Goal: Task Accomplishment & Management: Manage account settings

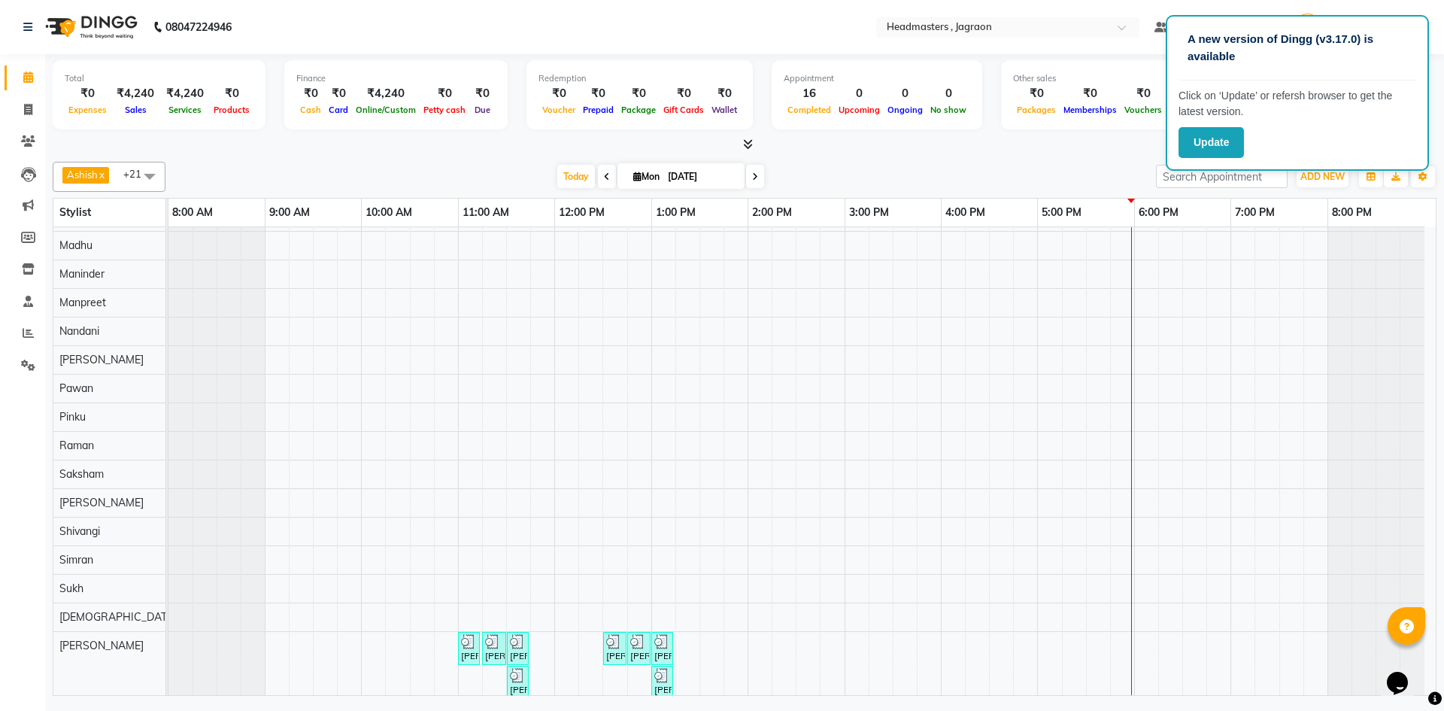
scroll to position [262, 0]
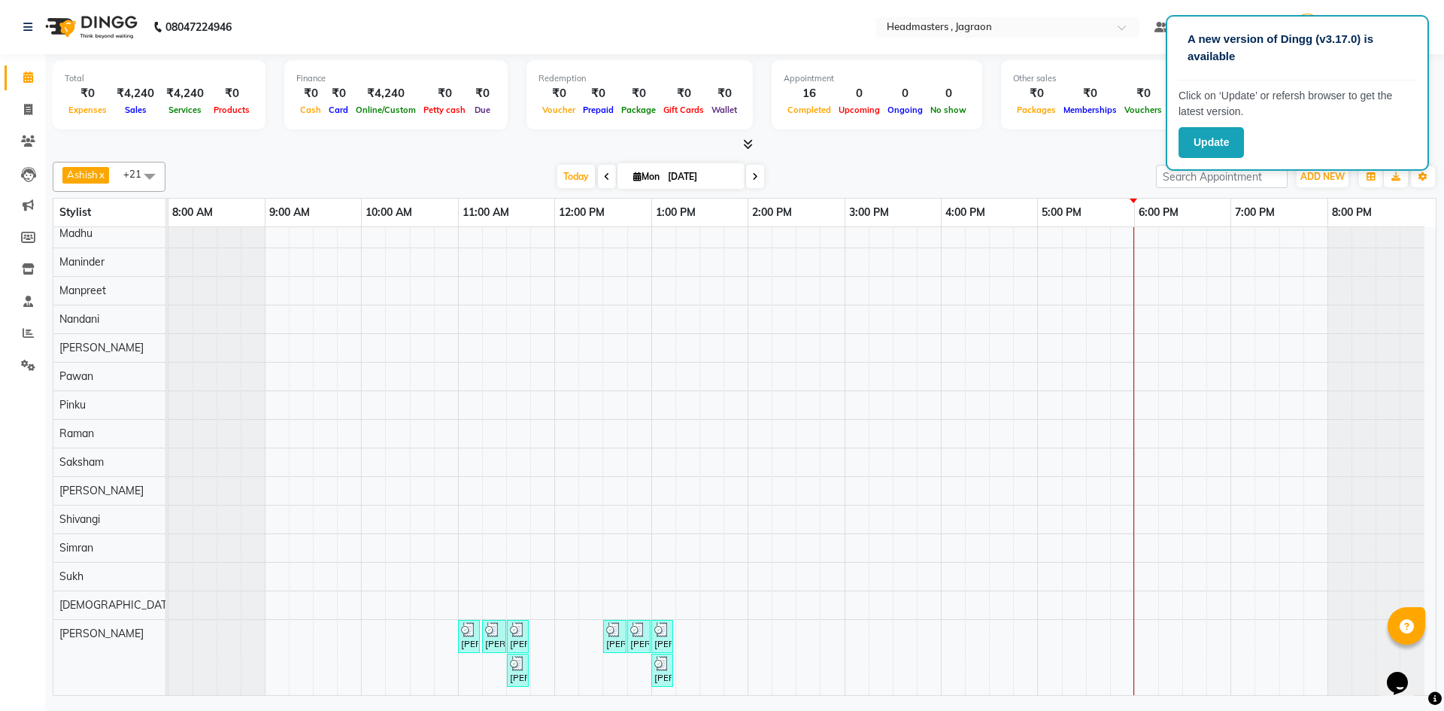
click at [596, 600] on div "[PERSON_NAME], TK01, 11:15 AM-12:00 PM, HCGD - Hair Cut by Creative Director Ar…" at bounding box center [801, 329] width 1267 height 729
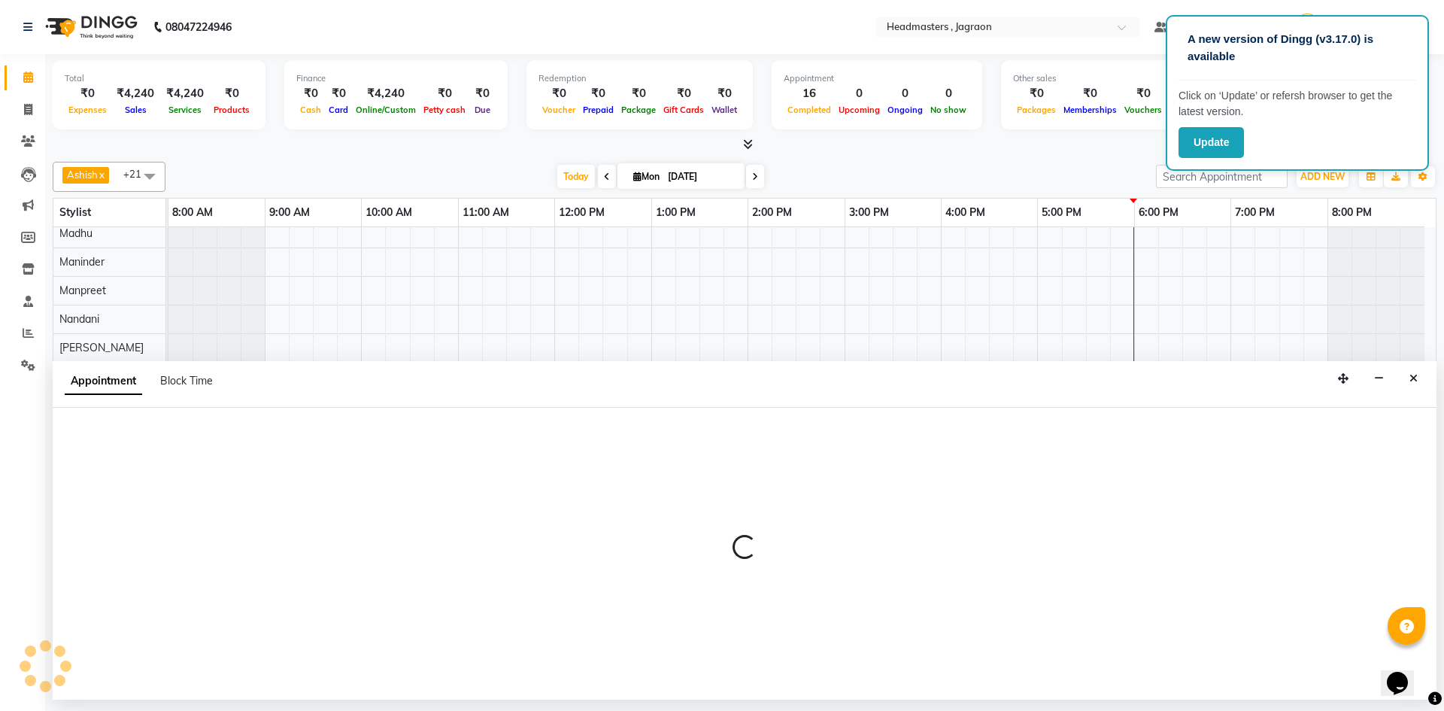
select select "54715"
select select "735"
select select "tentative"
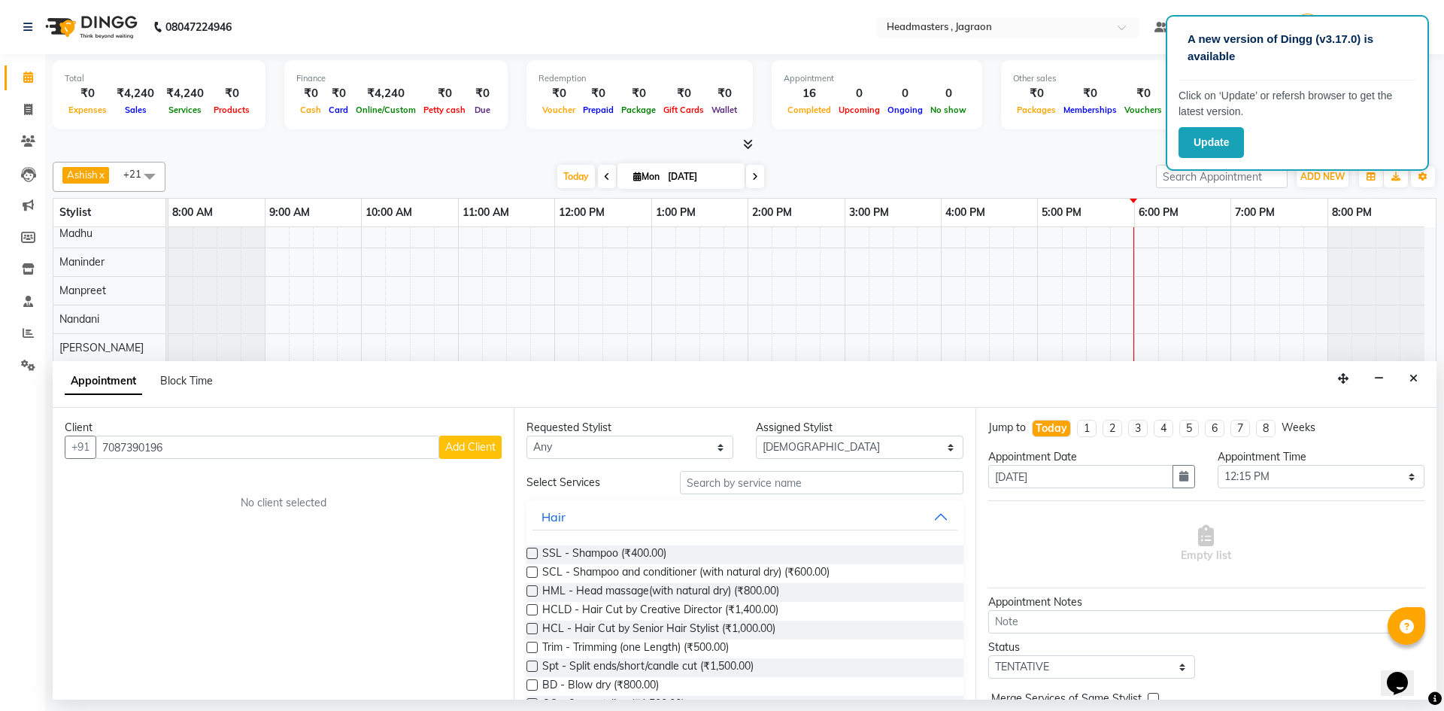
type input "7087390196"
click at [462, 435] on div "Client" at bounding box center [283, 428] width 437 height 16
click at [471, 453] on span "Add Client" at bounding box center [470, 447] width 50 height 14
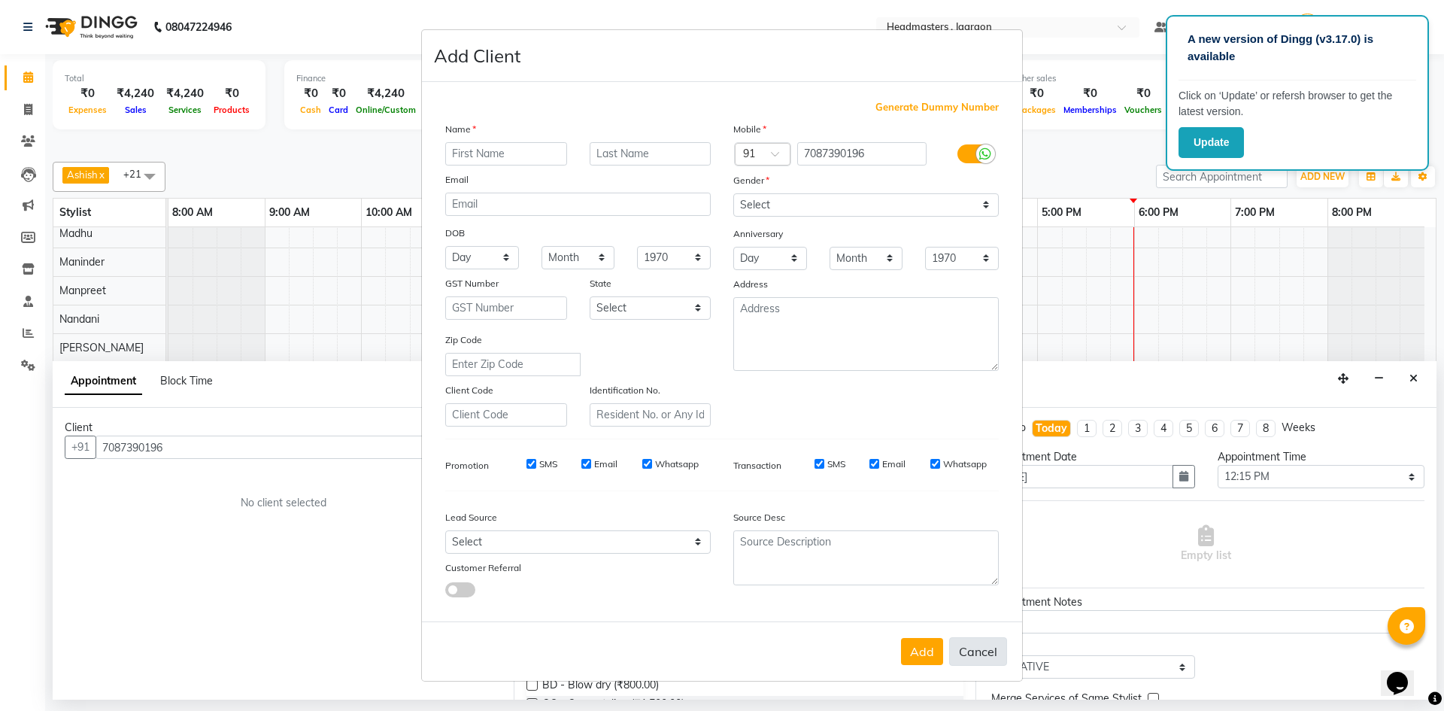
click at [990, 652] on button "Cancel" at bounding box center [978, 651] width 58 height 29
select select
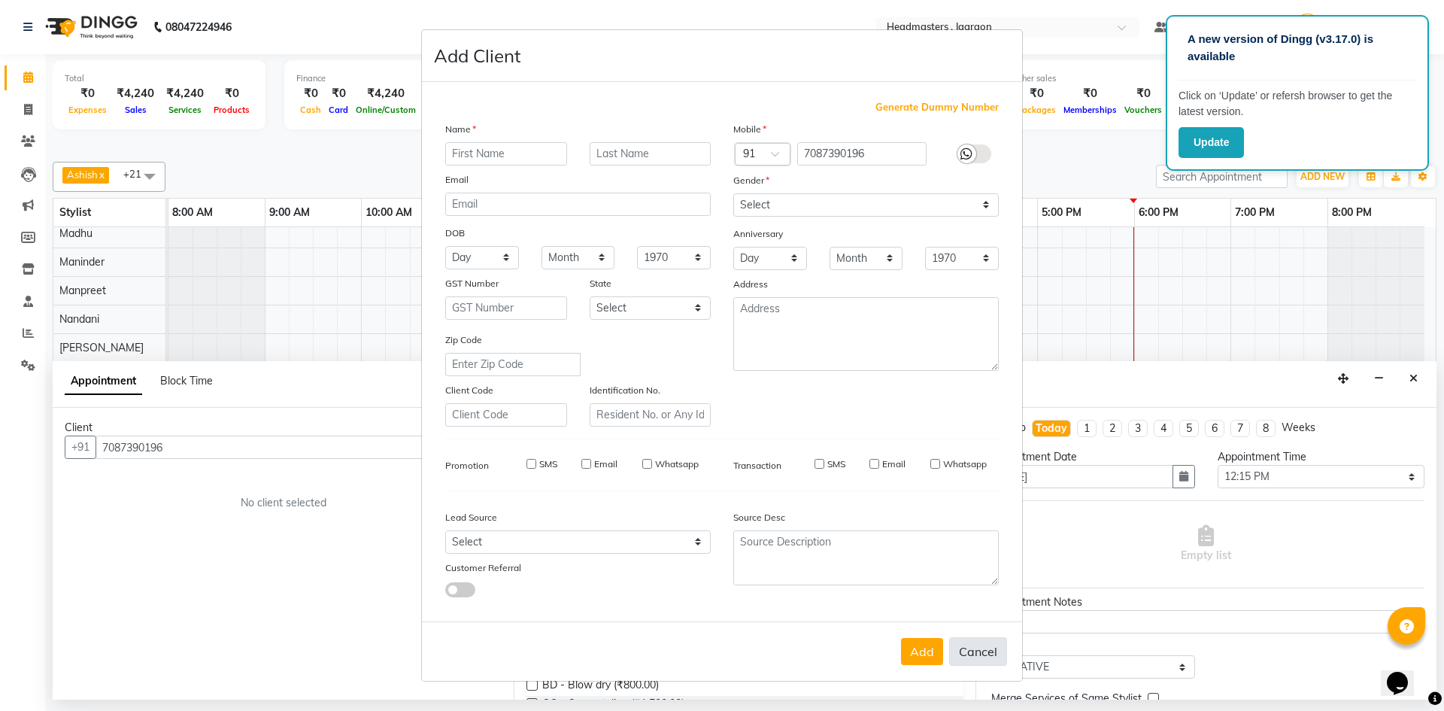
select select
checkbox input "false"
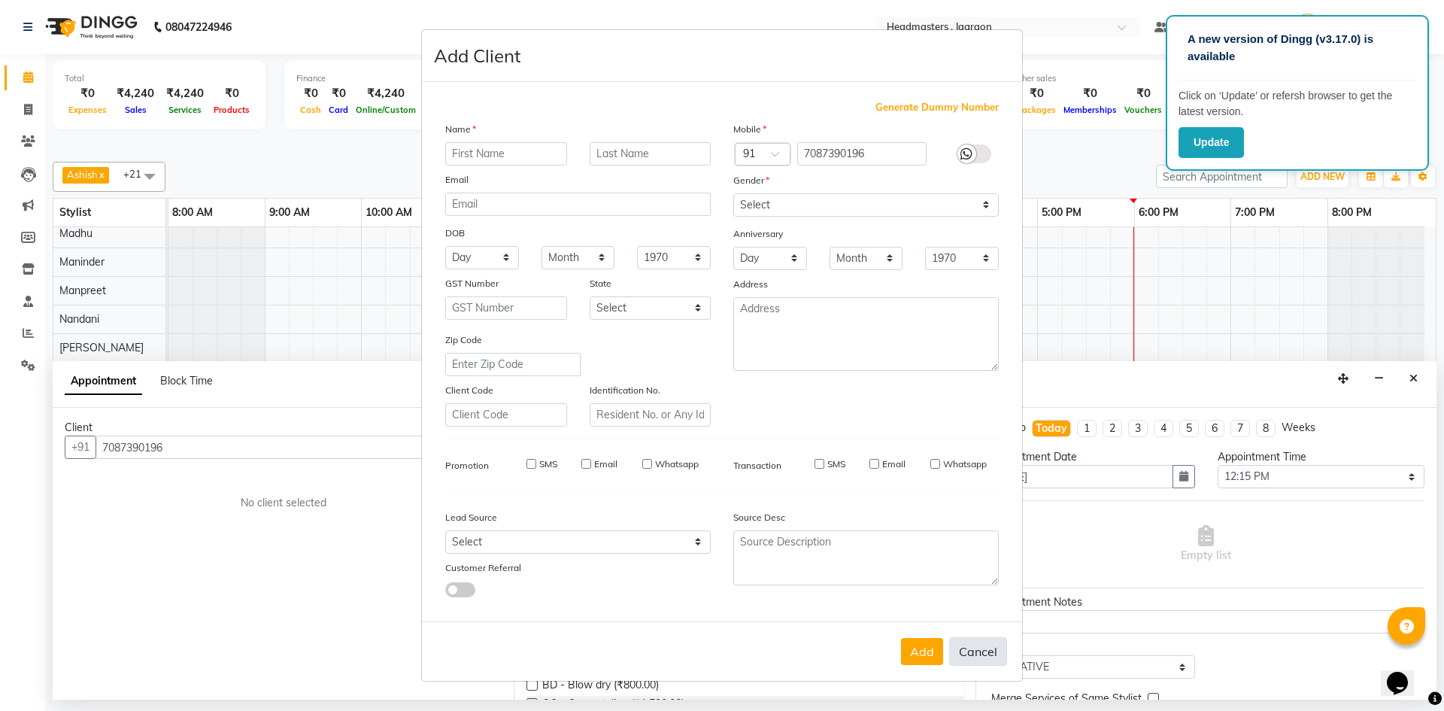
checkbox input "false"
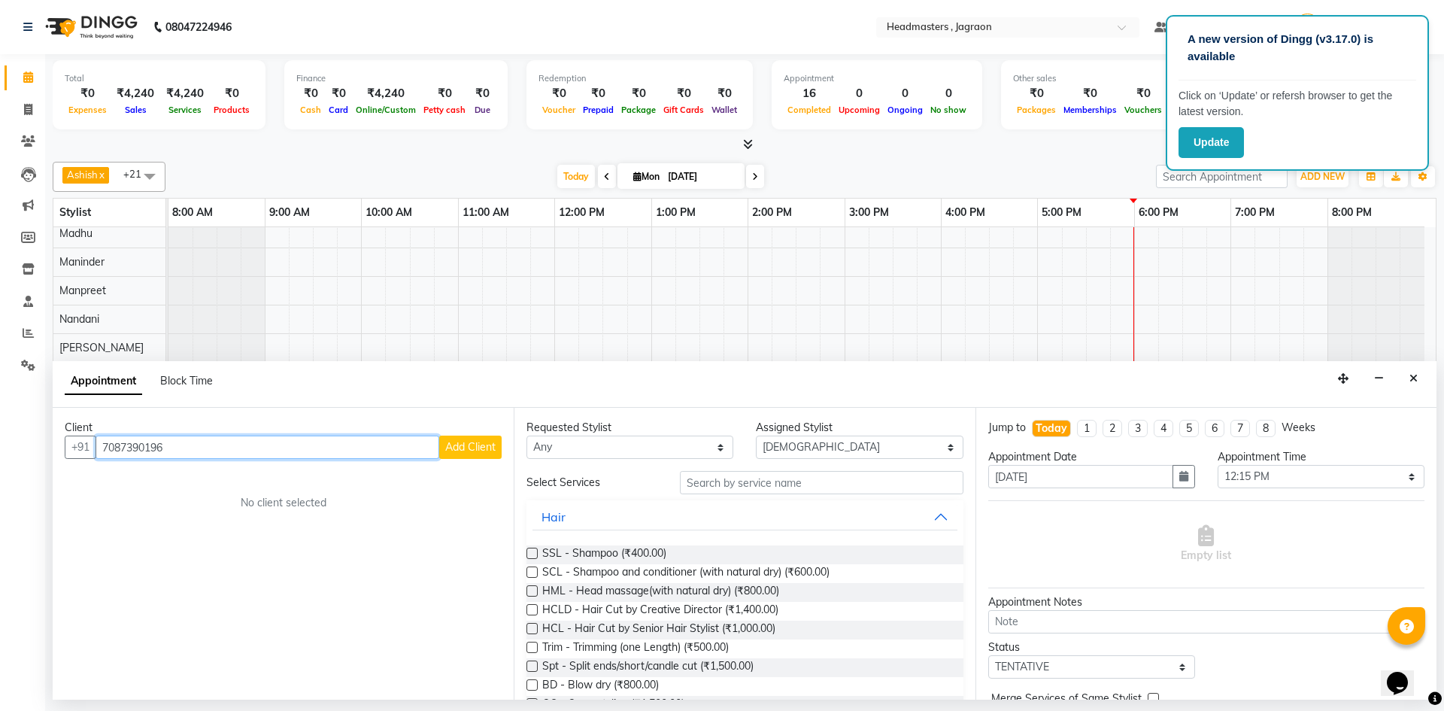
click at [429, 456] on input "7087390196" at bounding box center [267, 446] width 344 height 23
type input "7"
type input "8195999909"
click at [457, 459] on div "Client [PHONE_NUMBER] Add Client No client selected" at bounding box center [283, 554] width 461 height 292
click at [461, 439] on button "Add Client" at bounding box center [470, 446] width 62 height 23
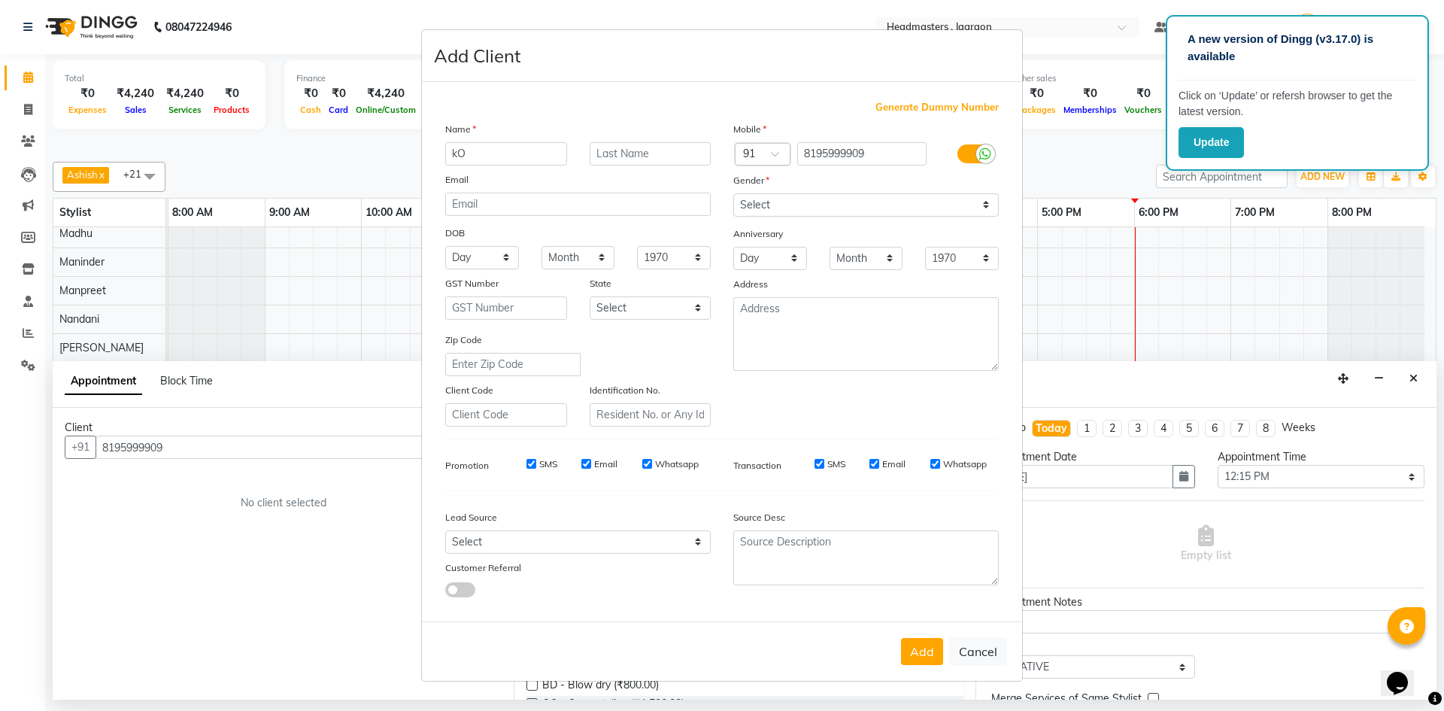
type input "k"
type input "[PERSON_NAME]"
click at [634, 156] on input "text" at bounding box center [651, 153] width 122 height 23
type input "Kaur"
click at [832, 206] on select "Select [DEMOGRAPHIC_DATA] [DEMOGRAPHIC_DATA] Other Prefer Not To Say" at bounding box center [865, 204] width 265 height 23
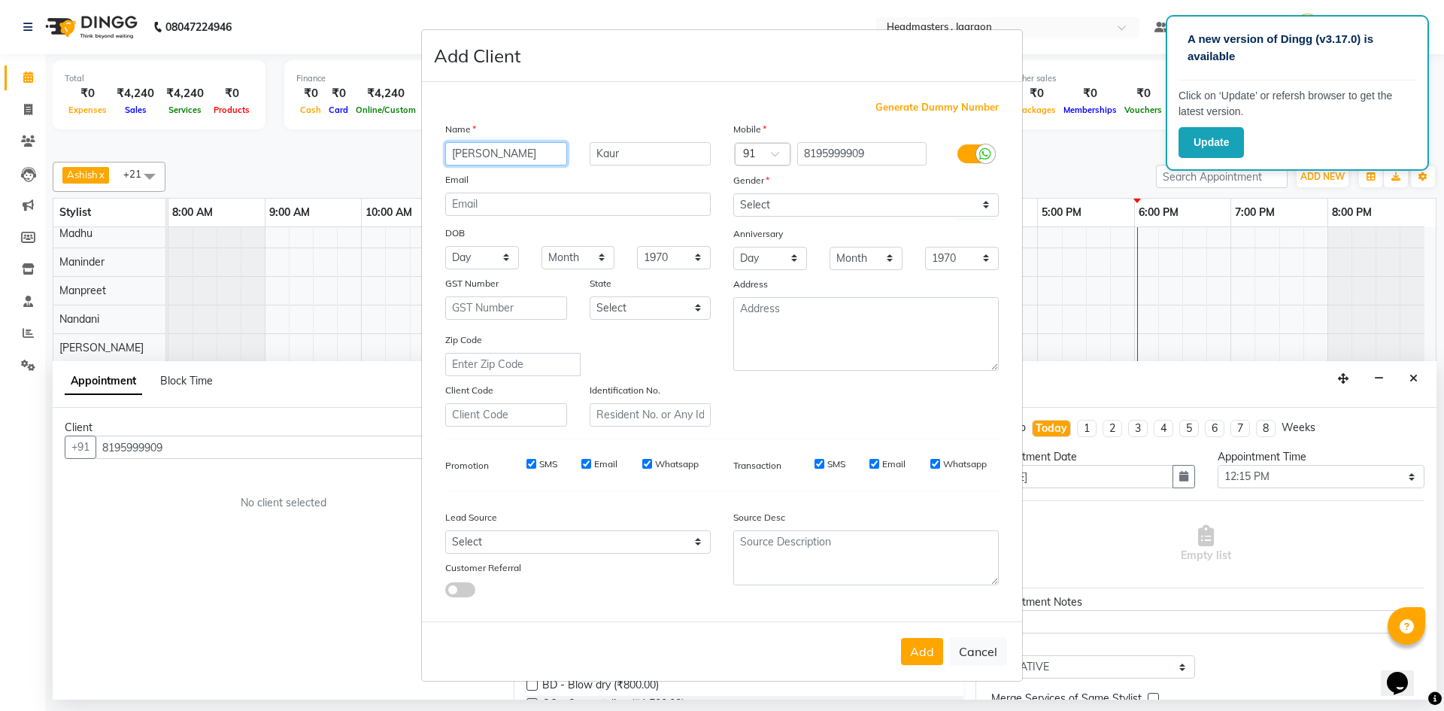
click at [535, 150] on input "[PERSON_NAME]" at bounding box center [506, 153] width 122 height 23
click at [462, 156] on input "[PERSON_NAME]" at bounding box center [506, 153] width 122 height 23
type input "[PERSON_NAME]"
click at [856, 202] on select "Select [DEMOGRAPHIC_DATA] [DEMOGRAPHIC_DATA] Other Prefer Not To Say" at bounding box center [865, 204] width 265 height 23
select select "[DEMOGRAPHIC_DATA]"
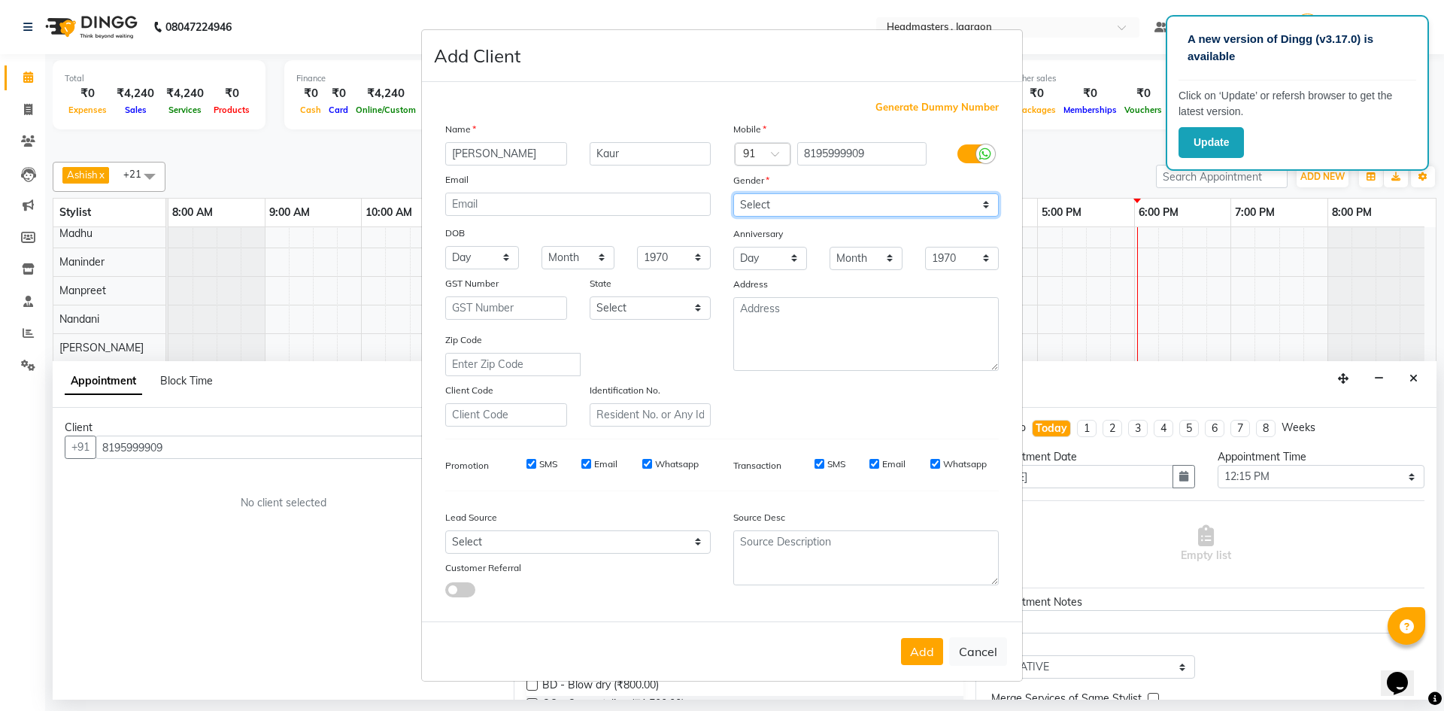
click at [733, 193] on select "Select [DEMOGRAPHIC_DATA] [DEMOGRAPHIC_DATA] Other Prefer Not To Say" at bounding box center [865, 204] width 265 height 23
click at [908, 654] on button "Add" at bounding box center [922, 651] width 42 height 27
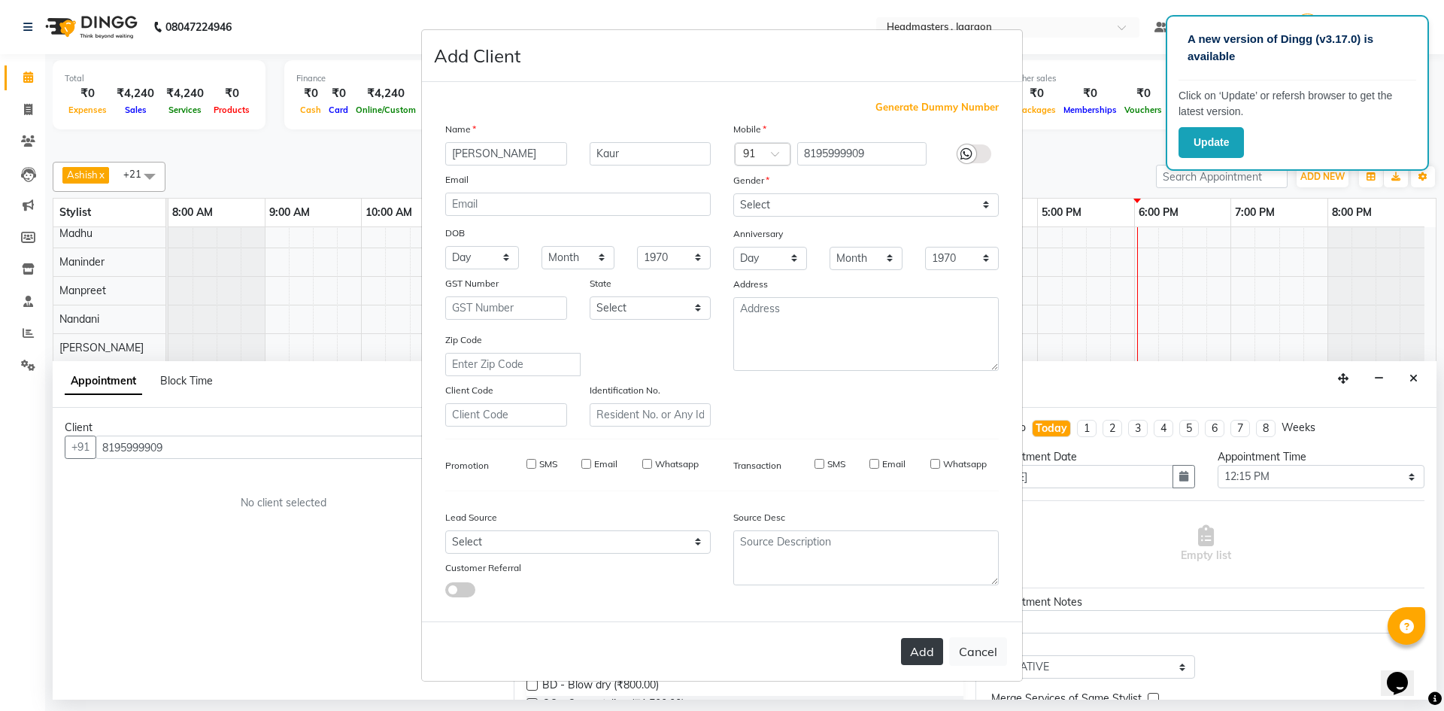
select select
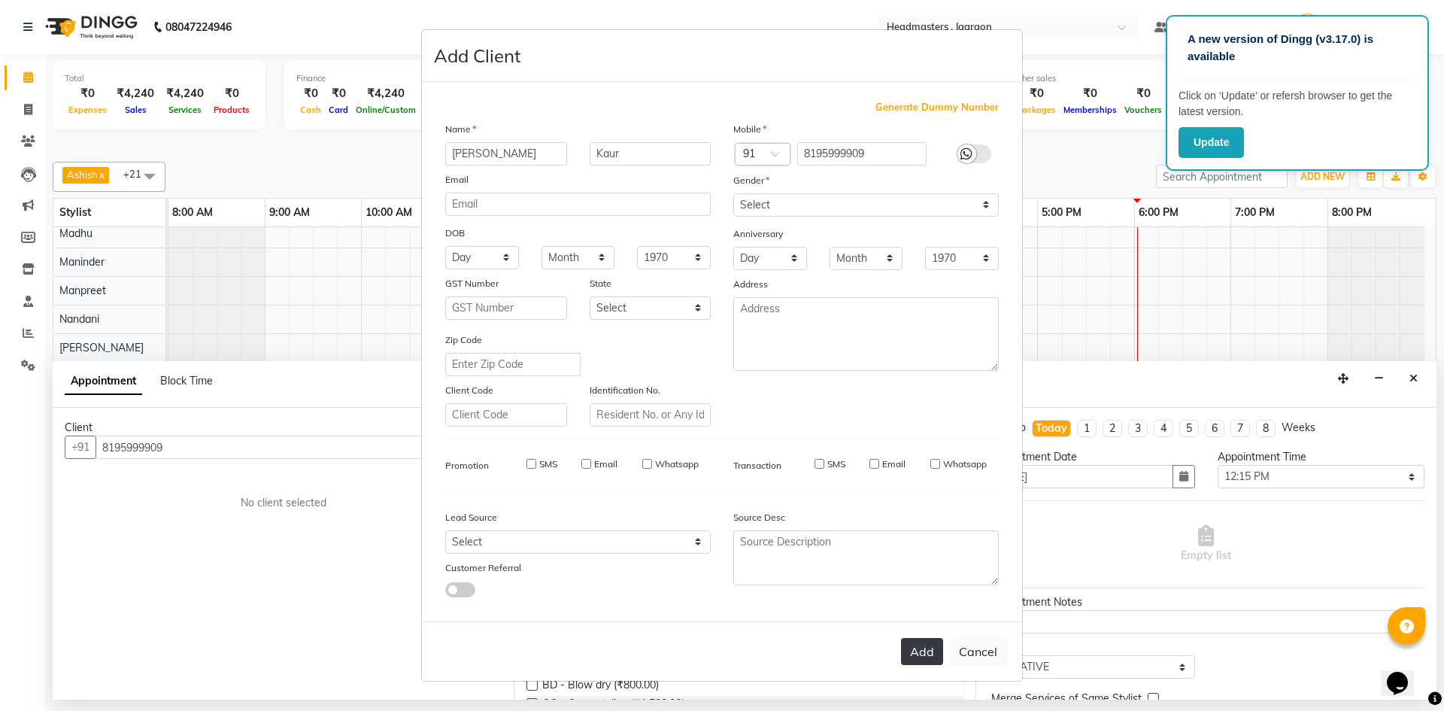
select select
checkbox input "false"
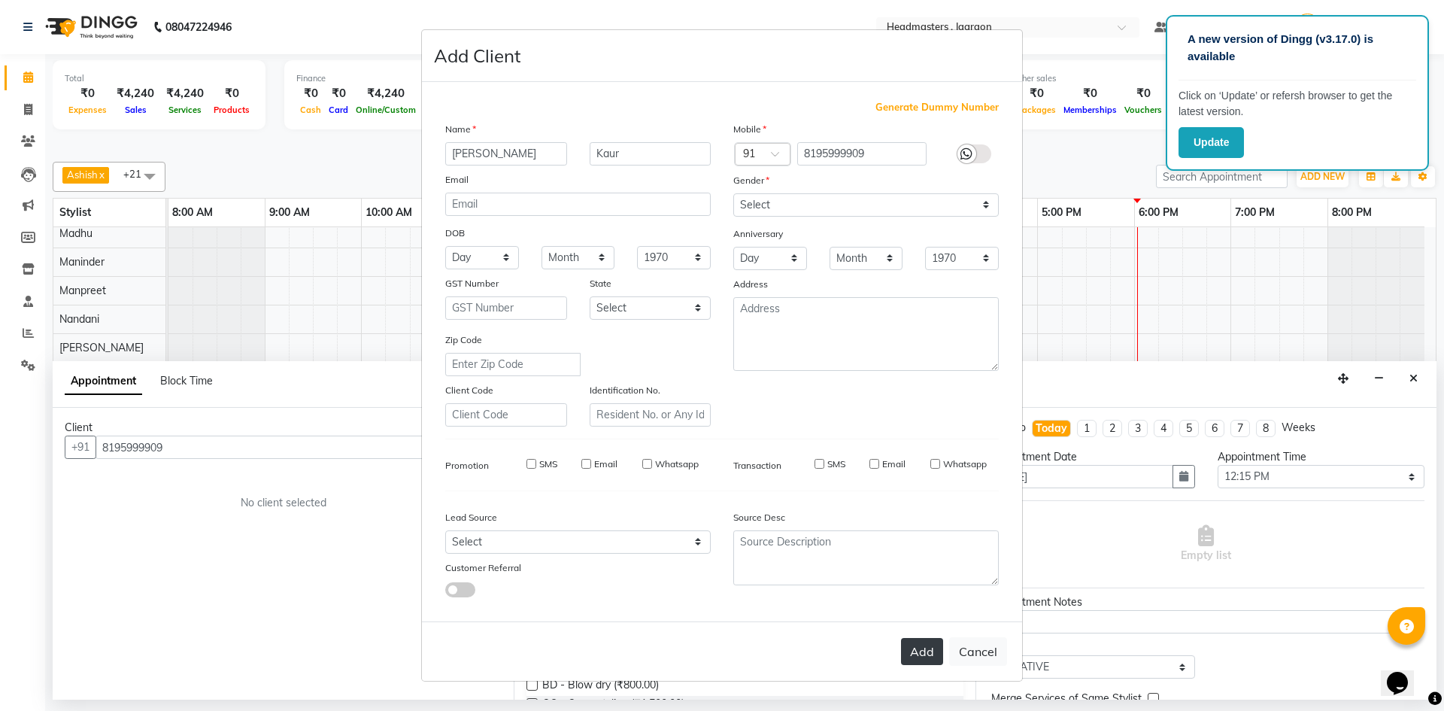
checkbox input "false"
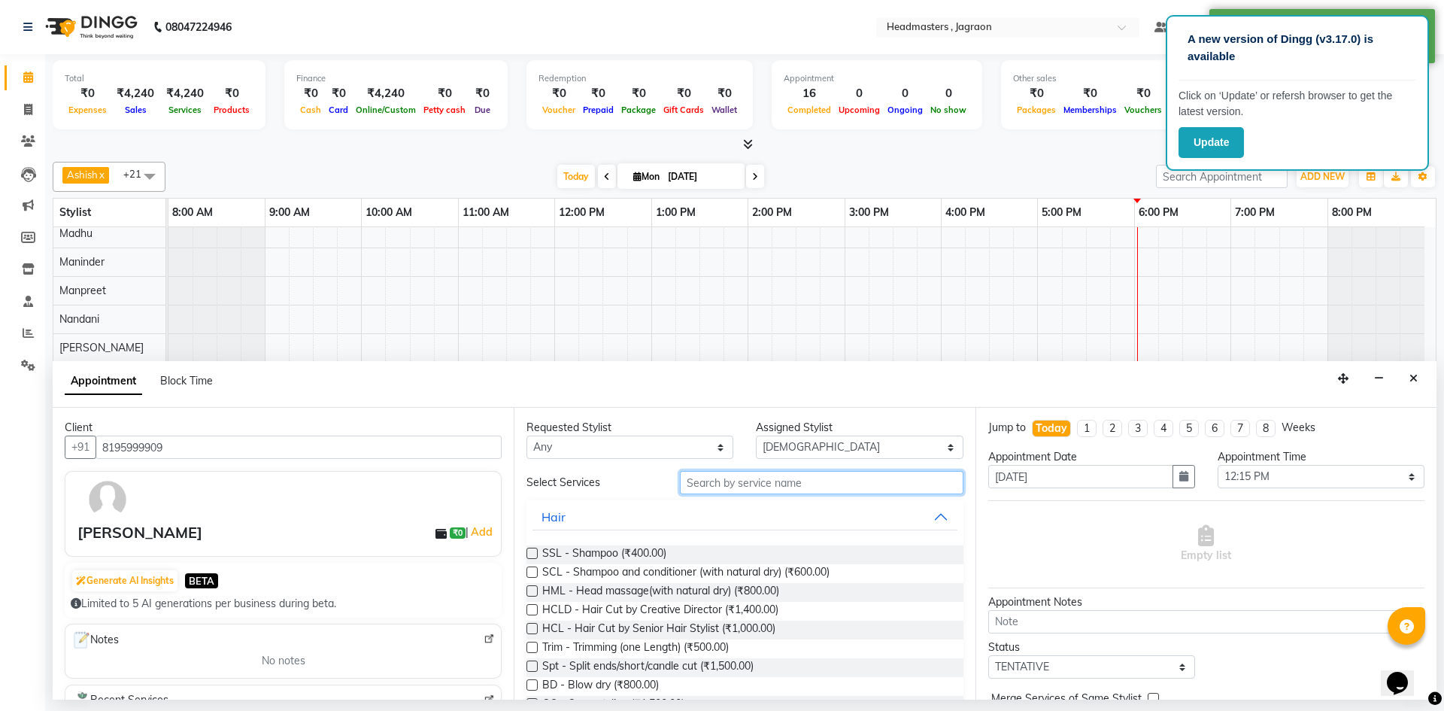
click at [723, 480] on input "text" at bounding box center [821, 482] width 283 height 23
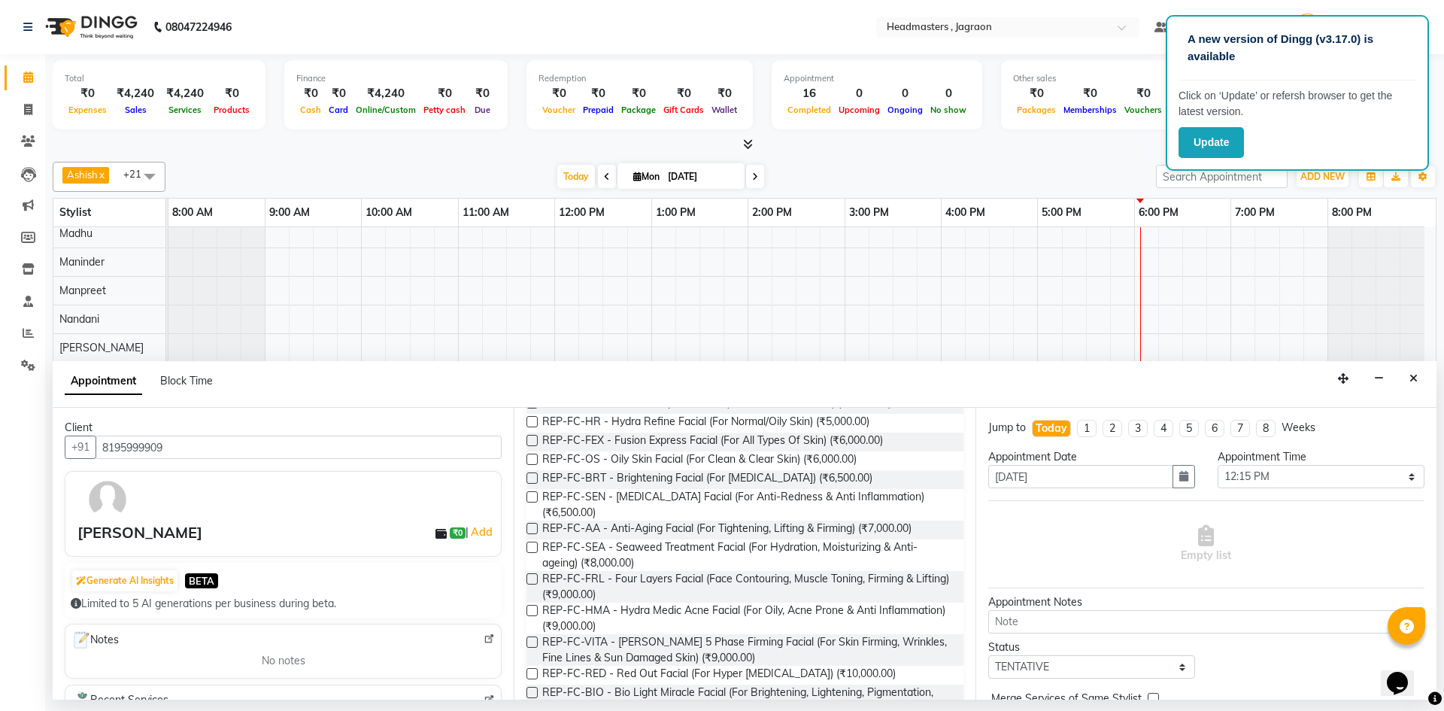
scroll to position [75, 0]
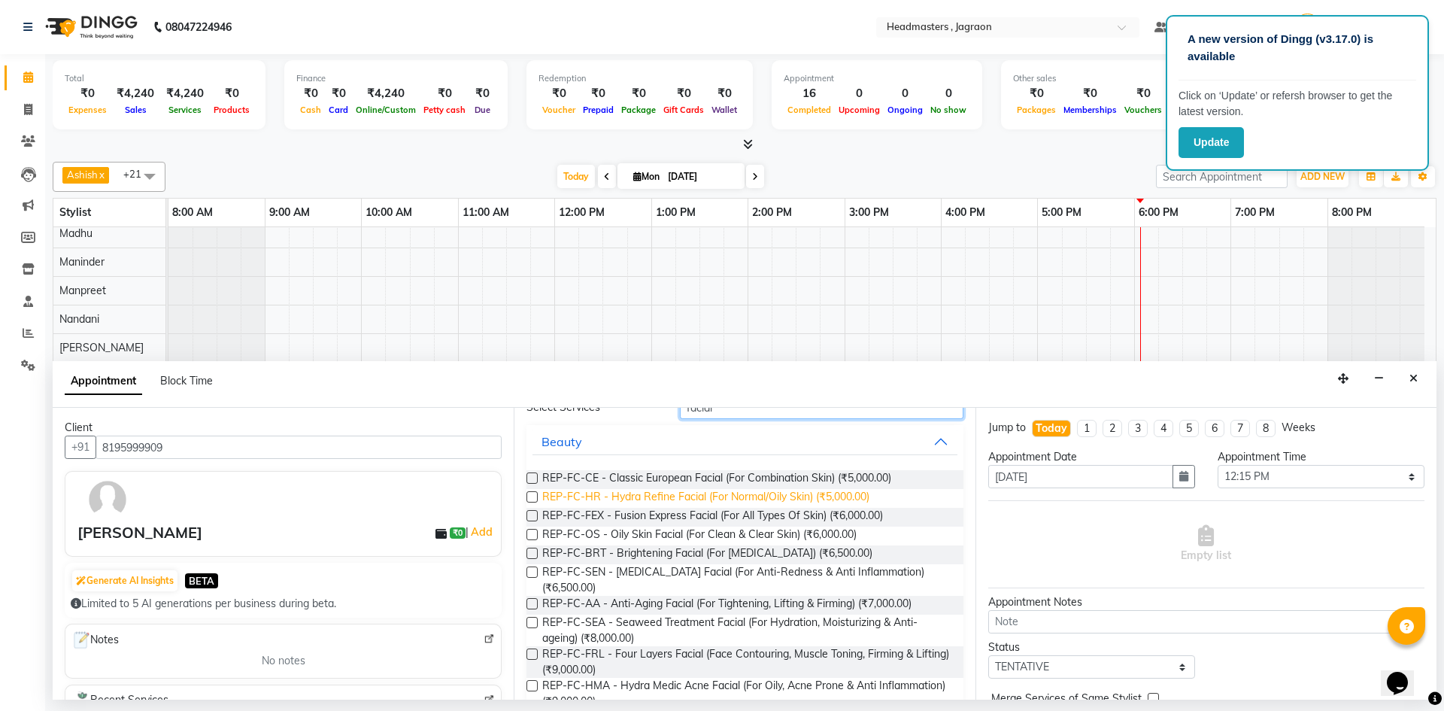
type input "facial"
click at [826, 495] on span "REP-FC-HR - Hydra Refine Facial (For Normal/Oily Skin) (₹5,000.00)" at bounding box center [705, 498] width 327 height 19
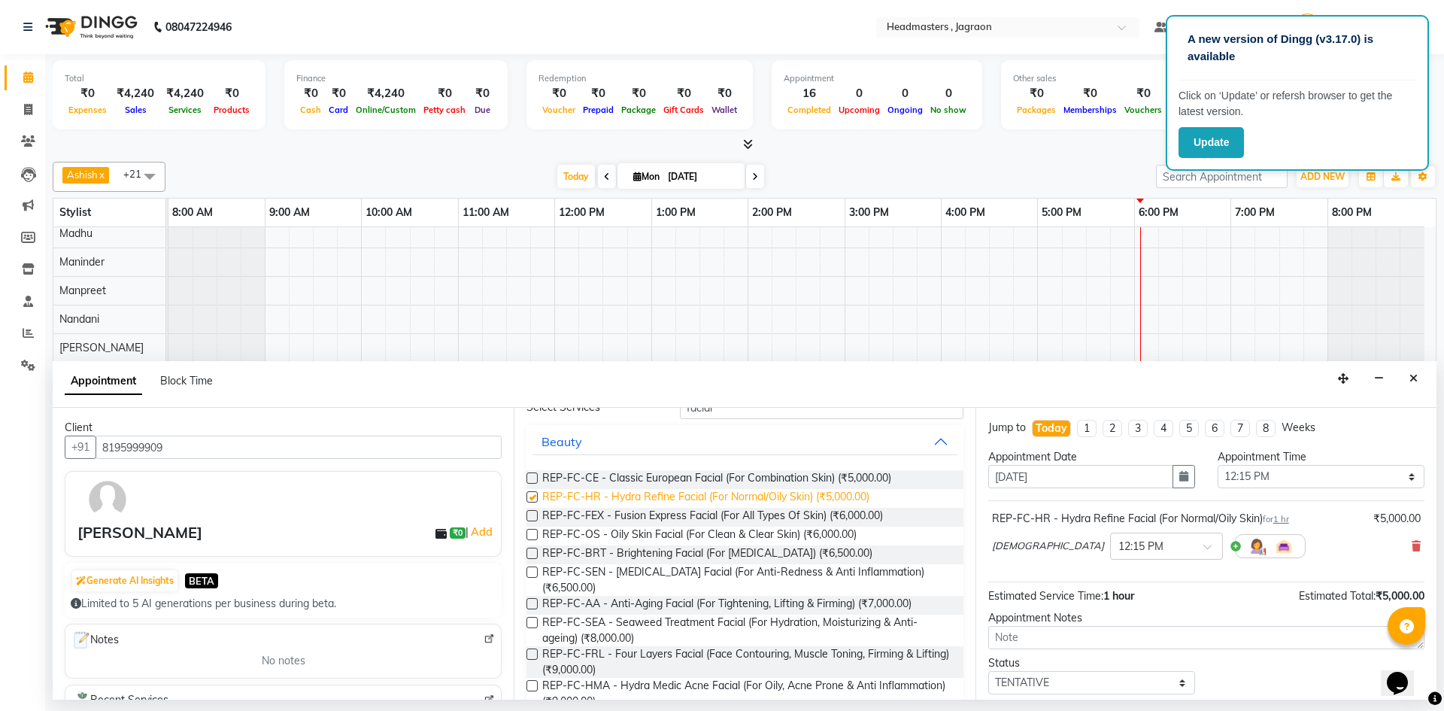
checkbox input "false"
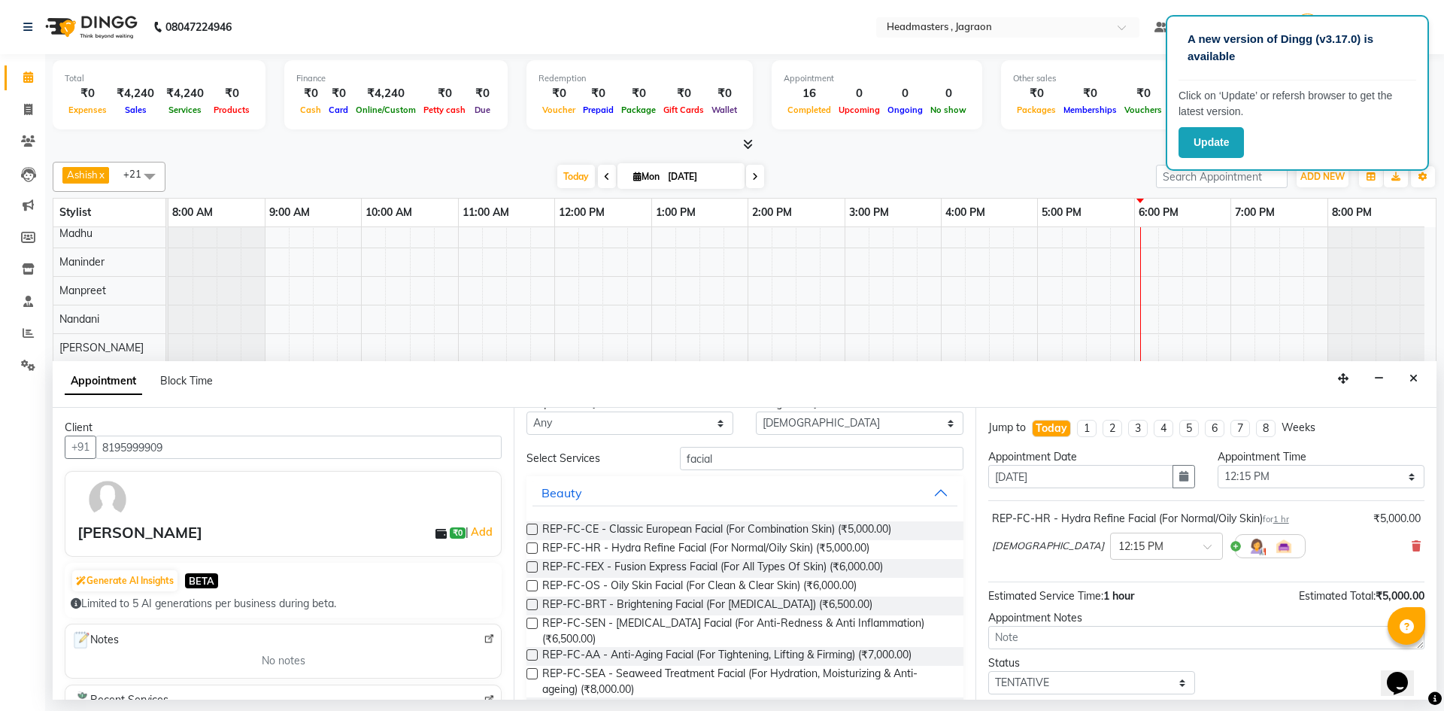
scroll to position [0, 0]
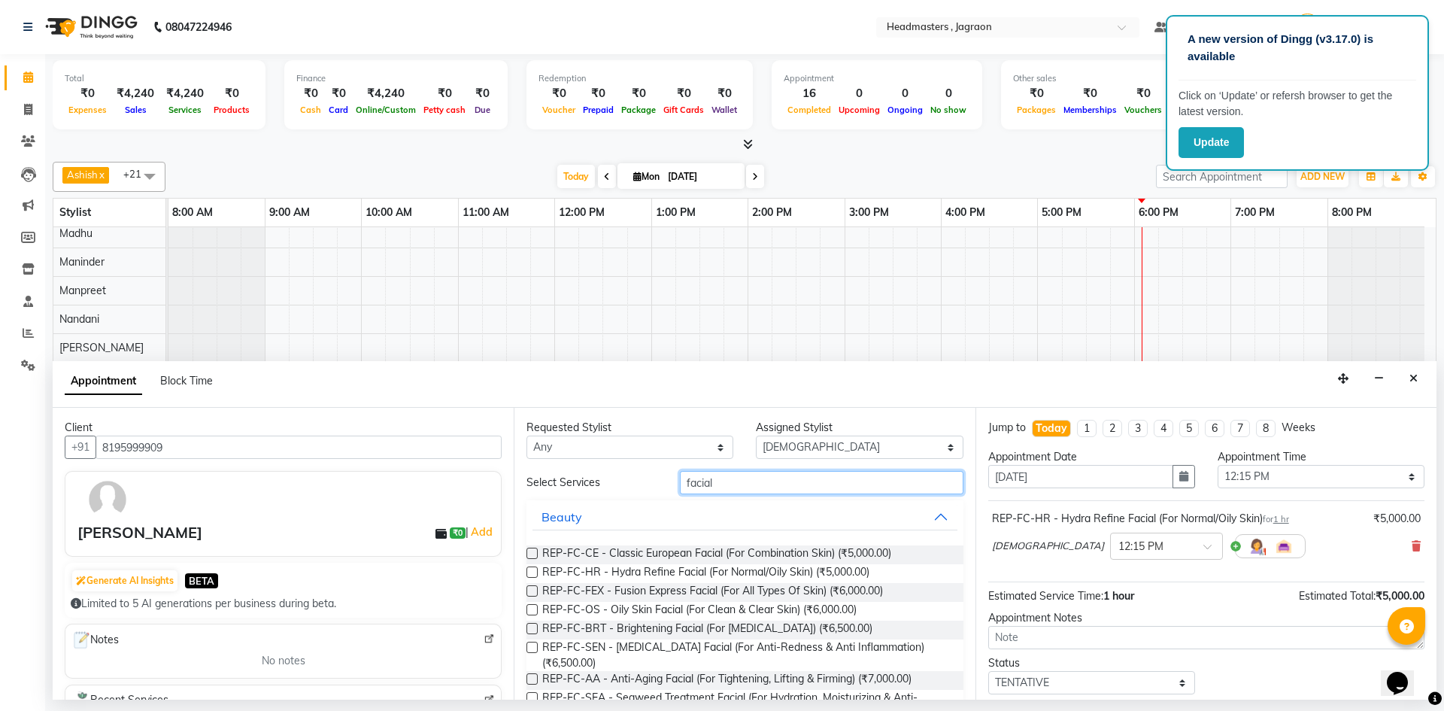
click at [832, 481] on input "facial" at bounding box center [821, 482] width 283 height 23
type input "f"
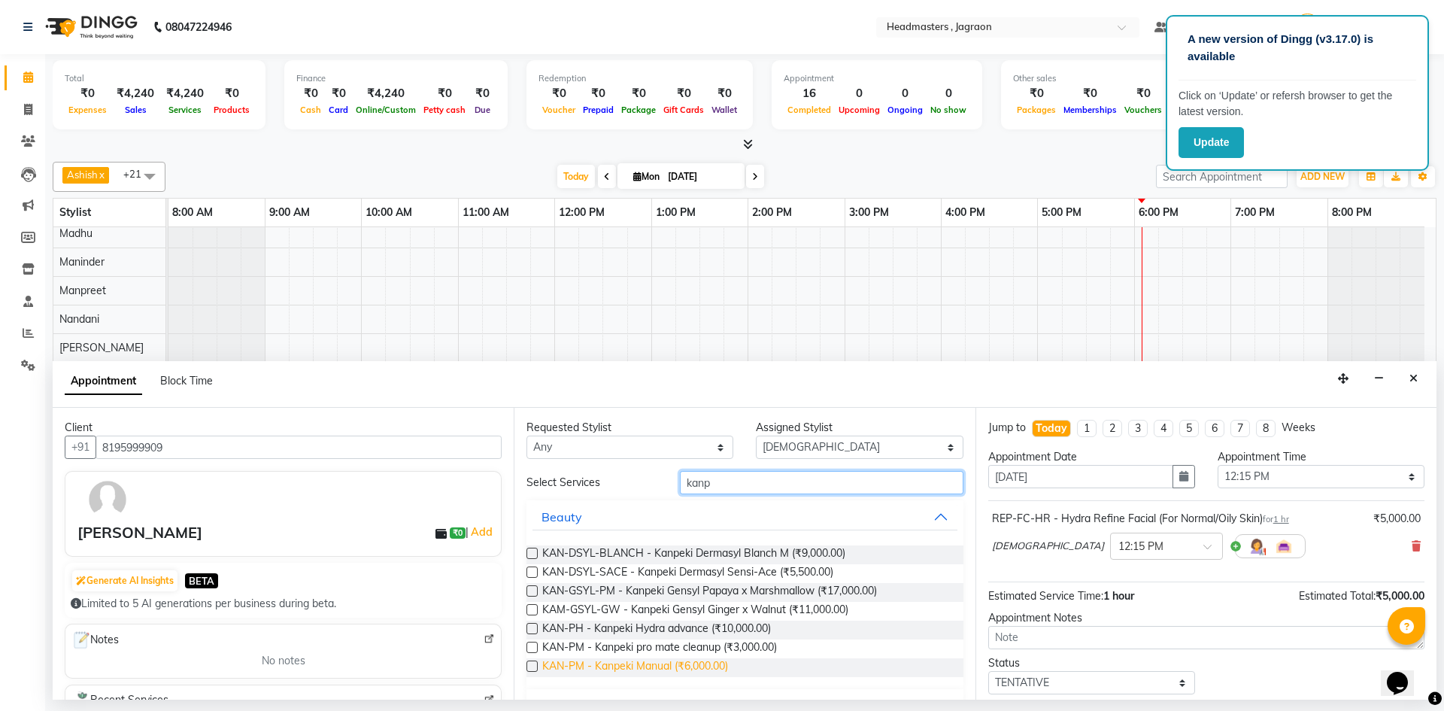
type input "kanp"
click at [722, 665] on span "KAN-PM - Kanpeki Manual (₹6,000.00)" at bounding box center [635, 667] width 186 height 19
checkbox input "false"
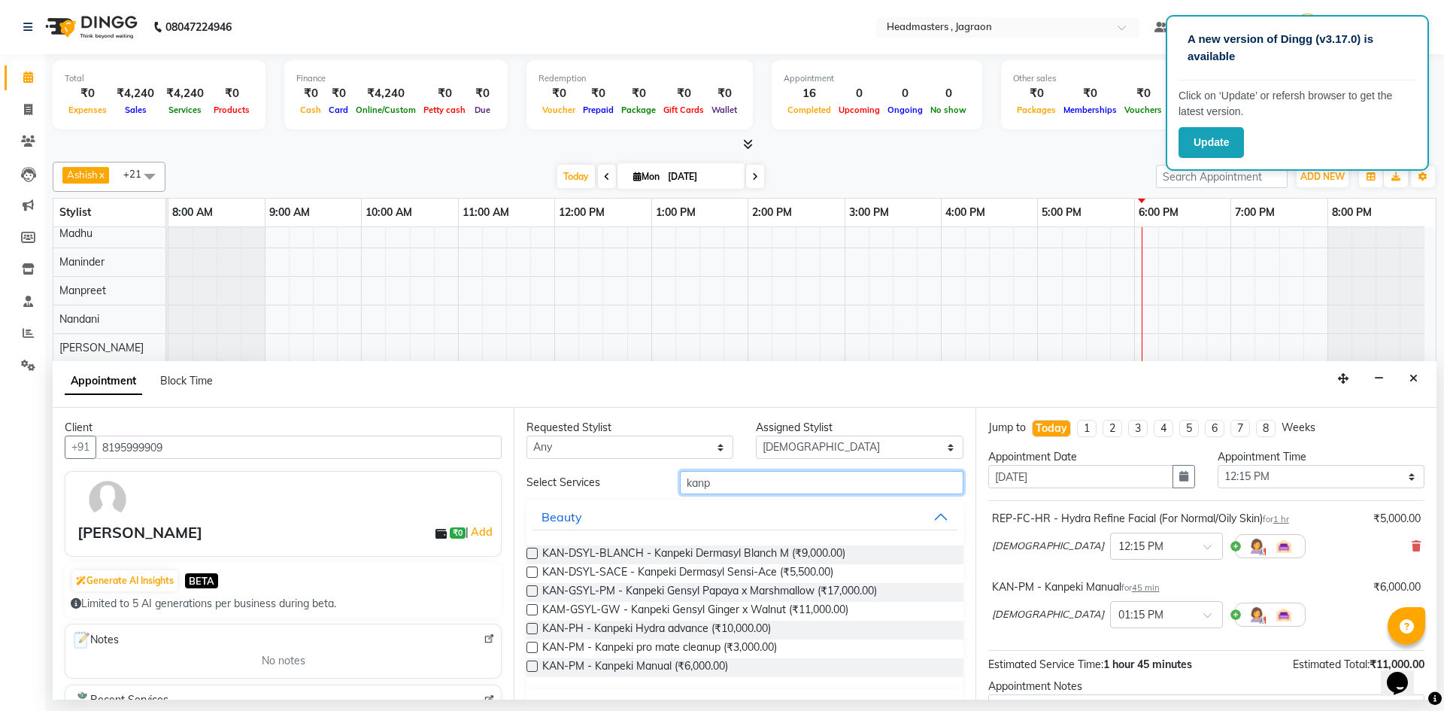
click at [750, 485] on input "kanp" at bounding box center [821, 482] width 283 height 23
type input "k"
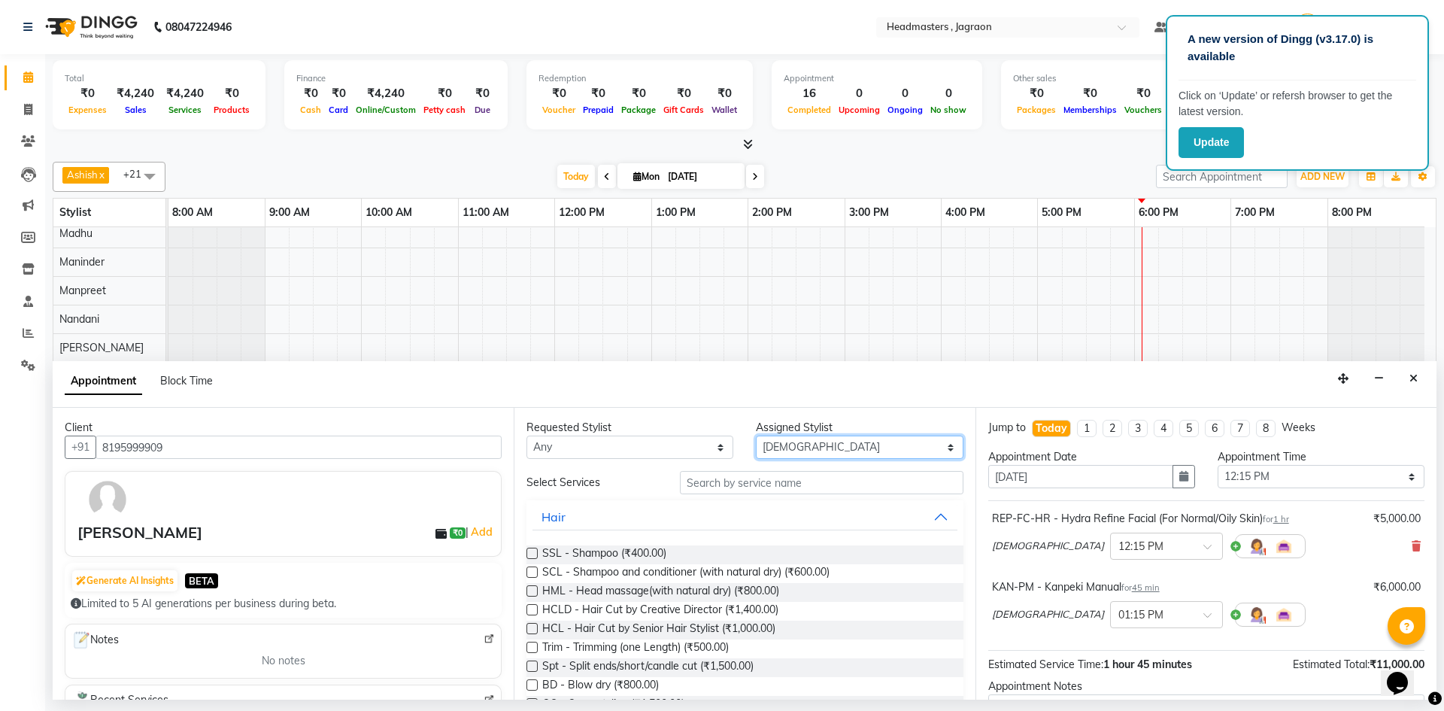
click at [805, 447] on select "Select Ashish Divya Harpreet HM Jagraon [PERSON_NAME] [PERSON_NAME] krishna Mad…" at bounding box center [859, 446] width 207 height 23
select select "88750"
click at [756, 435] on select "Select Ashish Divya Harpreet HM Jagraon [PERSON_NAME] [PERSON_NAME] krishna Mad…" at bounding box center [859, 446] width 207 height 23
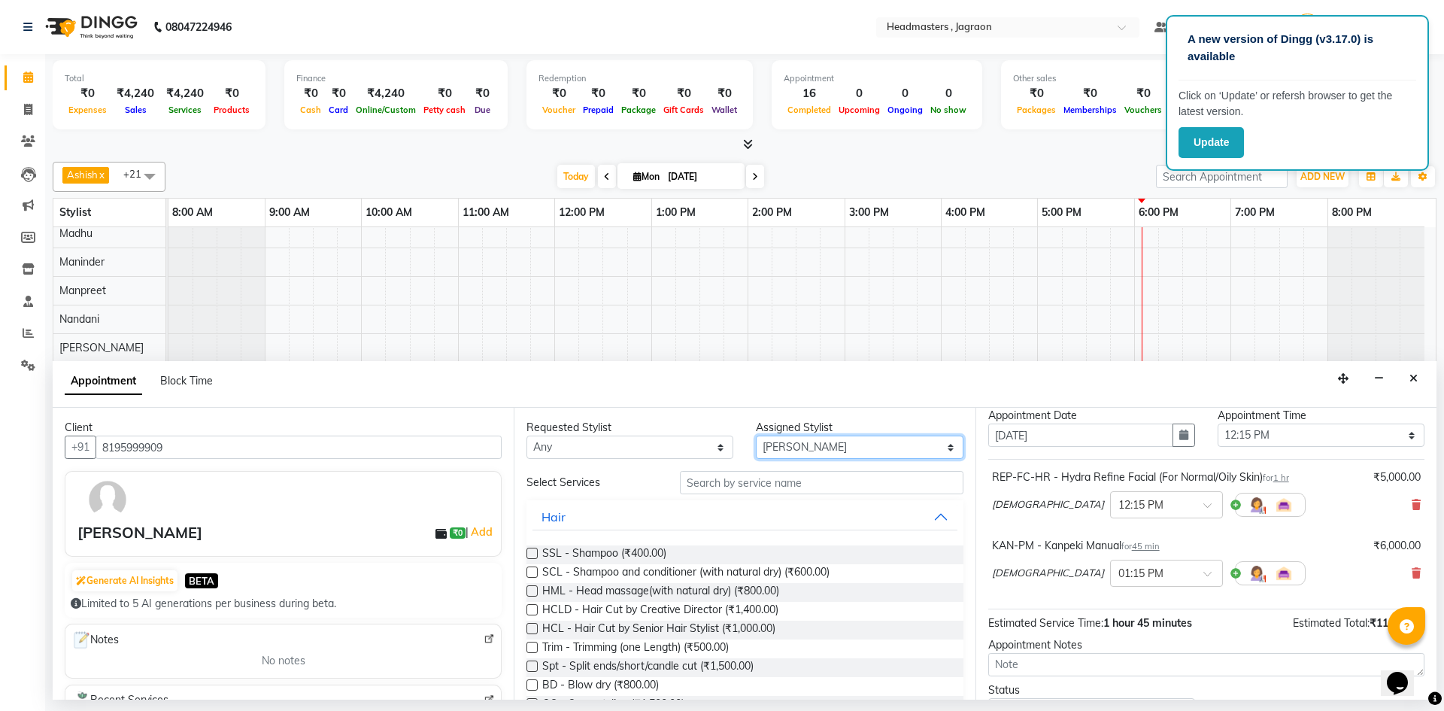
scroll to position [75, 0]
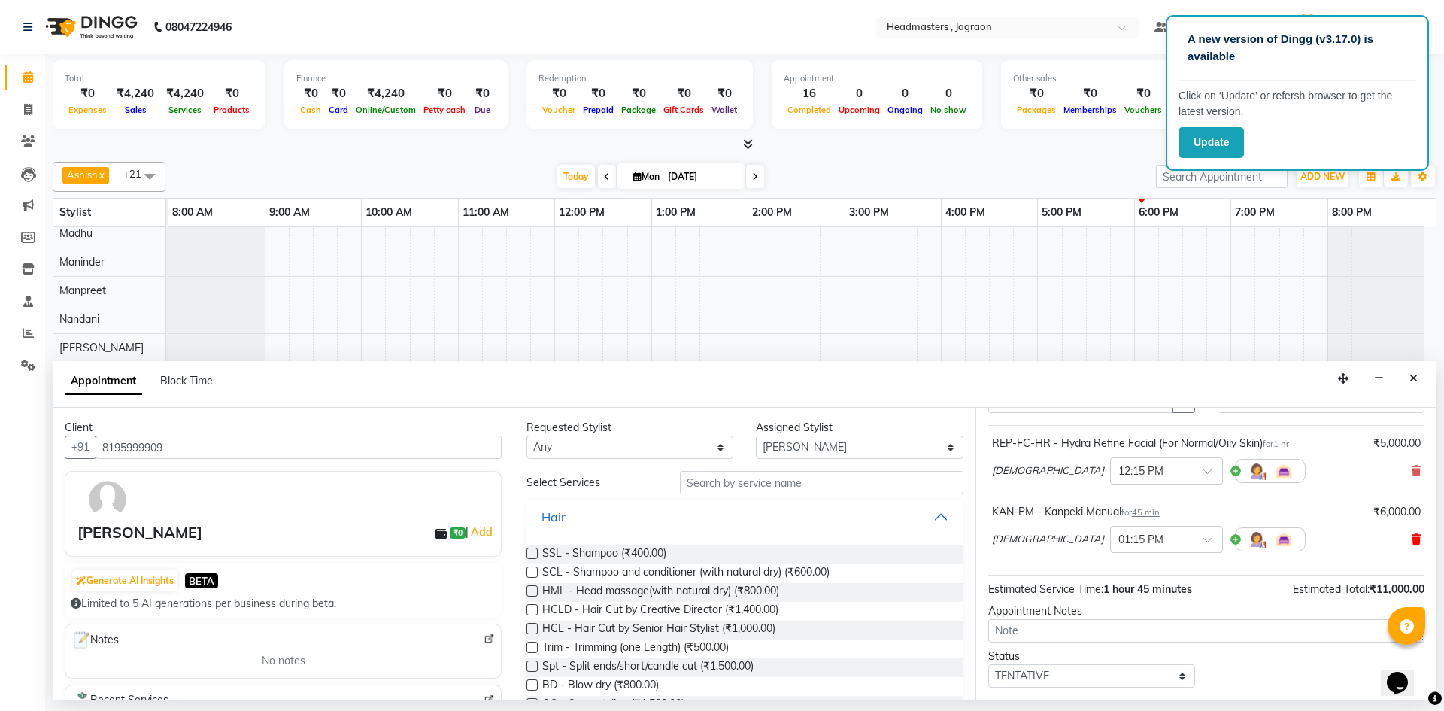
click at [1411, 536] on icon at bounding box center [1415, 539] width 9 height 11
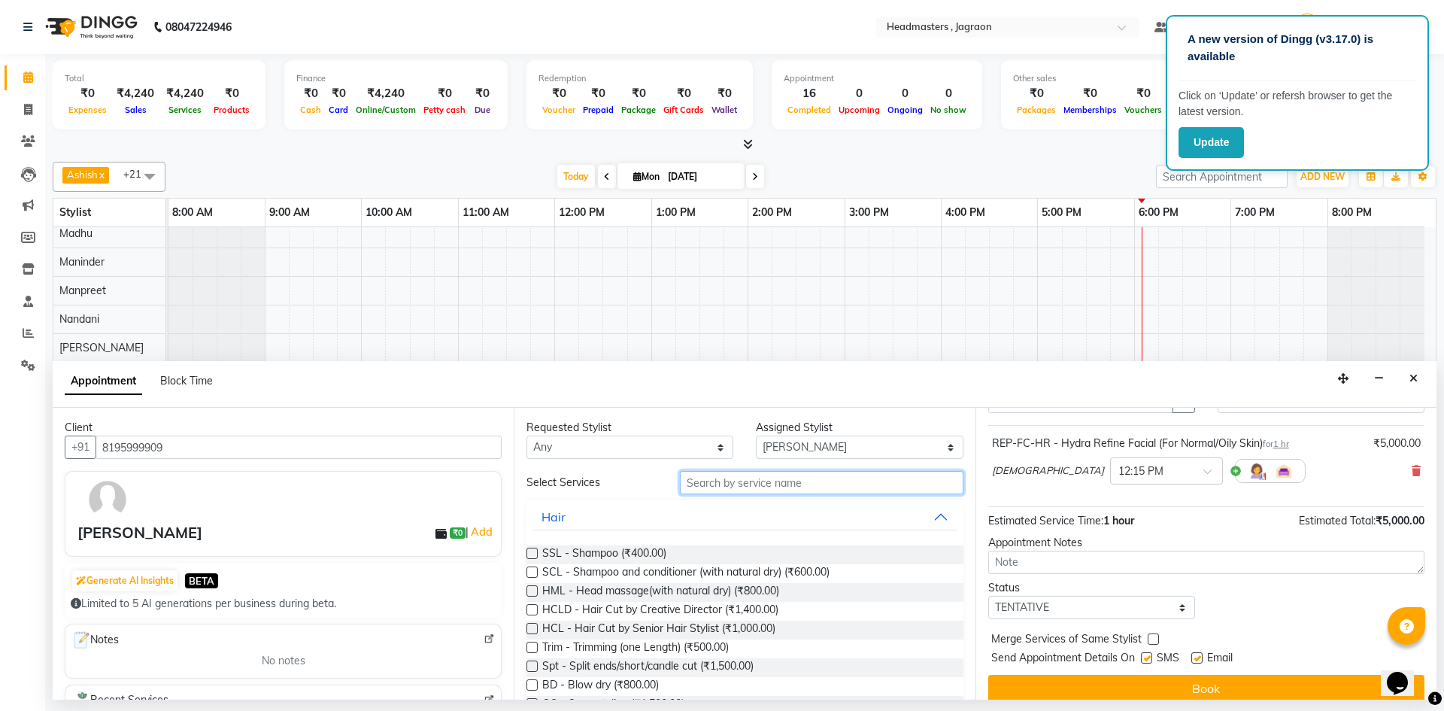
click at [893, 482] on input "text" at bounding box center [821, 482] width 283 height 23
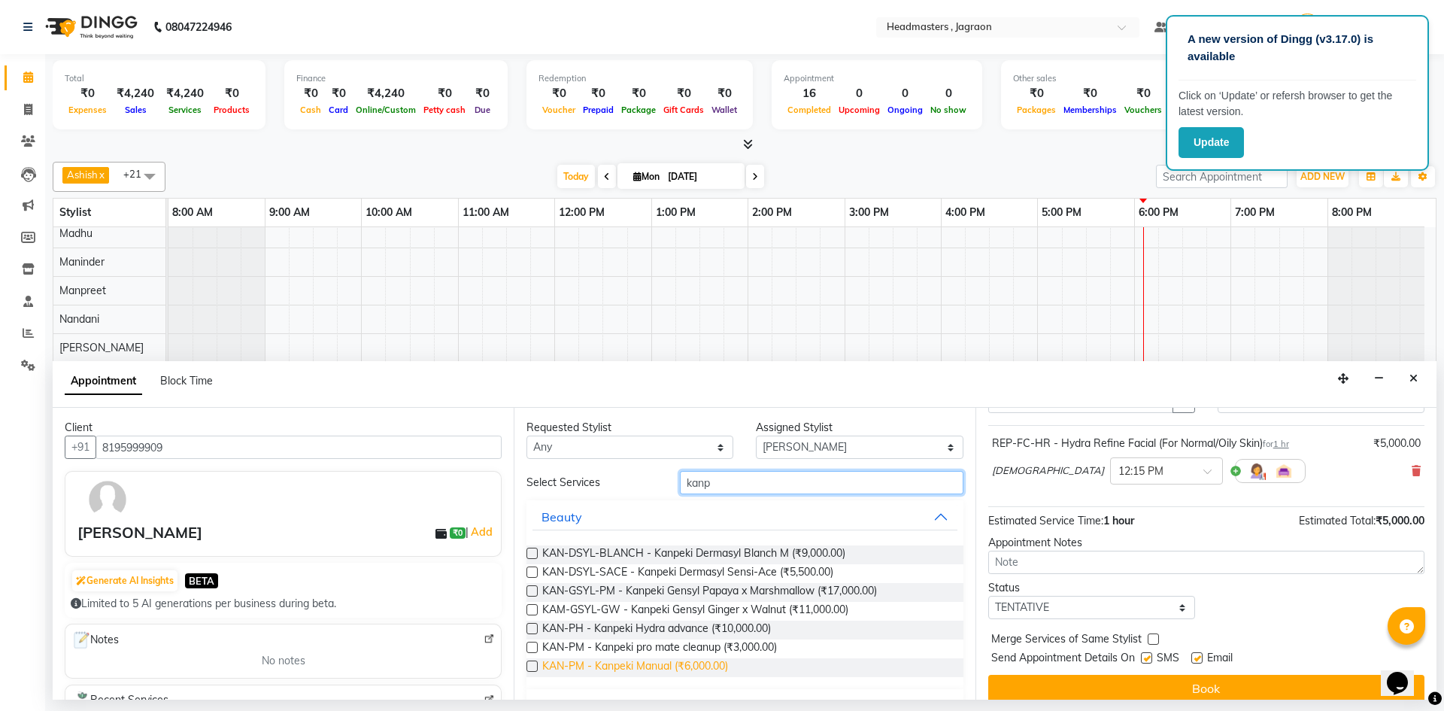
type input "kanp"
click at [673, 662] on span "KAN-PM - Kanpeki Manual (₹6,000.00)" at bounding box center [635, 667] width 186 height 19
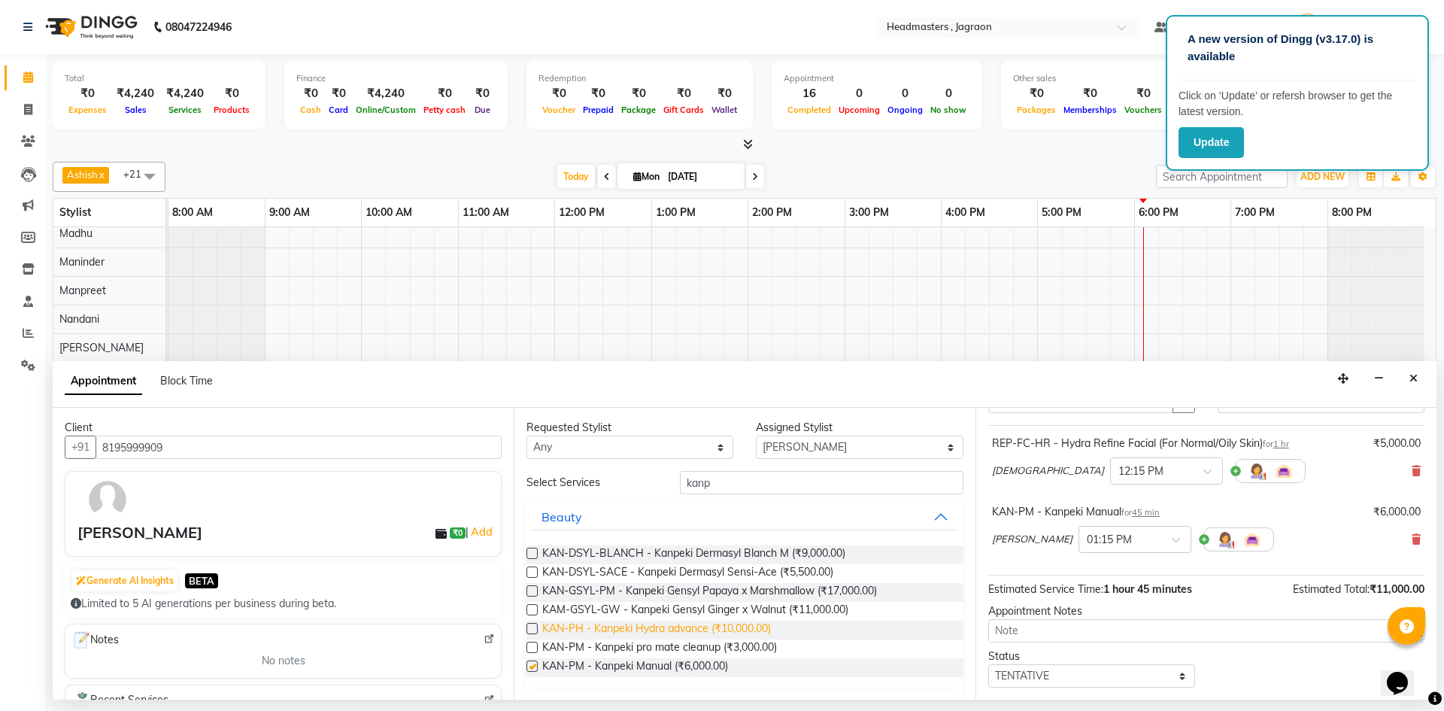
checkbox input "false"
click at [733, 474] on input "kanp" at bounding box center [821, 482] width 283 height 23
type input "k"
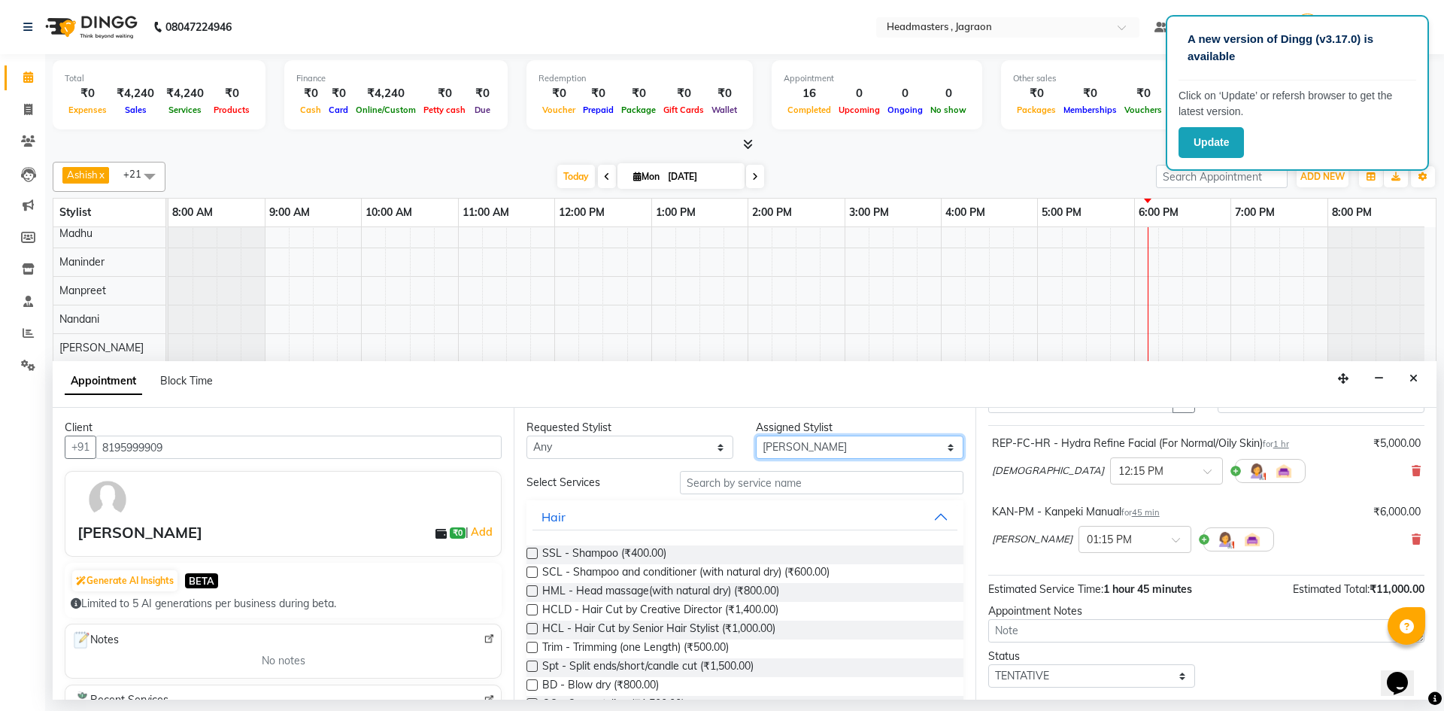
click at [784, 452] on select "Select Ashish Divya Harpreet HM Jagraon [PERSON_NAME] [PERSON_NAME] krishna Mad…" at bounding box center [859, 446] width 207 height 23
select select "54715"
click at [756, 435] on select "Select Ashish Divya Harpreet HM Jagraon [PERSON_NAME] [PERSON_NAME] krishna Mad…" at bounding box center [859, 446] width 207 height 23
click at [794, 484] on input "text" at bounding box center [821, 482] width 283 height 23
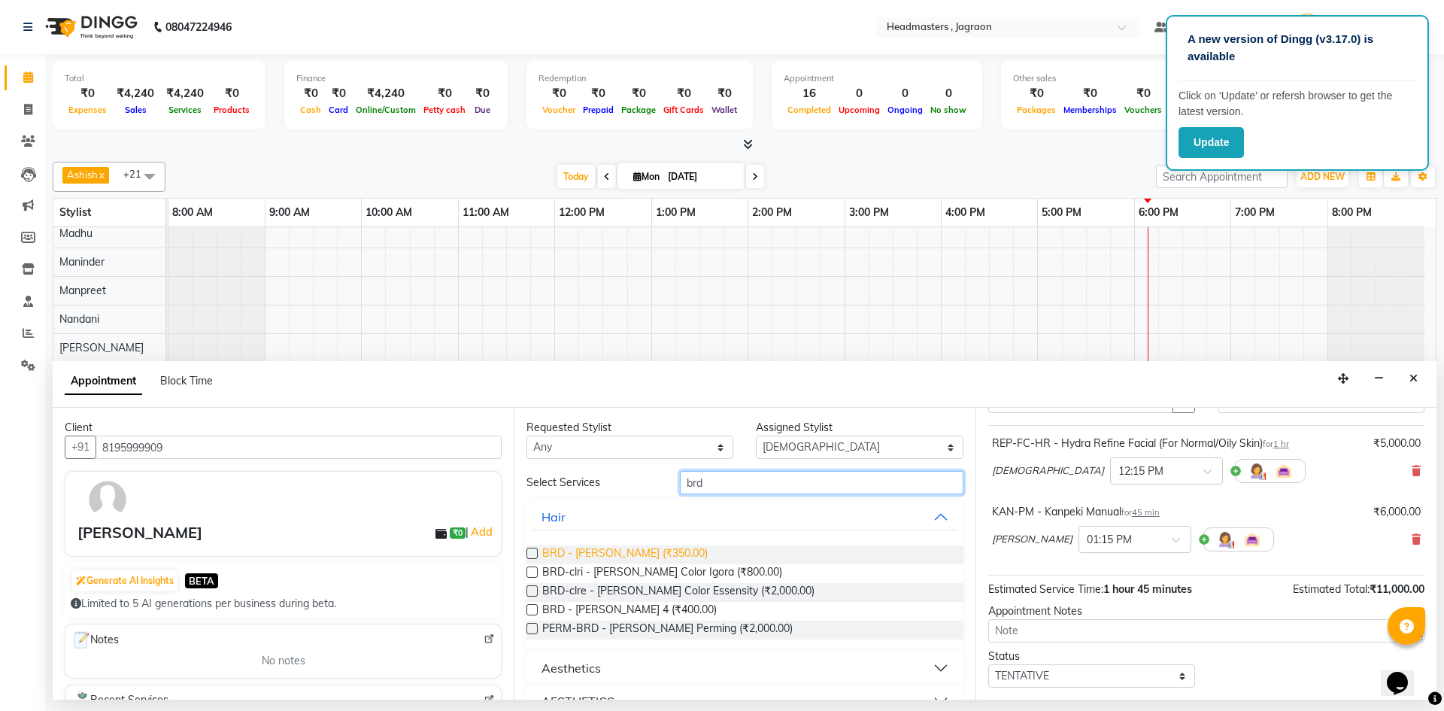
type input "brd"
click at [610, 559] on span "BRD - [PERSON_NAME] (₹350.00)" at bounding box center [624, 554] width 165 height 19
checkbox input "false"
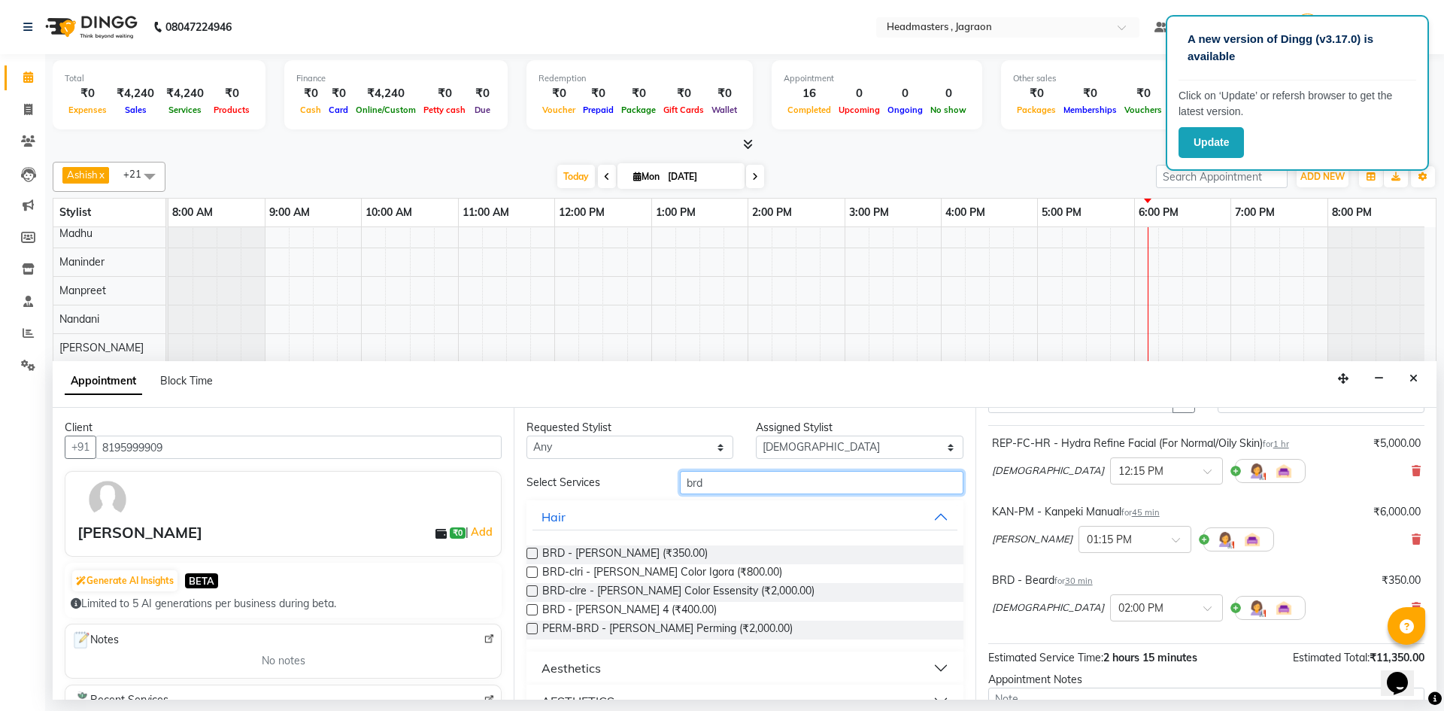
click at [814, 481] on input "brd" at bounding box center [821, 482] width 283 height 23
type input "b"
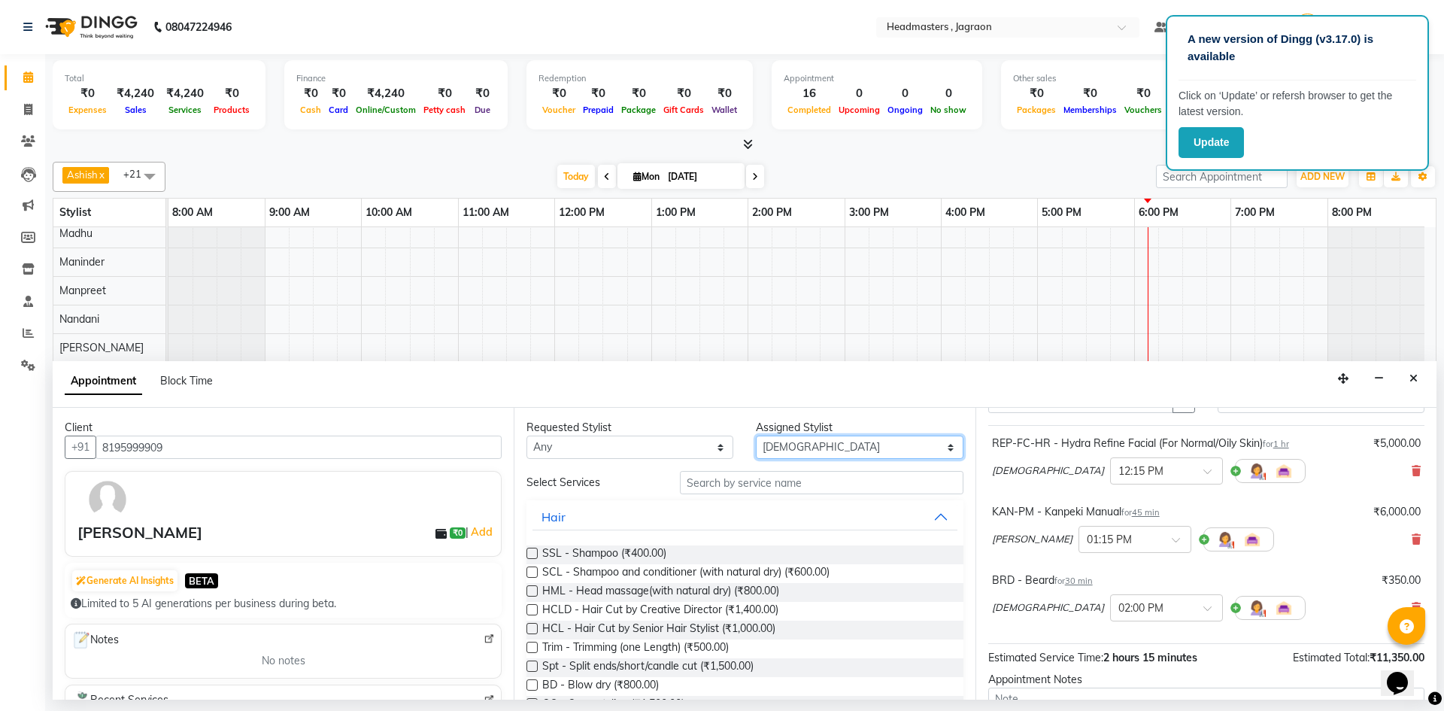
click at [817, 438] on select "Select Ashish Divya Harpreet HM Jagraon [PERSON_NAME] [PERSON_NAME] krishna Mad…" at bounding box center [859, 446] width 207 height 23
select select "88750"
click at [756, 435] on select "Select Ashish Divya Harpreet HM Jagraon [PERSON_NAME] [PERSON_NAME] krishna Mad…" at bounding box center [859, 446] width 207 height 23
click at [711, 484] on input "text" at bounding box center [821, 482] width 283 height 23
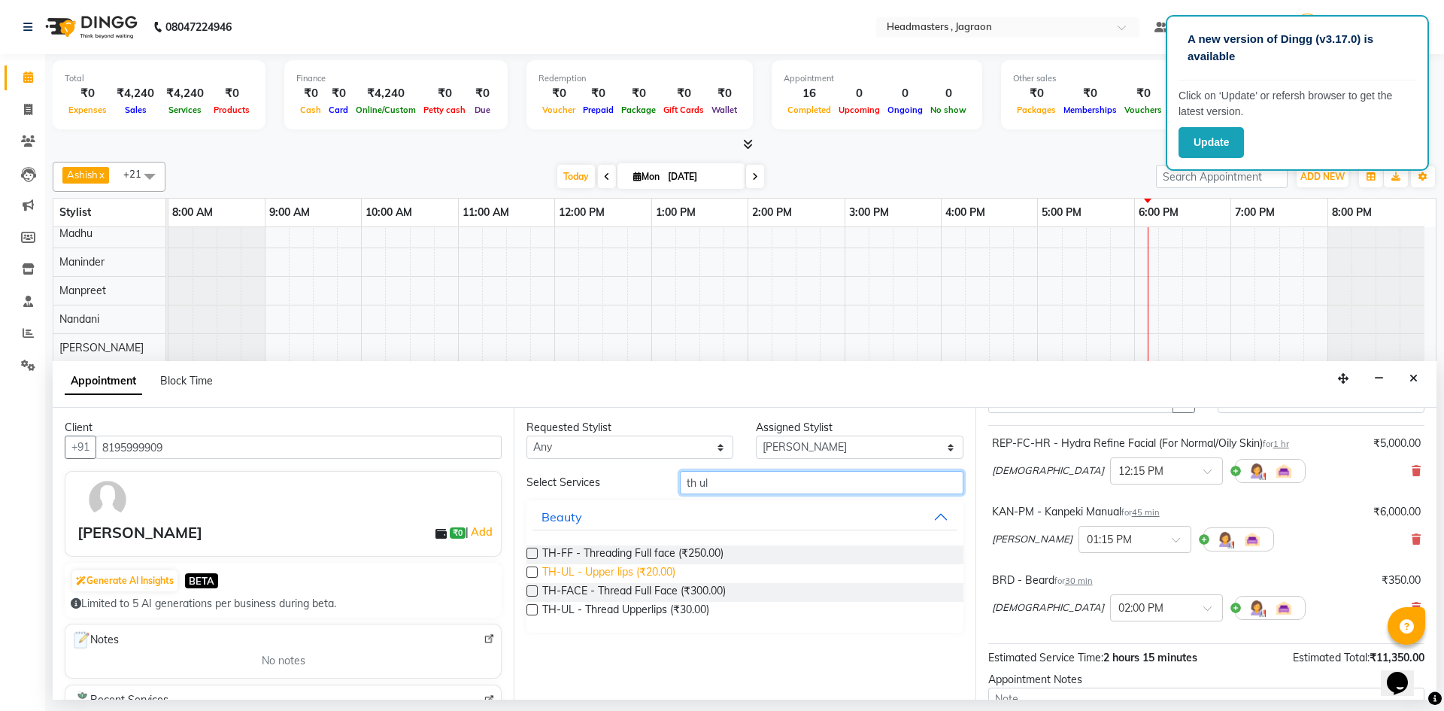
type input "th ul"
click at [644, 574] on span "TH-UL - Upper lips (₹20.00)" at bounding box center [608, 573] width 133 height 19
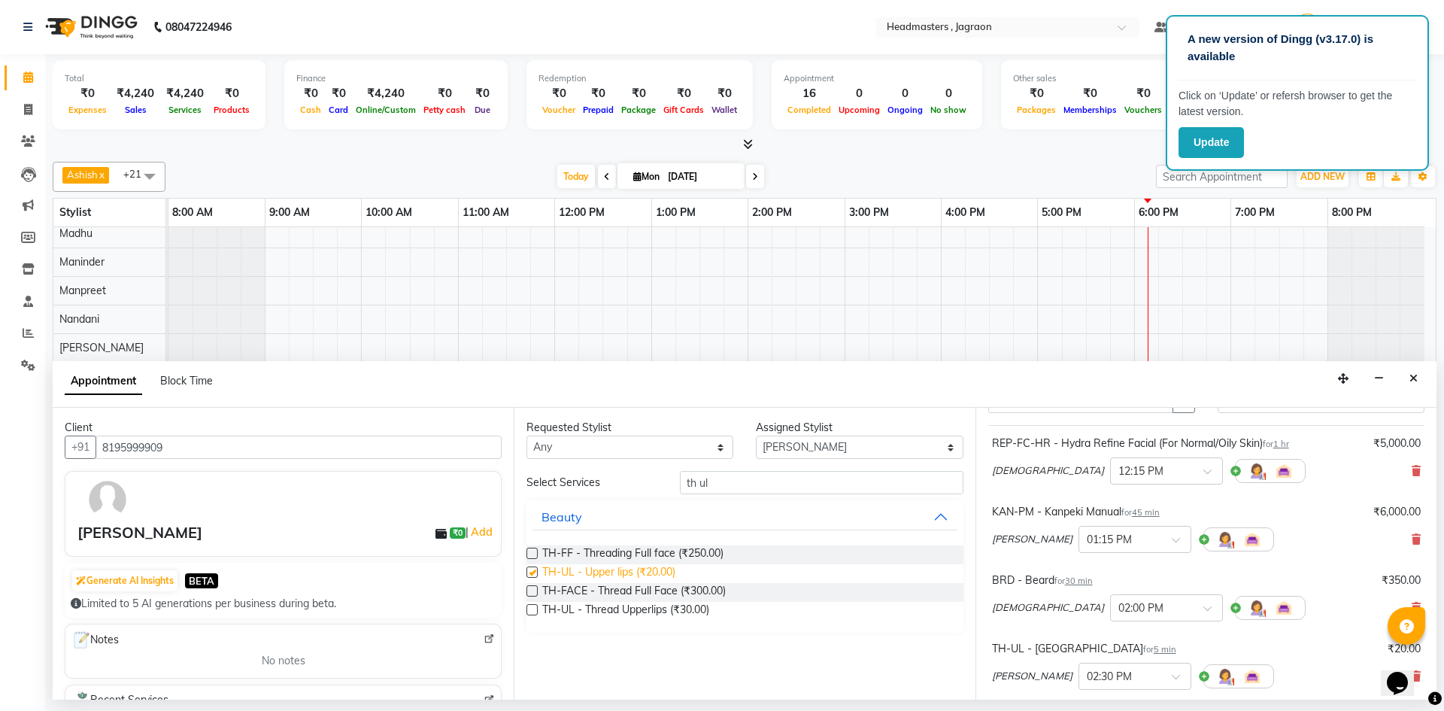
checkbox input "false"
click at [741, 482] on input "th ul" at bounding box center [821, 482] width 283 height 23
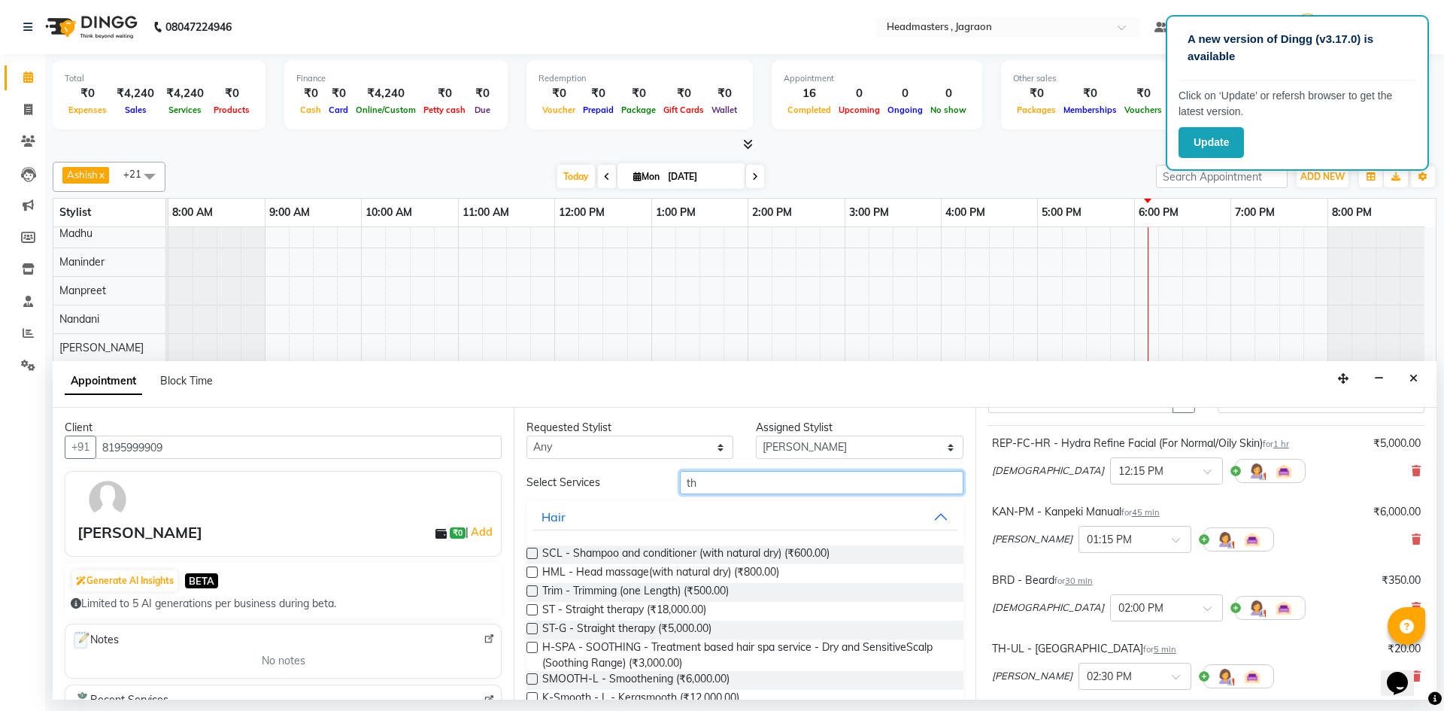
type input "t"
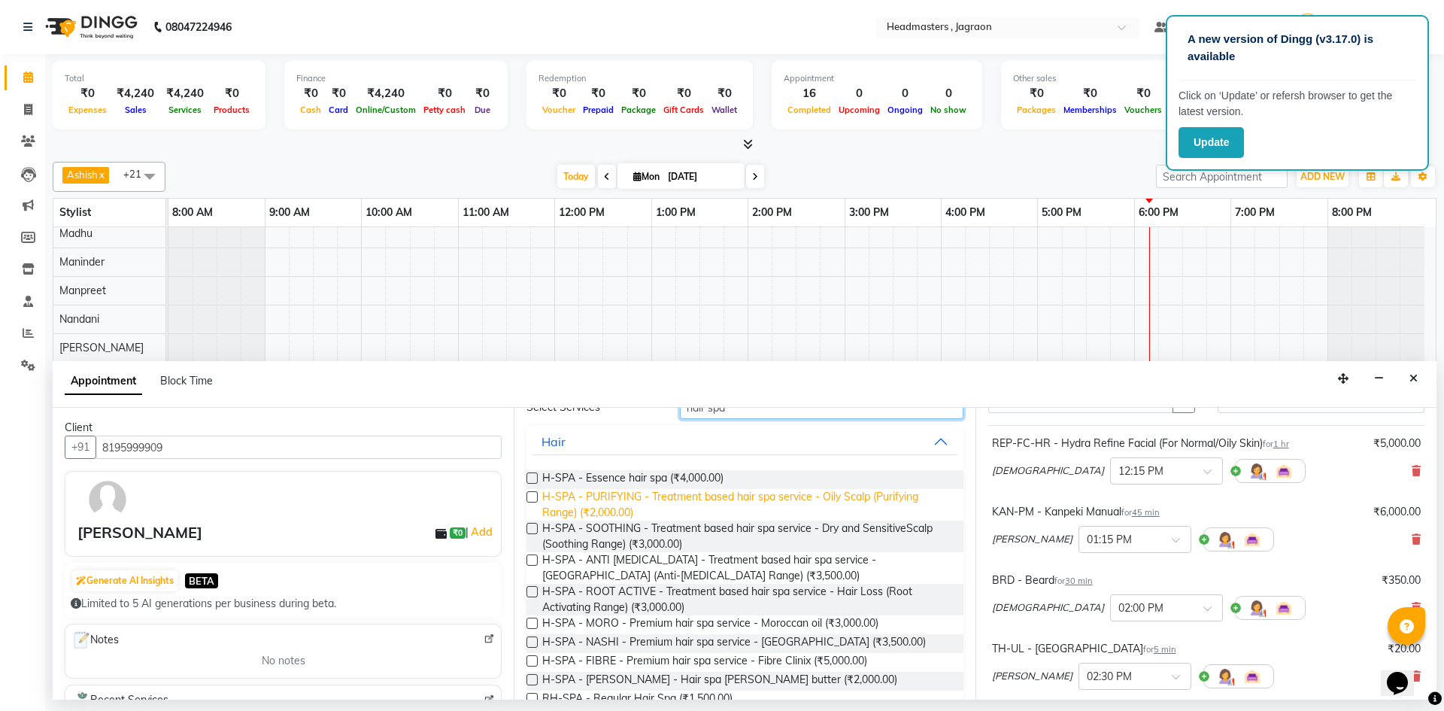
scroll to position [128, 0]
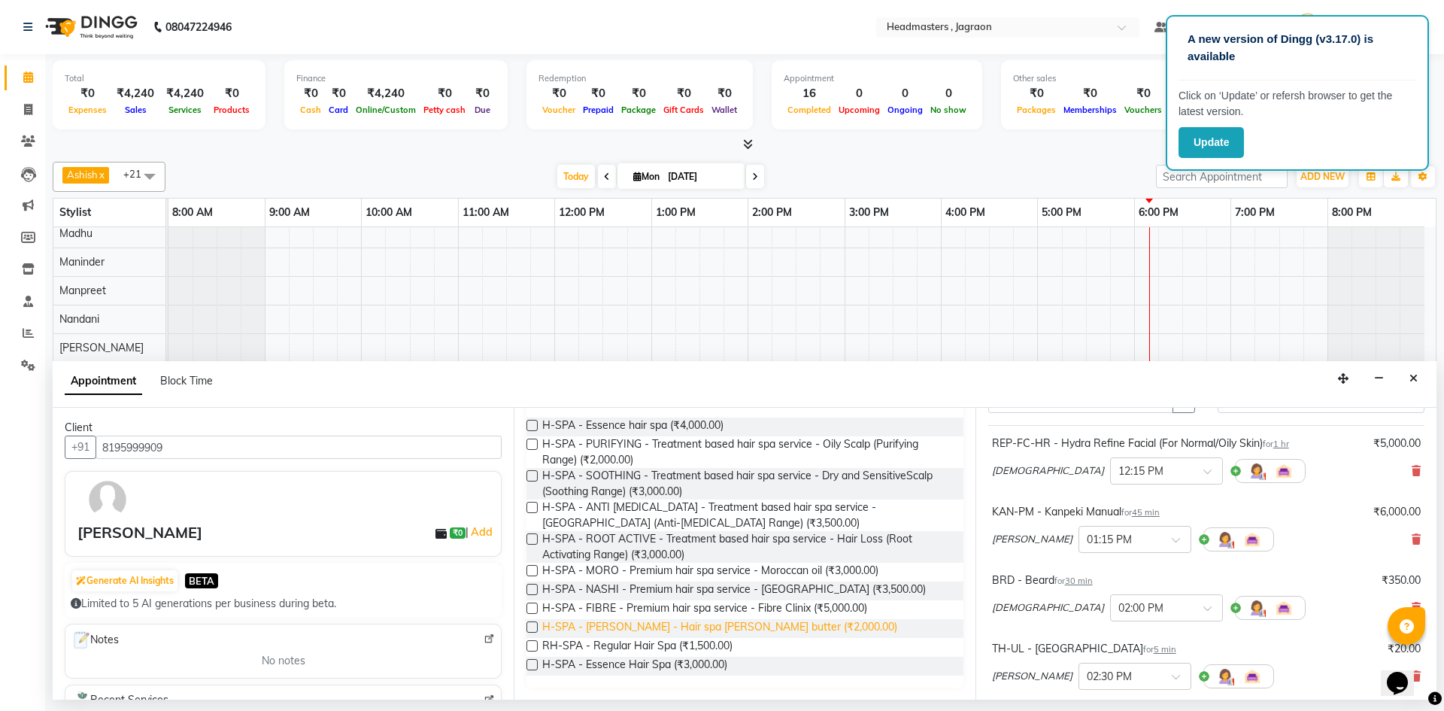
type input "hair spa"
click at [707, 622] on span "H-SPA - [PERSON_NAME] - Hair spa [PERSON_NAME] butter (₹2,000.00)" at bounding box center [719, 628] width 355 height 19
checkbox input "false"
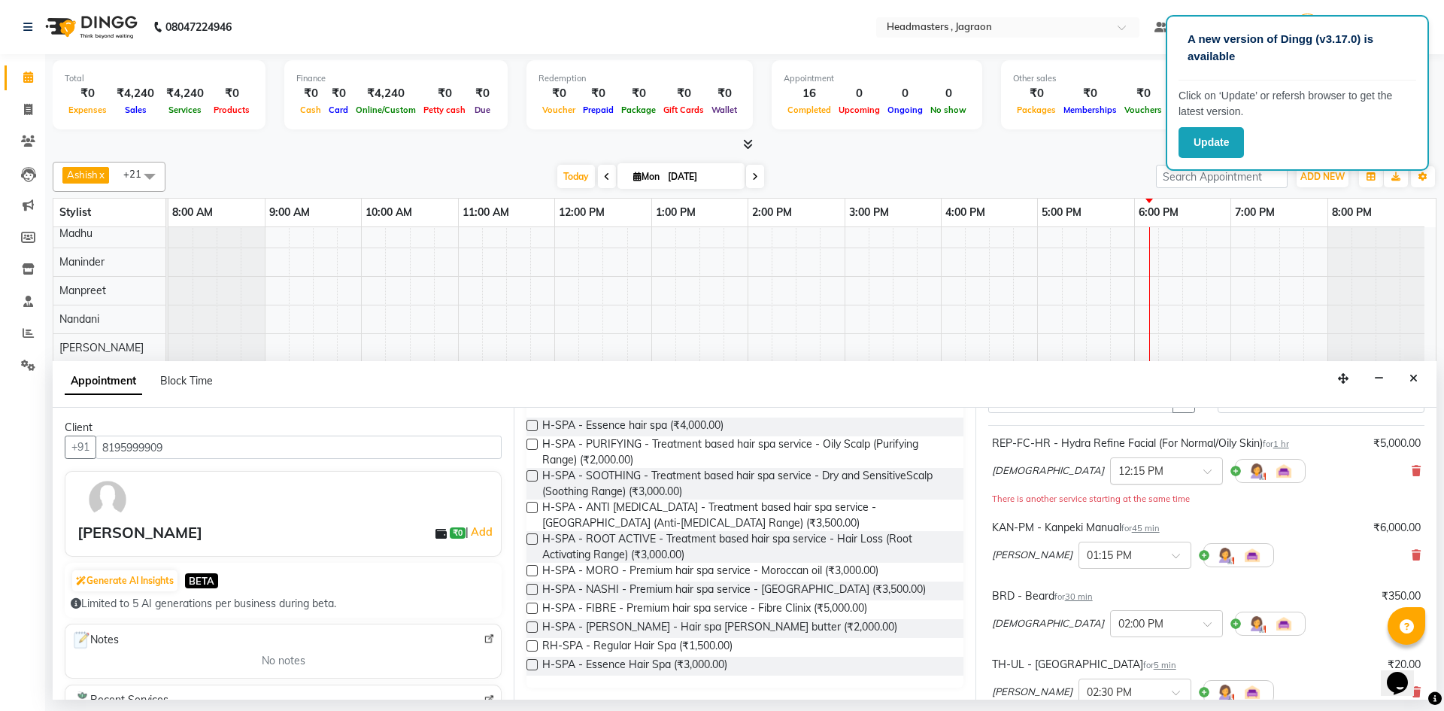
click at [1118, 471] on input "text" at bounding box center [1151, 470] width 66 height 16
click at [1111, 550] on div "12:00 PM" at bounding box center [1166, 546] width 111 height 28
click at [1087, 548] on input "text" at bounding box center [1120, 554] width 66 height 16
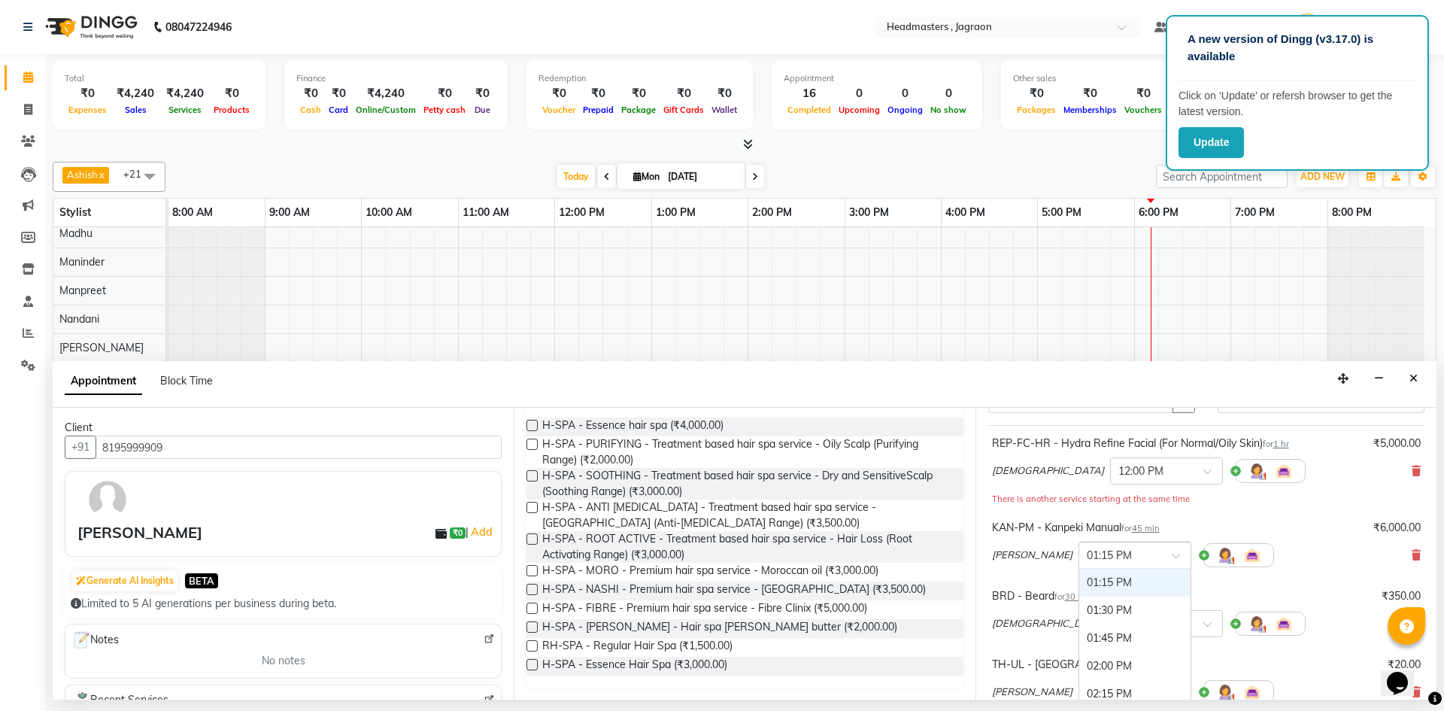
click at [1081, 584] on div "01:15 PM" at bounding box center [1134, 582] width 111 height 28
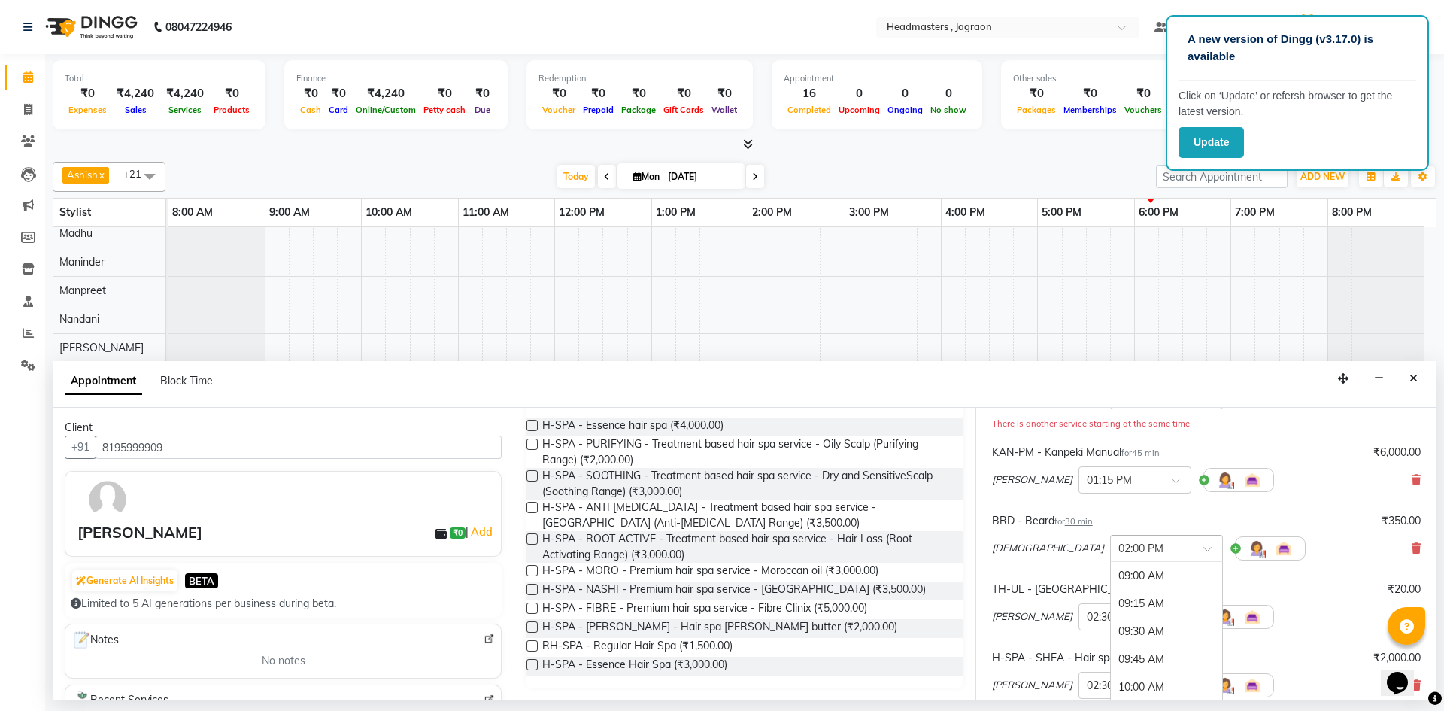
click at [1118, 543] on input "text" at bounding box center [1151, 547] width 66 height 16
click at [1111, 567] on div "01:15 PM" at bounding box center [1166, 567] width 111 height 28
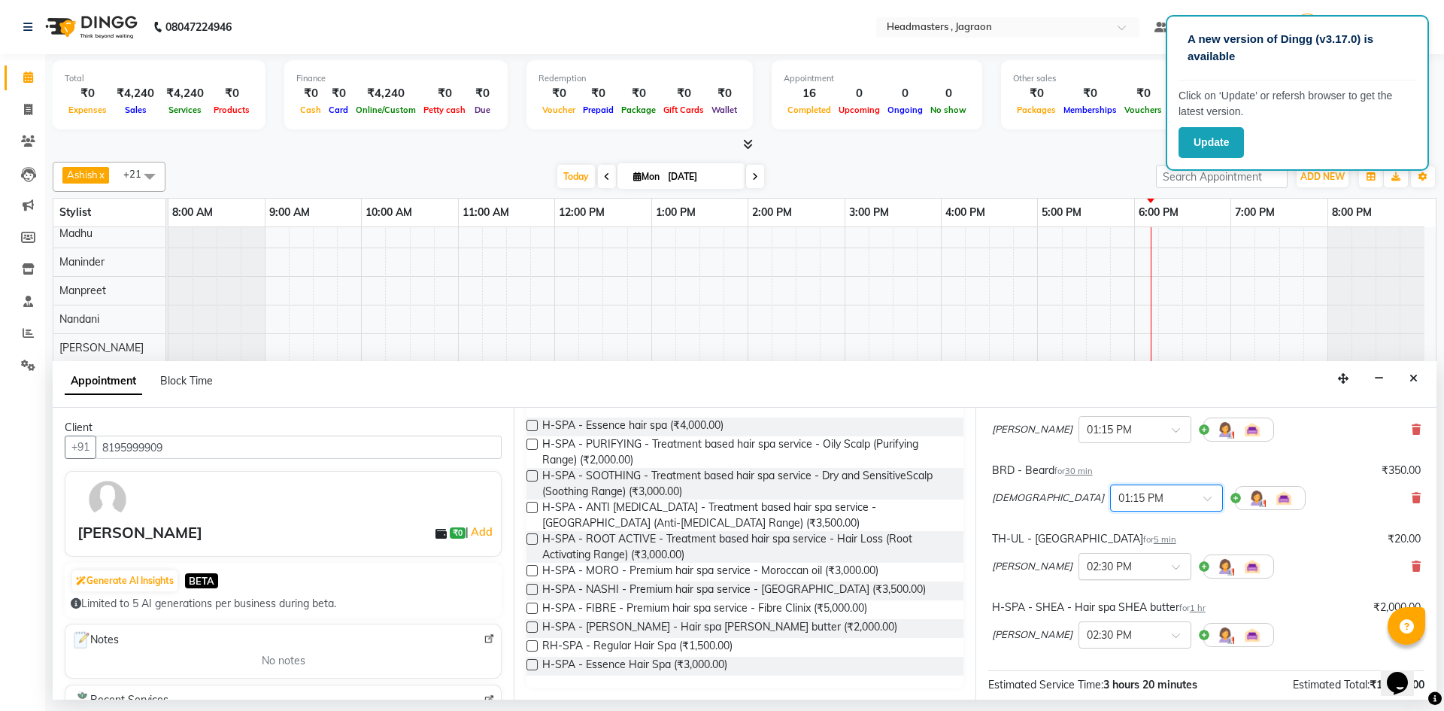
scroll to position [226, 0]
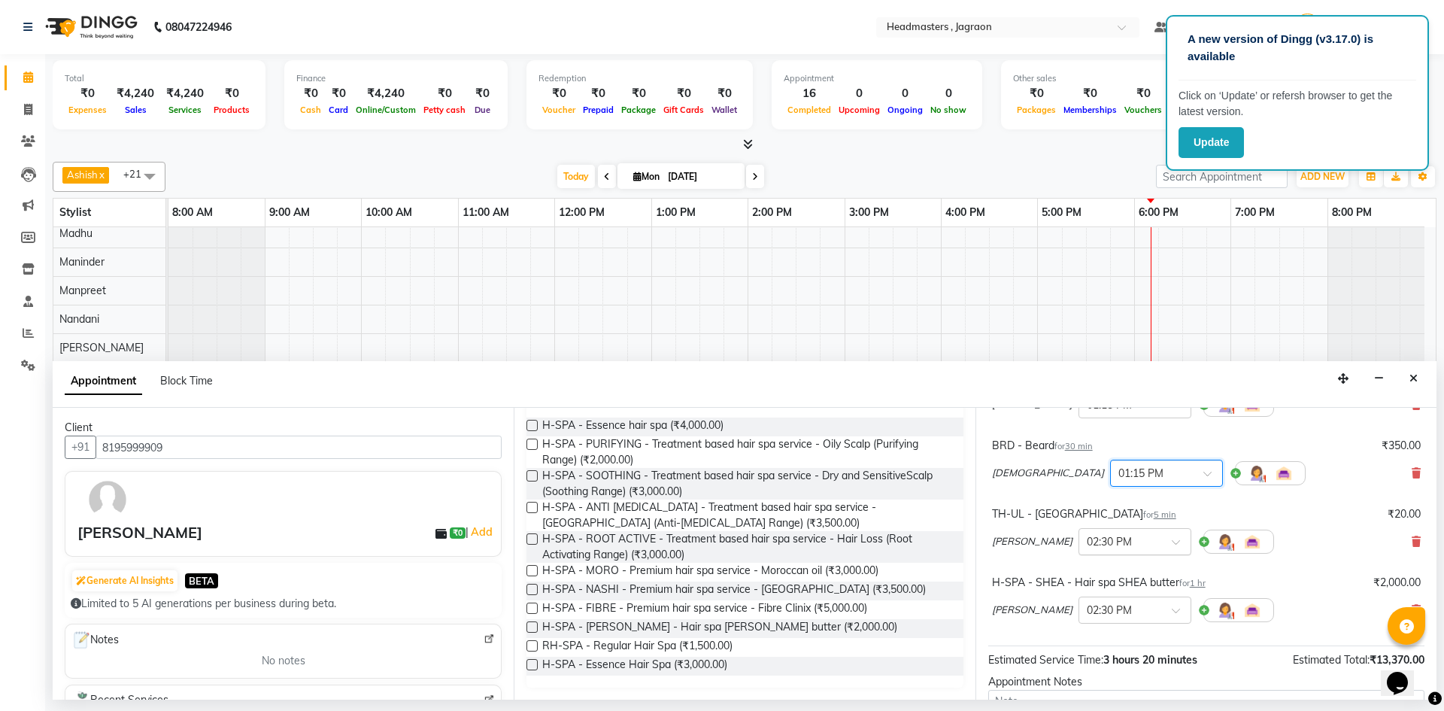
click at [1087, 546] on input "text" at bounding box center [1120, 540] width 66 height 16
click at [1080, 602] on div "02:15 PM" at bounding box center [1134, 616] width 111 height 28
click at [1087, 602] on input "text" at bounding box center [1120, 609] width 66 height 16
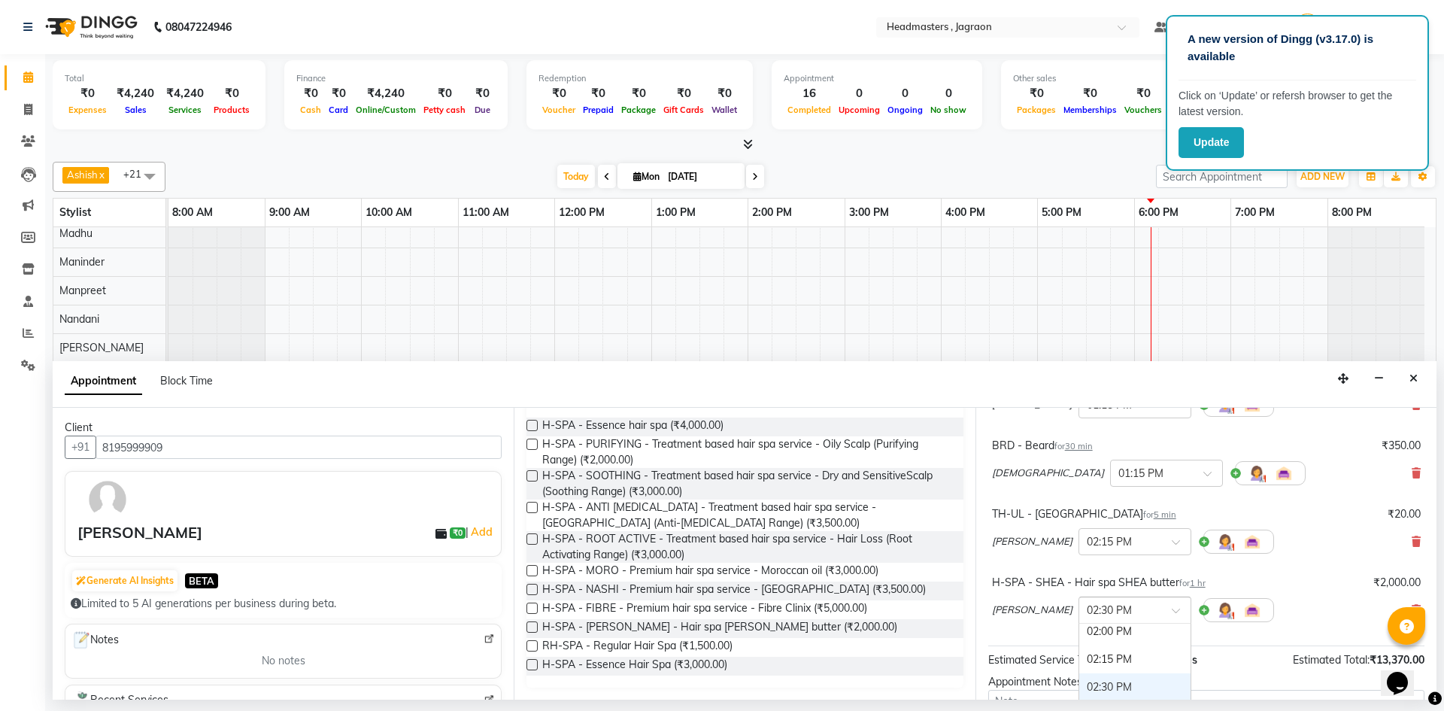
scroll to position [546, 0]
click at [1079, 680] on div "02:15 PM" at bounding box center [1134, 685] width 111 height 28
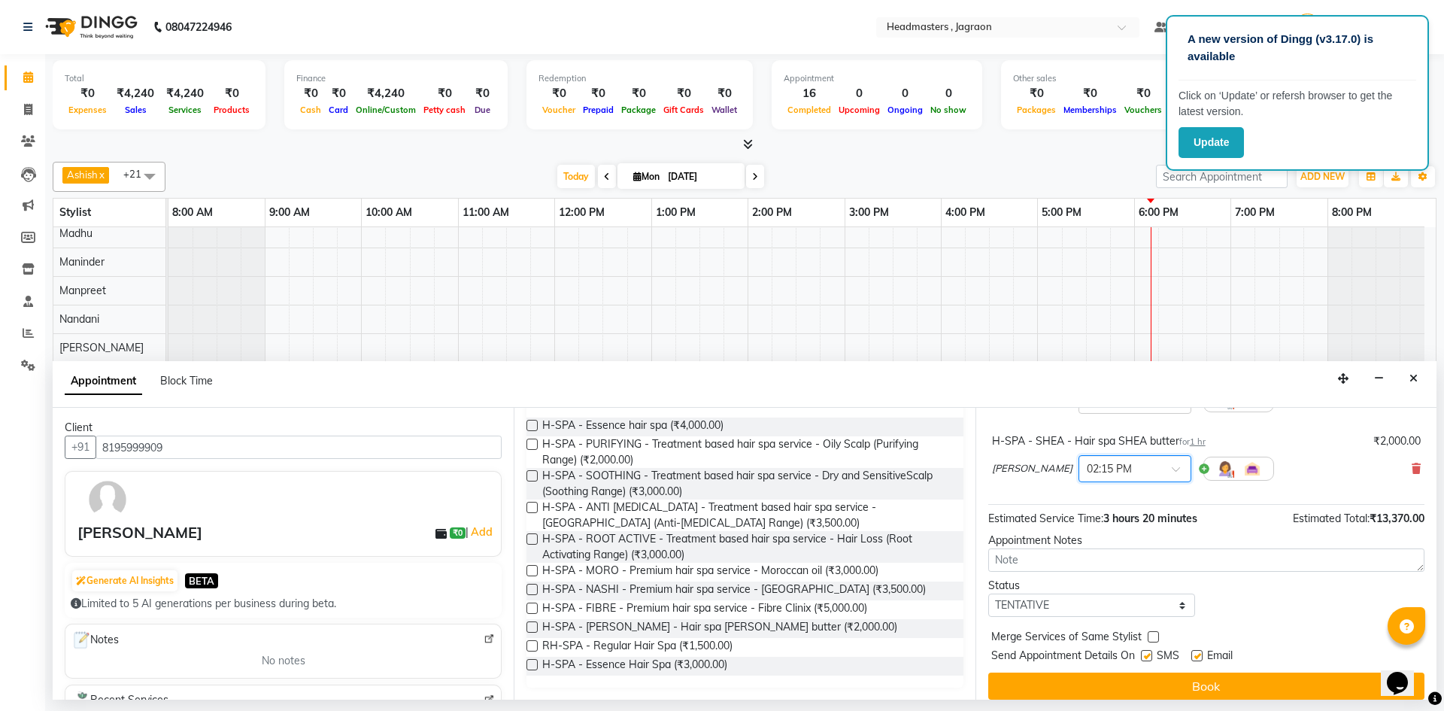
scroll to position [379, 0]
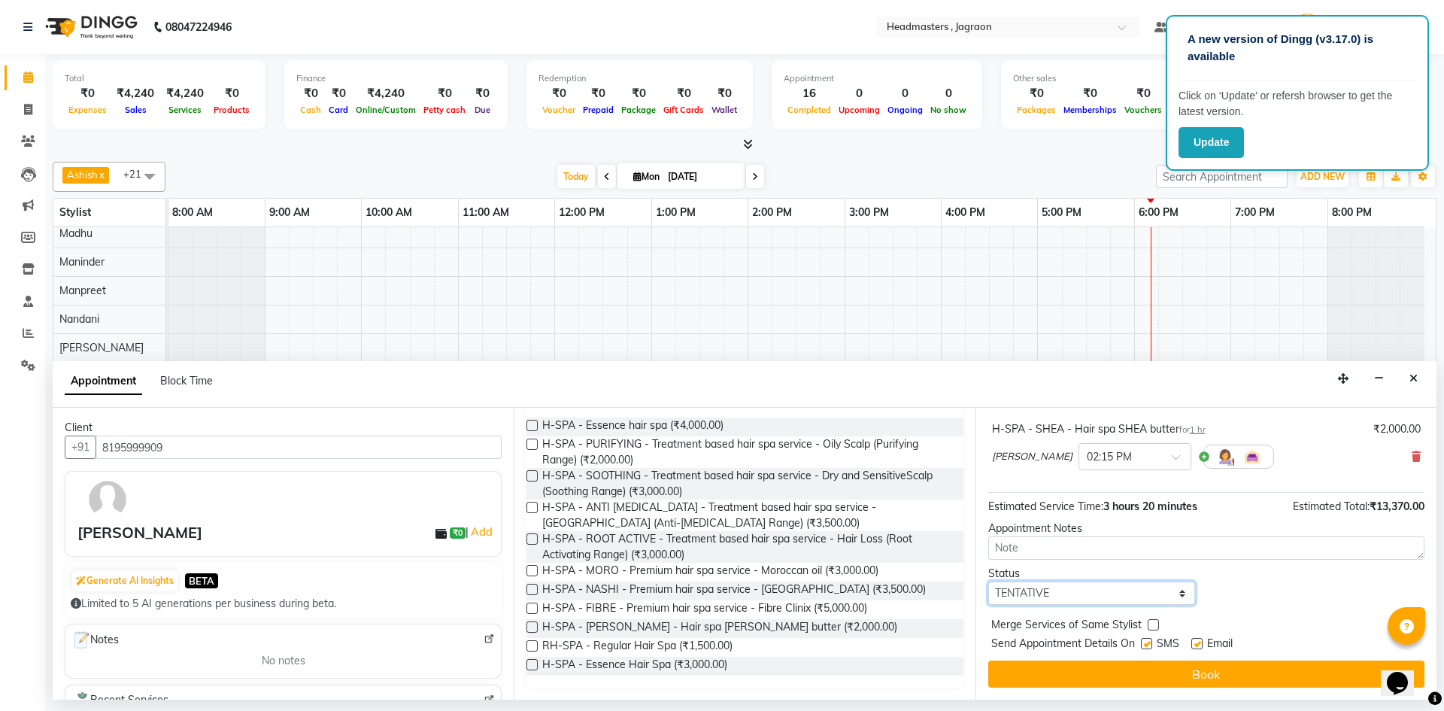
click at [1038, 588] on select "Select TENTATIVE CONFIRM CHECK-IN UPCOMING" at bounding box center [1091, 592] width 207 height 23
select select "confirm booking"
click at [988, 581] on select "Select TENTATIVE CONFIRM CHECK-IN UPCOMING" at bounding box center [1091, 592] width 207 height 23
click at [1150, 642] on label at bounding box center [1146, 643] width 11 height 11
click at [1150, 642] on input "checkbox" at bounding box center [1146, 645] width 10 height 10
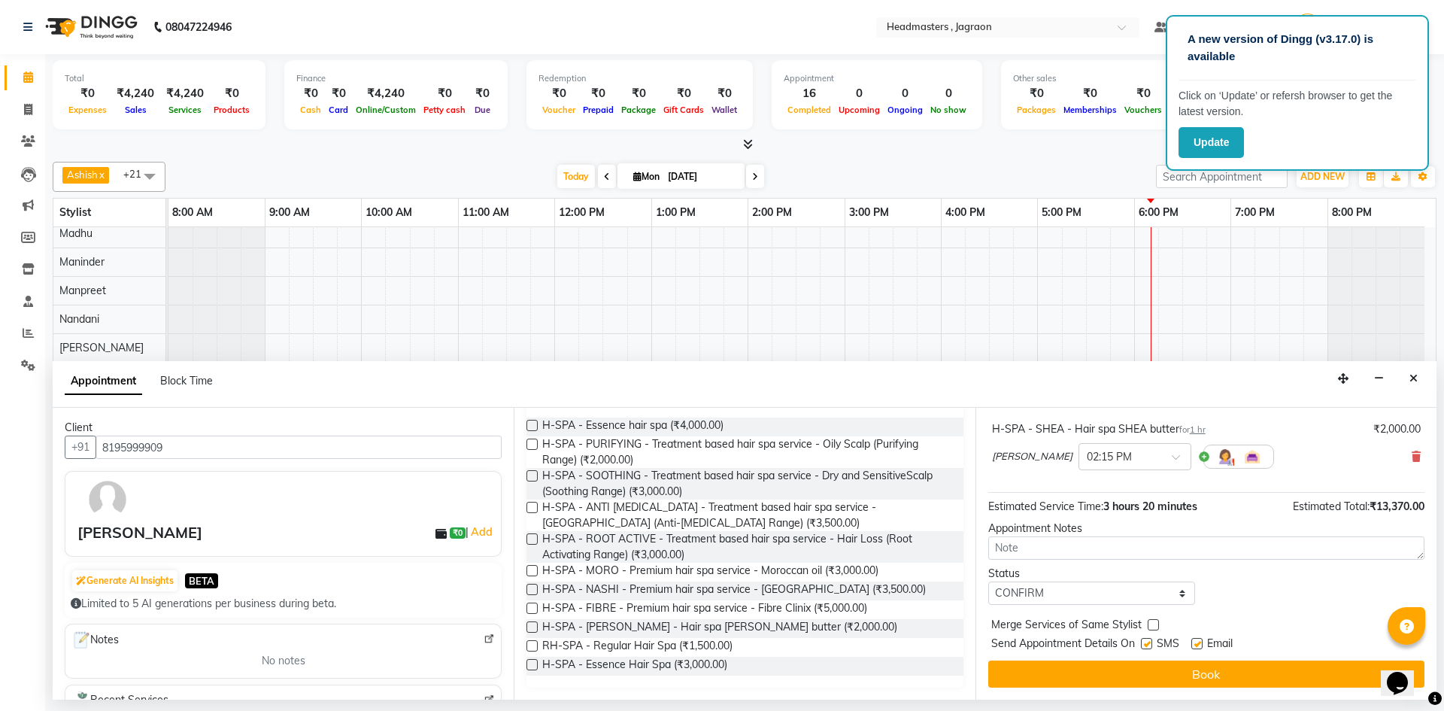
checkbox input "false"
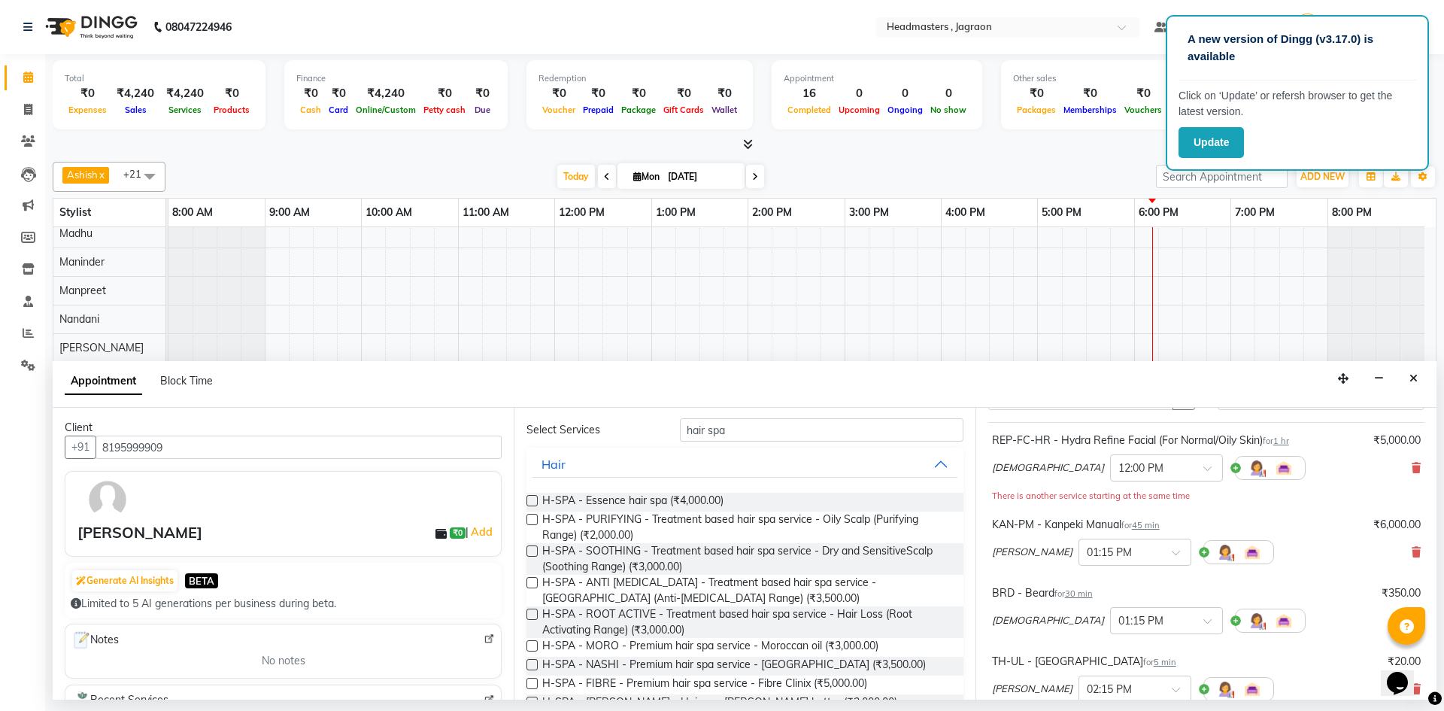
scroll to position [0, 0]
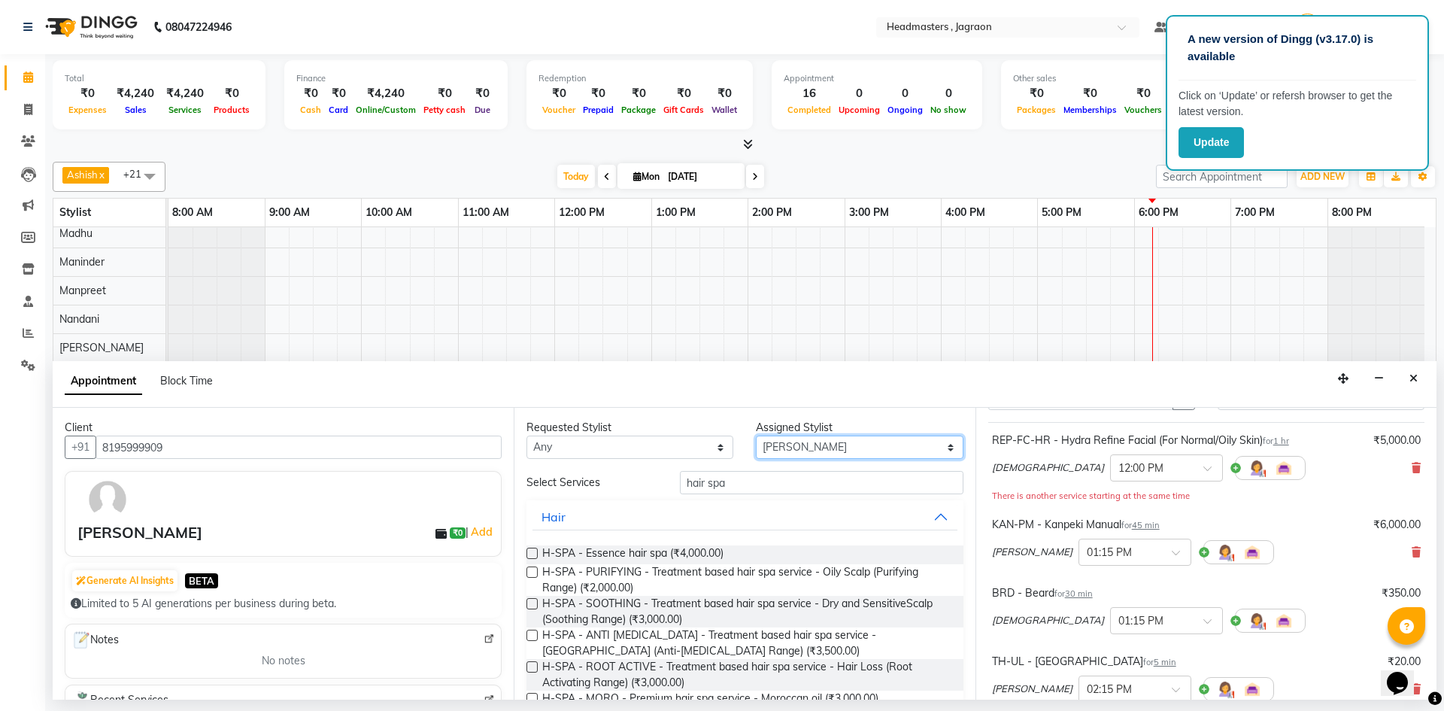
click at [784, 444] on select "Select Ashish Divya Harpreet HM Jagraon [PERSON_NAME] [PERSON_NAME] krishna Mad…" at bounding box center [859, 446] width 207 height 23
select select "54715"
click at [756, 435] on select "Select Ashish Divya Harpreet HM Jagraon [PERSON_NAME] [PERSON_NAME] krishna Mad…" at bounding box center [859, 446] width 207 height 23
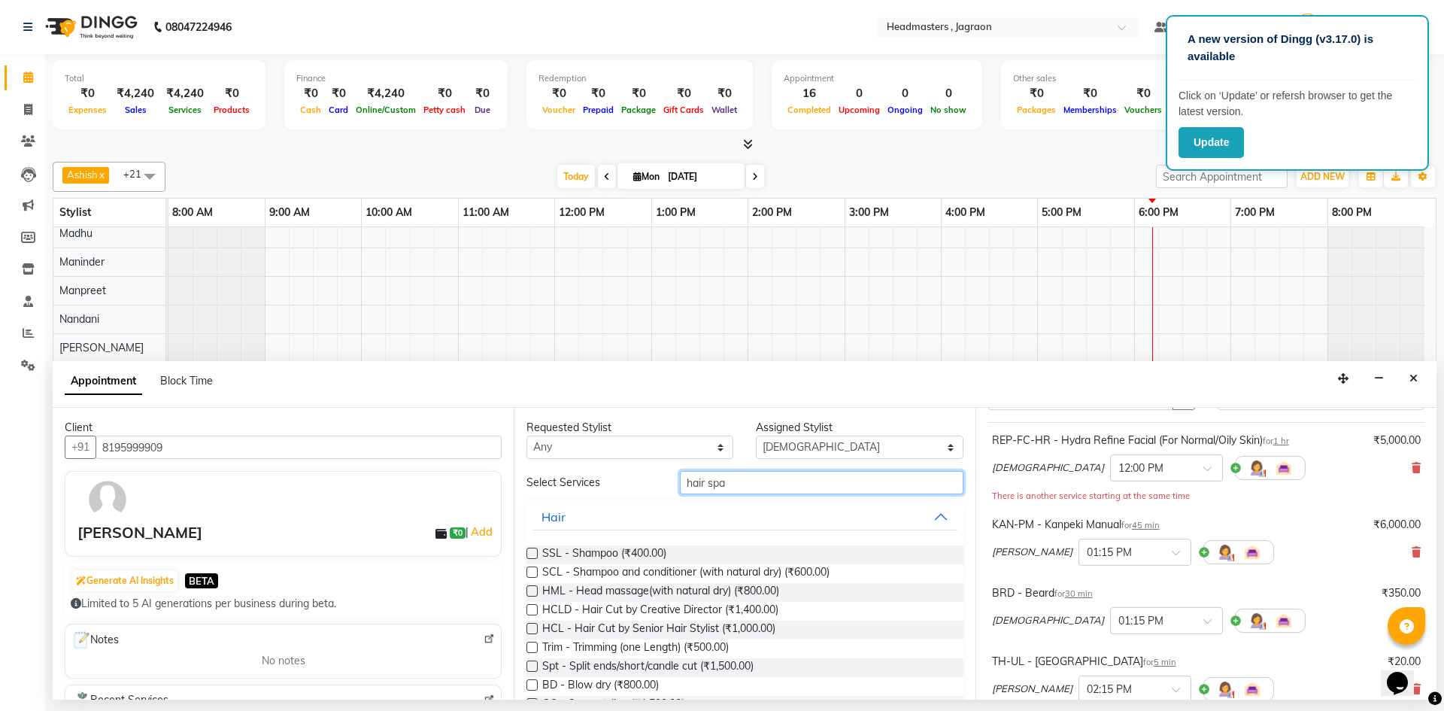
click at [846, 479] on input "hair spa" at bounding box center [821, 482] width 283 height 23
type input "h"
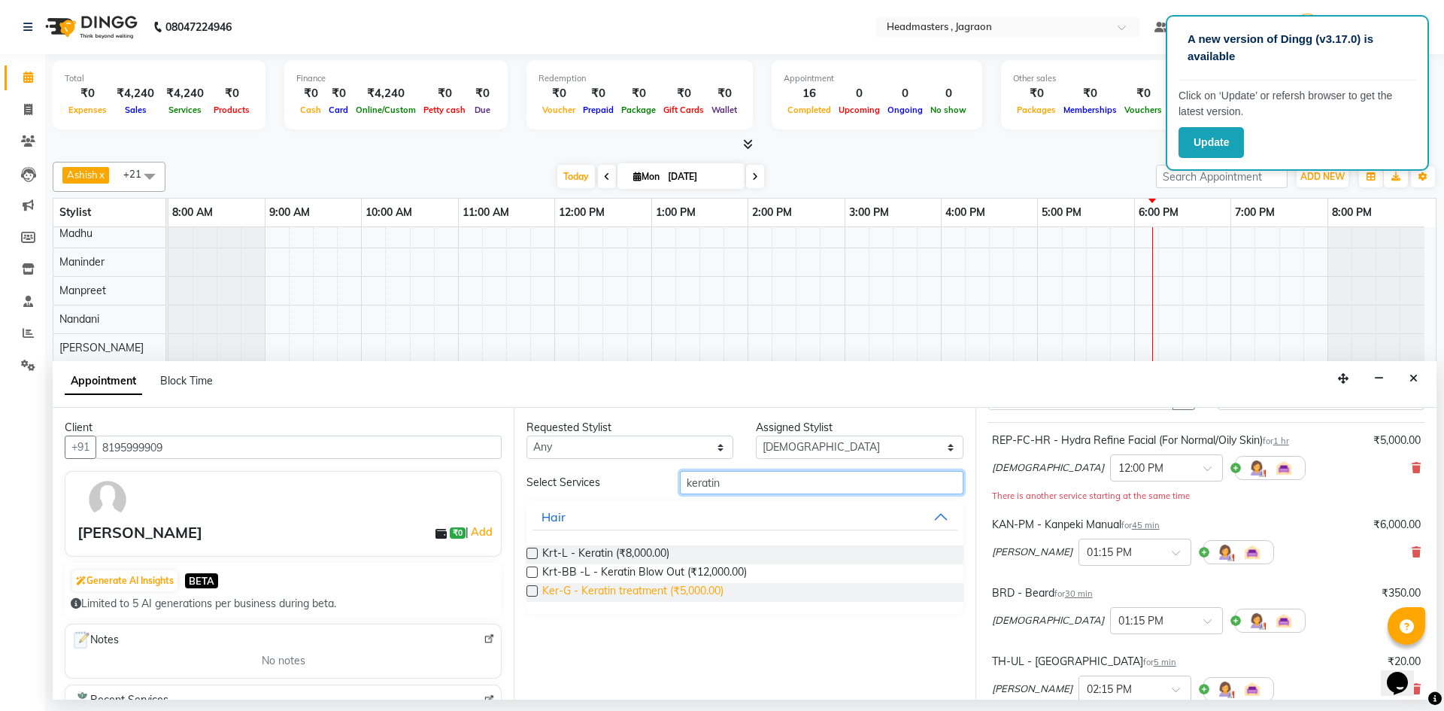
type input "keratin"
click at [658, 585] on span "Ker-G - Keratin treatment (₹5,000.00)" at bounding box center [632, 592] width 181 height 19
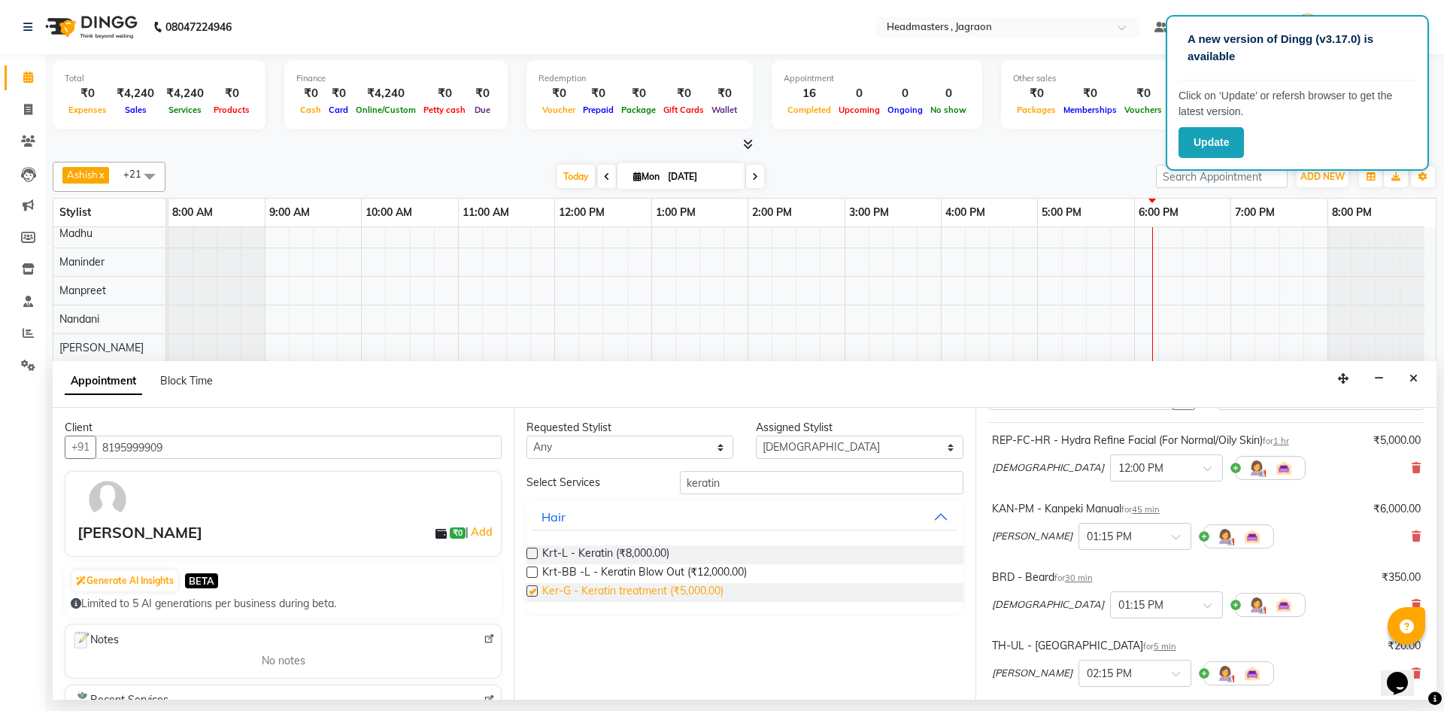
checkbox input "false"
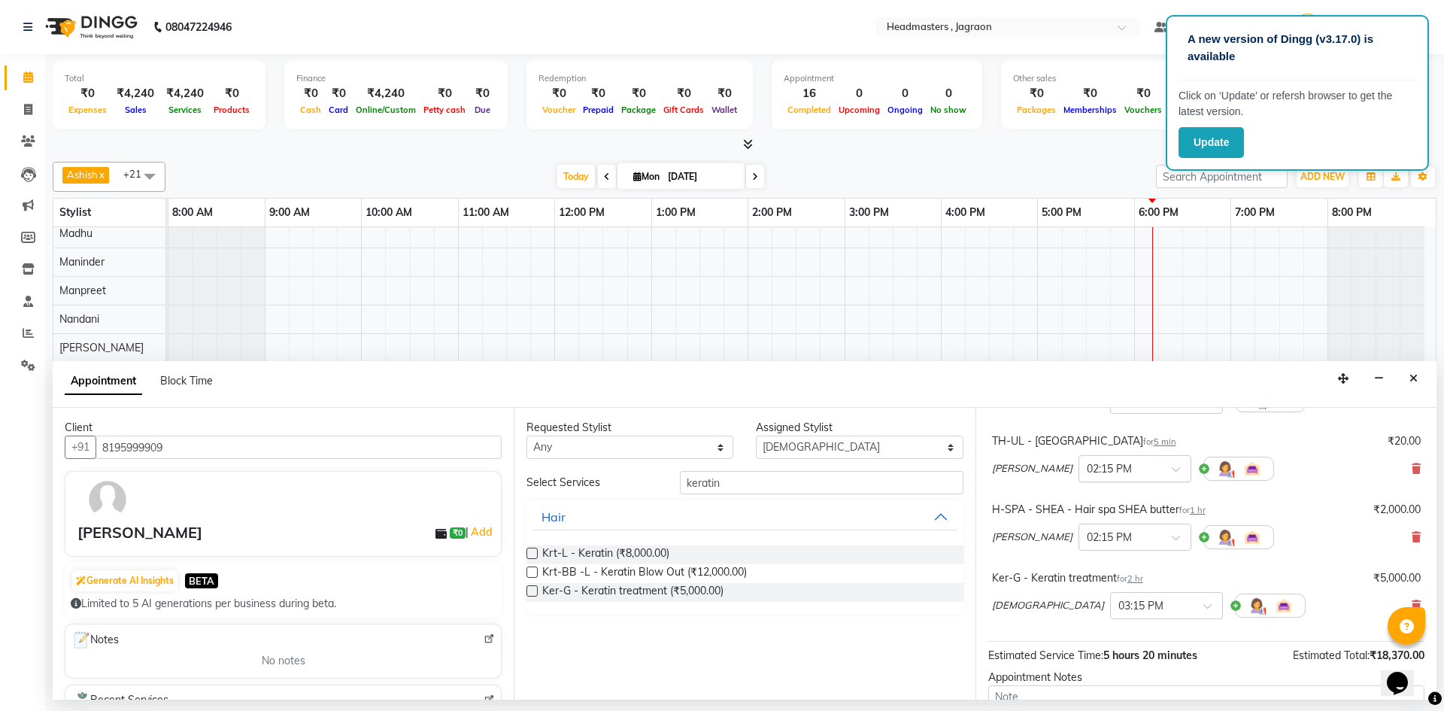
scroll to position [304, 0]
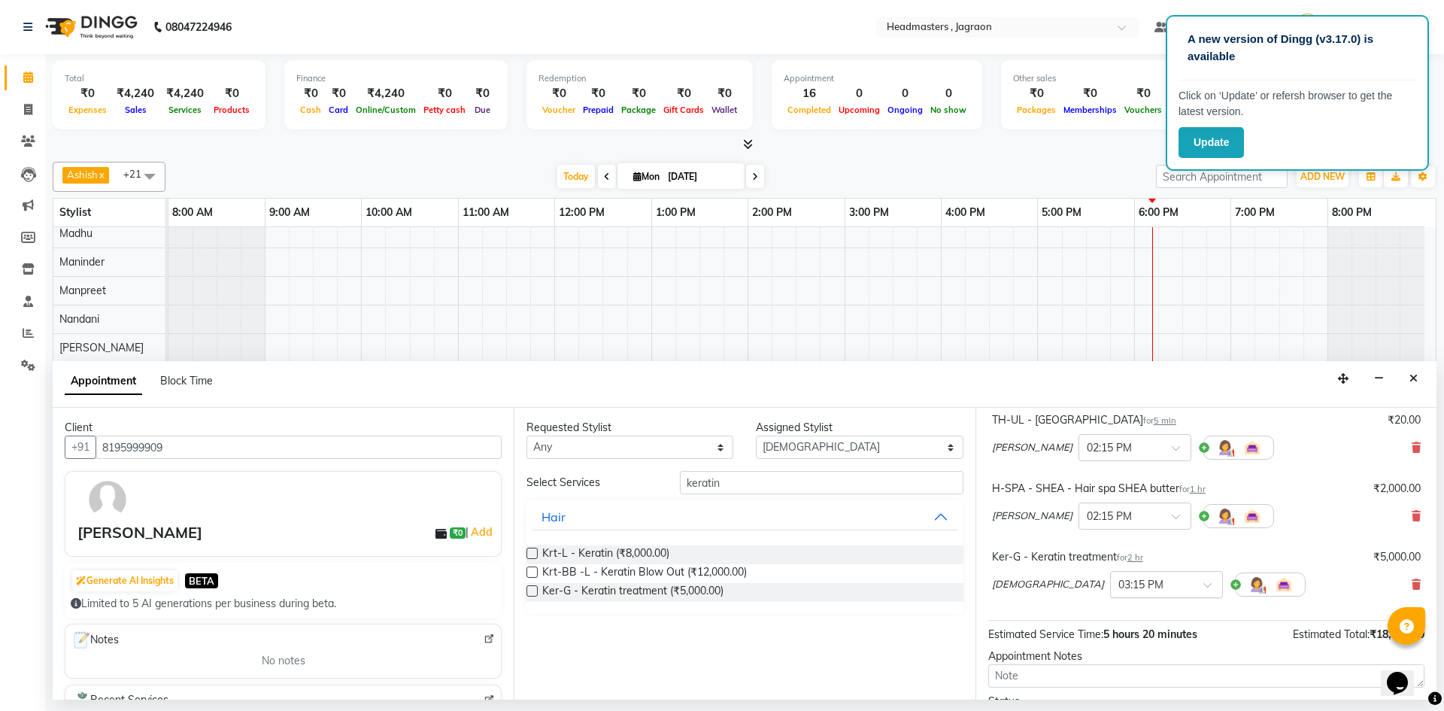
click at [1118, 584] on input "text" at bounding box center [1151, 583] width 66 height 16
click at [1111, 647] on div "02:15 PM" at bounding box center [1166, 651] width 111 height 28
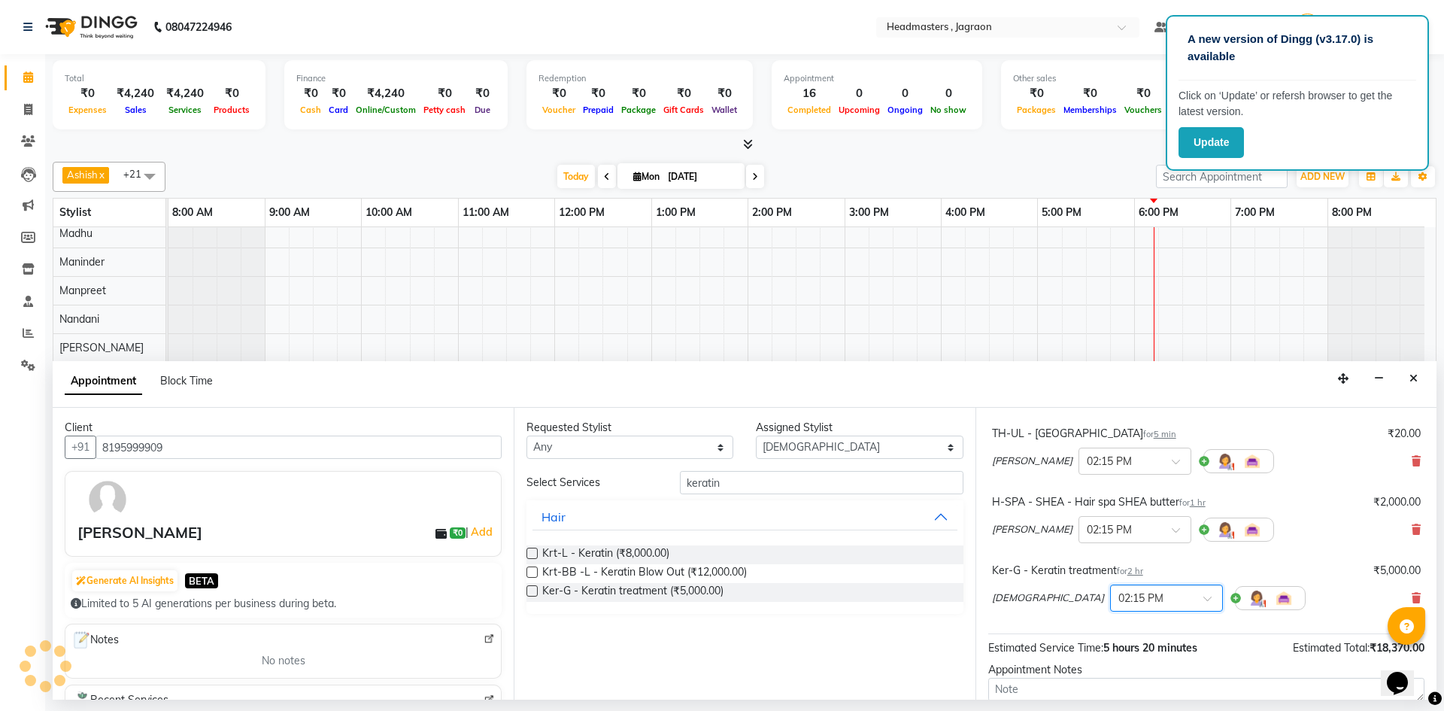
scroll to position [447, 0]
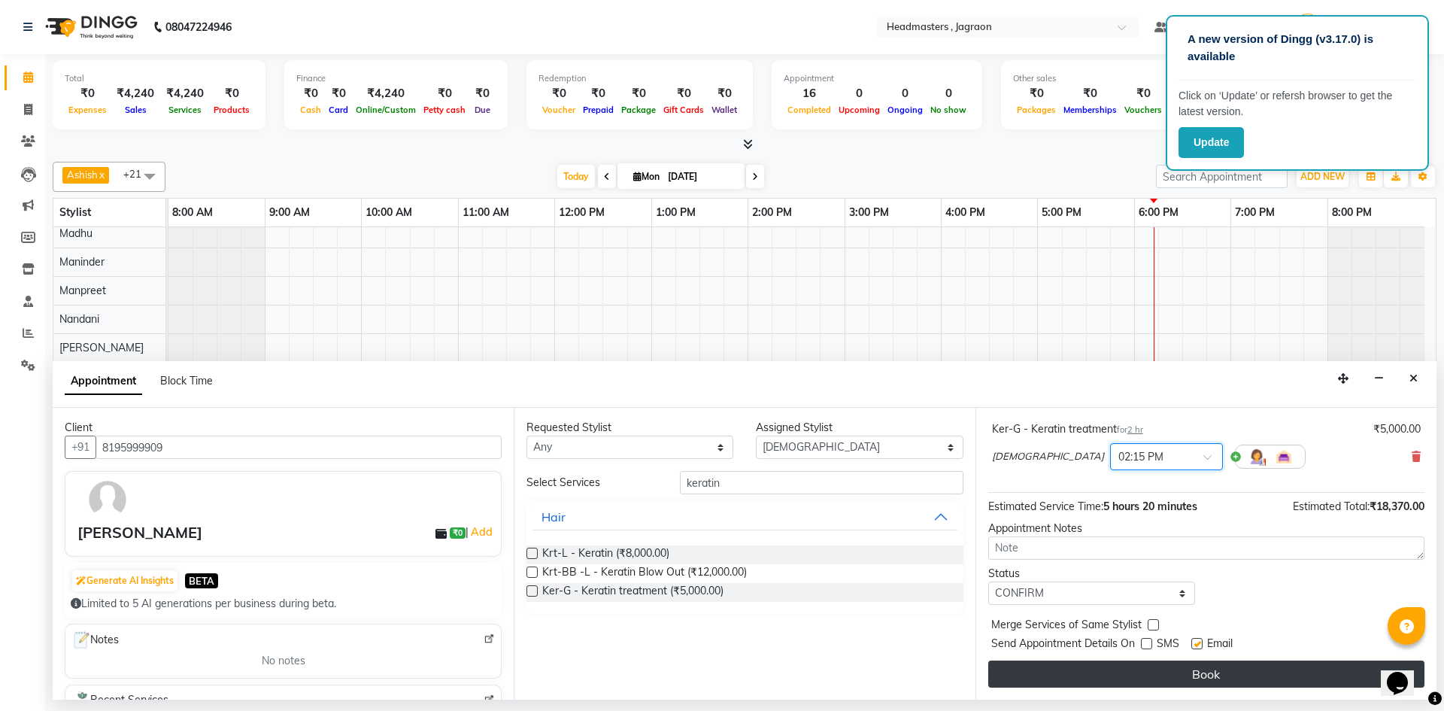
click at [1106, 679] on button "Book" at bounding box center [1206, 673] width 436 height 27
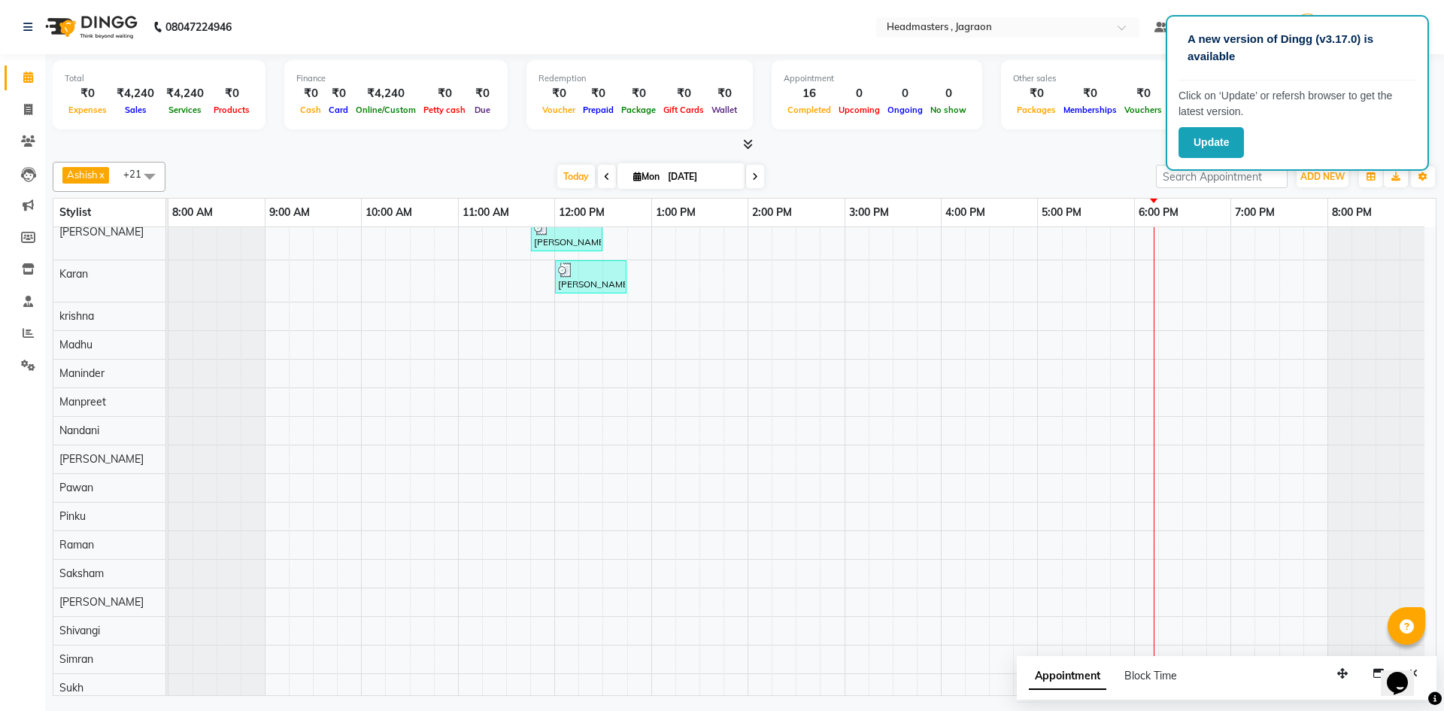
scroll to position [0, 0]
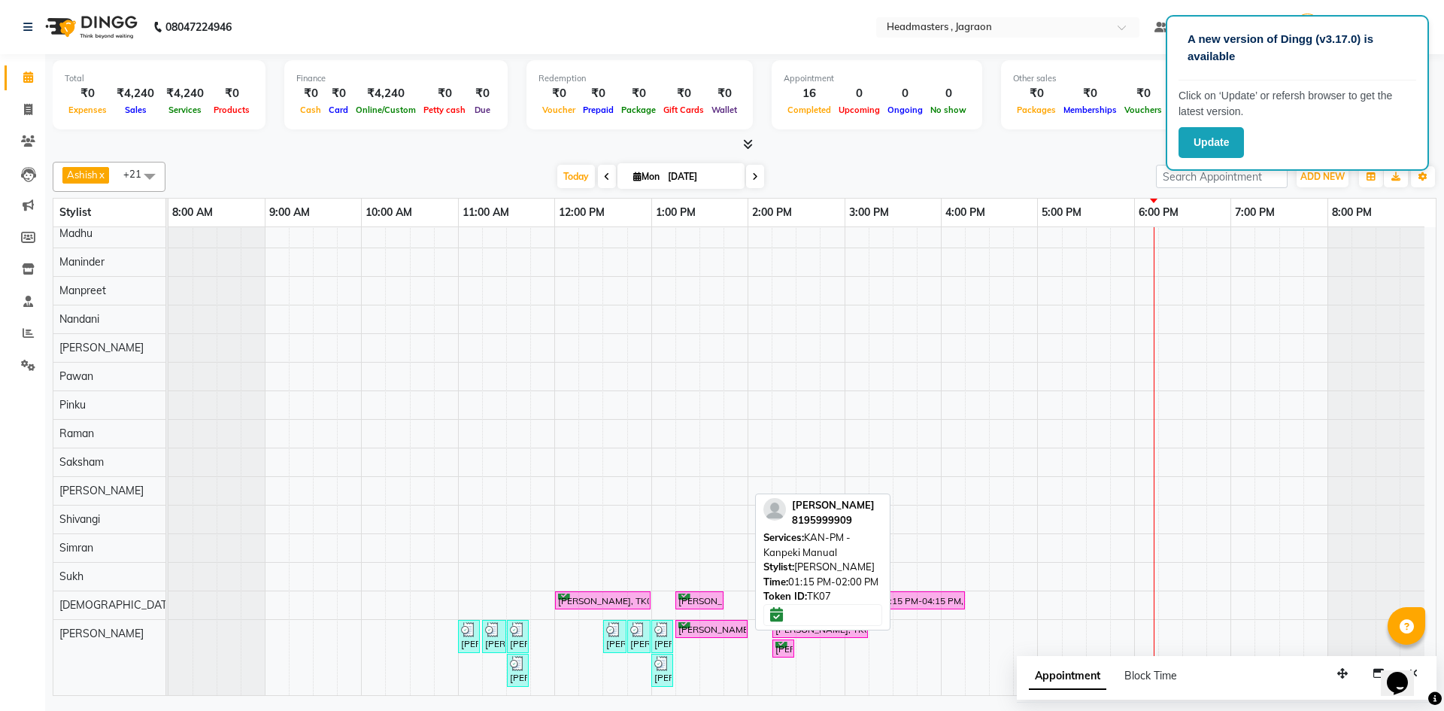
click at [730, 627] on div "[PERSON_NAME], TK07, 01:15 PM-02:00 PM, KAN-PM - Kanpeki Manual" at bounding box center [711, 629] width 69 height 14
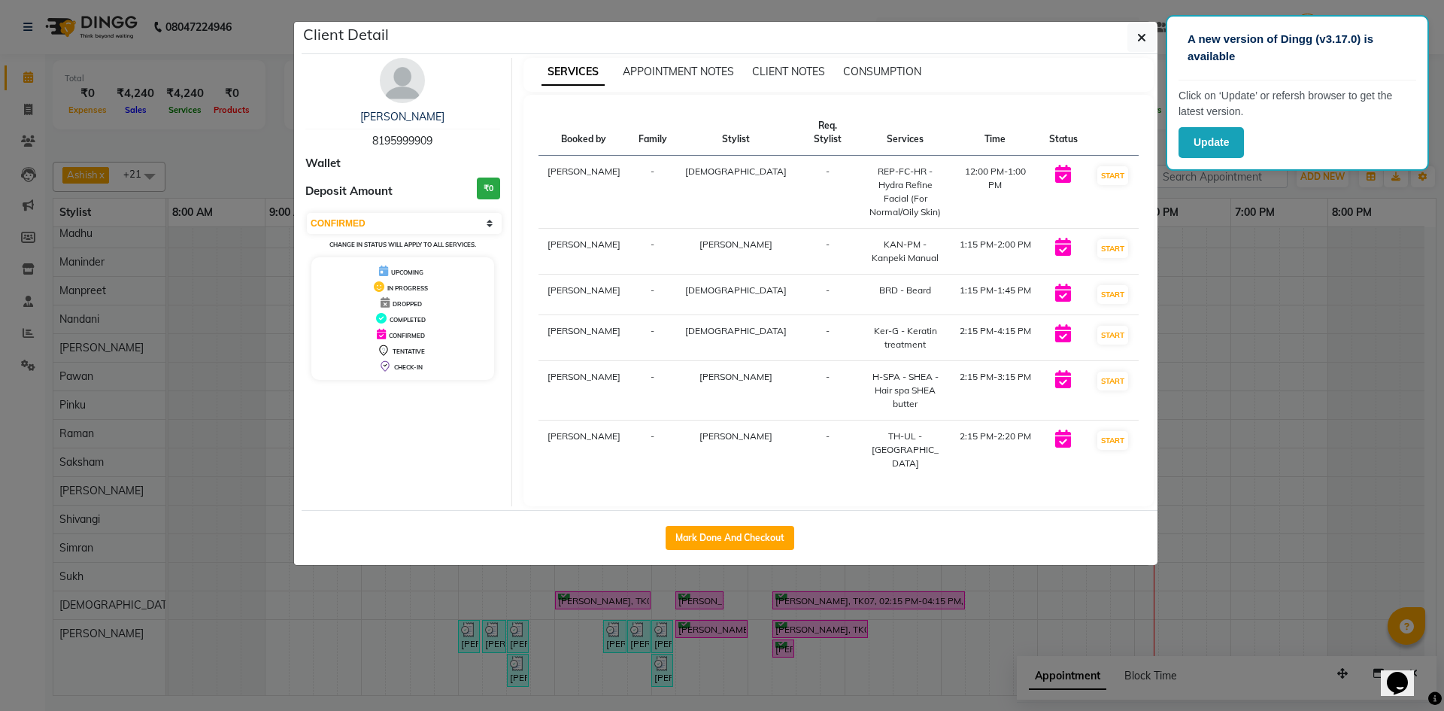
click at [708, 371] on span "[PERSON_NAME]" at bounding box center [735, 376] width 73 height 11
click at [733, 371] on span "[PERSON_NAME]" at bounding box center [735, 376] width 73 height 11
click at [1101, 371] on button "START" at bounding box center [1112, 380] width 31 height 19
select select "select"
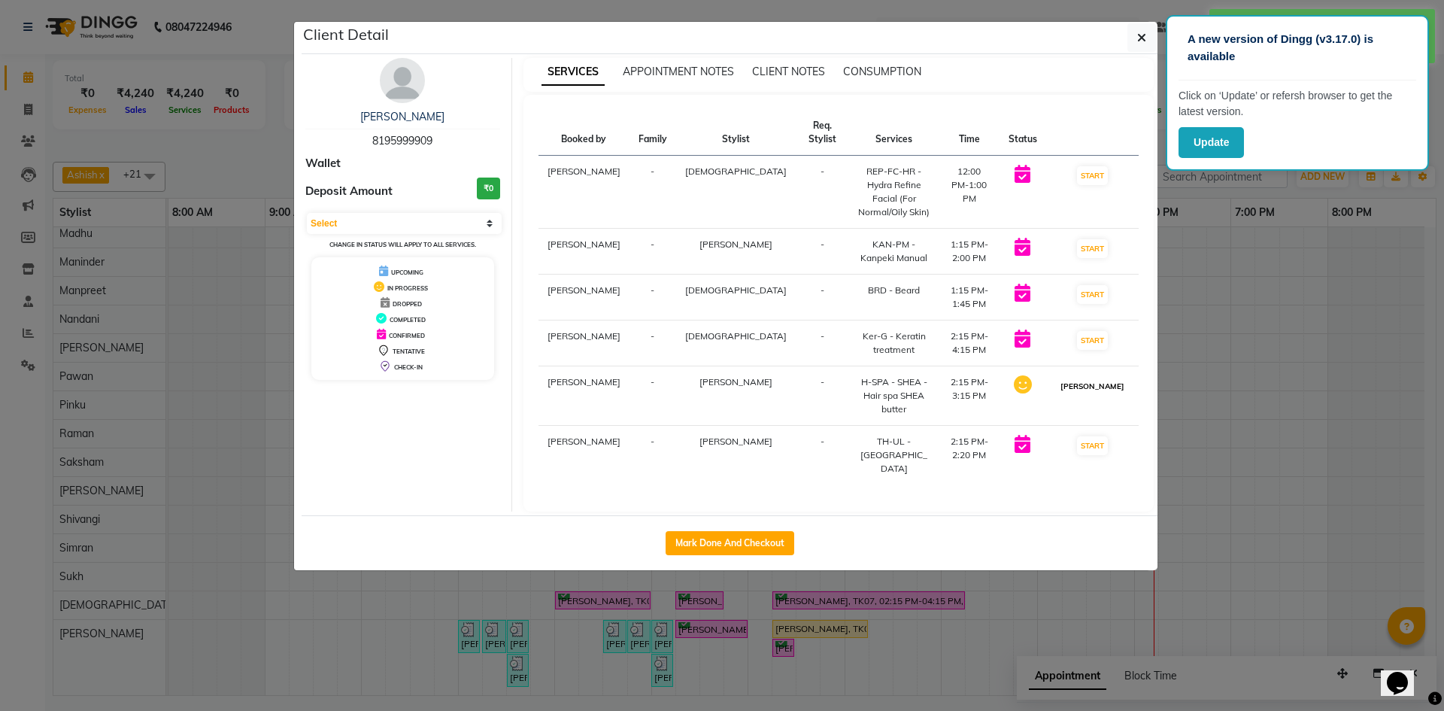
click at [1104, 377] on button "[PERSON_NAME]" at bounding box center [1092, 386] width 71 height 19
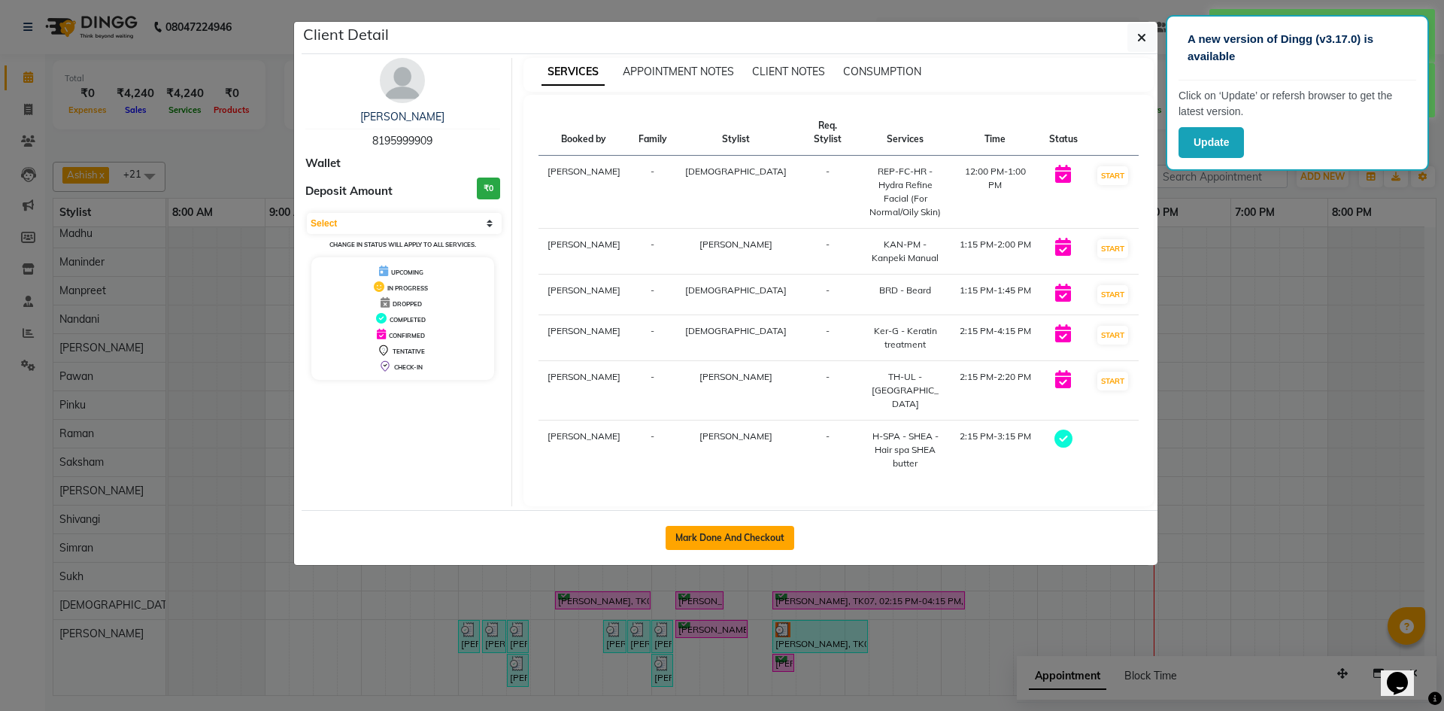
click at [742, 526] on button "Mark Done And Checkout" at bounding box center [729, 538] width 129 height 24
select select "service"
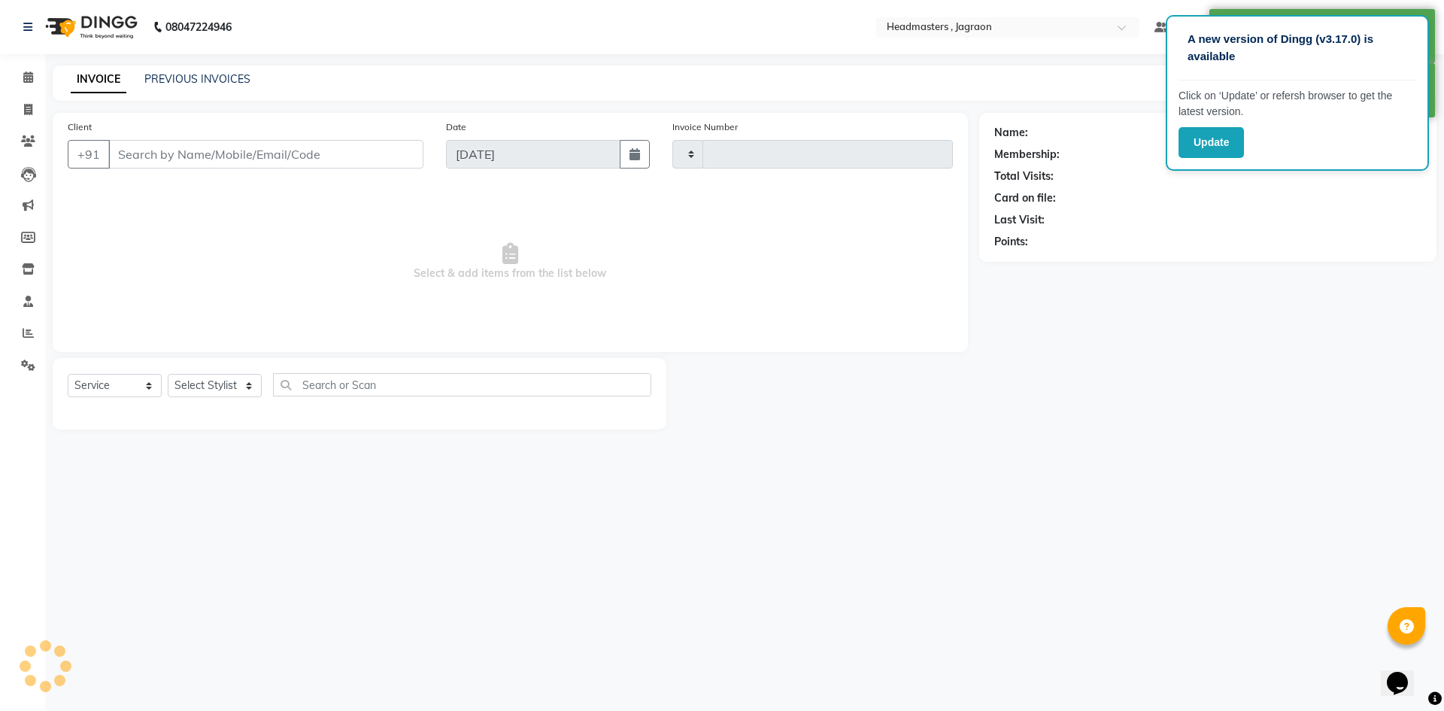
type input "2062"
select select "6935"
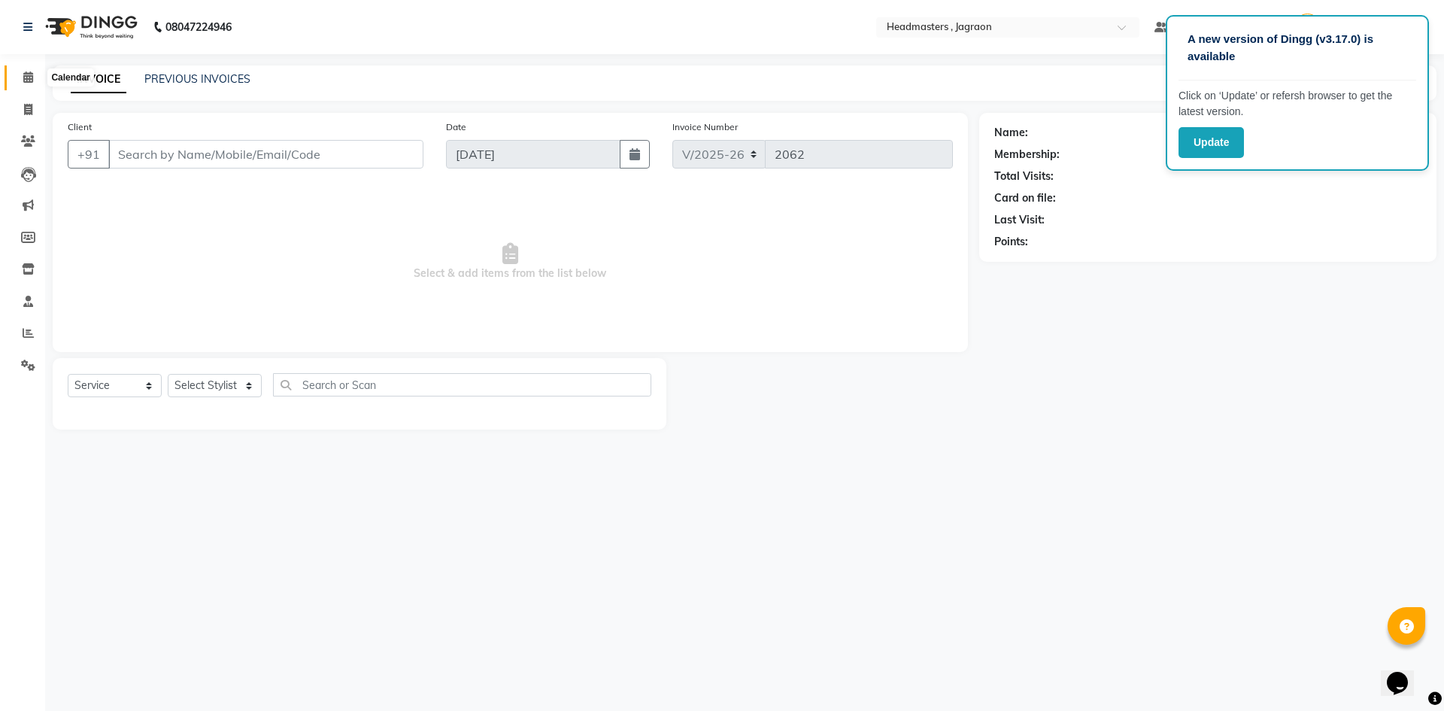
click at [29, 83] on span at bounding box center [28, 77] width 26 height 17
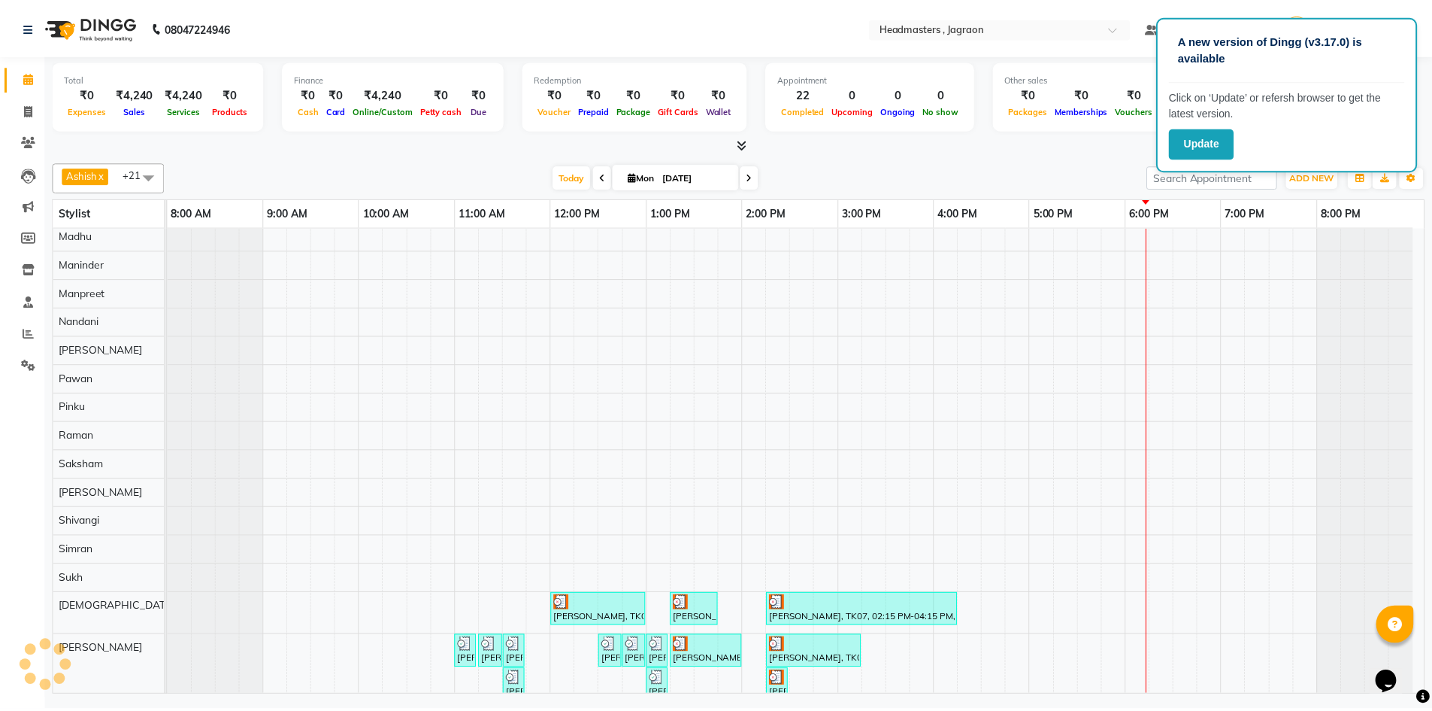
scroll to position [275, 0]
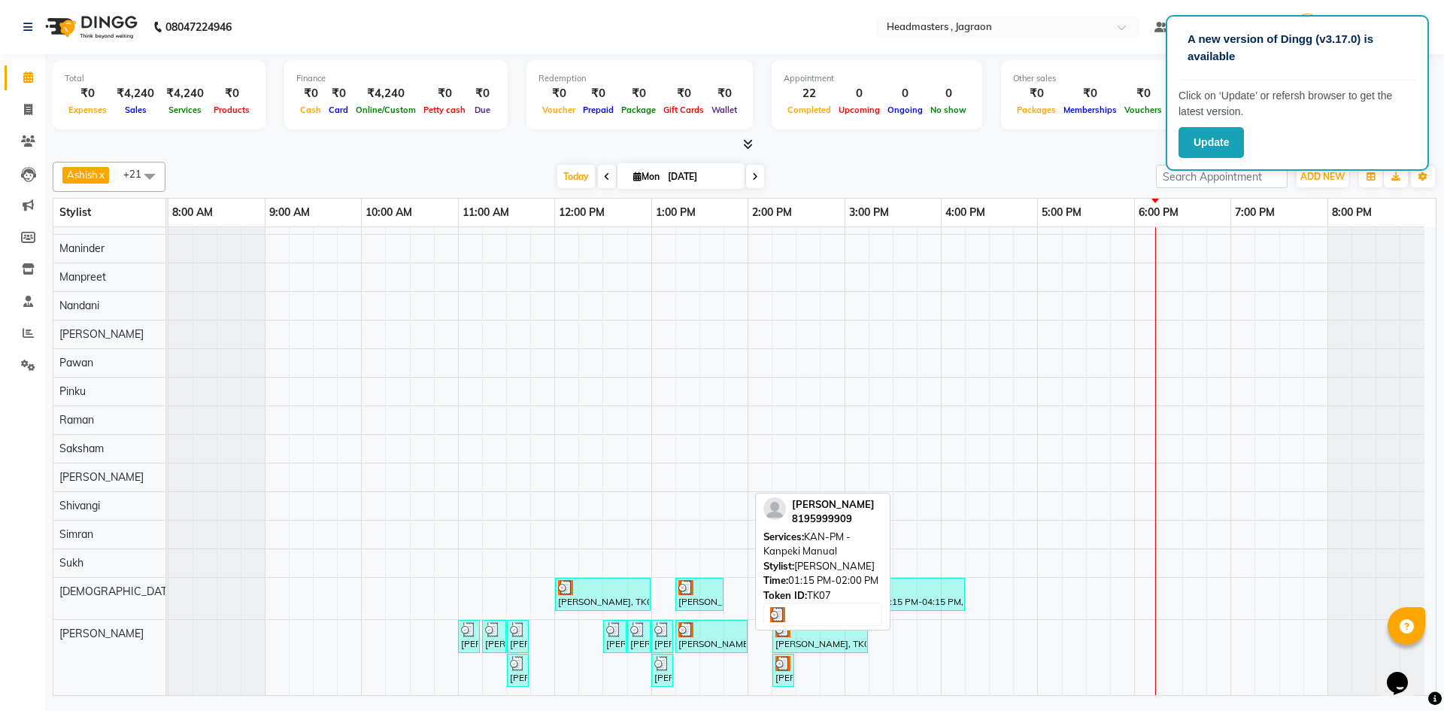
click at [732, 641] on div "[PERSON_NAME], TK07, 01:15 PM-02:00 PM, KAN-PM - Kanpeki Manual" at bounding box center [711, 636] width 69 height 29
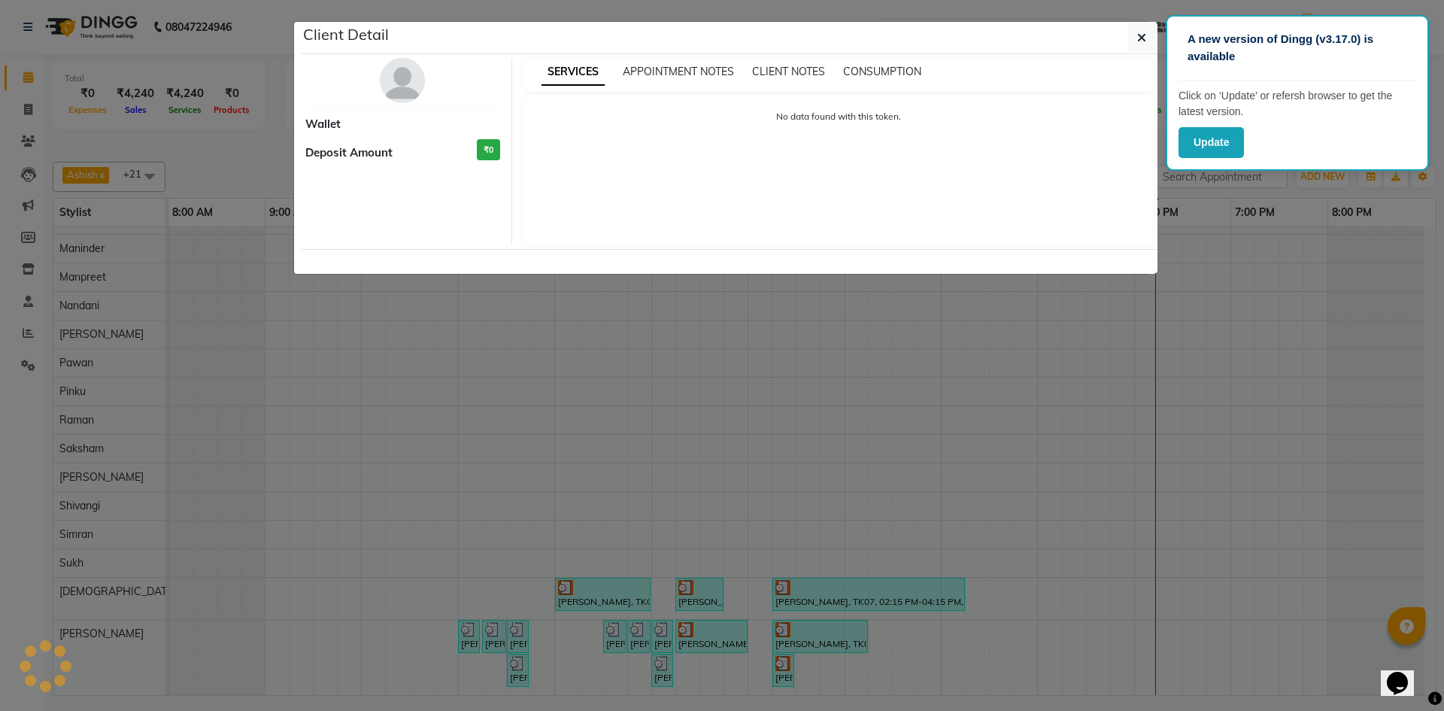
select select "3"
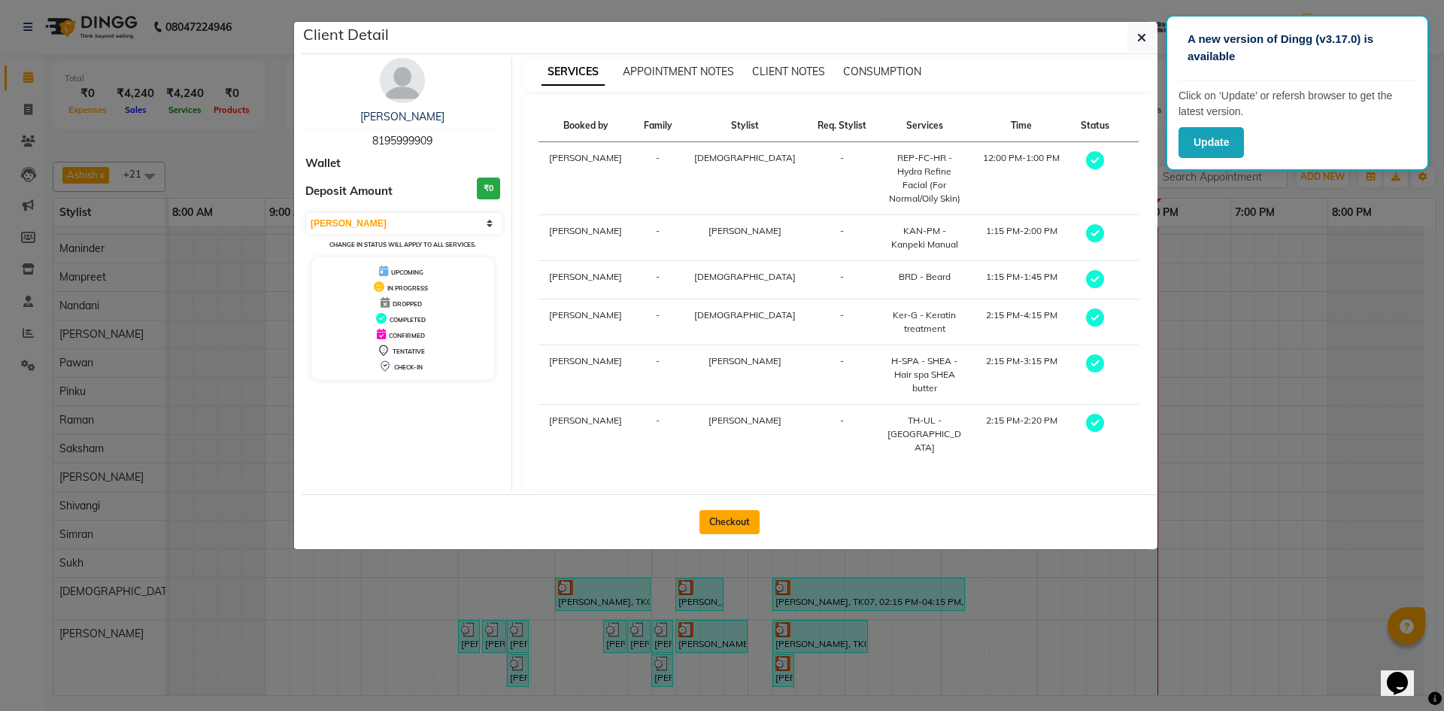
click at [713, 510] on button "Checkout" at bounding box center [729, 522] width 60 height 24
select select "service"
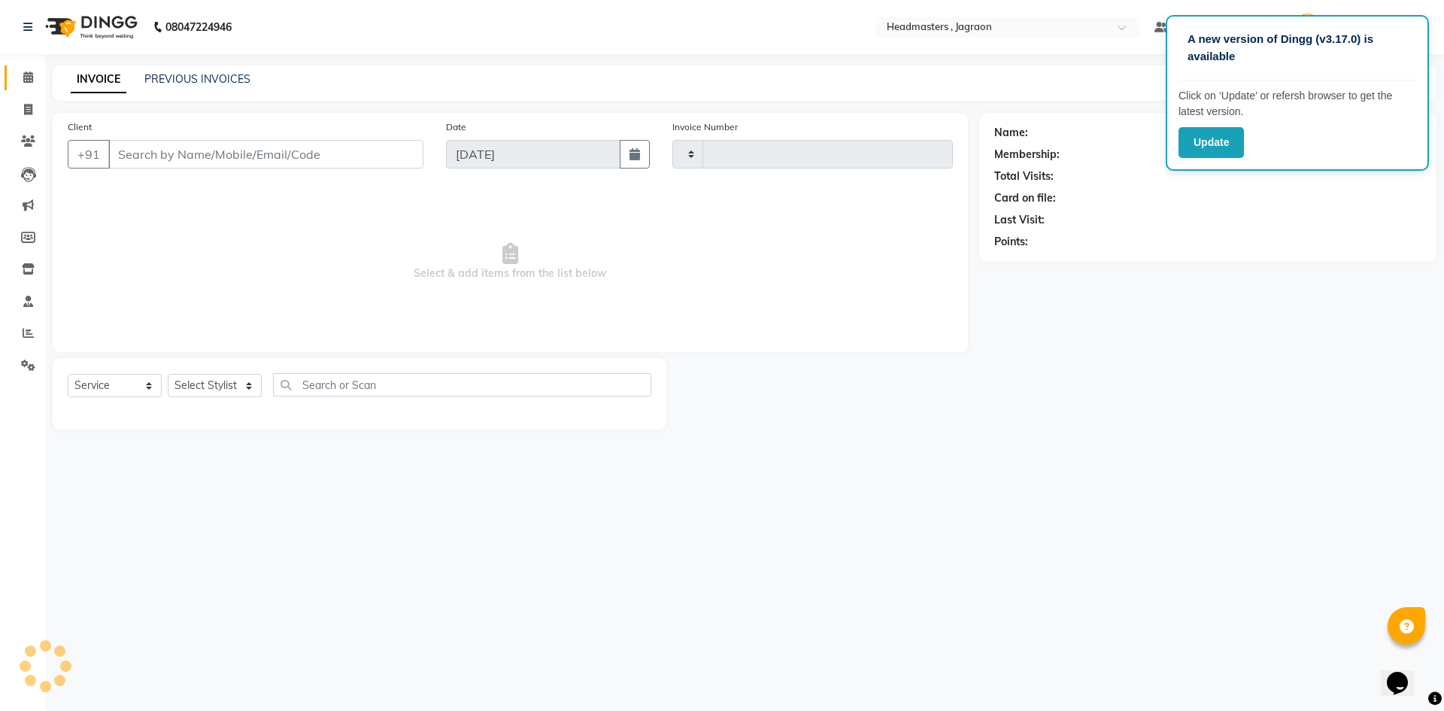
type input "2062"
select select "6935"
type input "8195999909"
select select "88750"
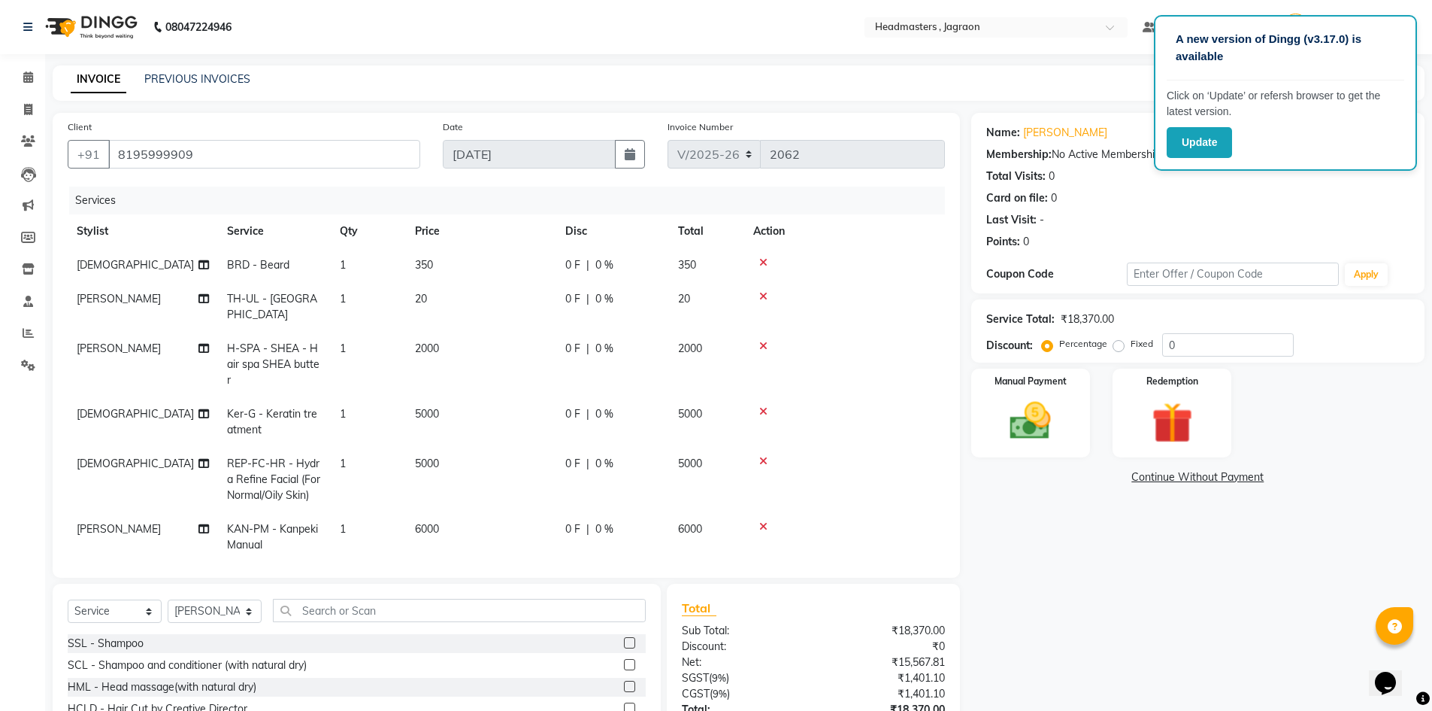
click at [459, 267] on td "350" at bounding box center [481, 265] width 150 height 34
select select "54715"
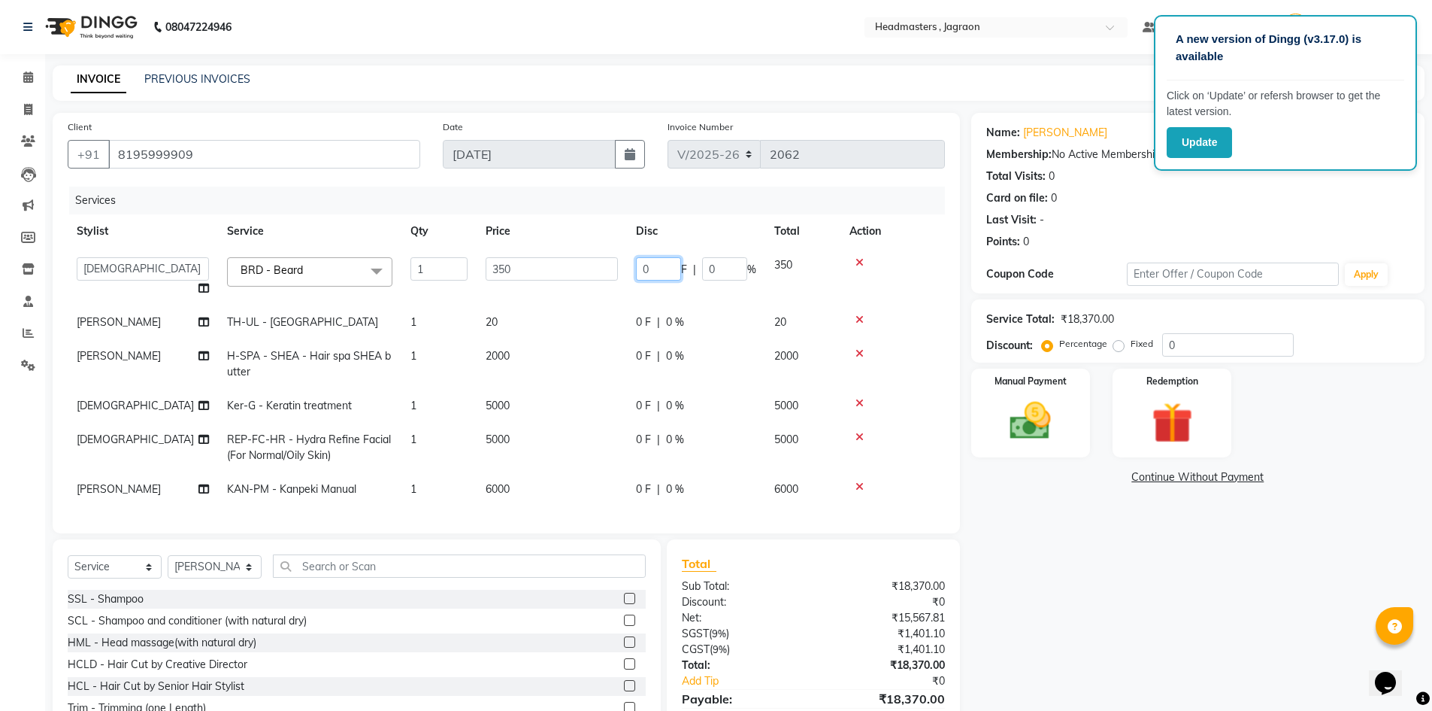
click at [649, 272] on input "0" at bounding box center [658, 268] width 45 height 23
type input "350"
click at [655, 316] on tbody "Ashish Divya Harpreet HM Jagraon [PERSON_NAME] [PERSON_NAME] krishna Madhu [PER…" at bounding box center [507, 377] width 878 height 258
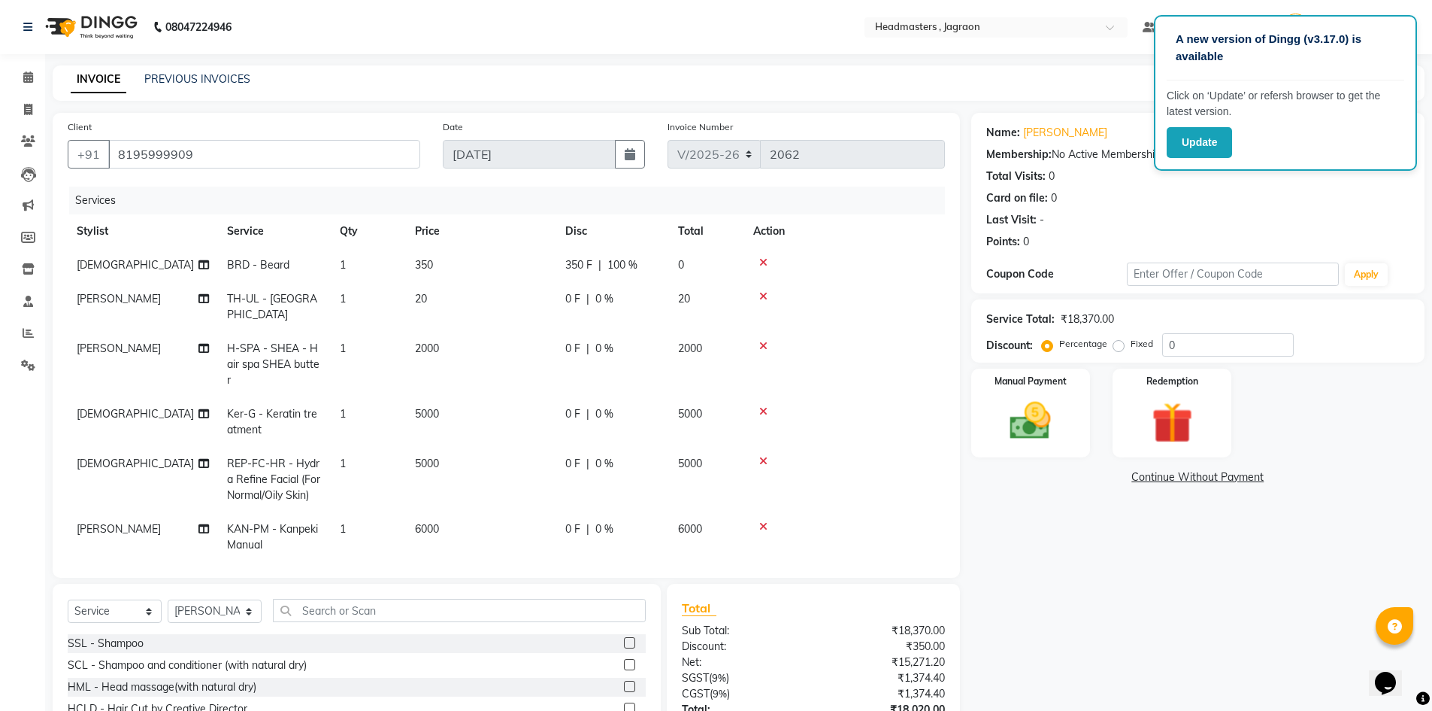
click at [581, 301] on div "0 F | 0 %" at bounding box center [612, 299] width 95 height 16
select select "88750"
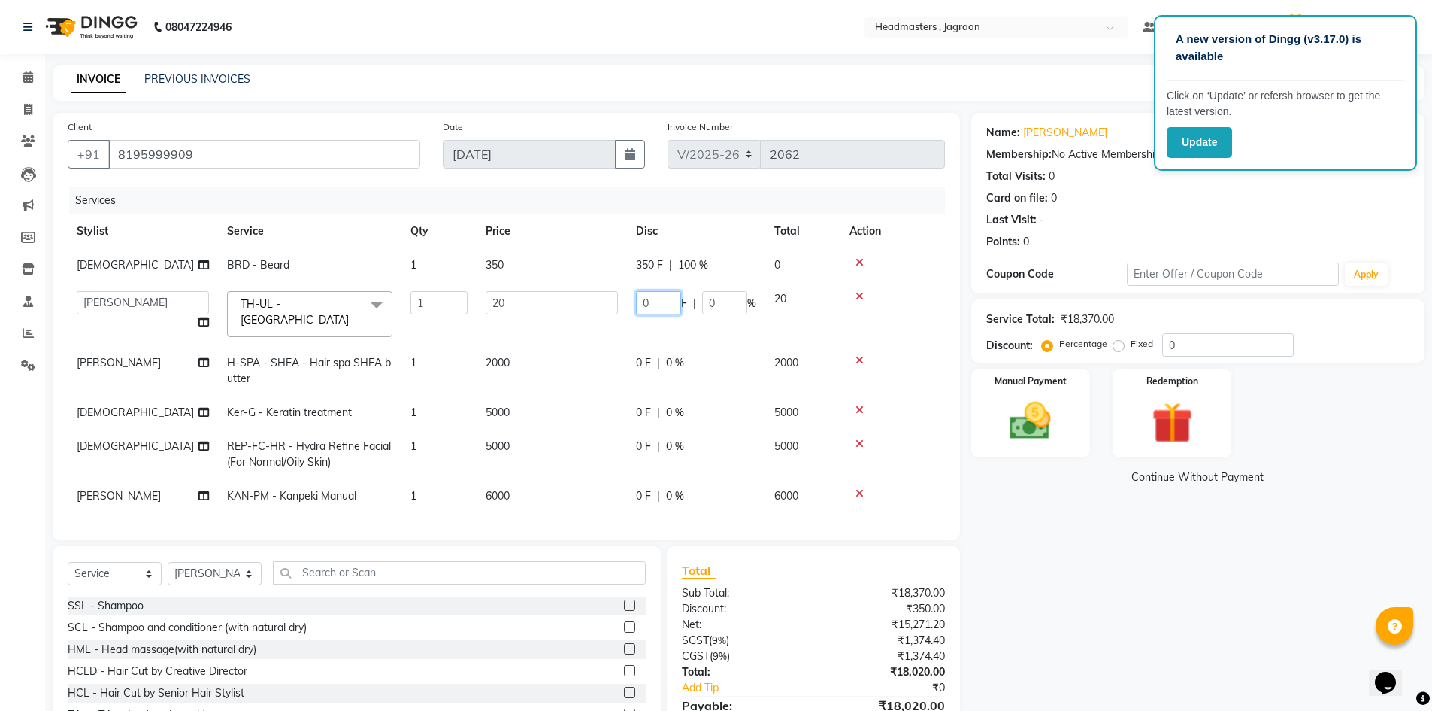
click at [659, 300] on input "0" at bounding box center [658, 302] width 45 height 23
type input "20"
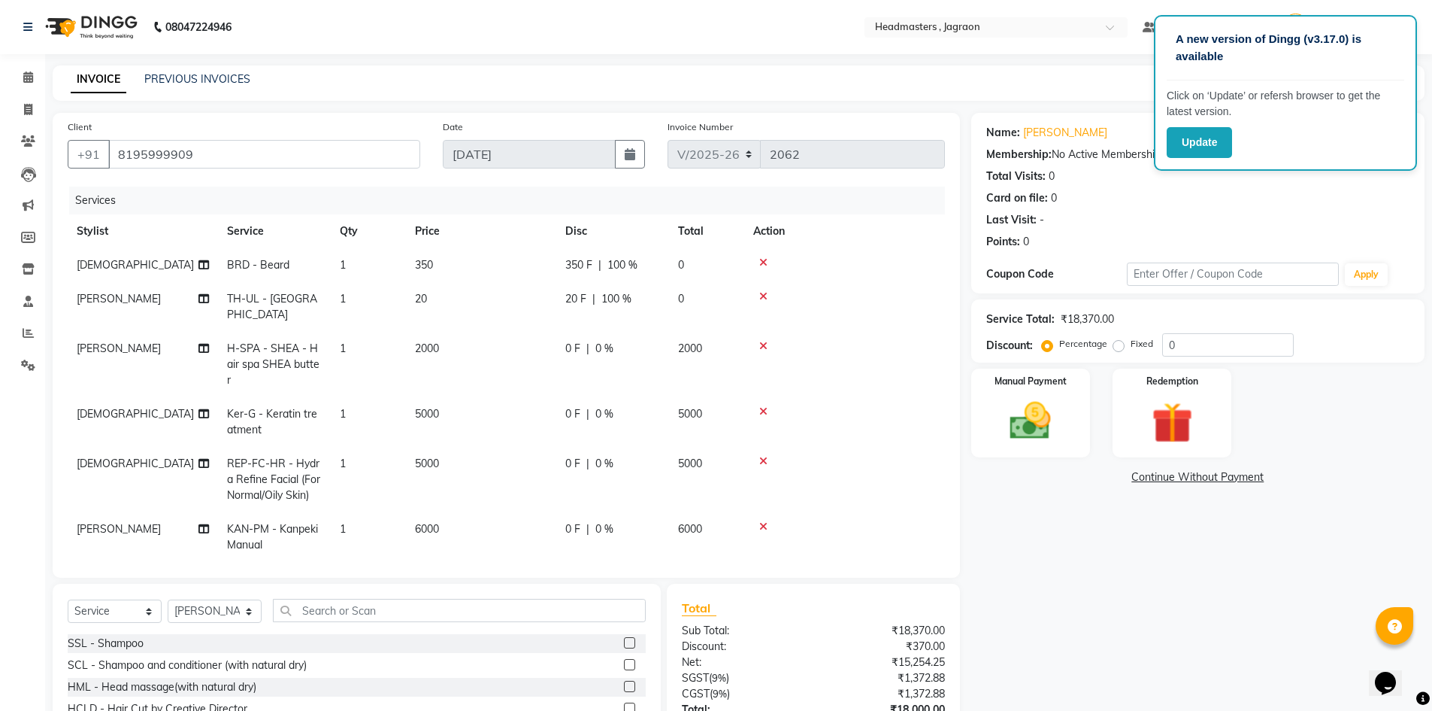
click at [687, 358] on tr "[PERSON_NAME] H-SPA - [PERSON_NAME] - Hair spa [PERSON_NAME] butter 1 2000 0 F …" at bounding box center [507, 364] width 878 height 65
click at [584, 341] on div "0 F | 0 %" at bounding box center [612, 349] width 95 height 16
select select "88750"
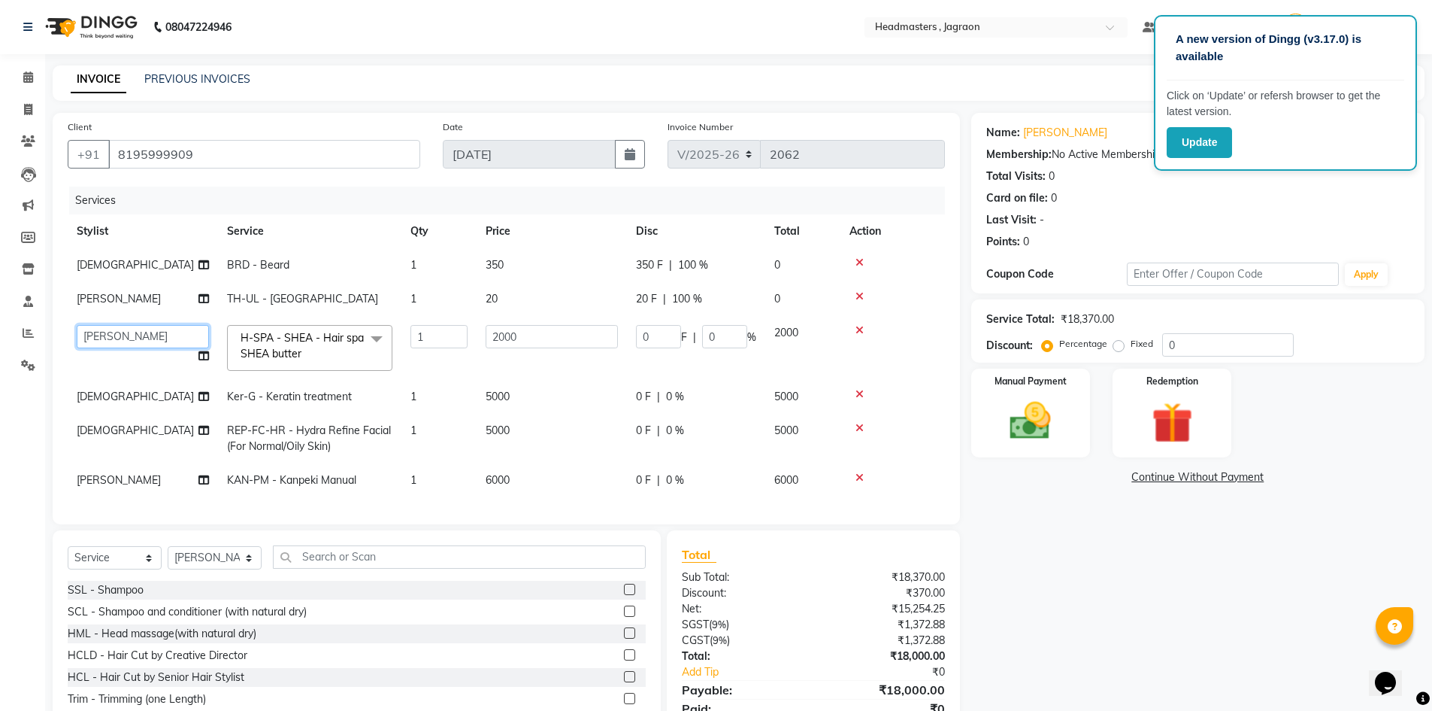
click at [165, 332] on select "[PERSON_NAME] Divya [PERSON_NAME] Jagraon [PERSON_NAME] [PERSON_NAME] [PERSON_N…" at bounding box center [143, 336] width 132 height 23
select select "81214"
click at [663, 342] on input "0" at bounding box center [658, 336] width 45 height 23
type input "500"
click at [664, 403] on td "0 F | 0 %" at bounding box center [696, 397] width 138 height 34
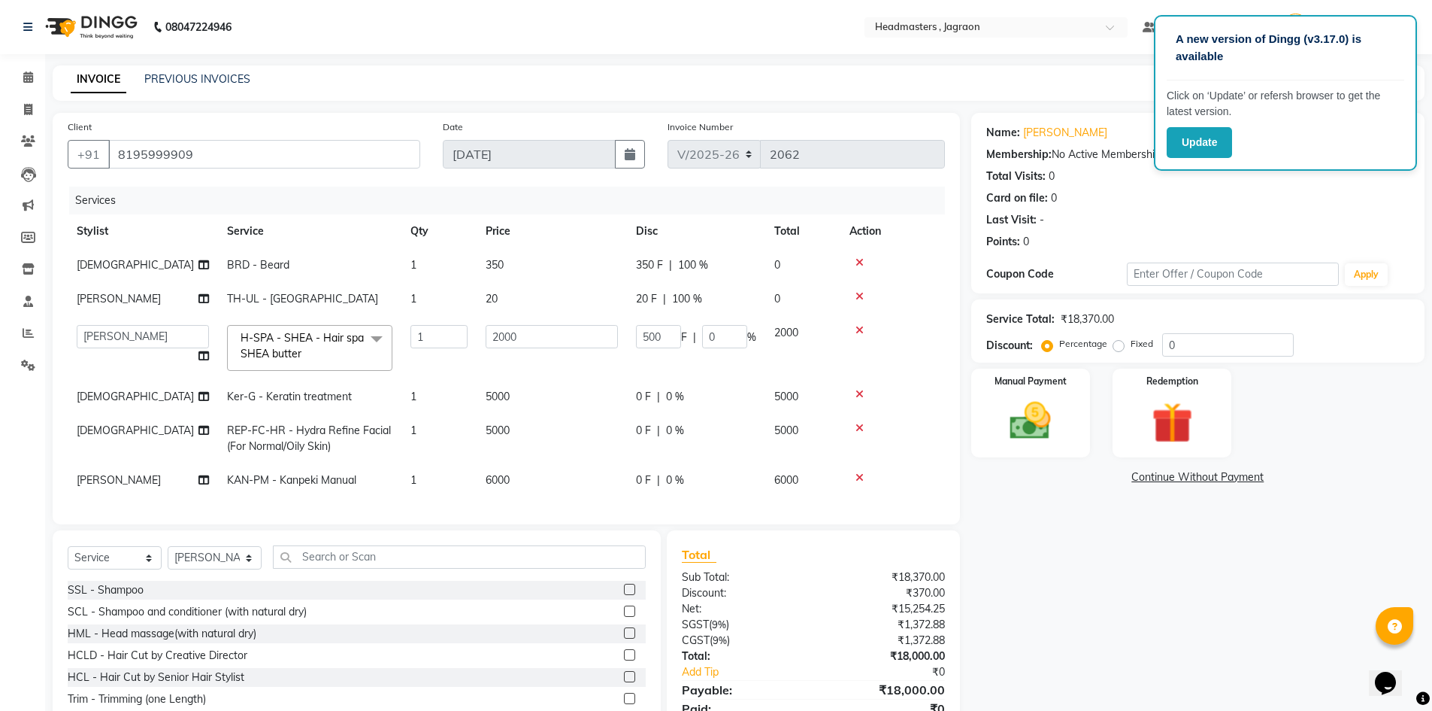
select select "54715"
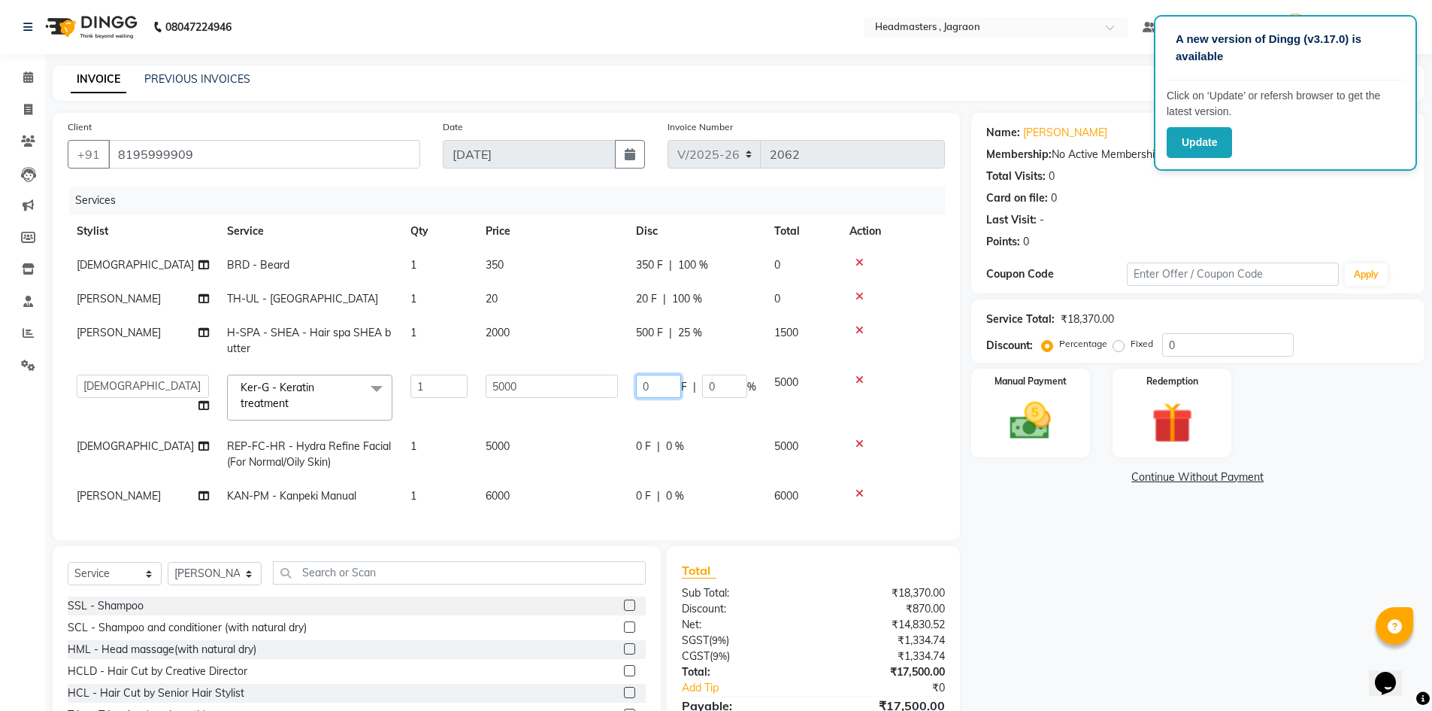
click at [666, 390] on input "0" at bounding box center [658, 385] width 45 height 23
type input "2500"
click at [662, 439] on td "0 F | 0 %" at bounding box center [696, 454] width 138 height 50
select select "54715"
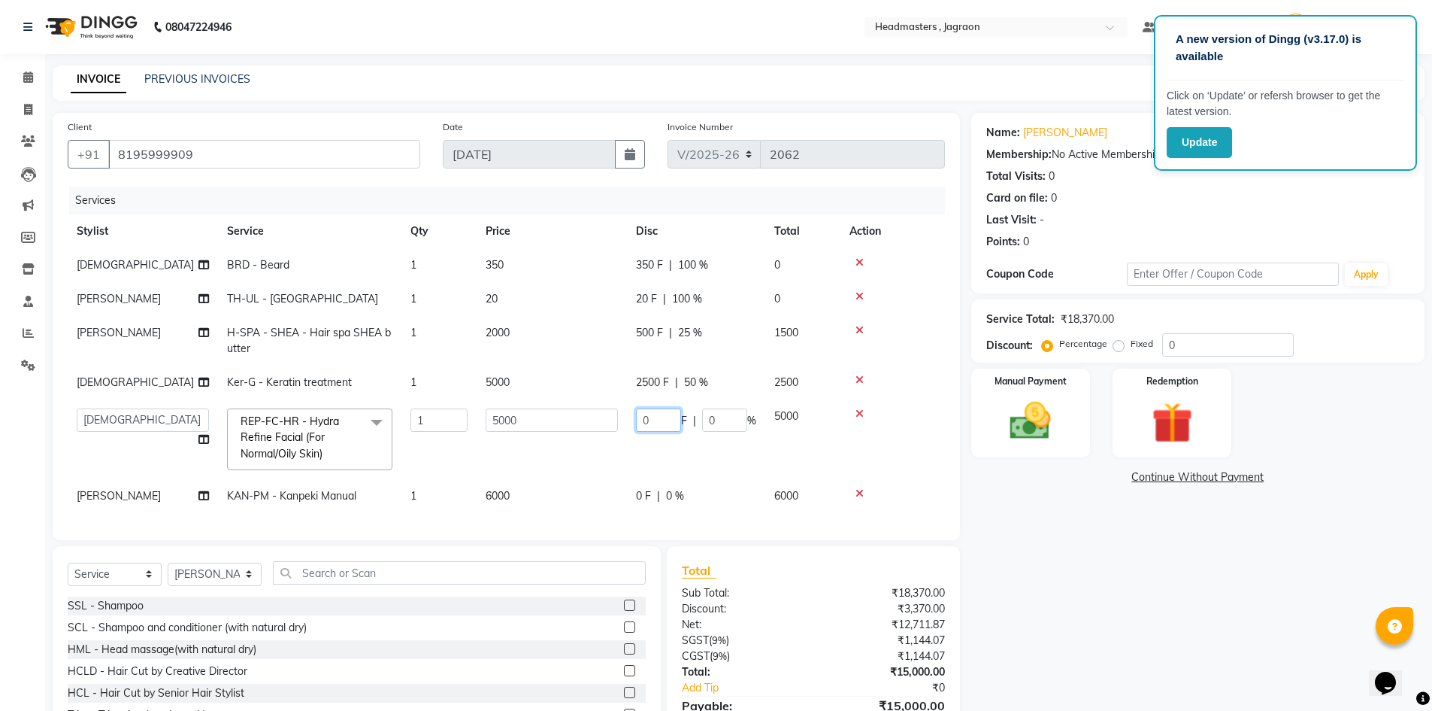
click at [656, 417] on input "0" at bounding box center [658, 419] width 45 height 23
type input "1500"
click at [633, 508] on td "0 F | 0 %" at bounding box center [696, 496] width 138 height 34
select select "88750"
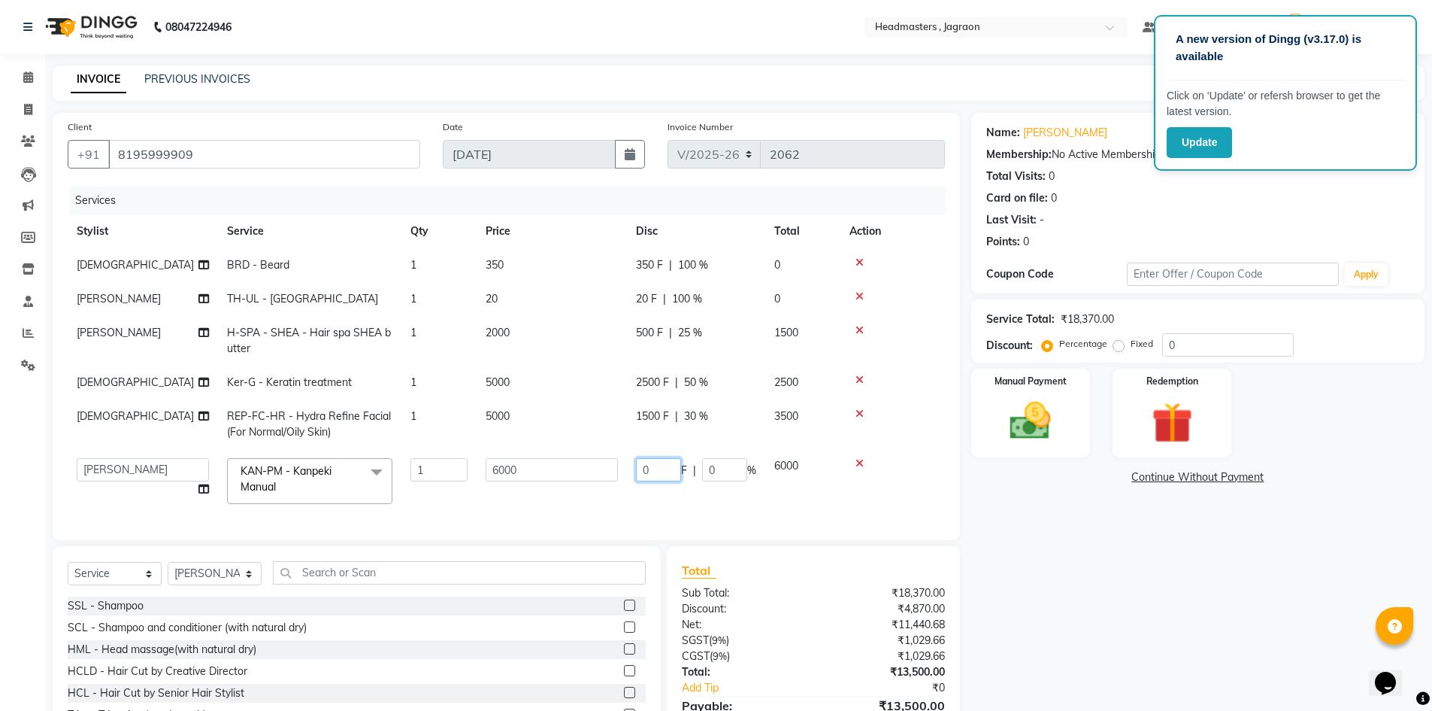
click at [659, 467] on input "0" at bounding box center [658, 469] width 45 height 23
type input "3000"
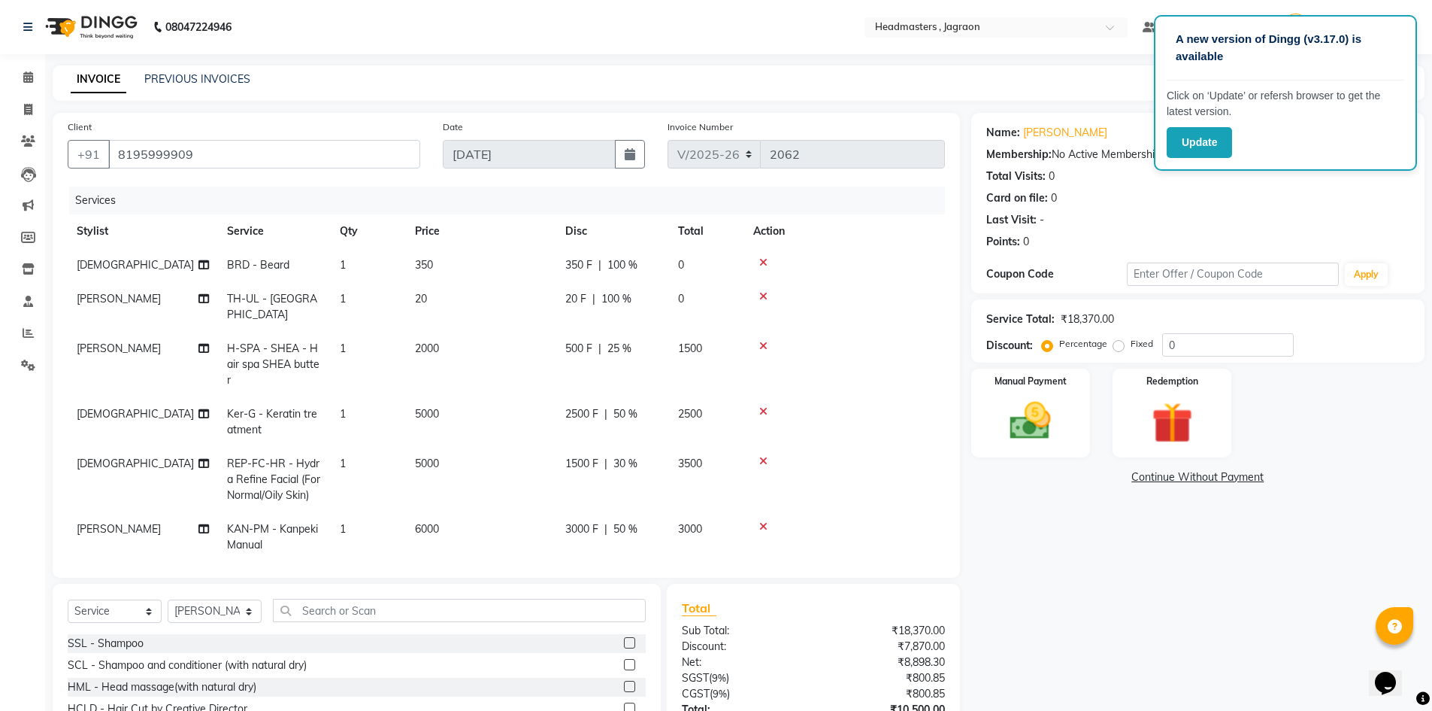
click at [653, 512] on td "3000 F | 50 %" at bounding box center [612, 537] width 113 height 50
select select "88750"
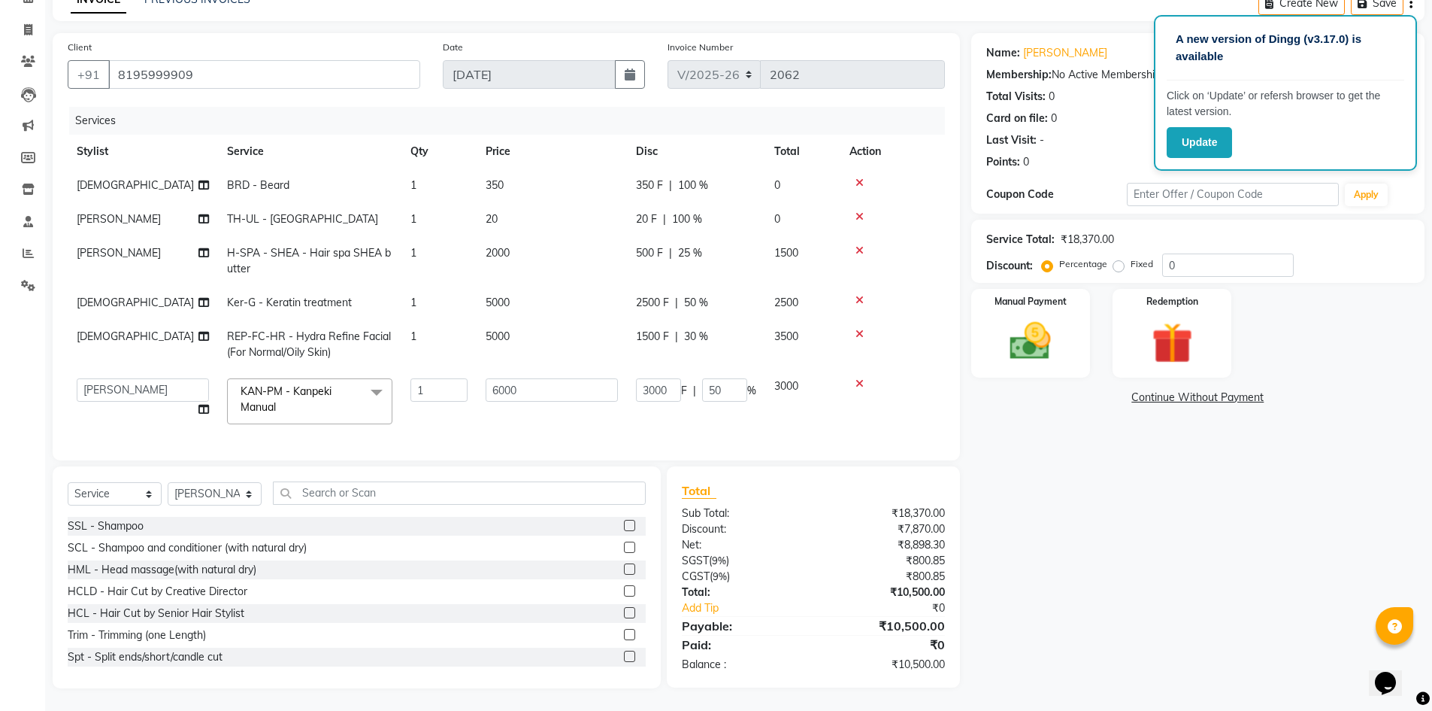
scroll to position [91, 0]
click at [1008, 327] on img at bounding box center [1030, 341] width 69 height 49
click at [1096, 390] on span "UPI" at bounding box center [1092, 398] width 23 height 17
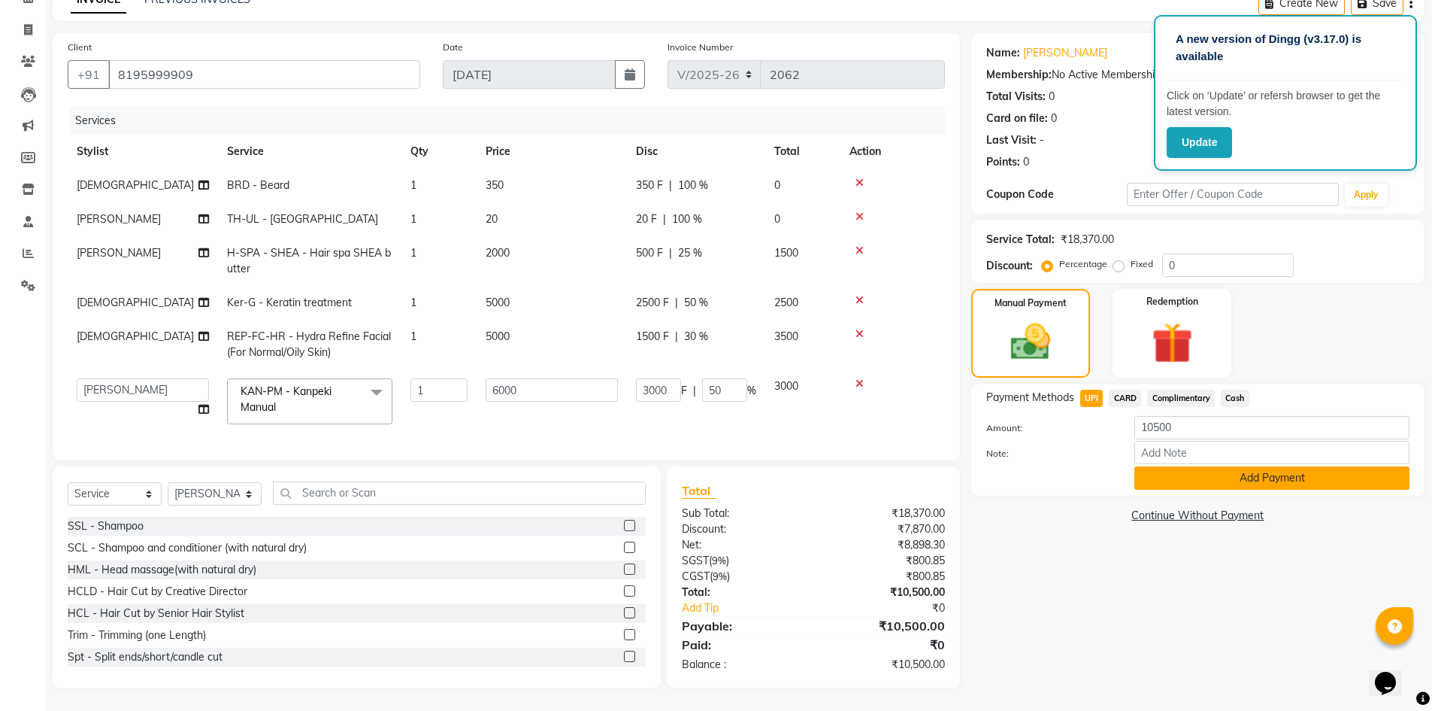
click at [1191, 469] on button "Add Payment" at bounding box center [1272, 477] width 275 height 23
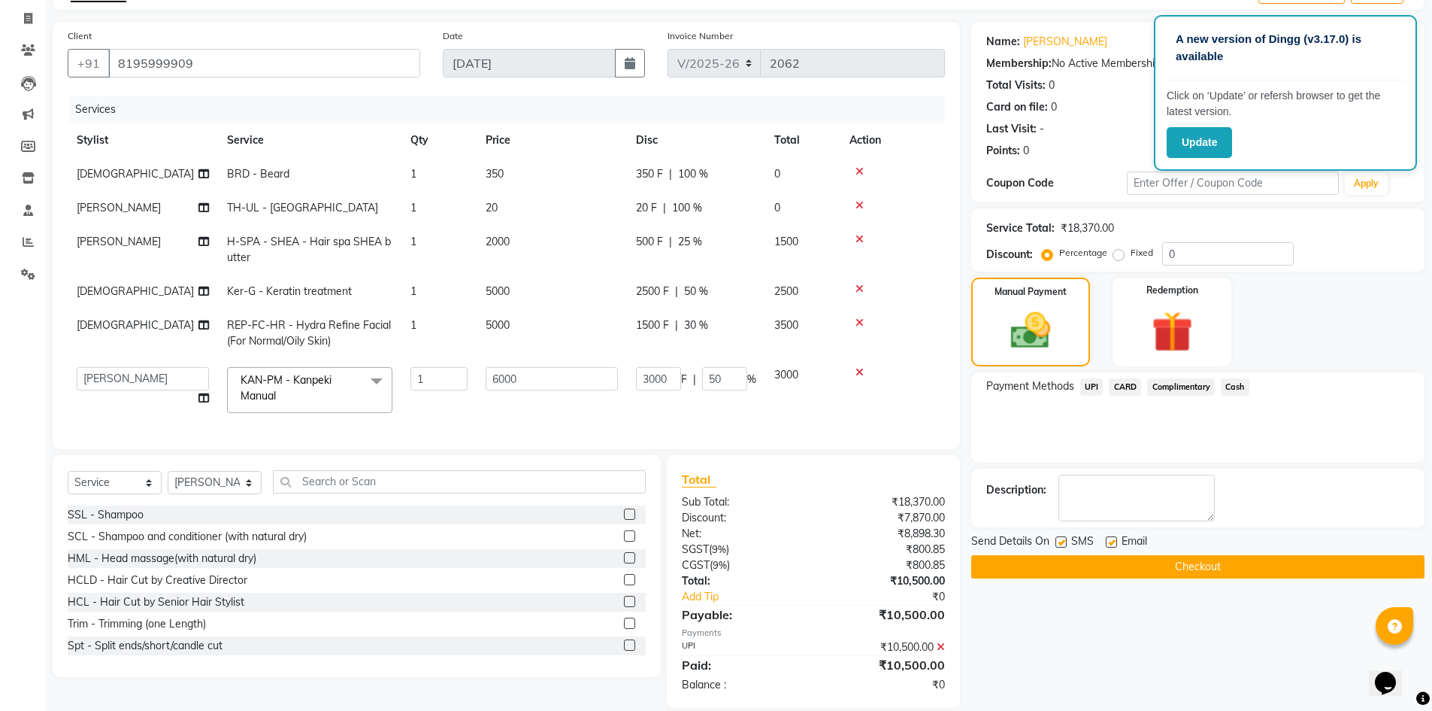
click at [1150, 570] on button "Checkout" at bounding box center [1198, 566] width 453 height 23
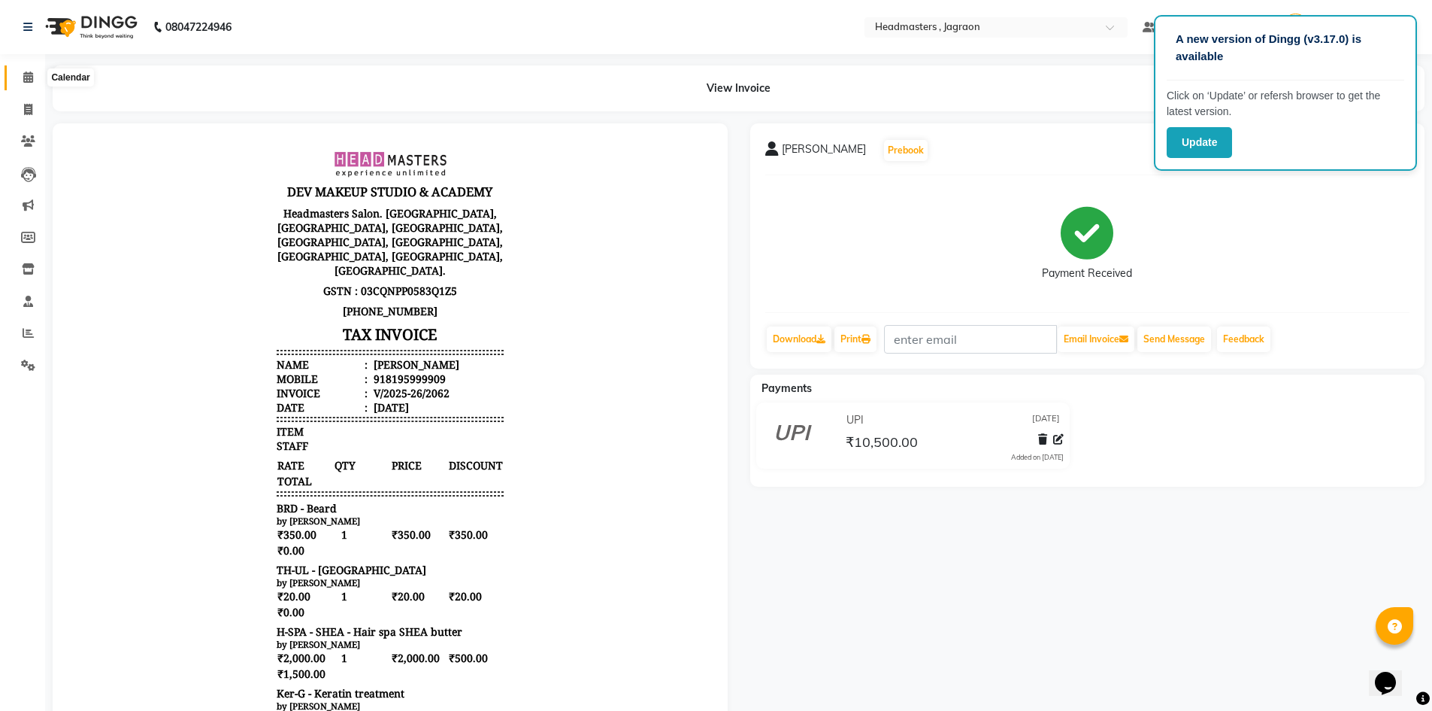
click at [20, 75] on span at bounding box center [28, 77] width 26 height 17
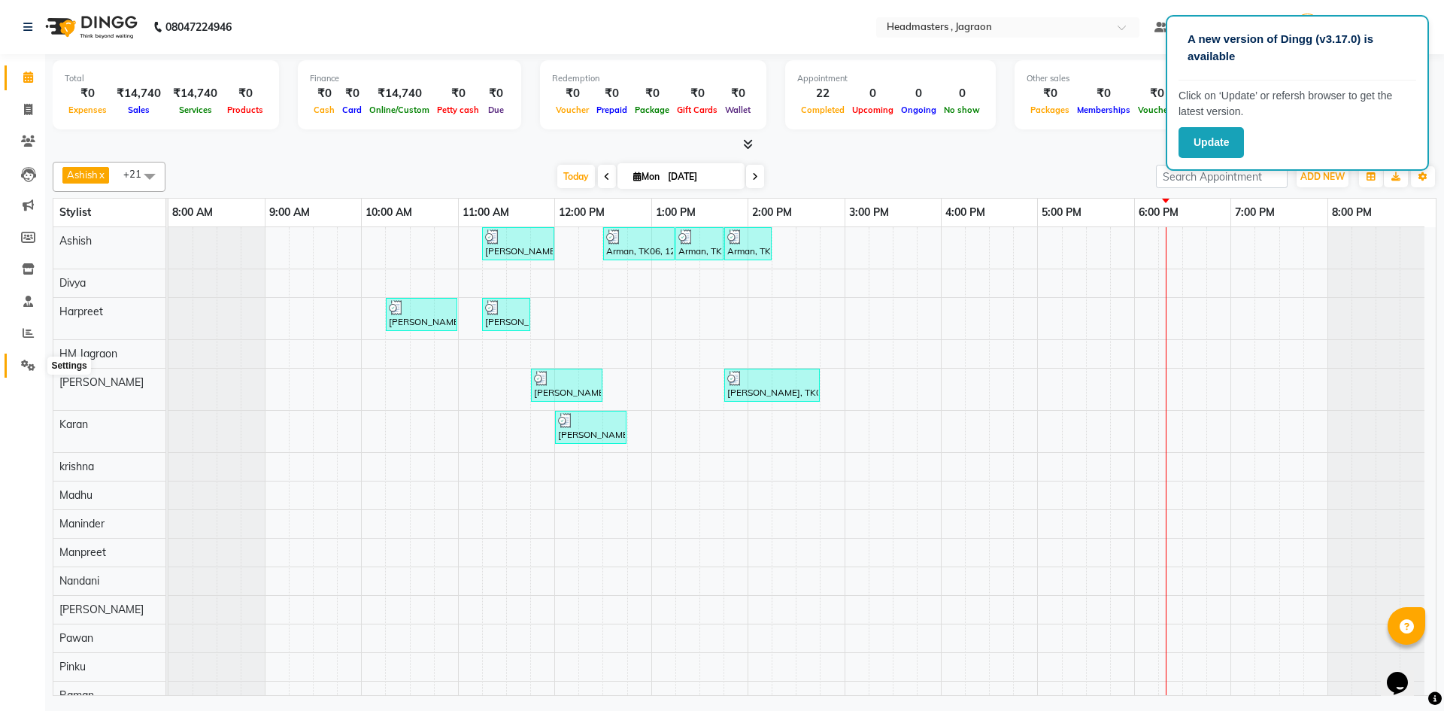
click at [27, 366] on icon at bounding box center [28, 364] width 14 height 11
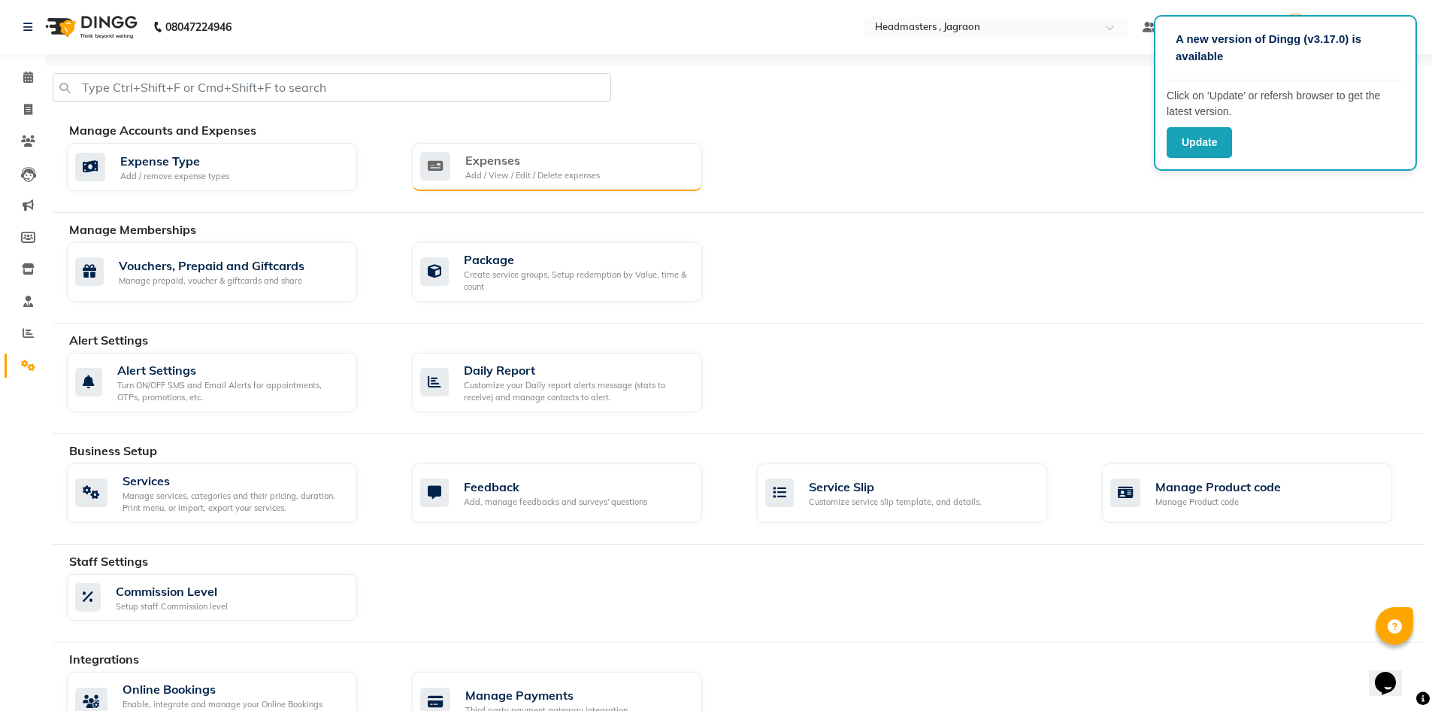
click at [514, 169] on div "Add / View / Edit / Delete expenses" at bounding box center [532, 175] width 135 height 13
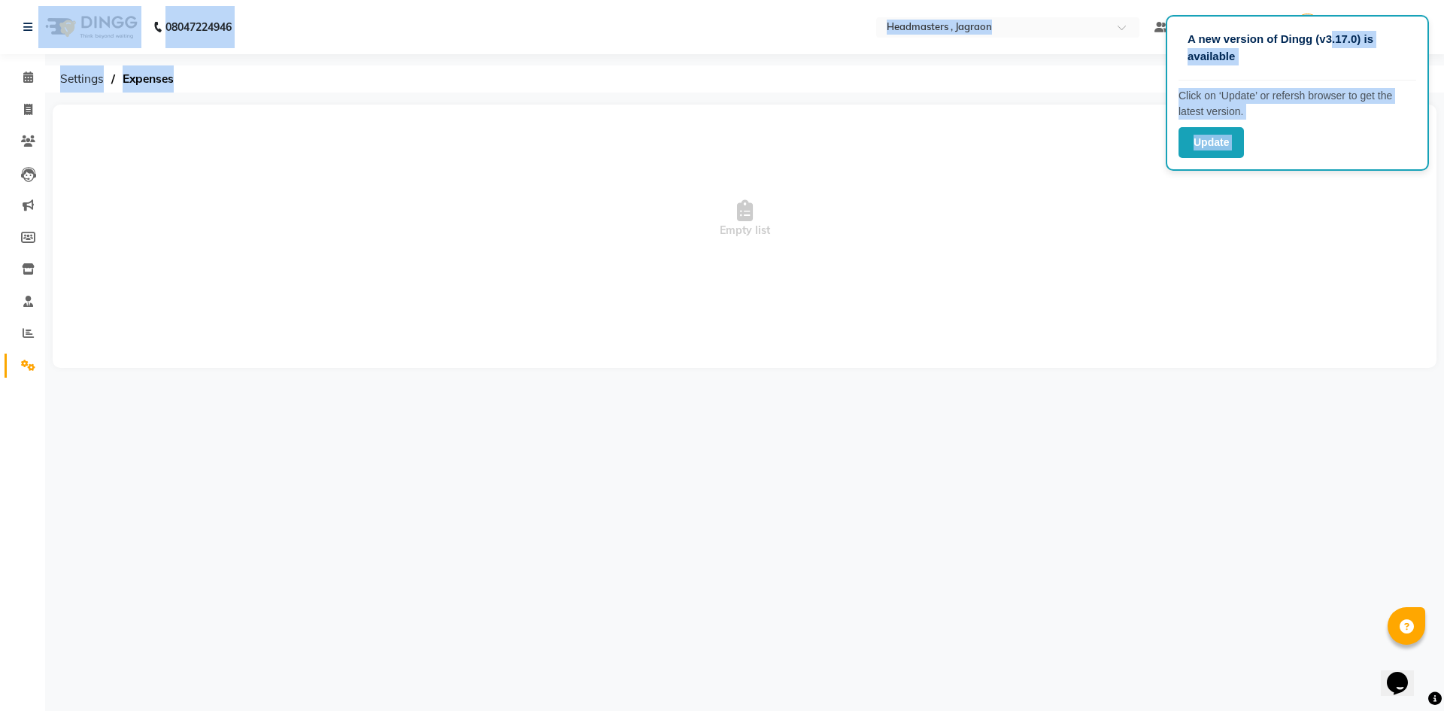
drag, startPoint x: 1331, startPoint y: 18, endPoint x: 1241, endPoint y: 188, distance: 192.1
click at [1244, 188] on app-root "A new version of Dingg (v3.17.0) is available Click on ‘Update’ or refersh brow…" at bounding box center [722, 195] width 1444 height 390
drag, startPoint x: 1214, startPoint y: 180, endPoint x: 1263, endPoint y: 199, distance: 52.8
click at [1263, 199] on span "Empty list" at bounding box center [745, 219] width 1354 height 150
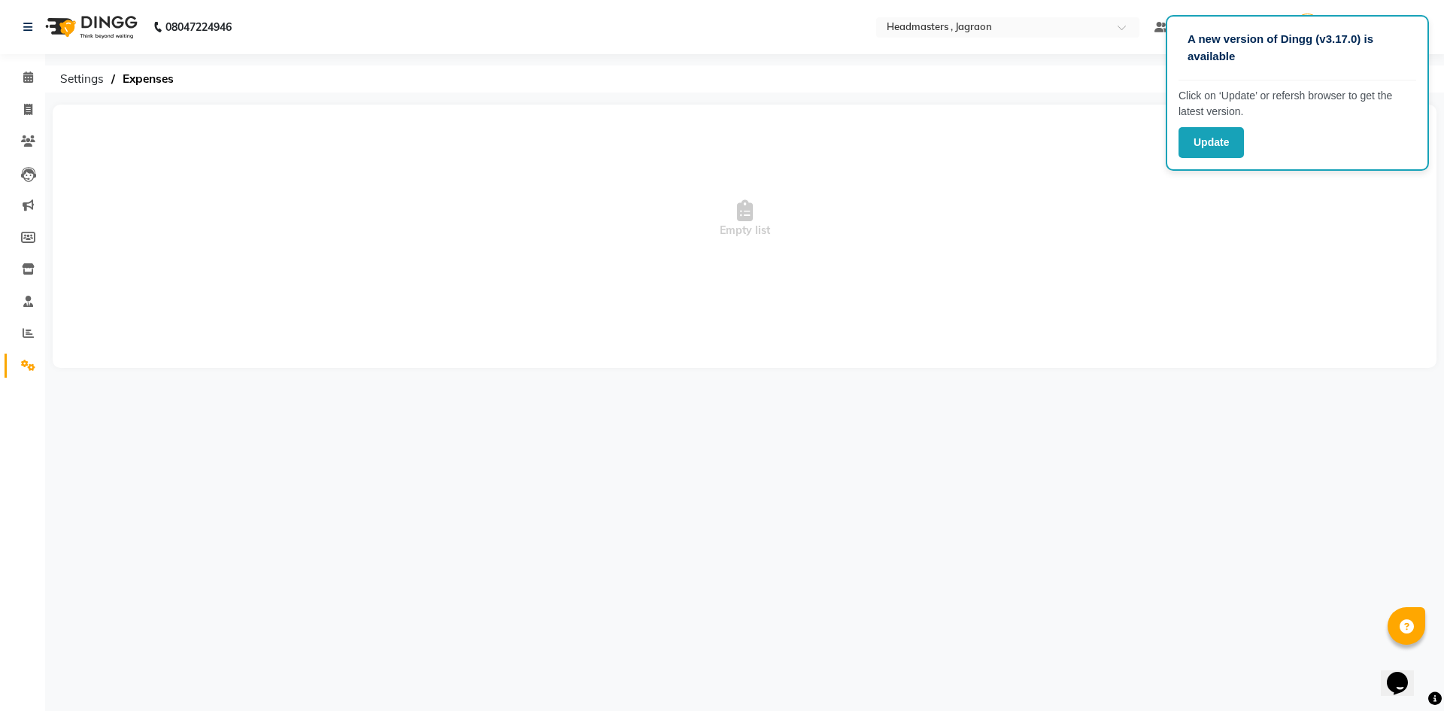
click at [1263, 199] on span "Empty list" at bounding box center [745, 219] width 1354 height 150
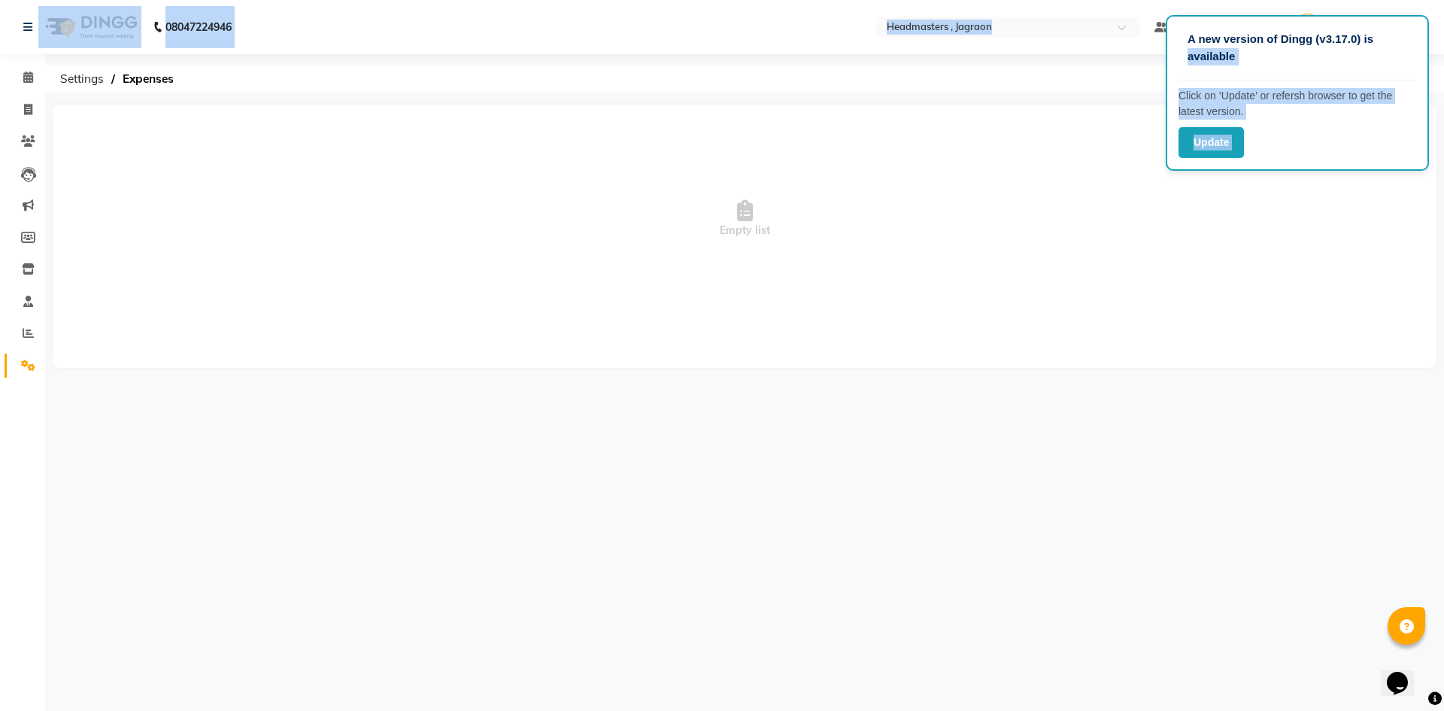
drag, startPoint x: 1174, startPoint y: 62, endPoint x: 1063, endPoint y: 44, distance: 112.0
click at [1063, 44] on app-root "A new version of Dingg (v3.17.0) is available Click on ‘Update’ or refersh brow…" at bounding box center [722, 195] width 1444 height 390
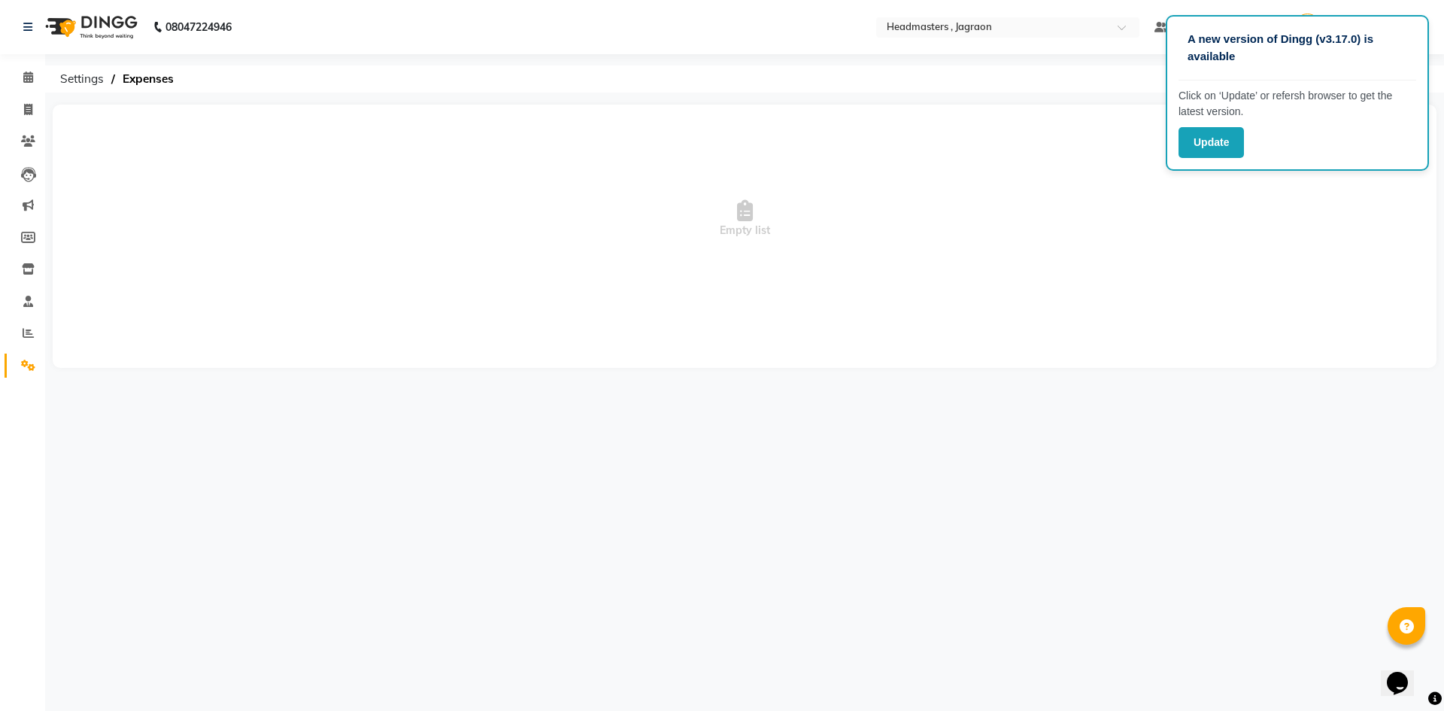
click at [1138, 74] on ol "Settings Expenses" at bounding box center [742, 78] width 1378 height 27
drag, startPoint x: 1175, startPoint y: 70, endPoint x: 1114, endPoint y: 72, distance: 61.0
click at [1114, 72] on app-root "A new version of Dingg (v3.17.0) is available Click on ‘Update’ or refersh brow…" at bounding box center [722, 195] width 1444 height 390
click at [1114, 72] on ol "Settings Expenses" at bounding box center [742, 78] width 1378 height 27
click at [1295, 138] on div "Update" at bounding box center [1297, 142] width 238 height 31
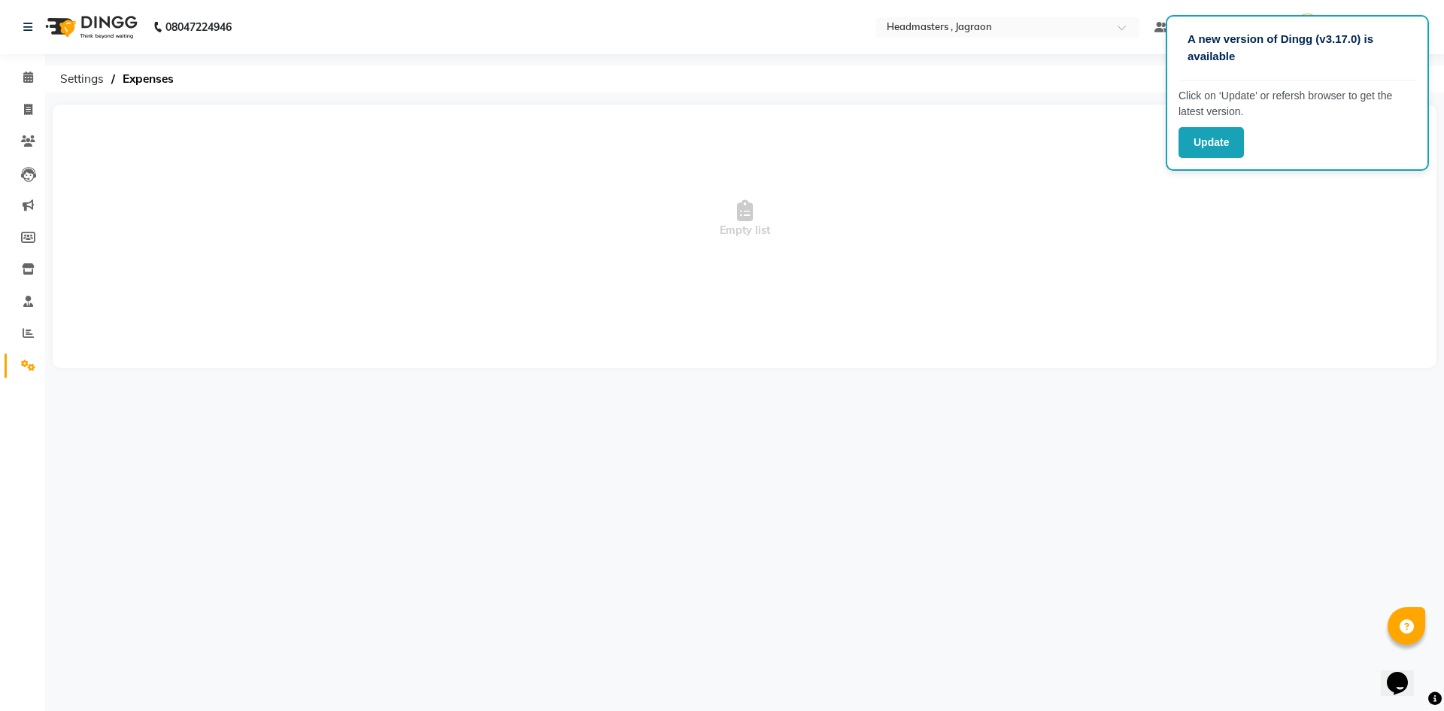
click at [1341, 7] on nav "08047224946 Select Location × Headmasters , Jagraon Default Panel My Panel Engl…" at bounding box center [722, 27] width 1444 height 54
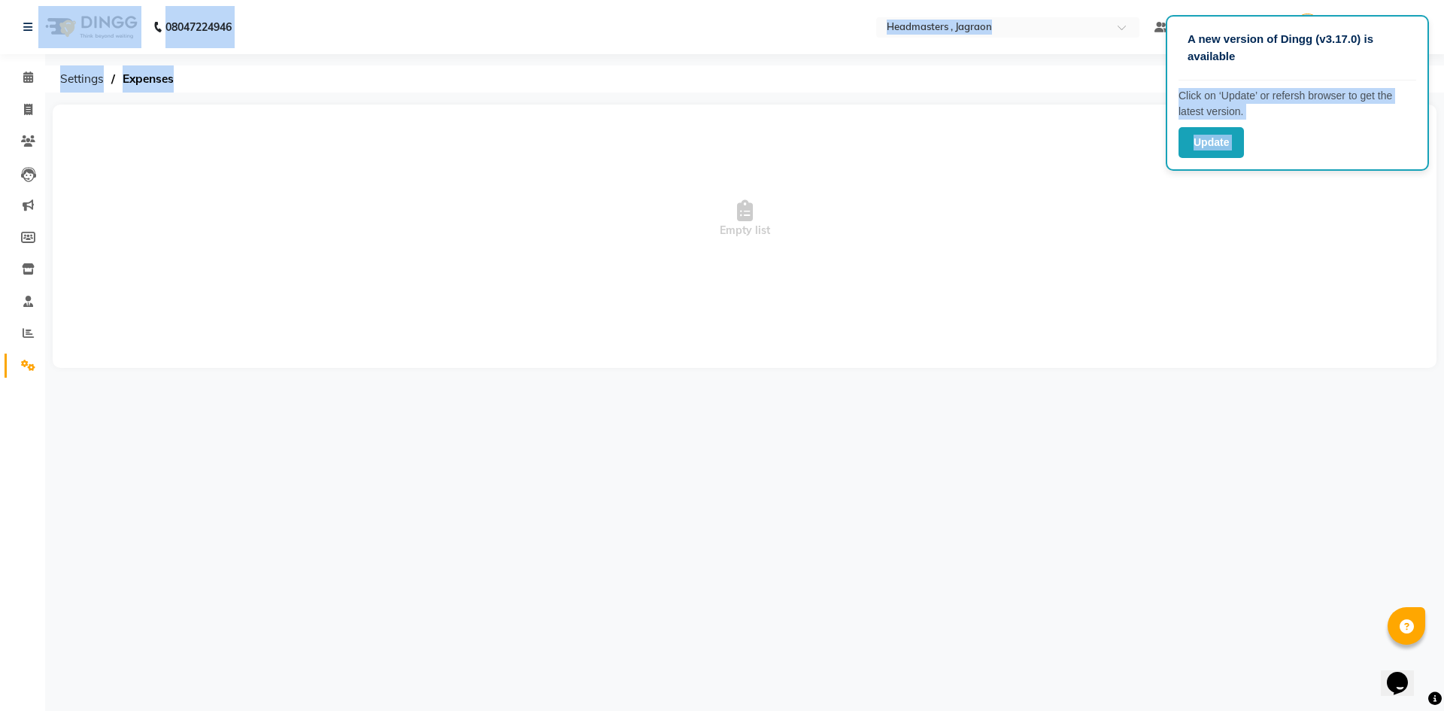
drag, startPoint x: 1421, startPoint y: 69, endPoint x: 1407, endPoint y: 177, distance: 109.2
click at [1407, 177] on app-root "A new version of Dingg (v3.17.0) is available Click on ‘Update’ or refersh brow…" at bounding box center [722, 195] width 1444 height 390
click at [1371, 212] on span "Empty list" at bounding box center [745, 219] width 1354 height 150
drag, startPoint x: 1372, startPoint y: 164, endPoint x: 1349, endPoint y: 220, distance: 61.0
click at [1349, 220] on app-root "A new version of Dingg (v3.17.0) is available Click on ‘Update’ or refersh brow…" at bounding box center [722, 195] width 1444 height 390
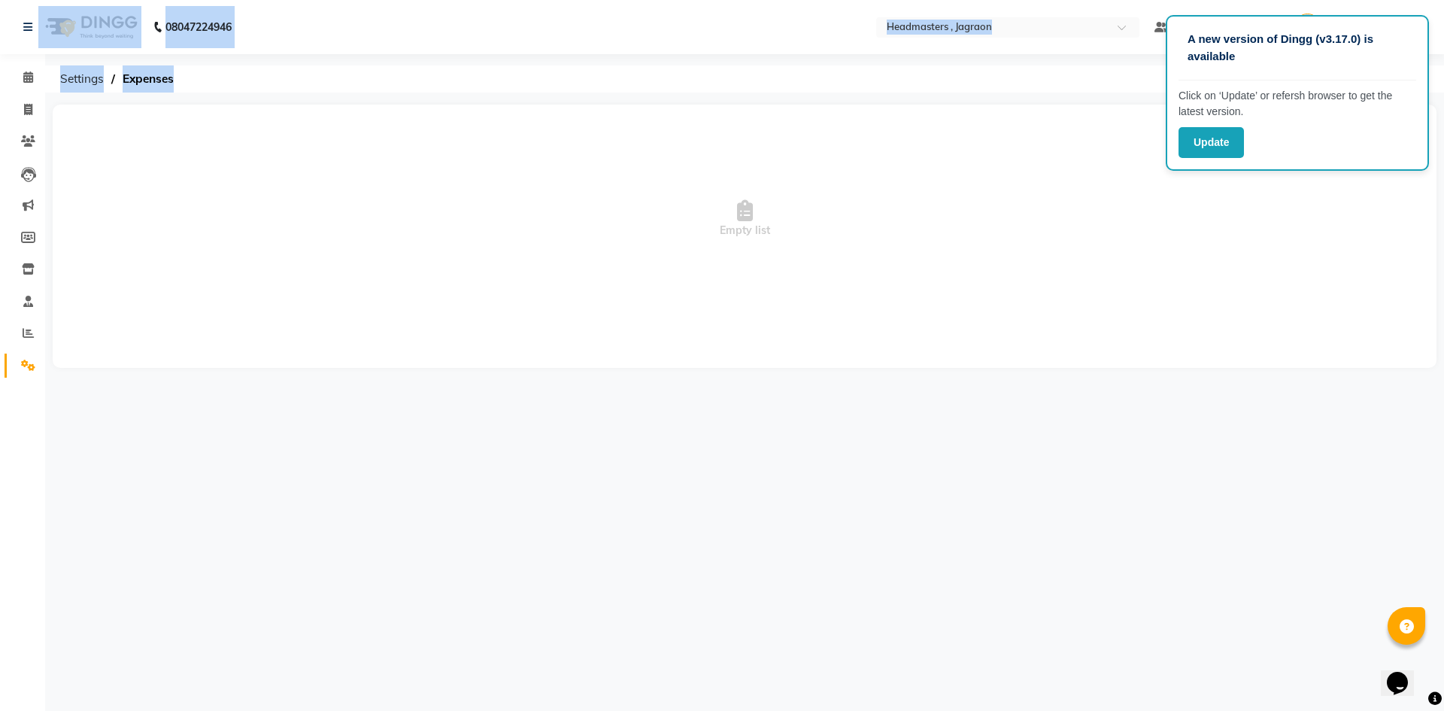
click at [1281, 207] on span "Empty list" at bounding box center [745, 219] width 1354 height 150
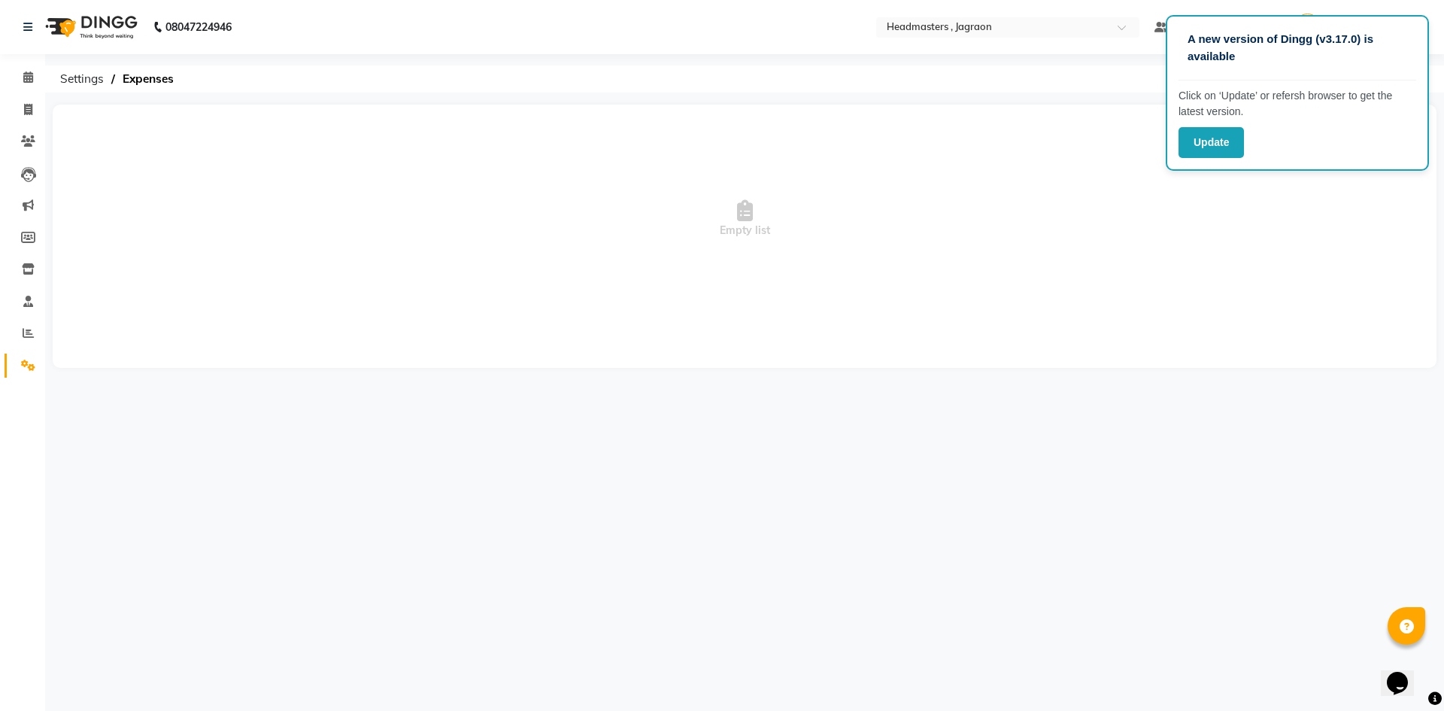
drag, startPoint x: 867, startPoint y: 220, endPoint x: 764, endPoint y: 239, distance: 104.7
click at [764, 239] on span "Empty list" at bounding box center [745, 219] width 1354 height 150
click at [737, 220] on icon at bounding box center [745, 210] width 16 height 21
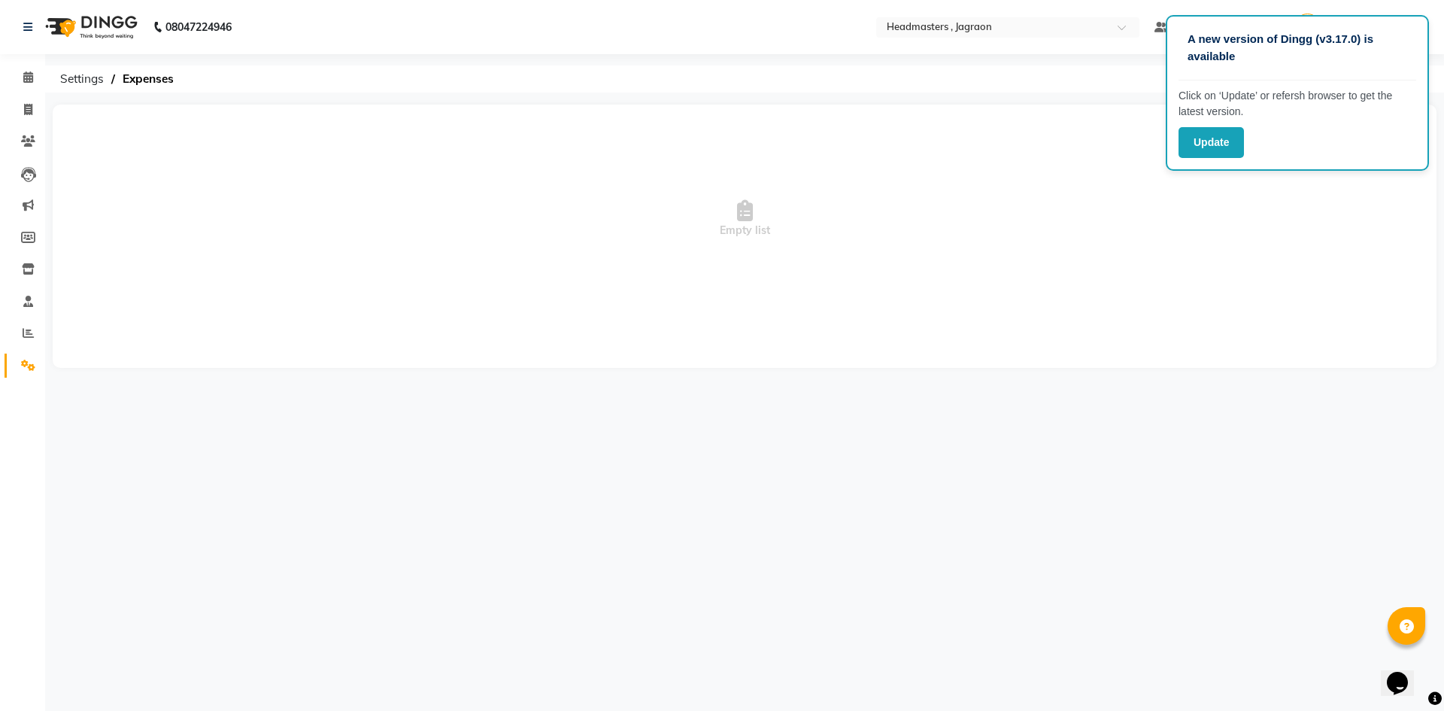
click at [737, 220] on icon at bounding box center [745, 210] width 16 height 21
click at [632, 240] on span "Empty list" at bounding box center [745, 219] width 1354 height 150
drag, startPoint x: 474, startPoint y: 156, endPoint x: 378, endPoint y: 153, distance: 96.3
click at [471, 156] on span "Empty list" at bounding box center [745, 219] width 1354 height 150
click at [319, 182] on span "Empty list" at bounding box center [745, 219] width 1354 height 150
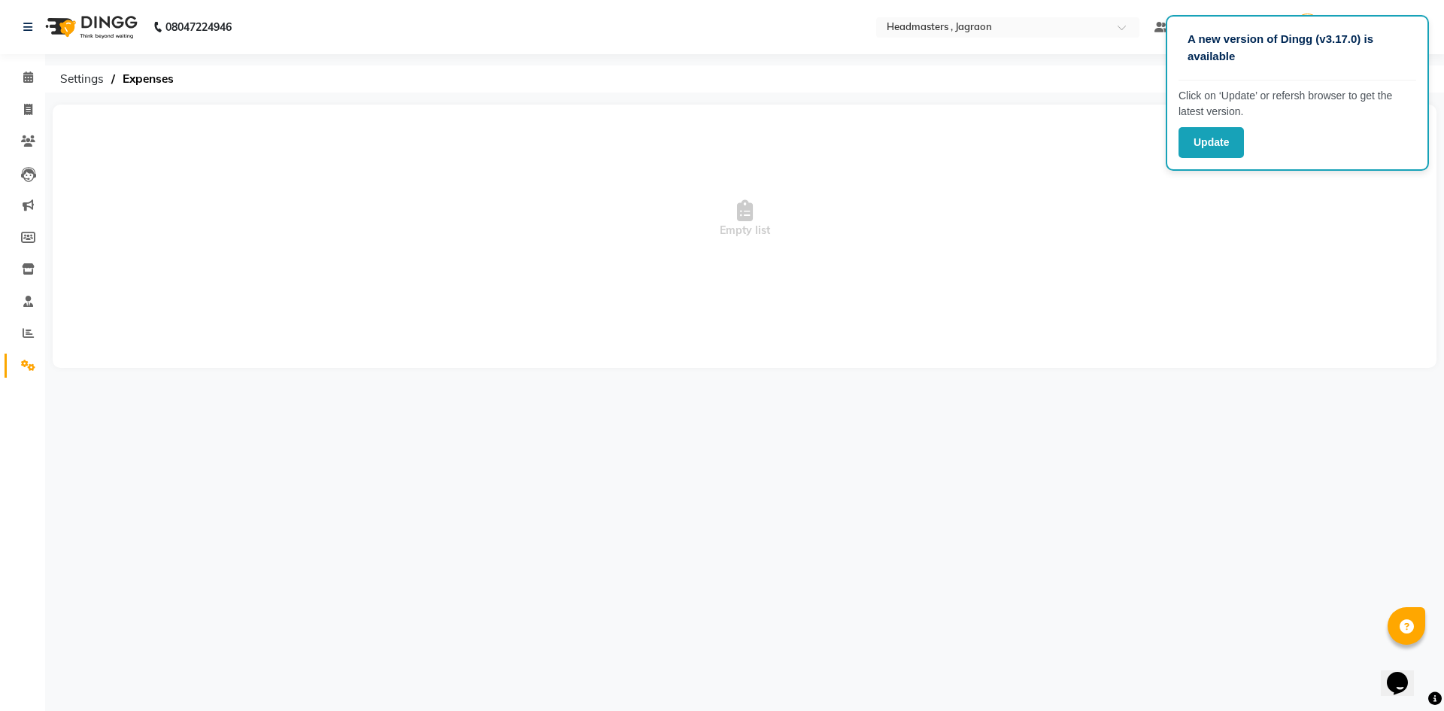
click at [765, 214] on span "Empty list" at bounding box center [745, 219] width 1354 height 150
click at [25, 74] on icon at bounding box center [28, 76] width 10 height 11
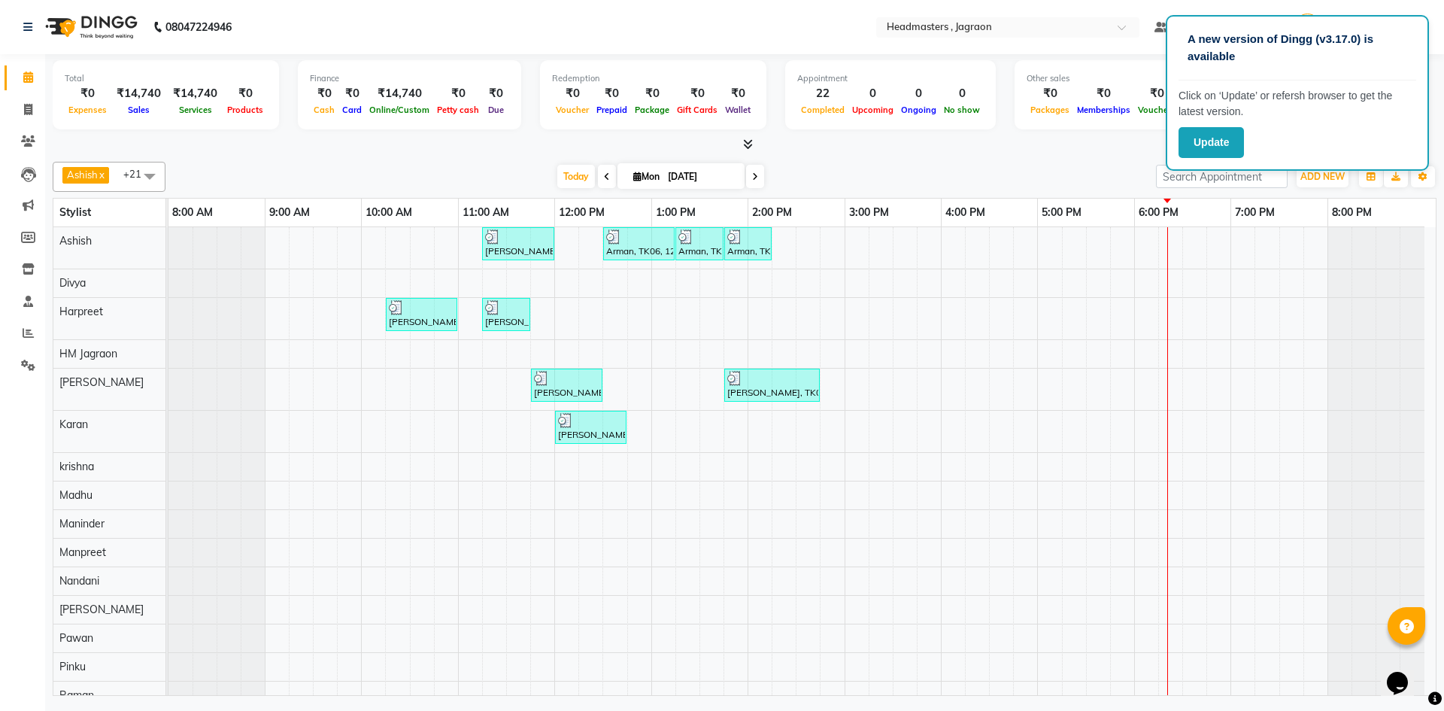
click at [89, 104] on div "Expenses" at bounding box center [88, 110] width 46 height 16
click at [89, 99] on div "₹0" at bounding box center [88, 93] width 46 height 17
click at [89, 89] on div "₹0" at bounding box center [88, 93] width 46 height 17
click at [94, 87] on div "₹0" at bounding box center [88, 93] width 46 height 17
click at [85, 90] on div "₹0" at bounding box center [88, 93] width 46 height 17
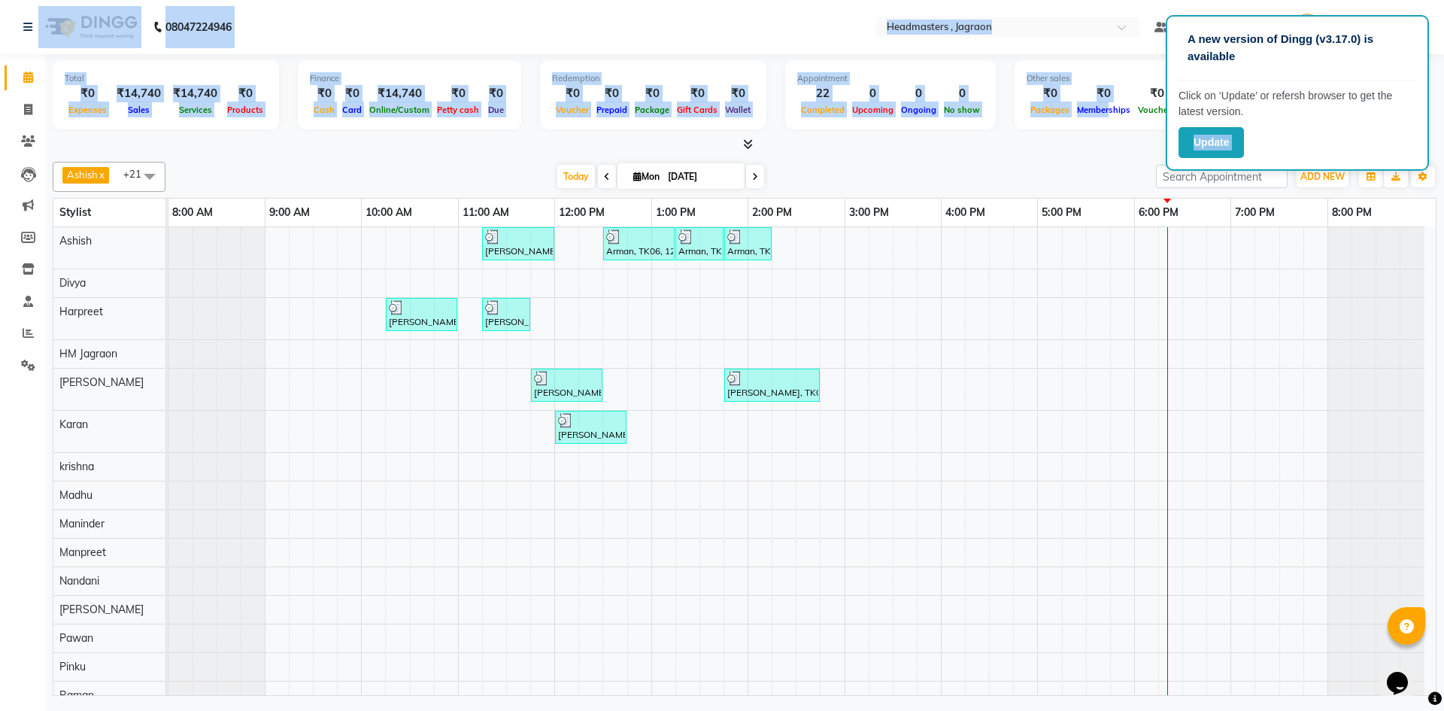
drag, startPoint x: 1168, startPoint y: 152, endPoint x: 1089, endPoint y: 121, distance: 84.8
click at [1089, 121] on app-root "A new version of Dingg (v3.17.0) is available Click on ‘Update’ or refersh brow…" at bounding box center [722, 349] width 1444 height 699
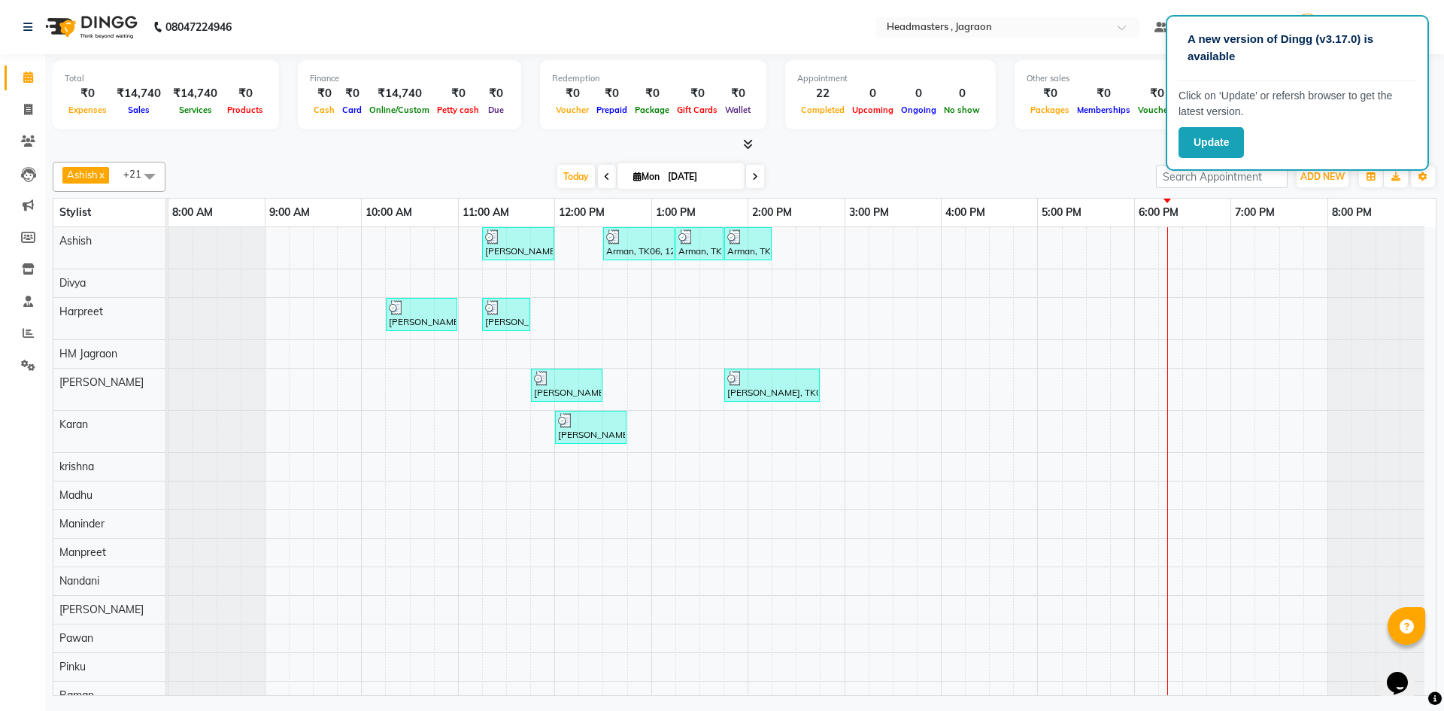
click at [1075, 144] on div at bounding box center [745, 145] width 1384 height 16
click at [35, 365] on icon at bounding box center [28, 364] width 14 height 11
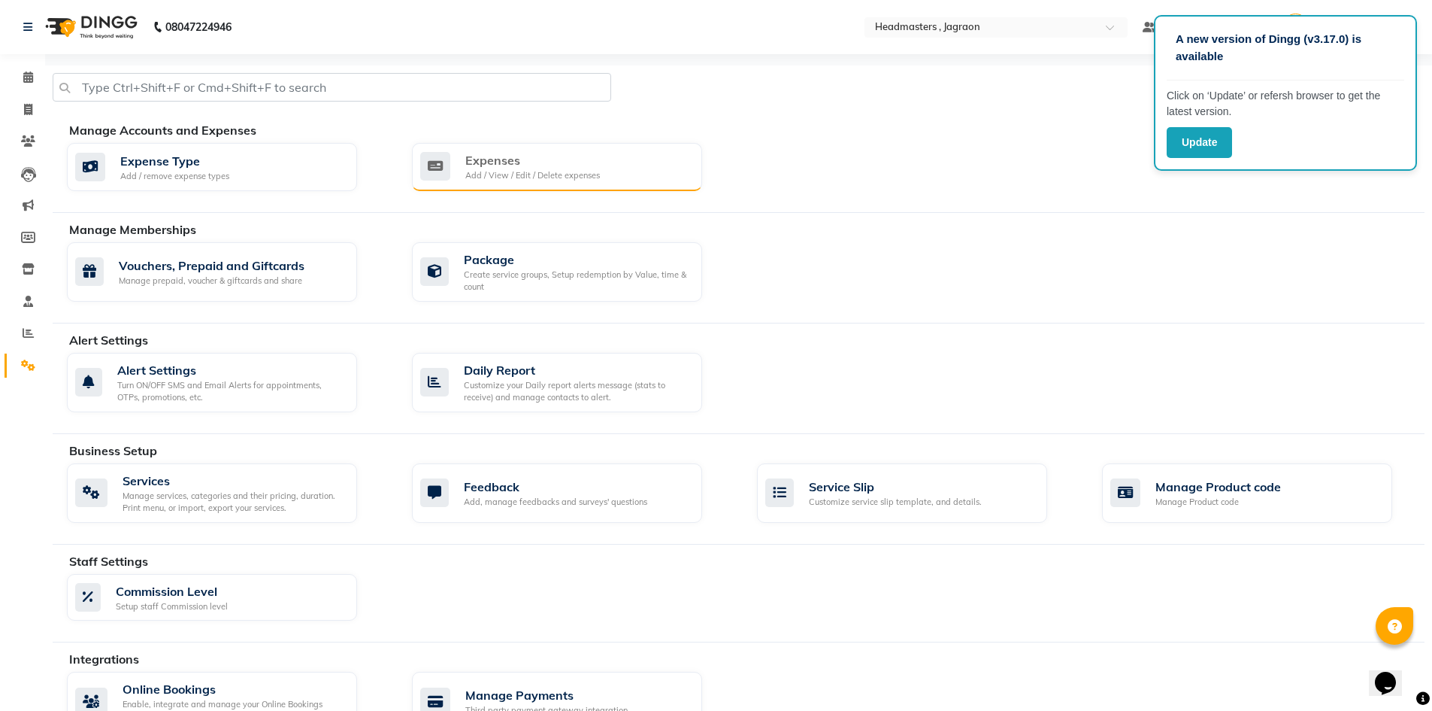
click at [590, 150] on div "Expenses Add / View / Edit / Delete expenses" at bounding box center [557, 167] width 290 height 48
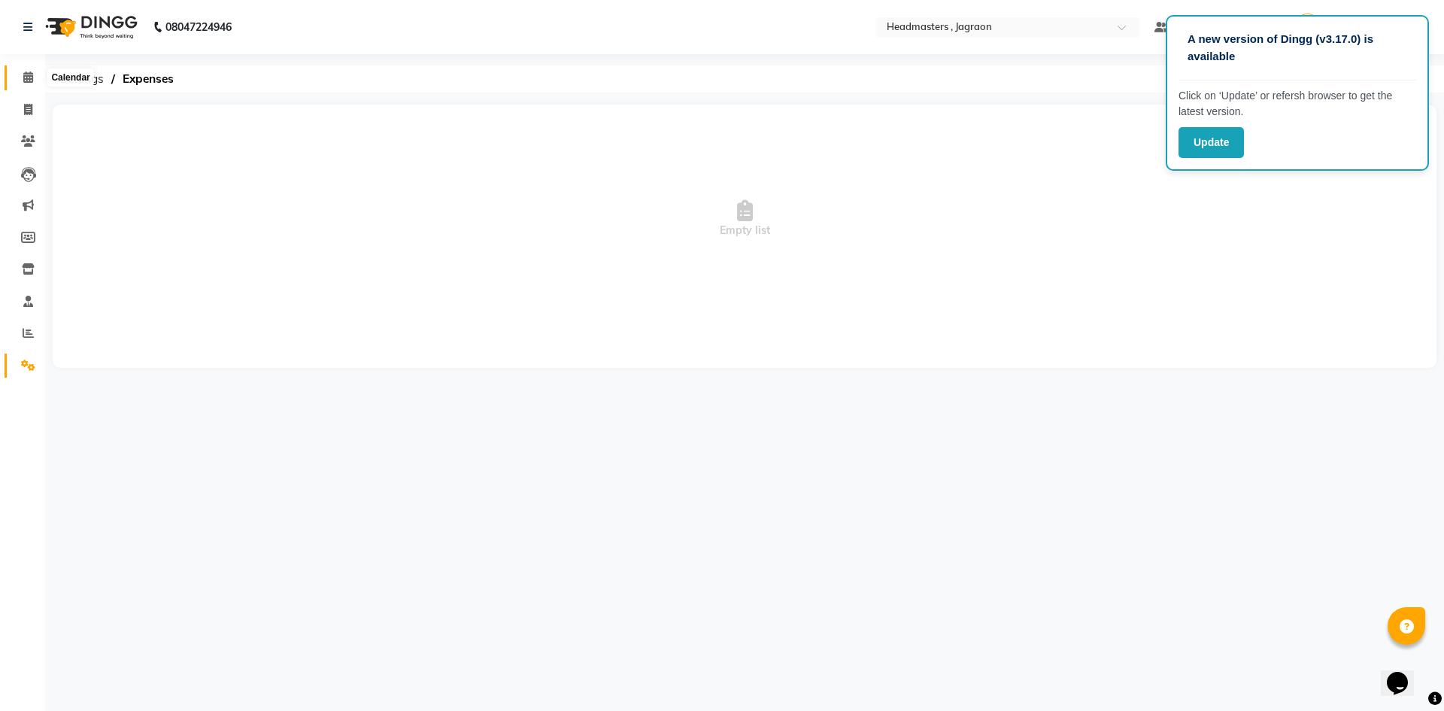
click at [32, 71] on span at bounding box center [28, 77] width 26 height 17
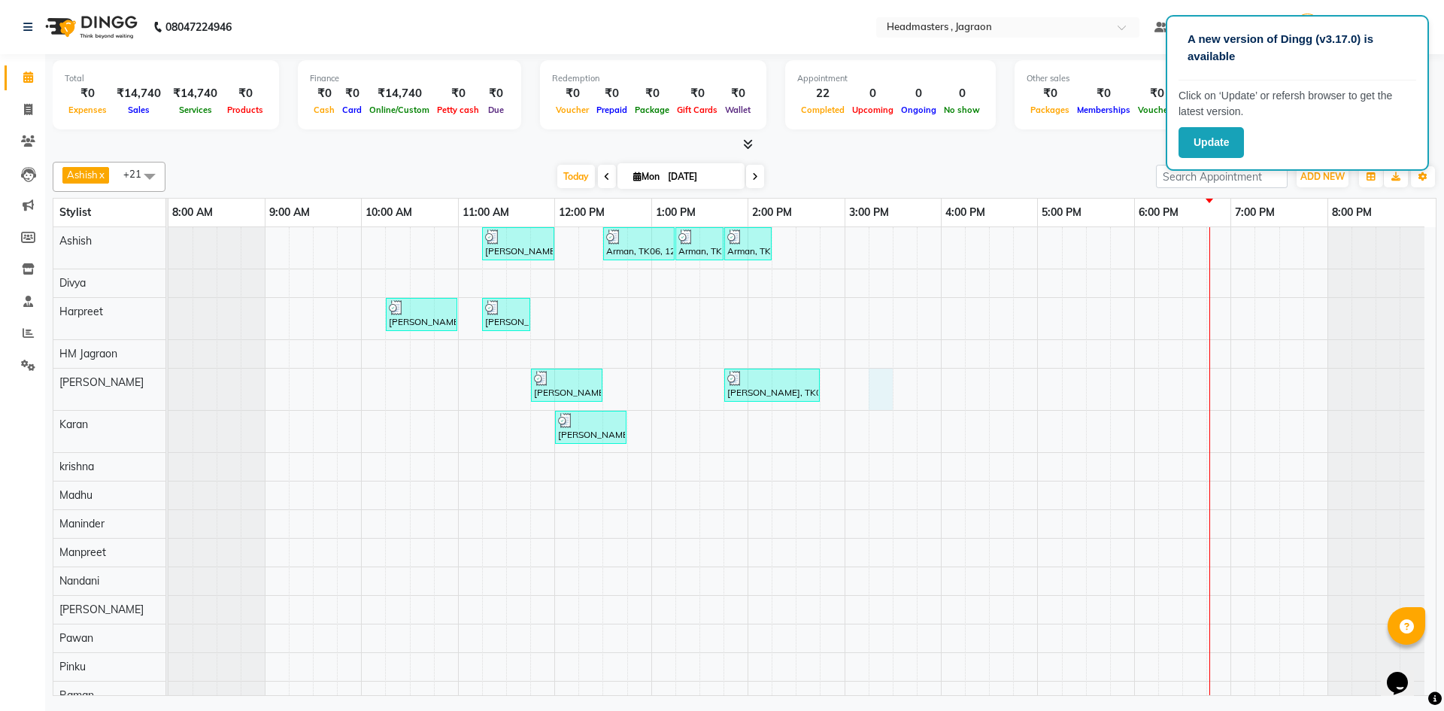
click at [879, 398] on div "[PERSON_NAME], TK01, 11:15 AM-12:00 PM, HCGD - Hair Cut by Creative Director Ar…" at bounding box center [801, 598] width 1267 height 743
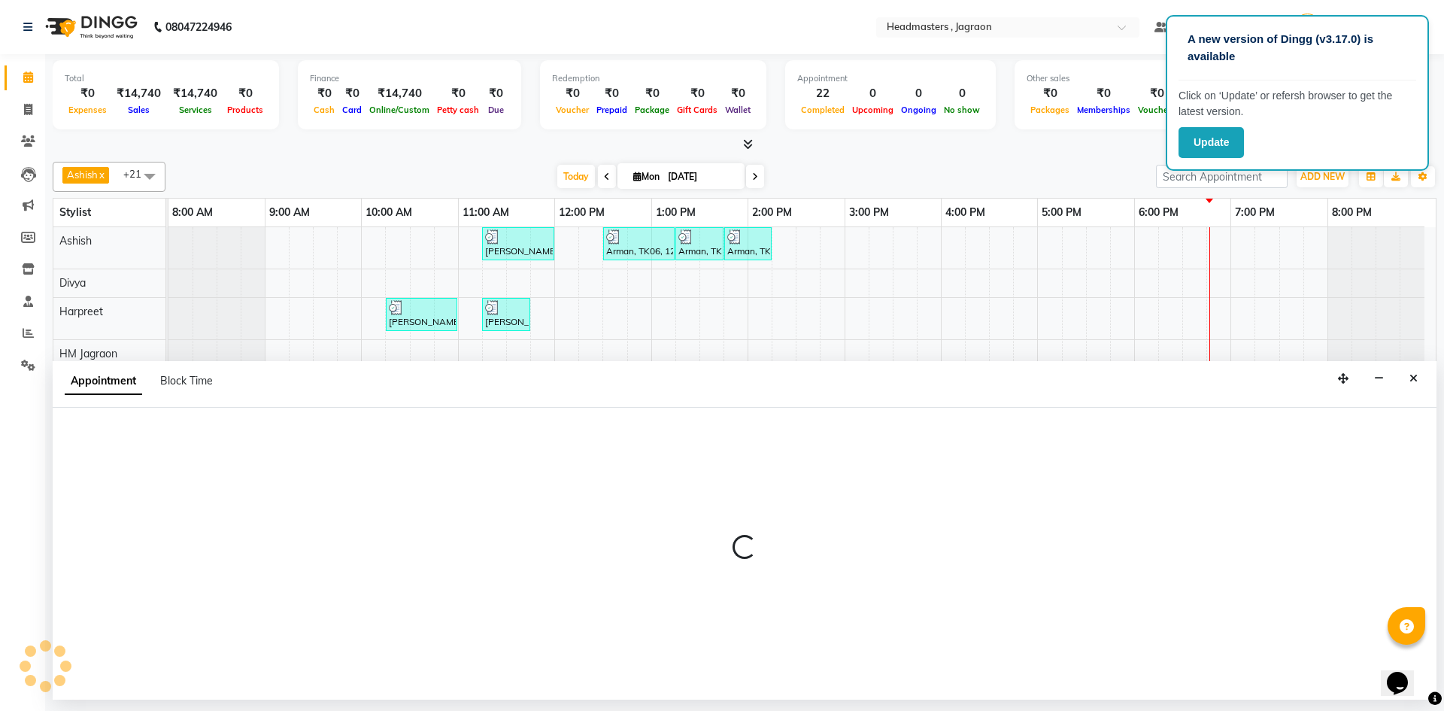
select select "81214"
select select "tentative"
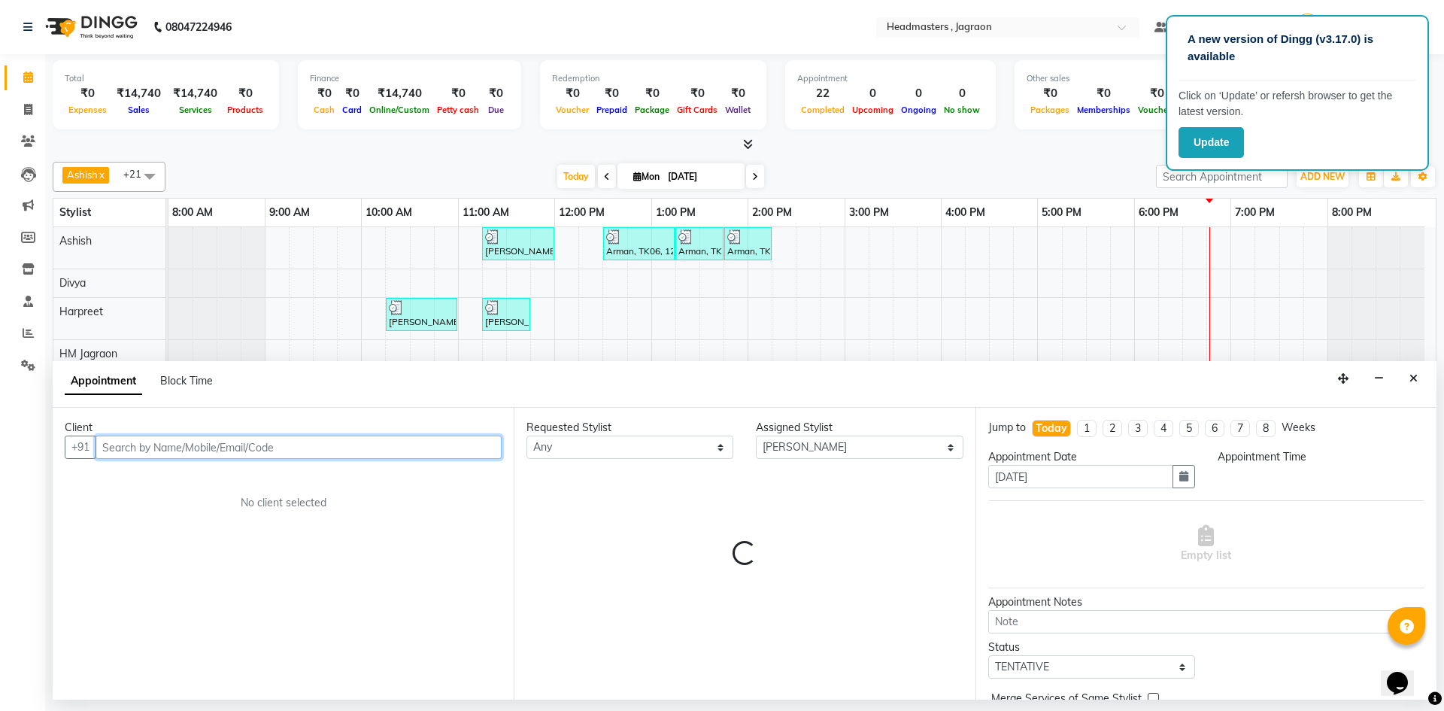
select select "915"
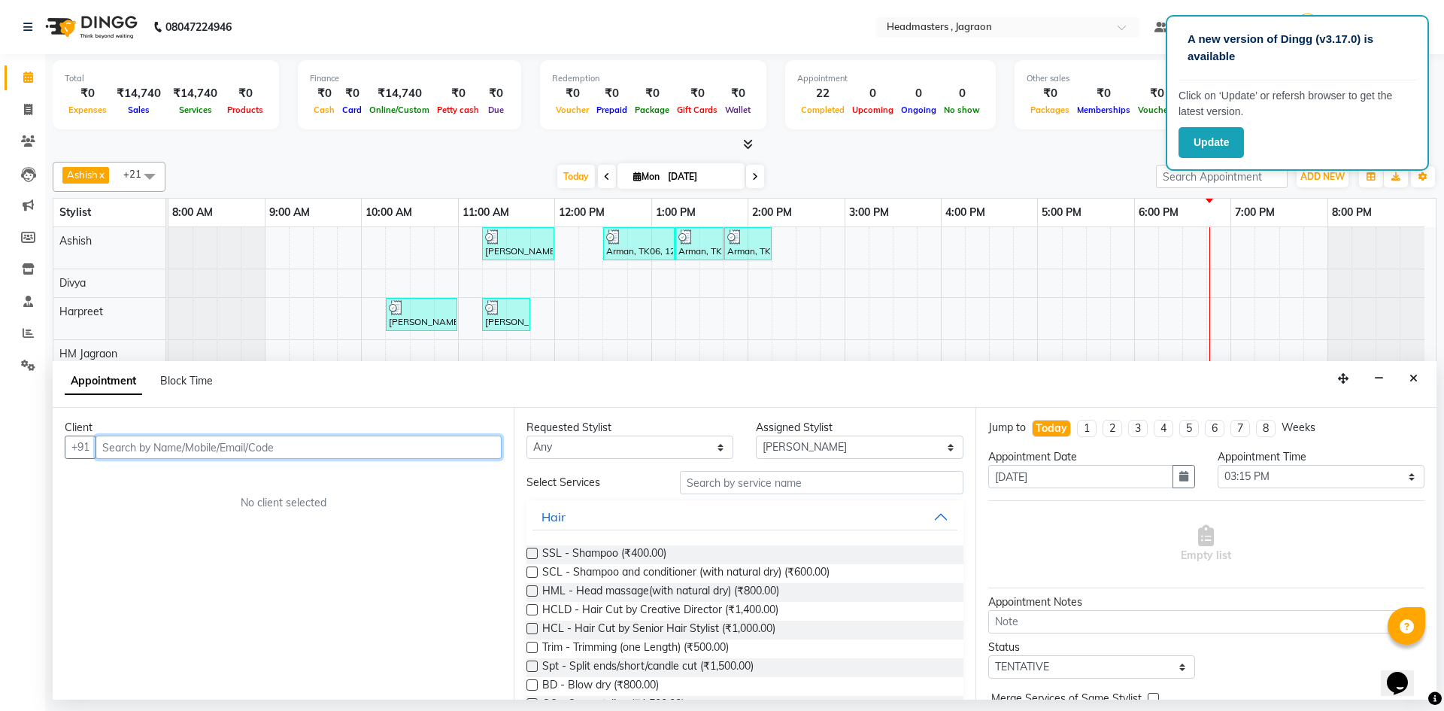
click at [152, 453] on input "text" at bounding box center [298, 446] width 406 height 23
type input "7009559814"
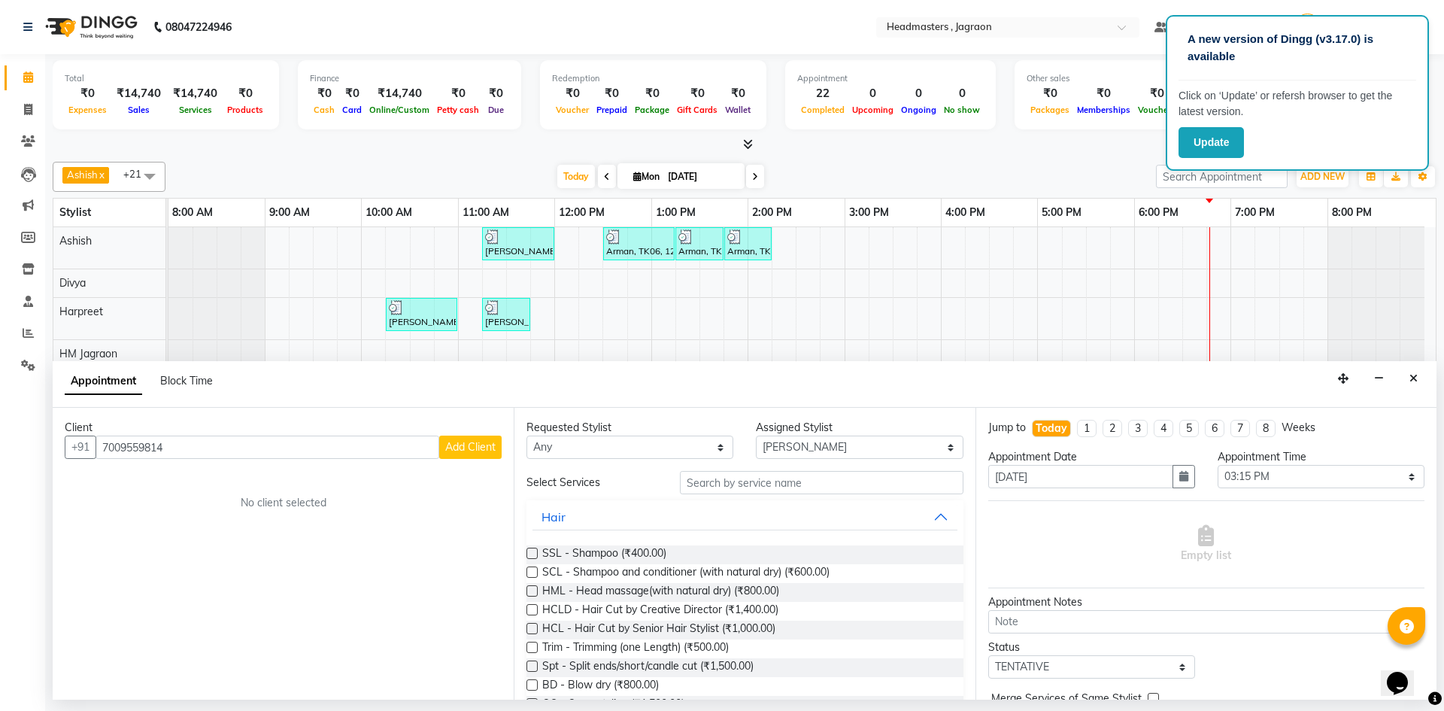
click at [476, 451] on span "Add Client" at bounding box center [470, 447] width 50 height 14
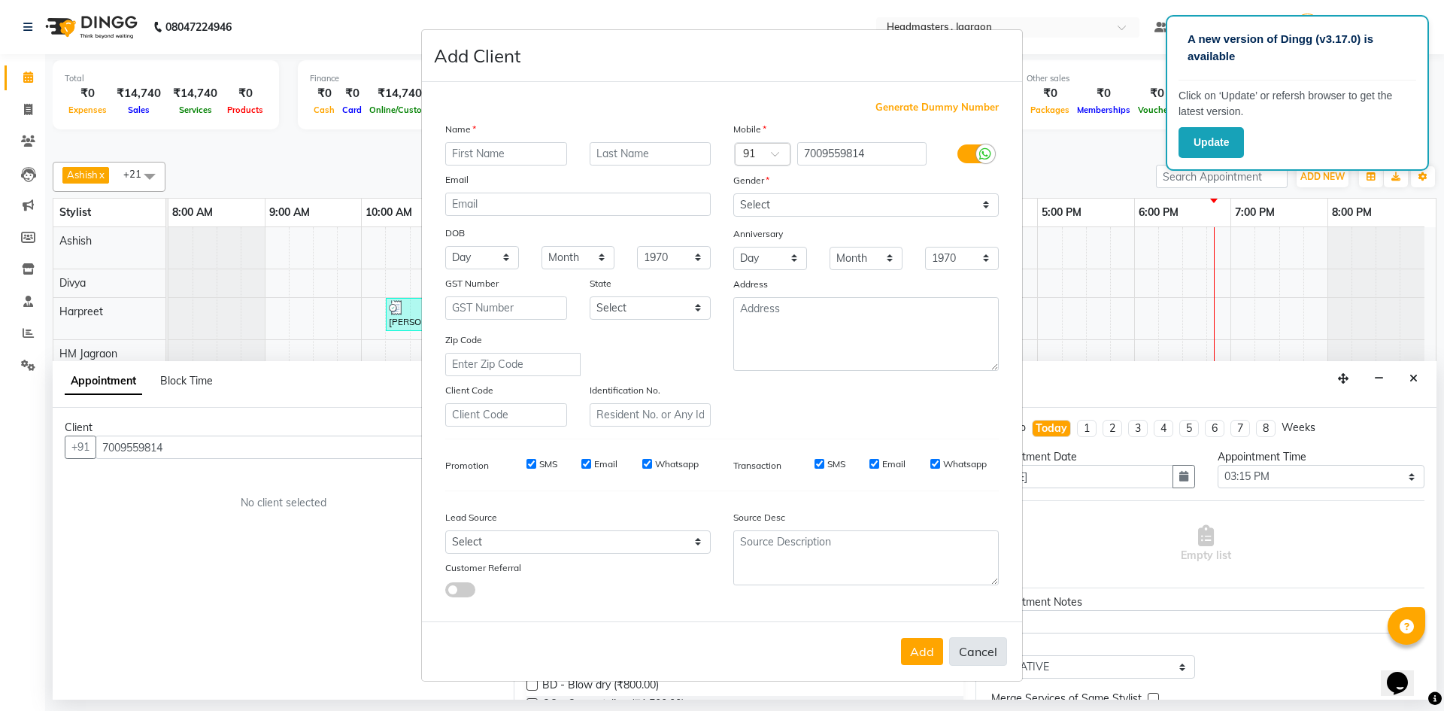
click at [961, 644] on button "Cancel" at bounding box center [978, 651] width 58 height 29
select select
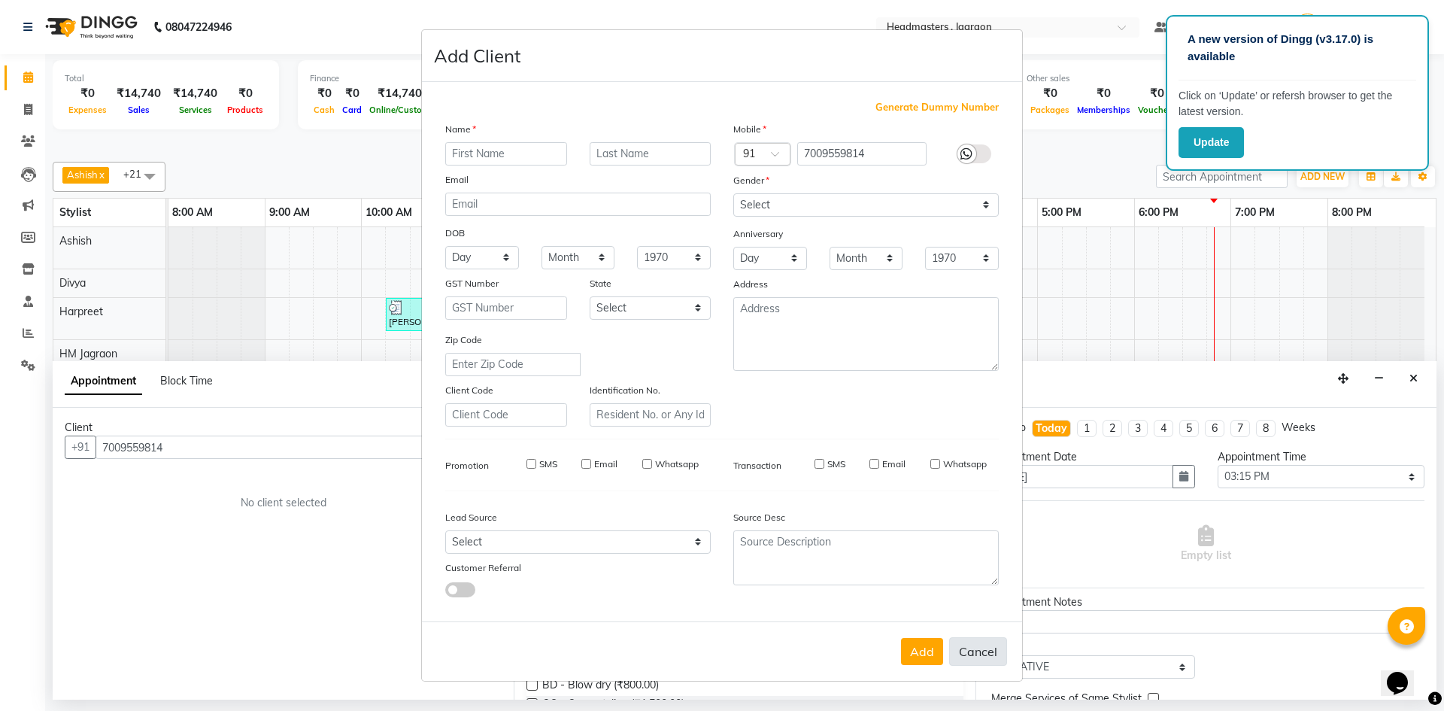
select select
checkbox input "false"
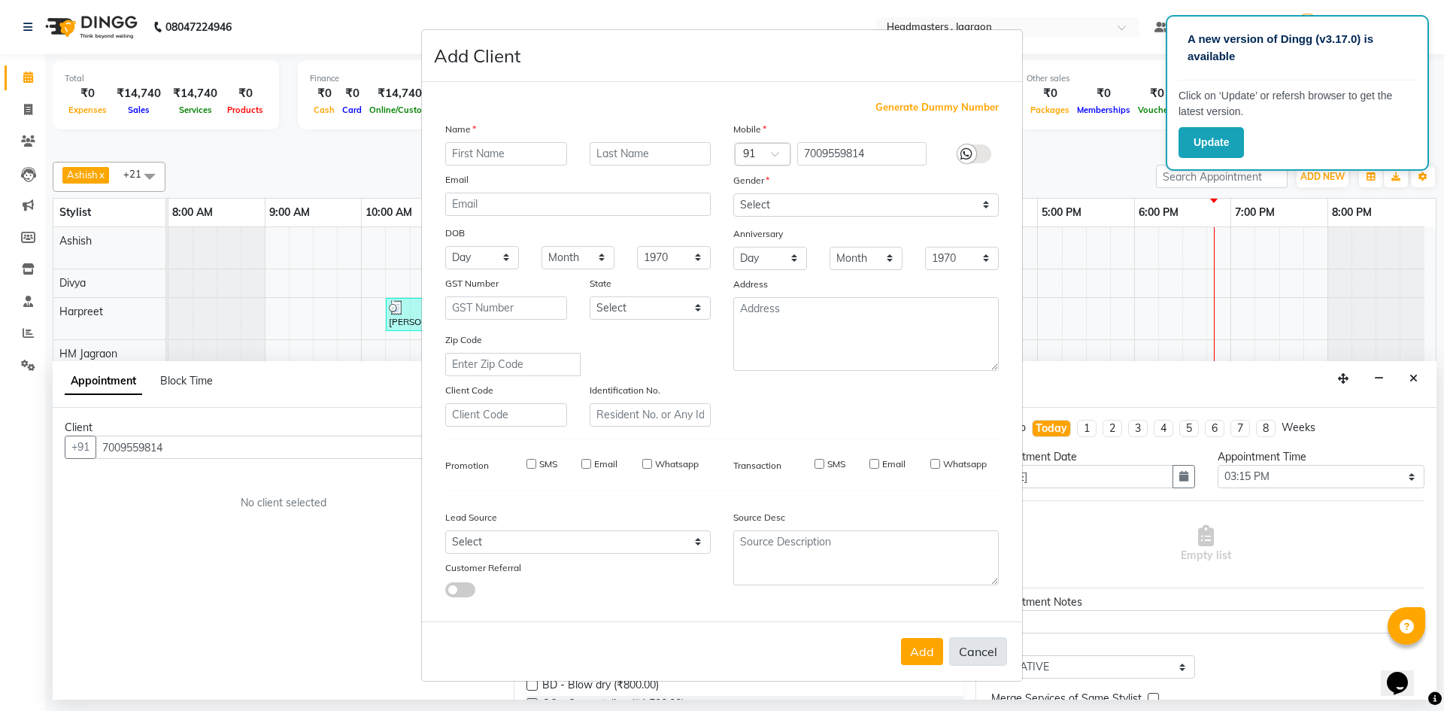
checkbox input "false"
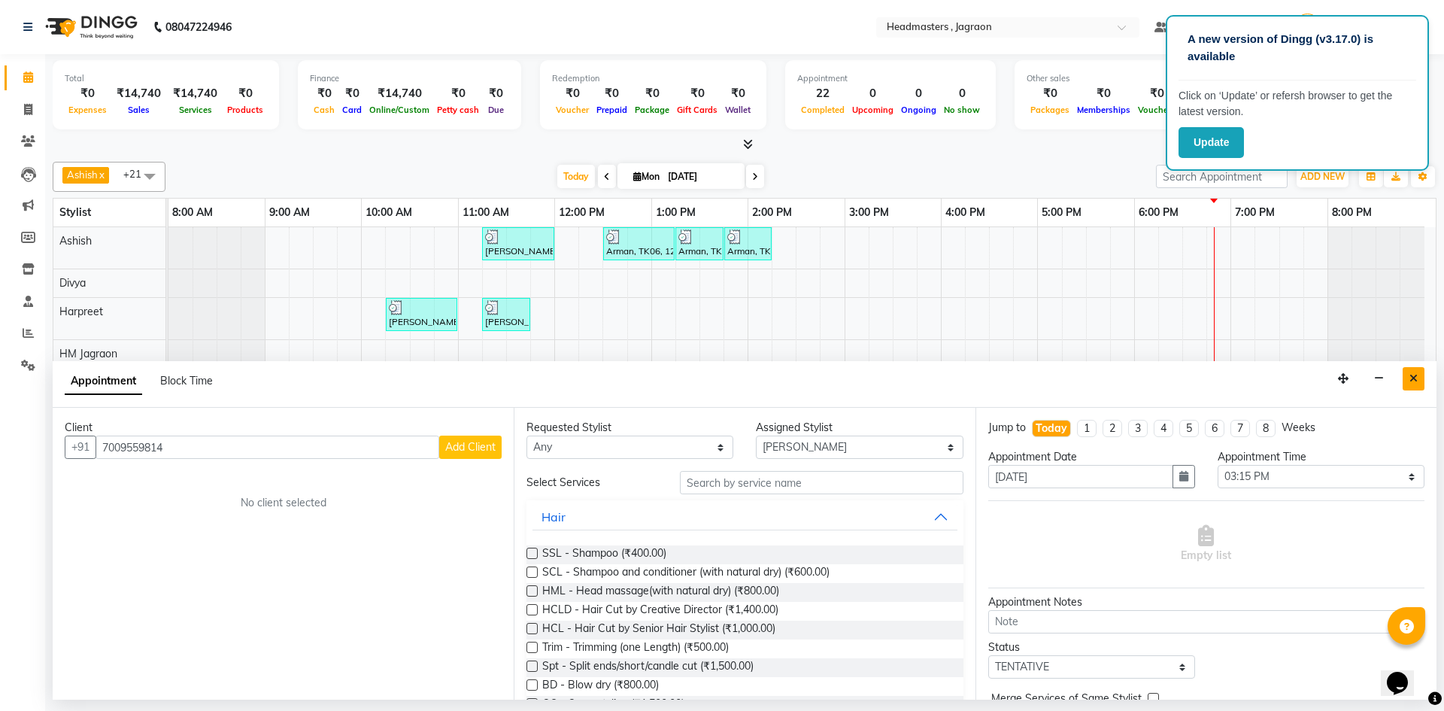
click at [1406, 381] on button "Close" at bounding box center [1413, 378] width 22 height 23
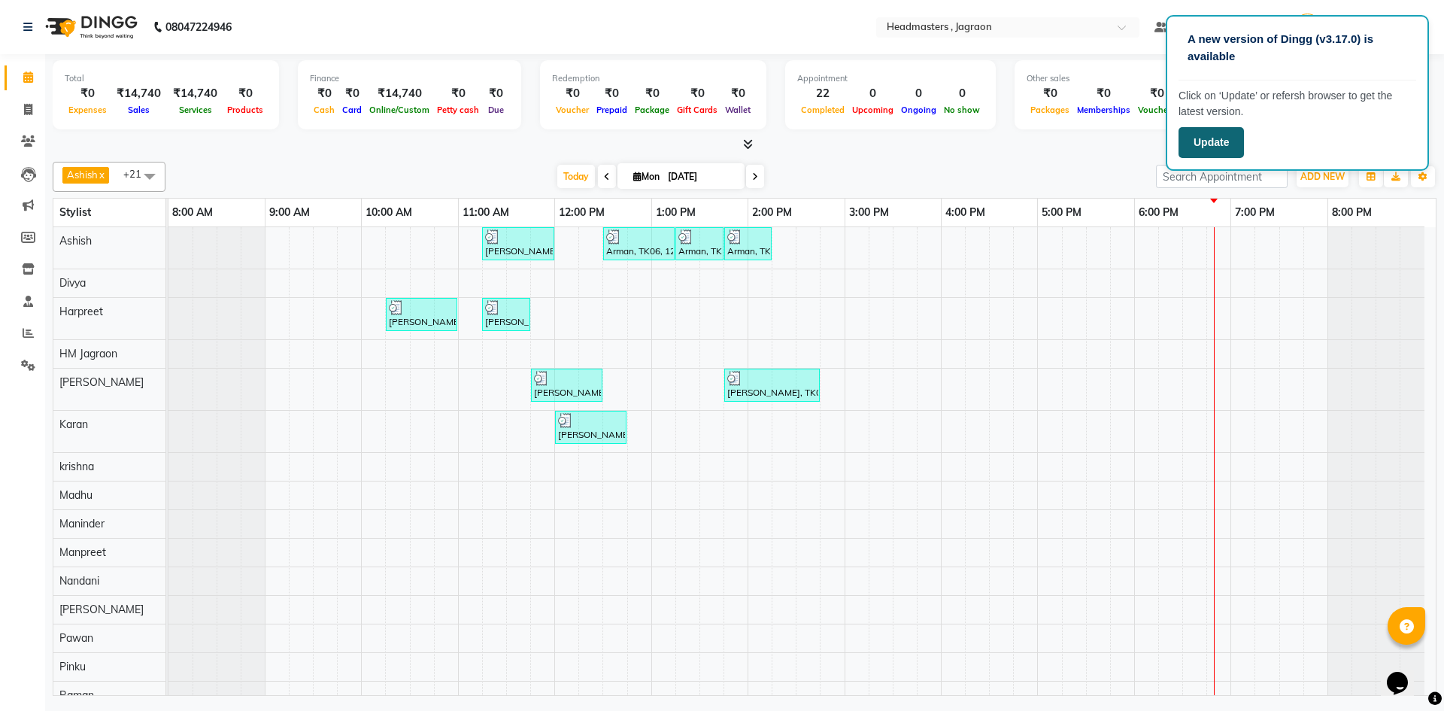
click at [1208, 138] on button "Update" at bounding box center [1210, 142] width 65 height 31
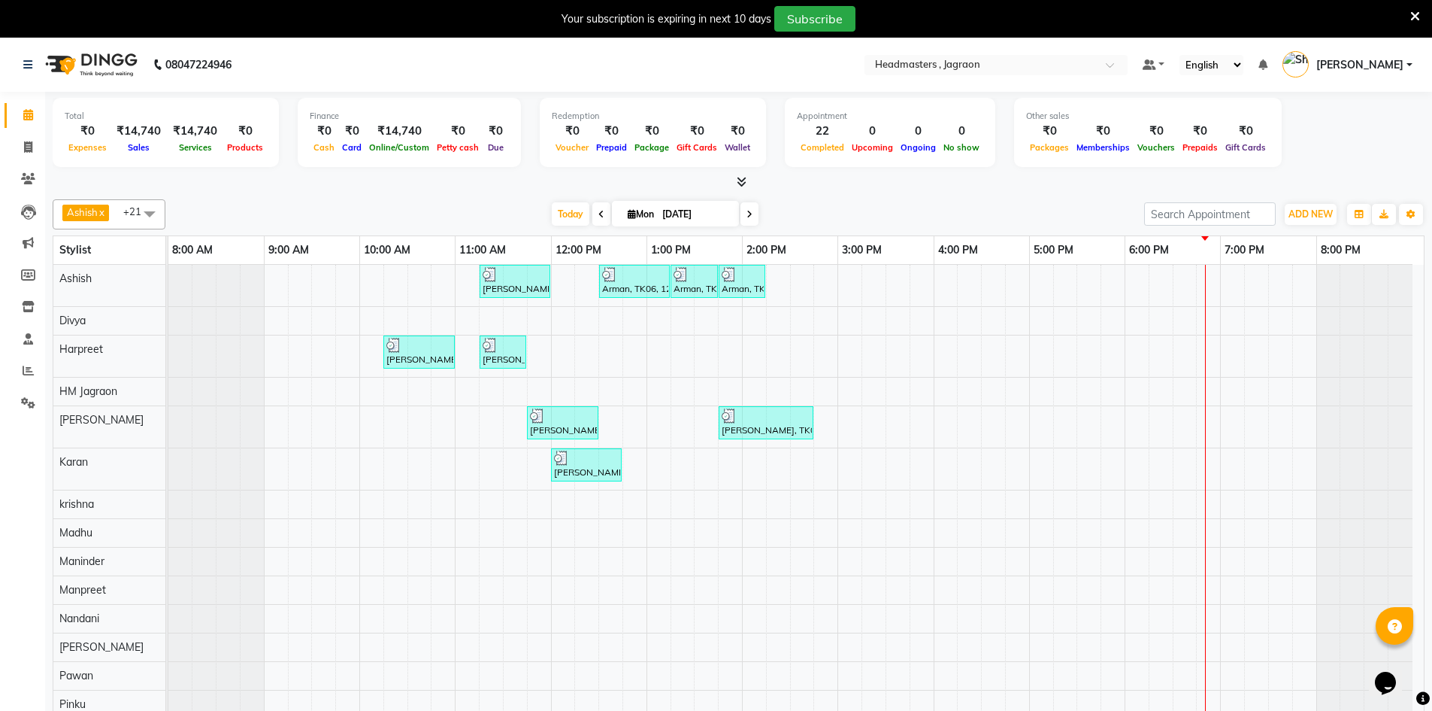
click at [1412, 20] on icon at bounding box center [1416, 17] width 10 height 14
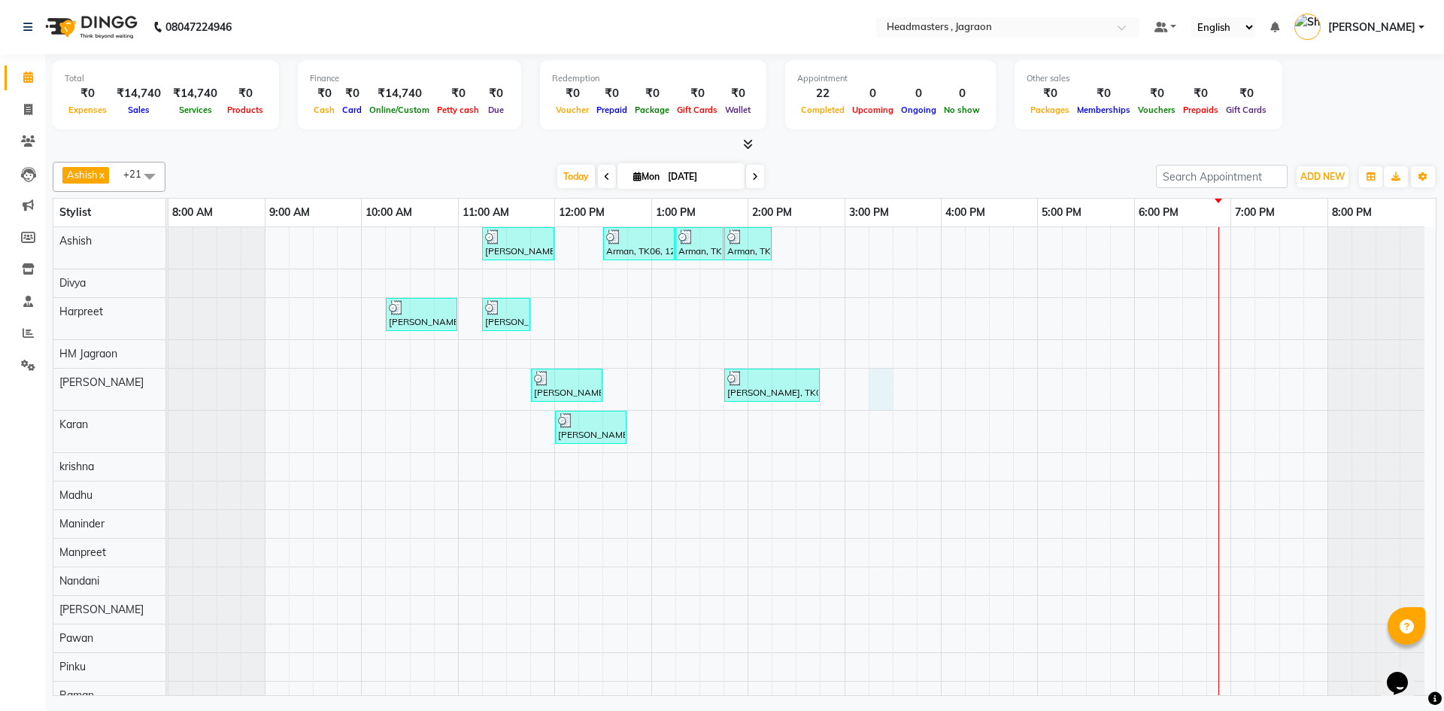
click at [881, 392] on div "[PERSON_NAME], TK01, 11:15 AM-12:00 PM, HCGD - Hair Cut by Creative Director Ar…" at bounding box center [801, 598] width 1267 height 743
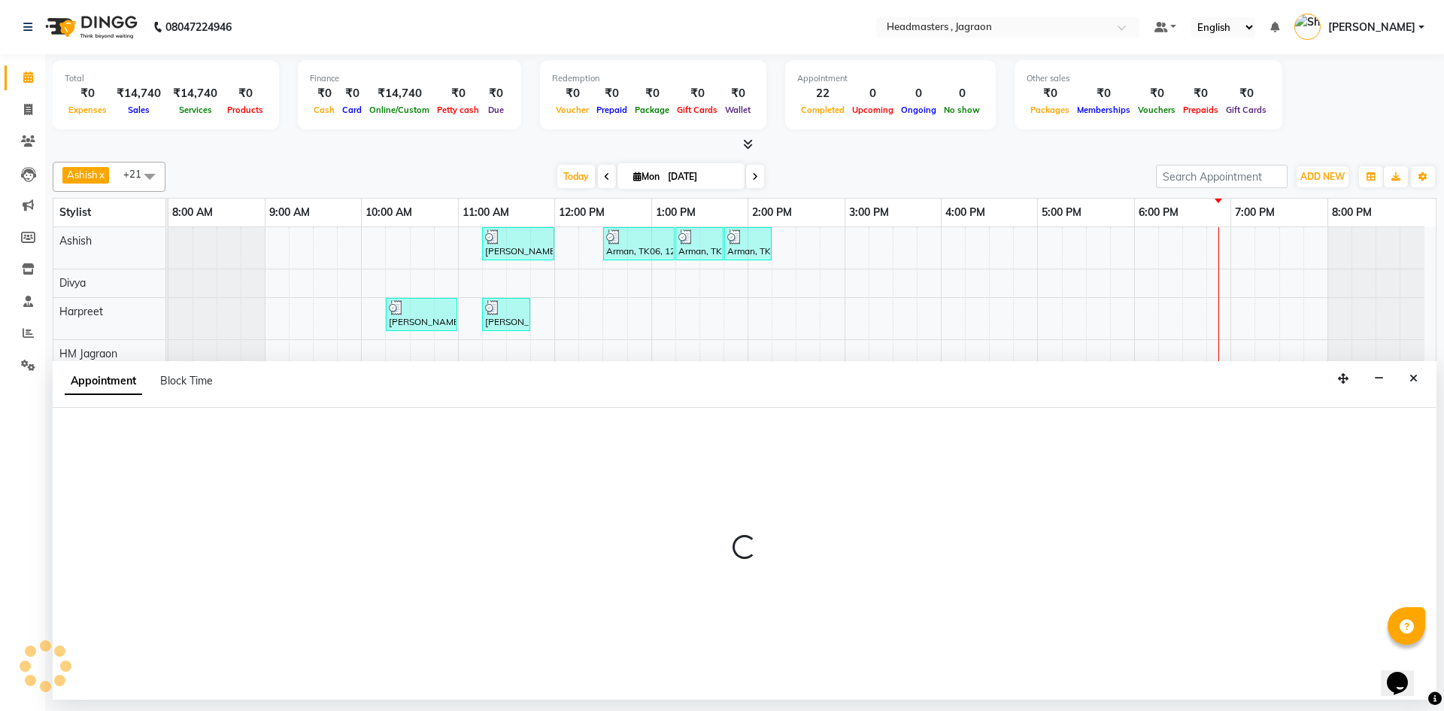
select select "81214"
select select "915"
select select "tentative"
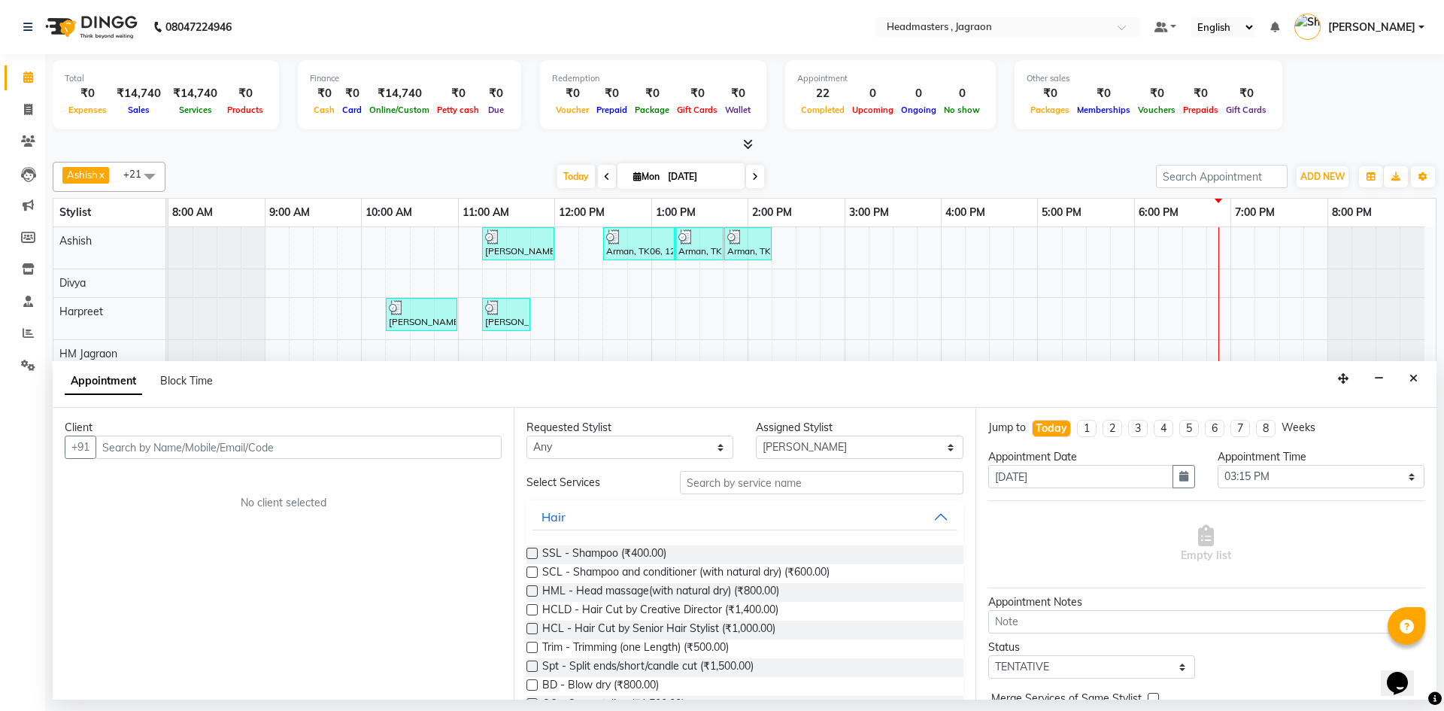
click at [274, 444] on input "text" at bounding box center [298, 446] width 406 height 23
type input "7009559814"
click at [473, 454] on button "Add Client" at bounding box center [470, 446] width 62 height 23
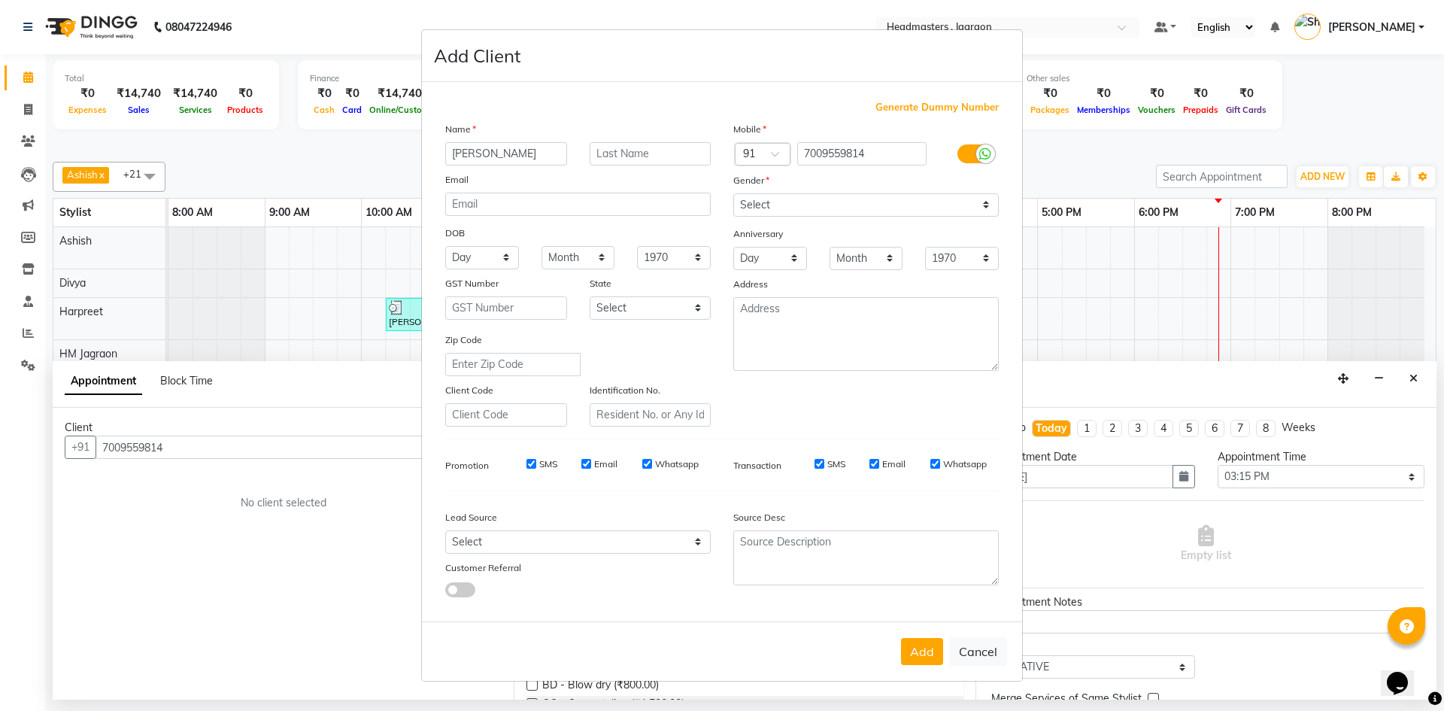
type input "Mathvi"
click at [872, 208] on select "Select [DEMOGRAPHIC_DATA] [DEMOGRAPHIC_DATA] Other Prefer Not To Say" at bounding box center [865, 204] width 265 height 23
select select "female"
click at [733, 193] on select "Select [DEMOGRAPHIC_DATA] [DEMOGRAPHIC_DATA] Other Prefer Not To Say" at bounding box center [865, 204] width 265 height 23
click at [913, 661] on button "Add" at bounding box center [922, 651] width 42 height 27
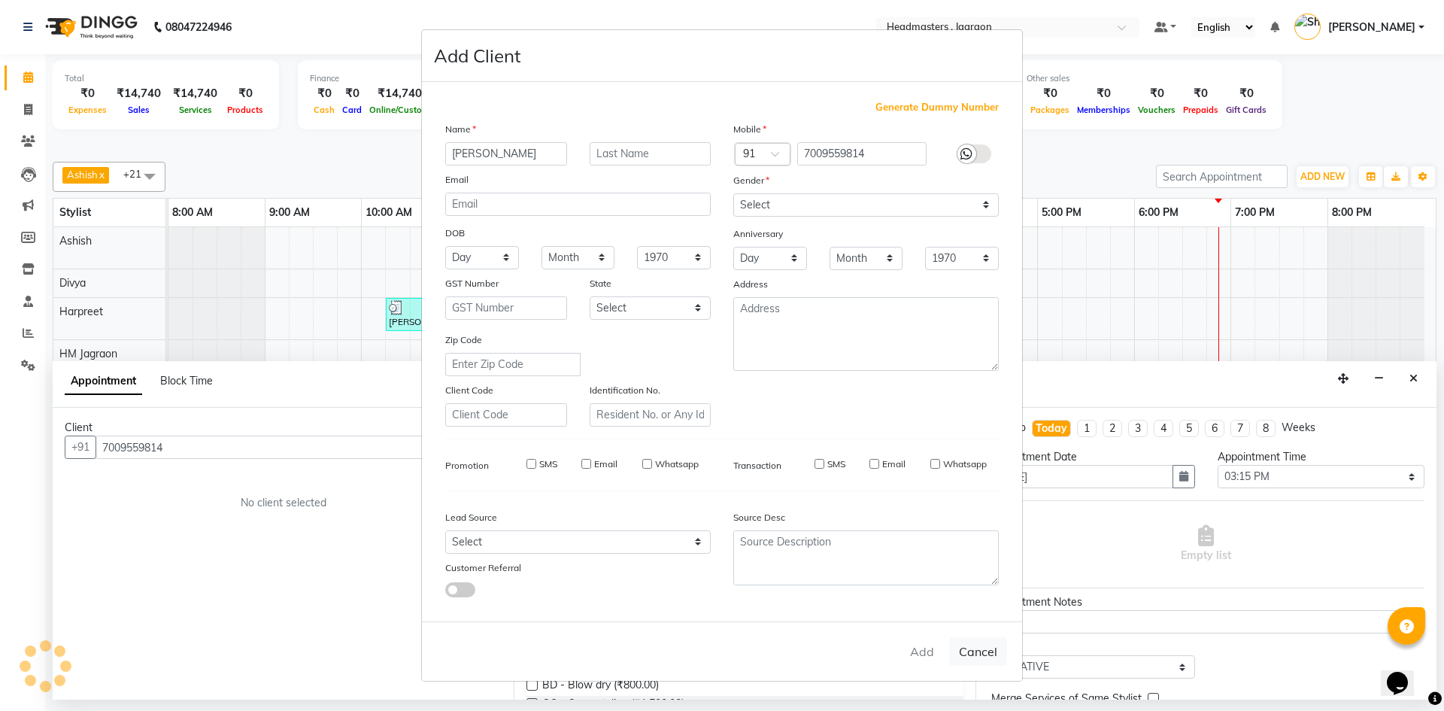
select select
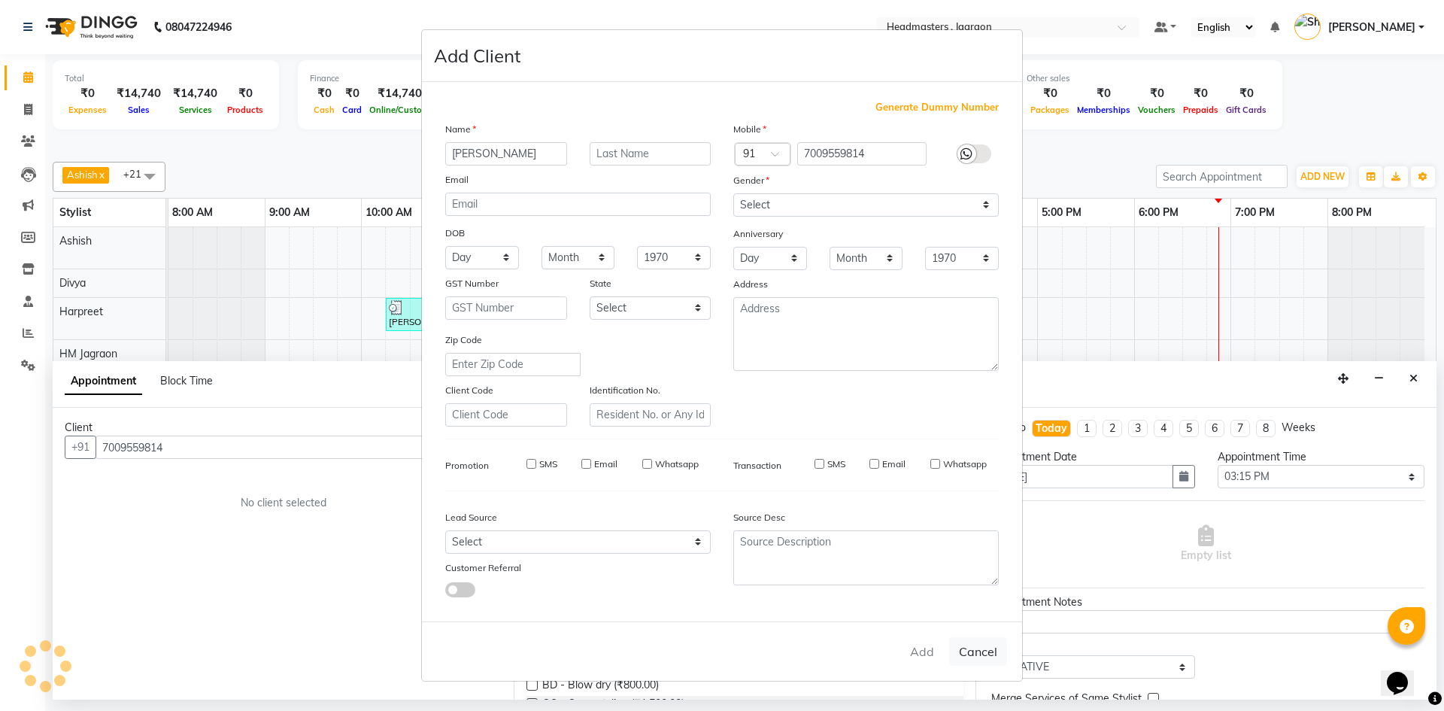
select select
checkbox input "false"
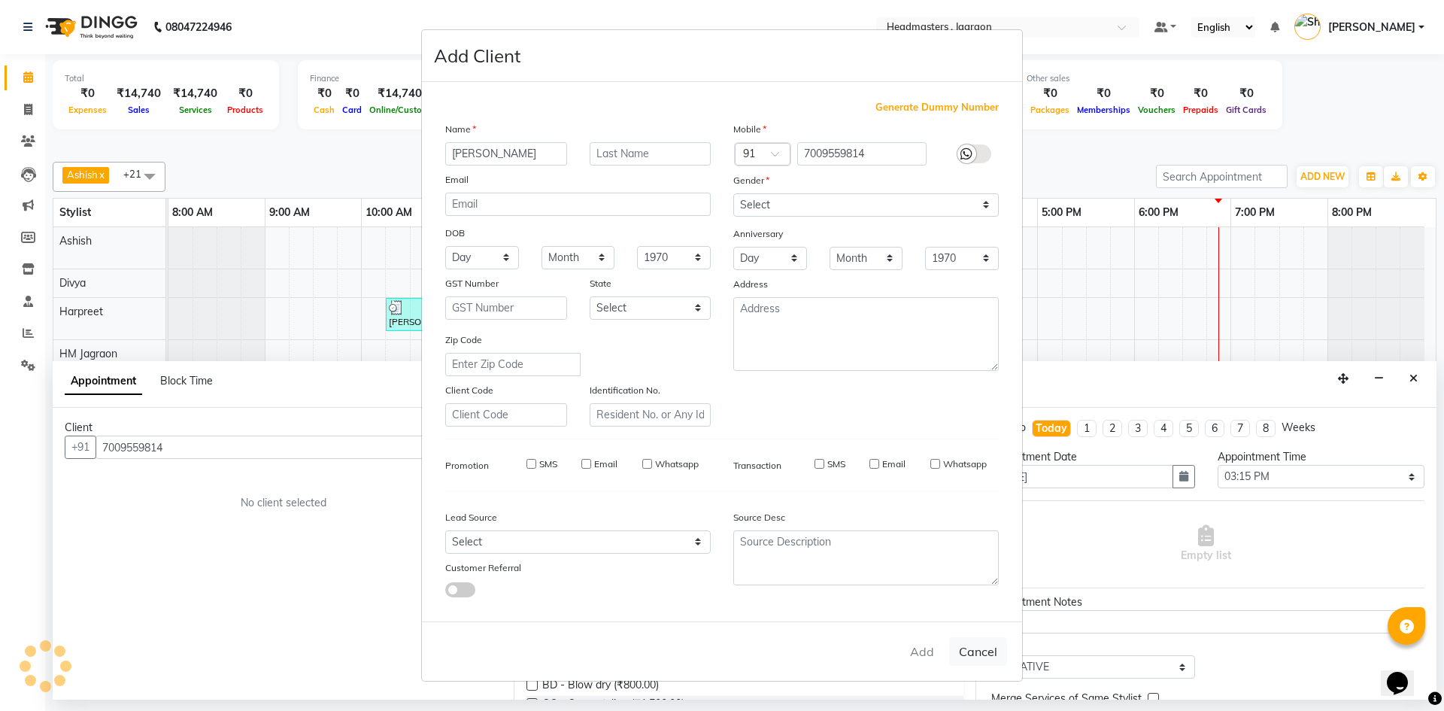
checkbox input "false"
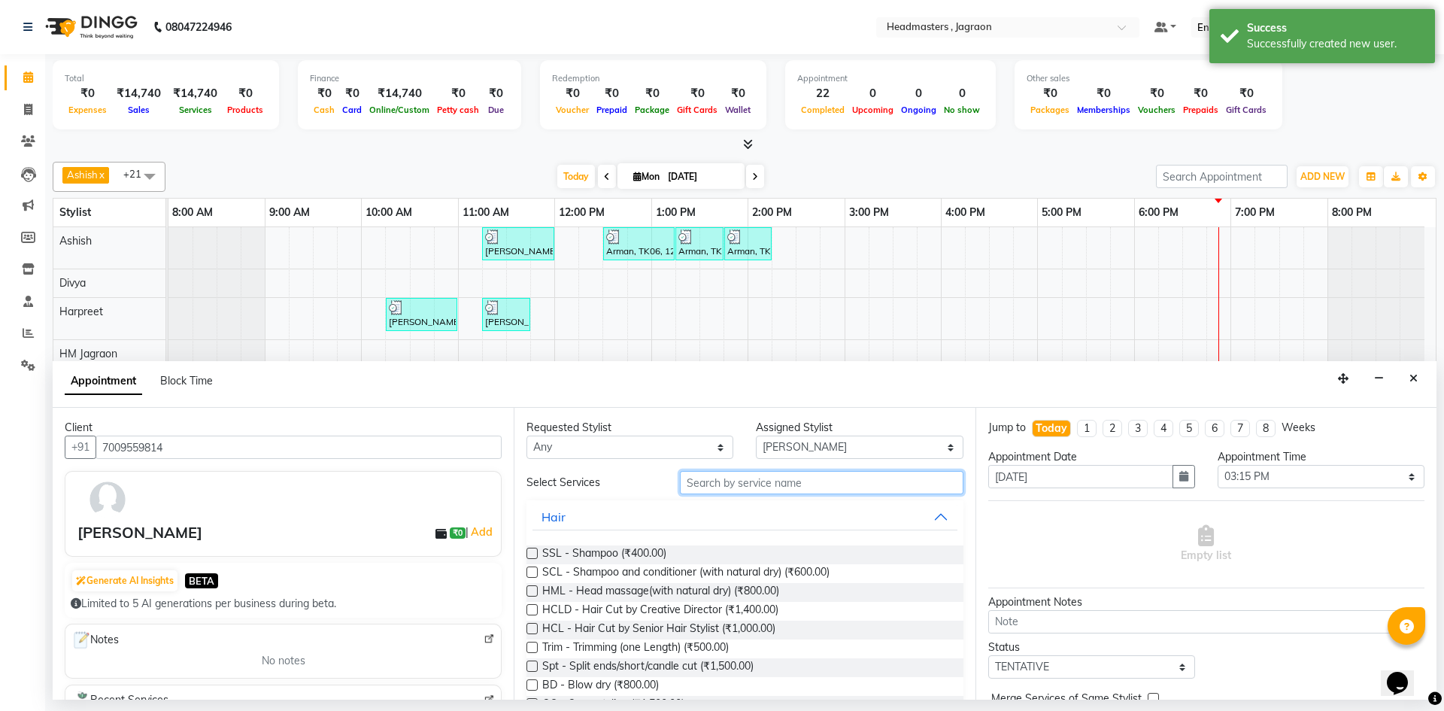
click at [831, 474] on input "text" at bounding box center [821, 482] width 283 height 23
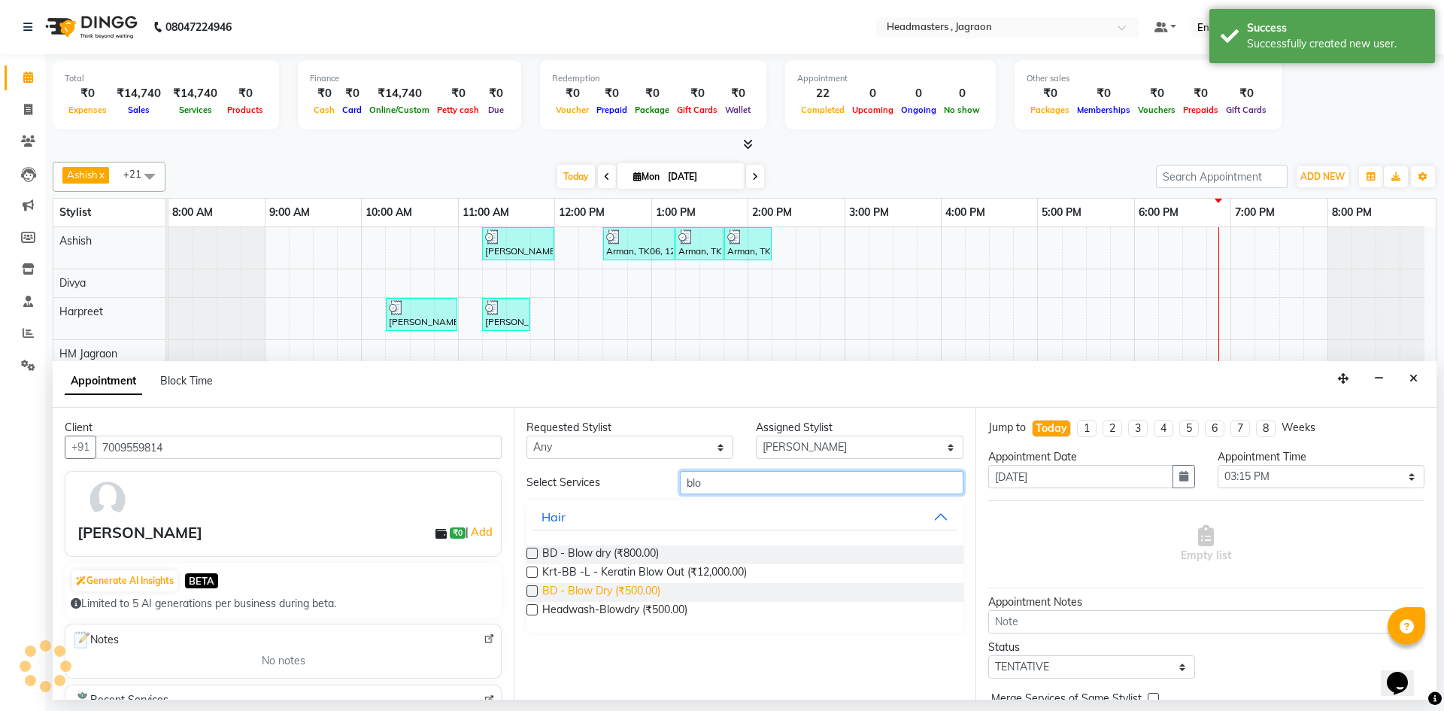
type input "blo"
click at [648, 587] on span "BD - Blow Dry (₹500.00)" at bounding box center [601, 592] width 118 height 19
checkbox input "false"
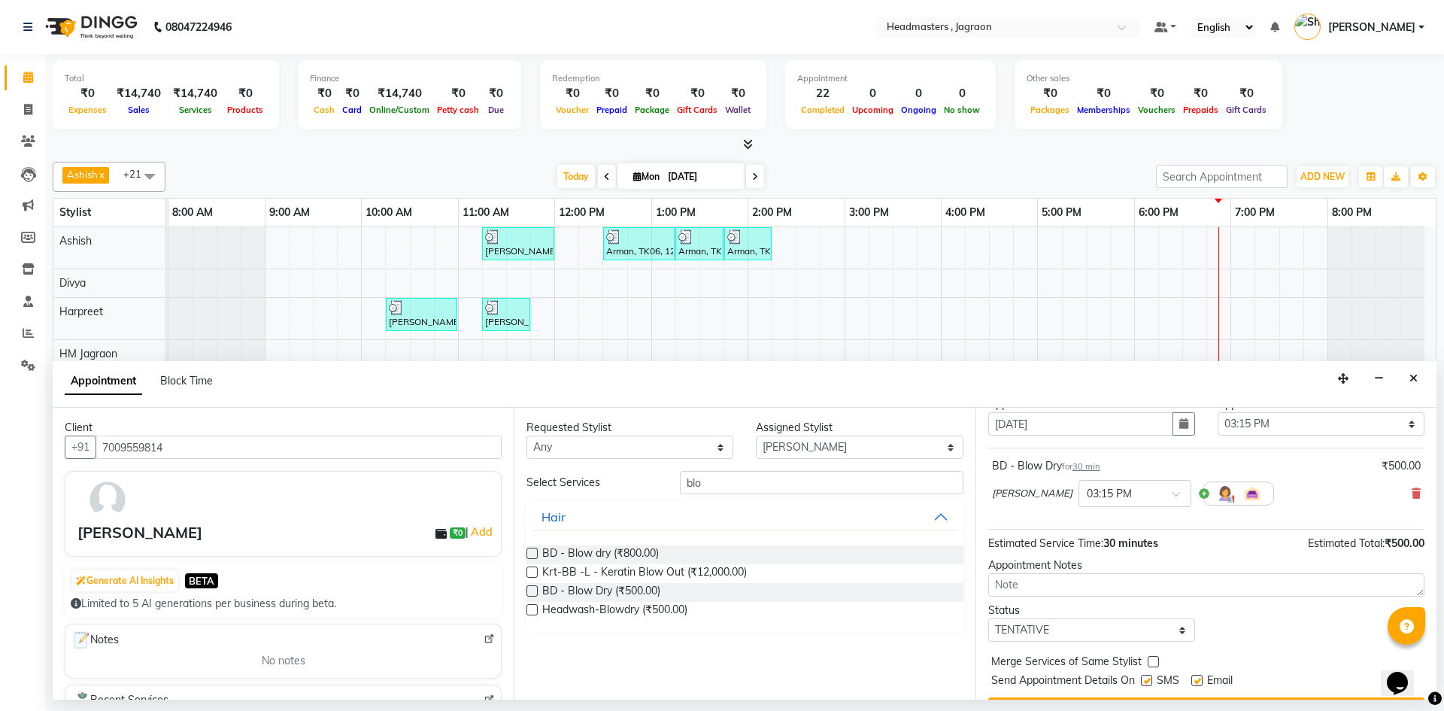
scroll to position [75, 0]
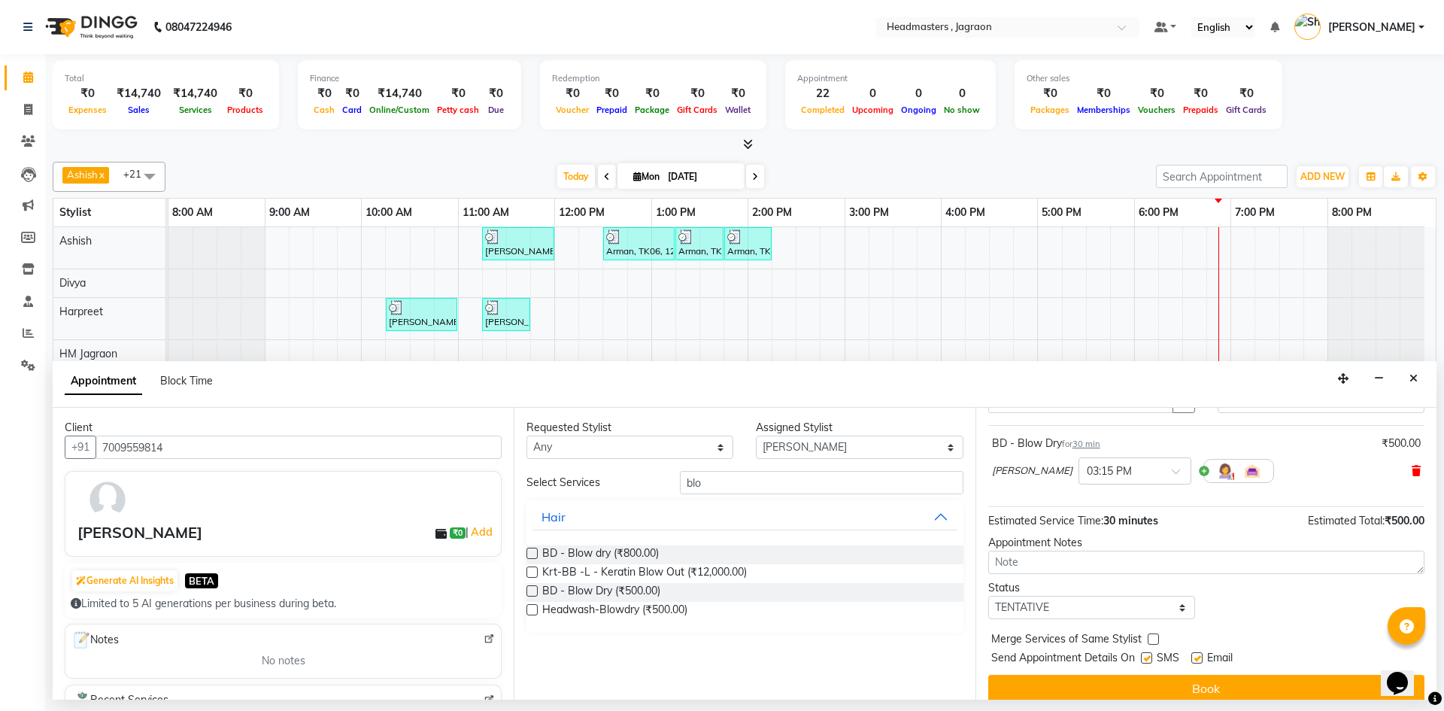
click at [1411, 471] on icon at bounding box center [1415, 470] width 9 height 11
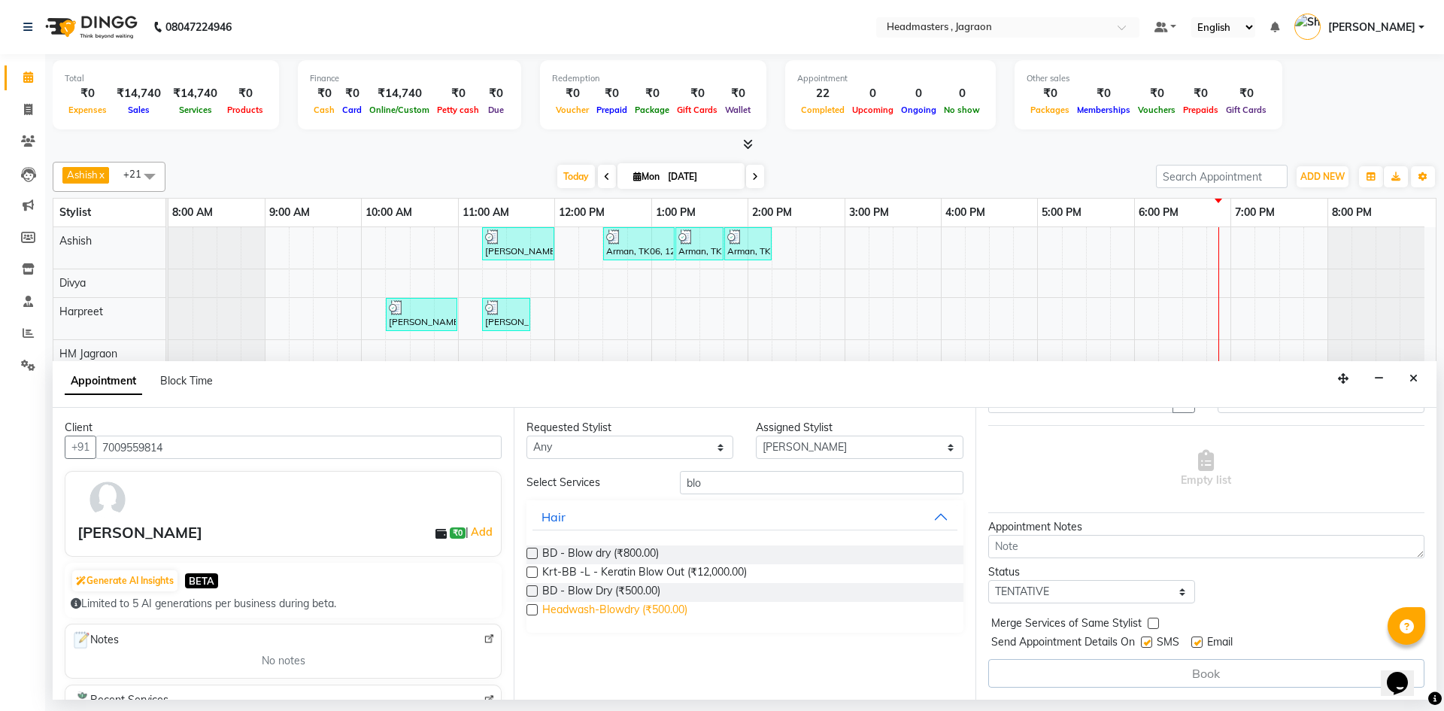
click at [672, 611] on span "Headwash-Blowdry (₹500.00)" at bounding box center [614, 611] width 145 height 19
checkbox input "false"
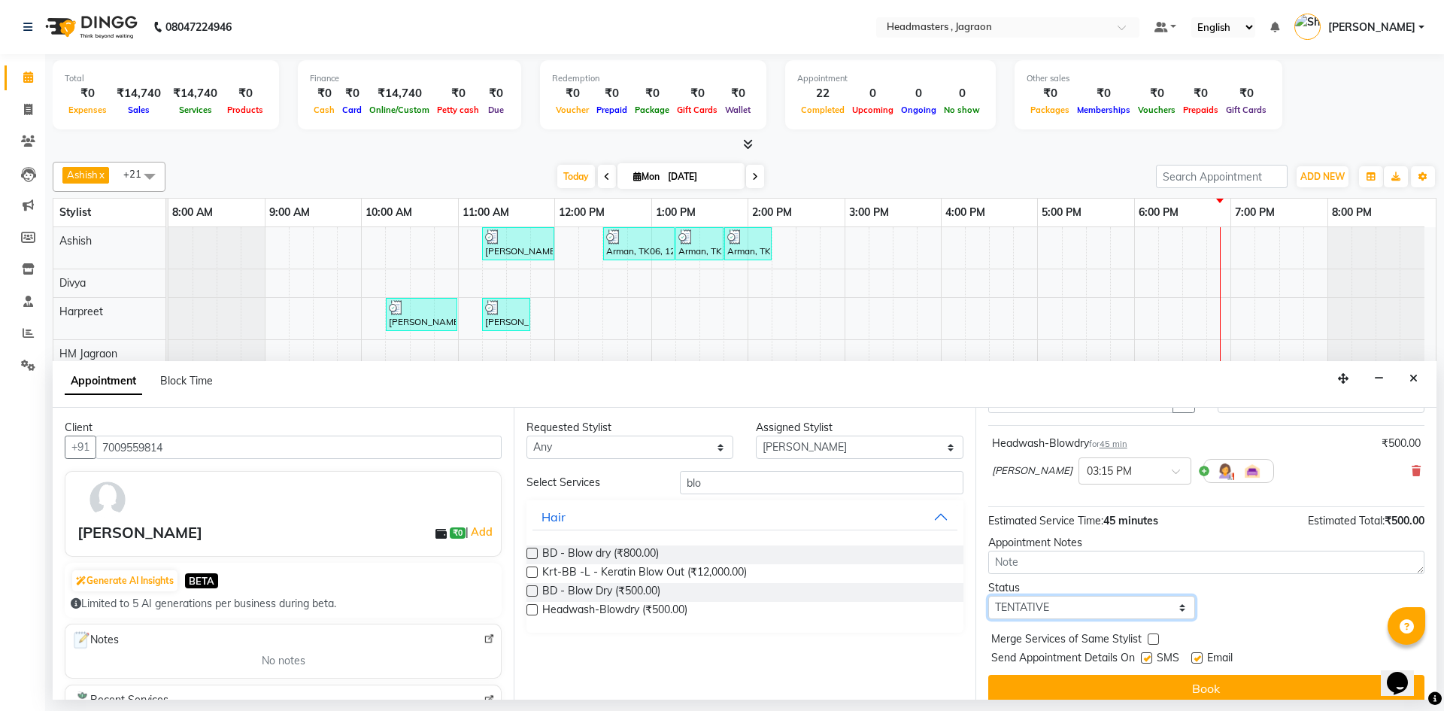
click at [1058, 602] on select "Select TENTATIVE CONFIRM CHECK-IN UPCOMING" at bounding box center [1091, 607] width 207 height 23
select select "confirm booking"
click at [988, 596] on select "Select TENTATIVE CONFIRM CHECK-IN UPCOMING" at bounding box center [1091, 607] width 207 height 23
click at [1144, 656] on label at bounding box center [1146, 657] width 11 height 11
click at [1144, 656] on input "checkbox" at bounding box center [1146, 659] width 10 height 10
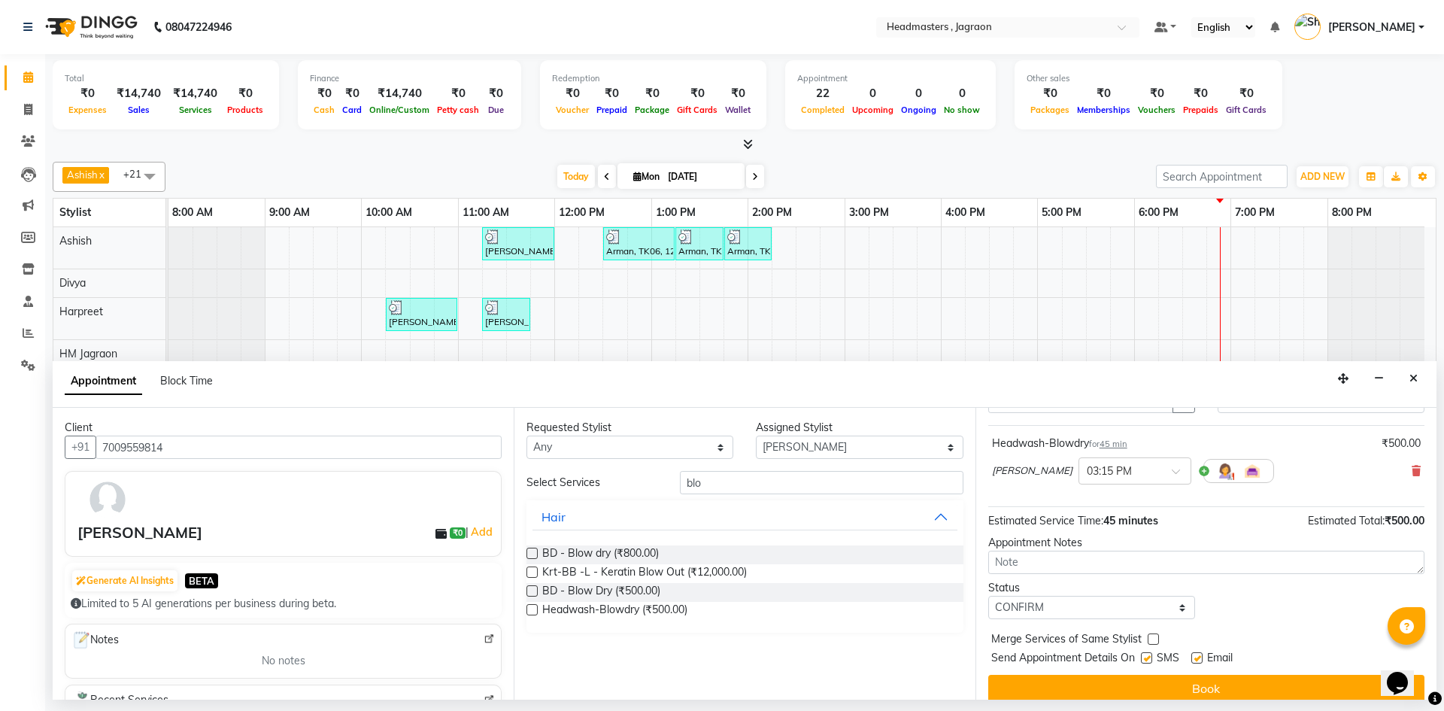
checkbox input "false"
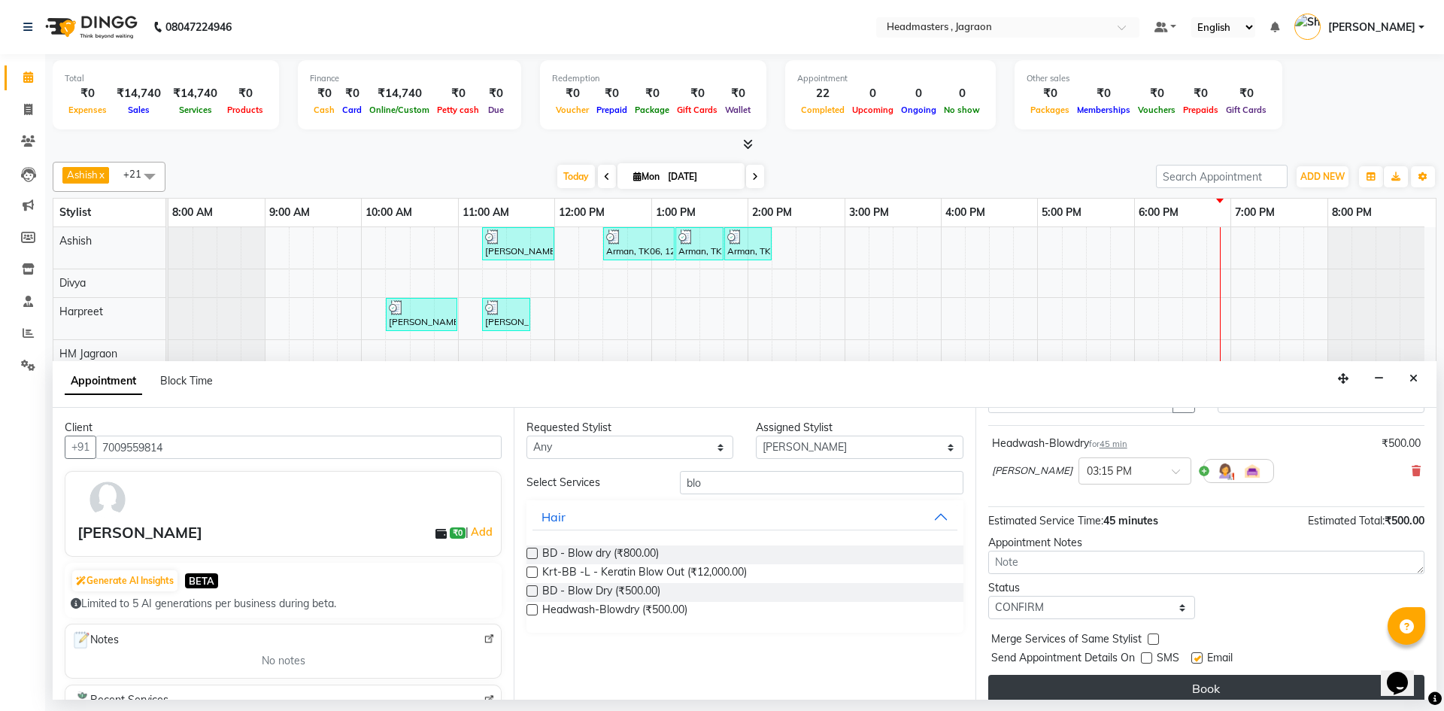
click at [1147, 685] on button "Book" at bounding box center [1206, 688] width 436 height 27
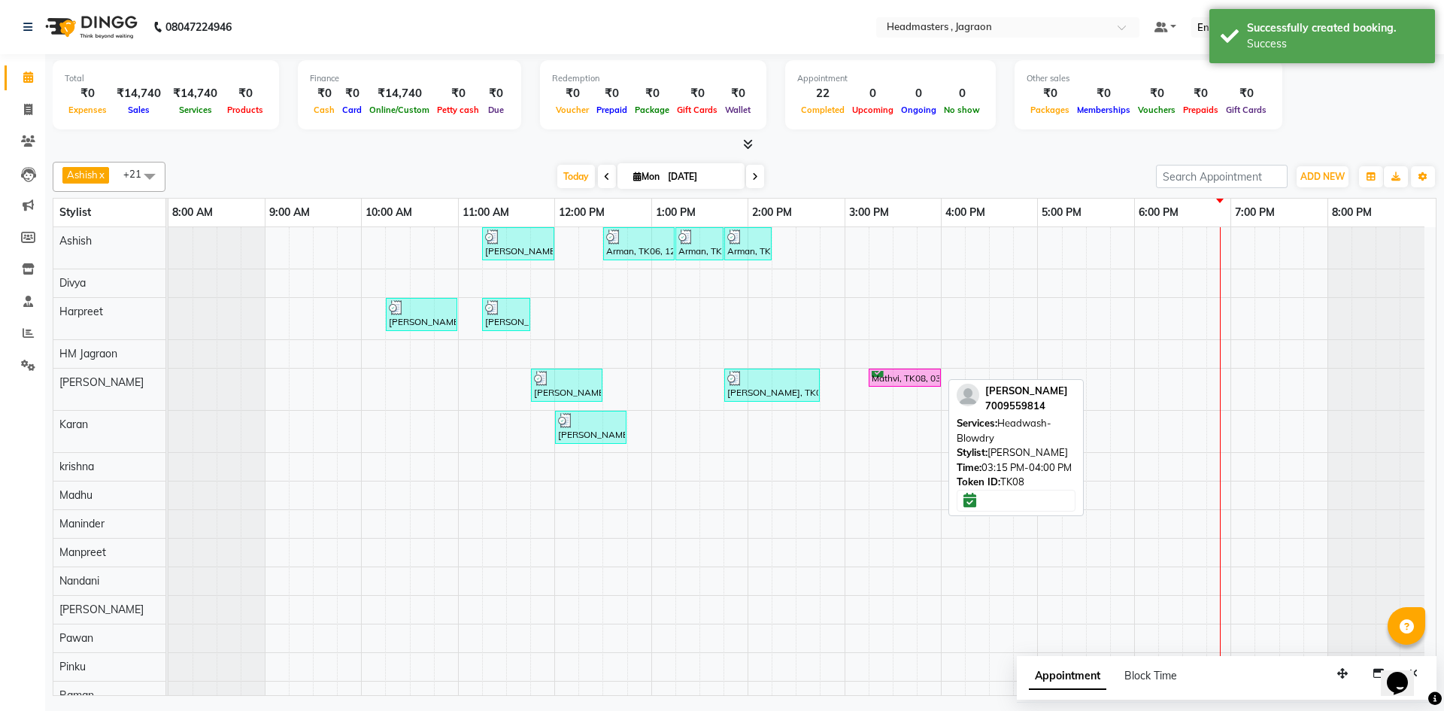
click at [930, 373] on div "Mathvi, TK08, 03:15 PM-04:00 PM, Headwash-Blowdry" at bounding box center [904, 378] width 69 height 14
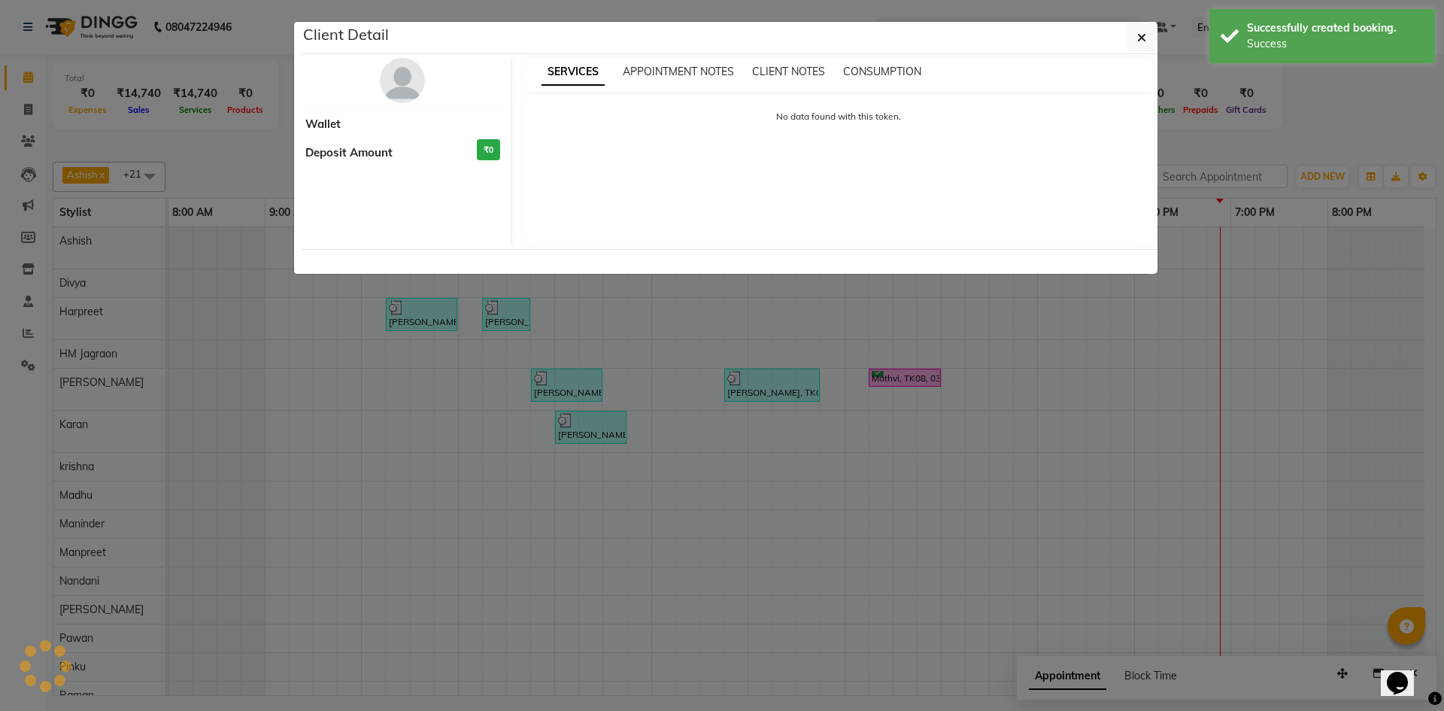
select select "6"
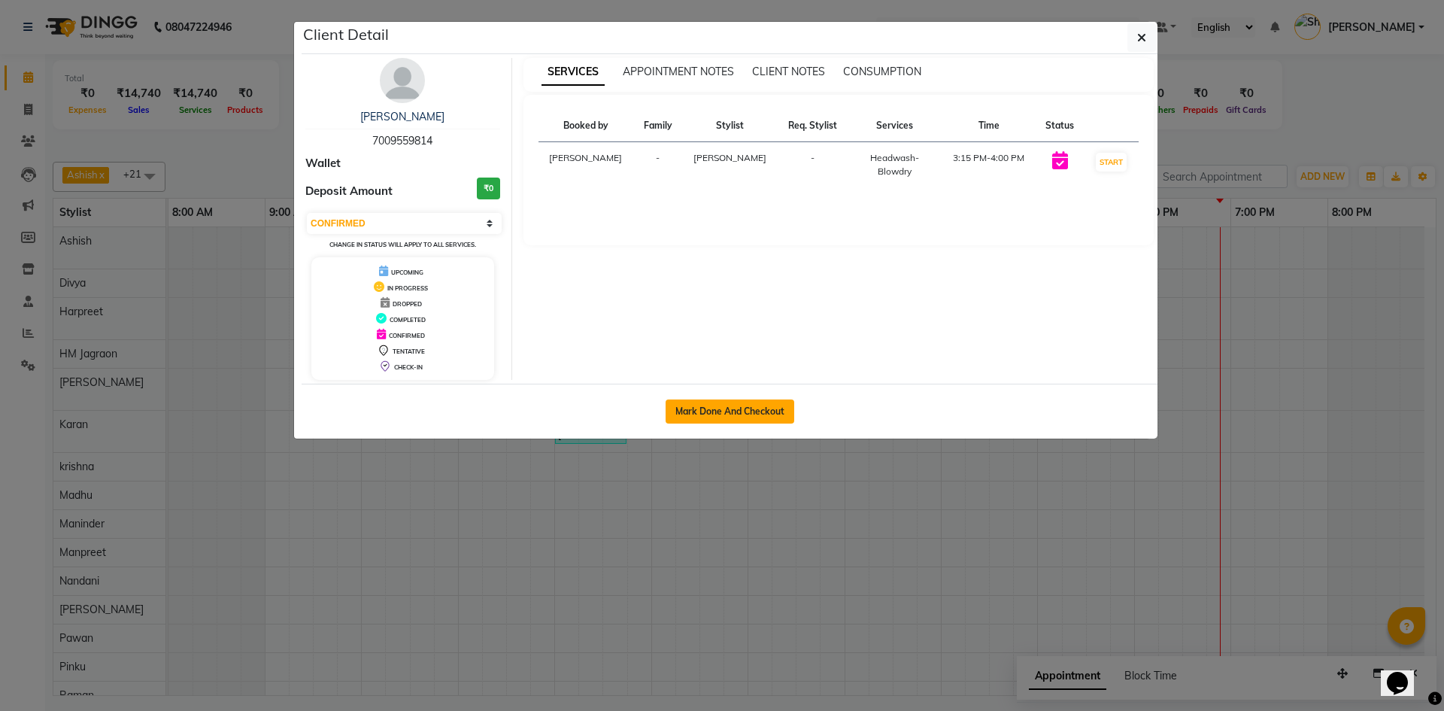
click at [738, 418] on button "Mark Done And Checkout" at bounding box center [729, 411] width 129 height 24
select select "service"
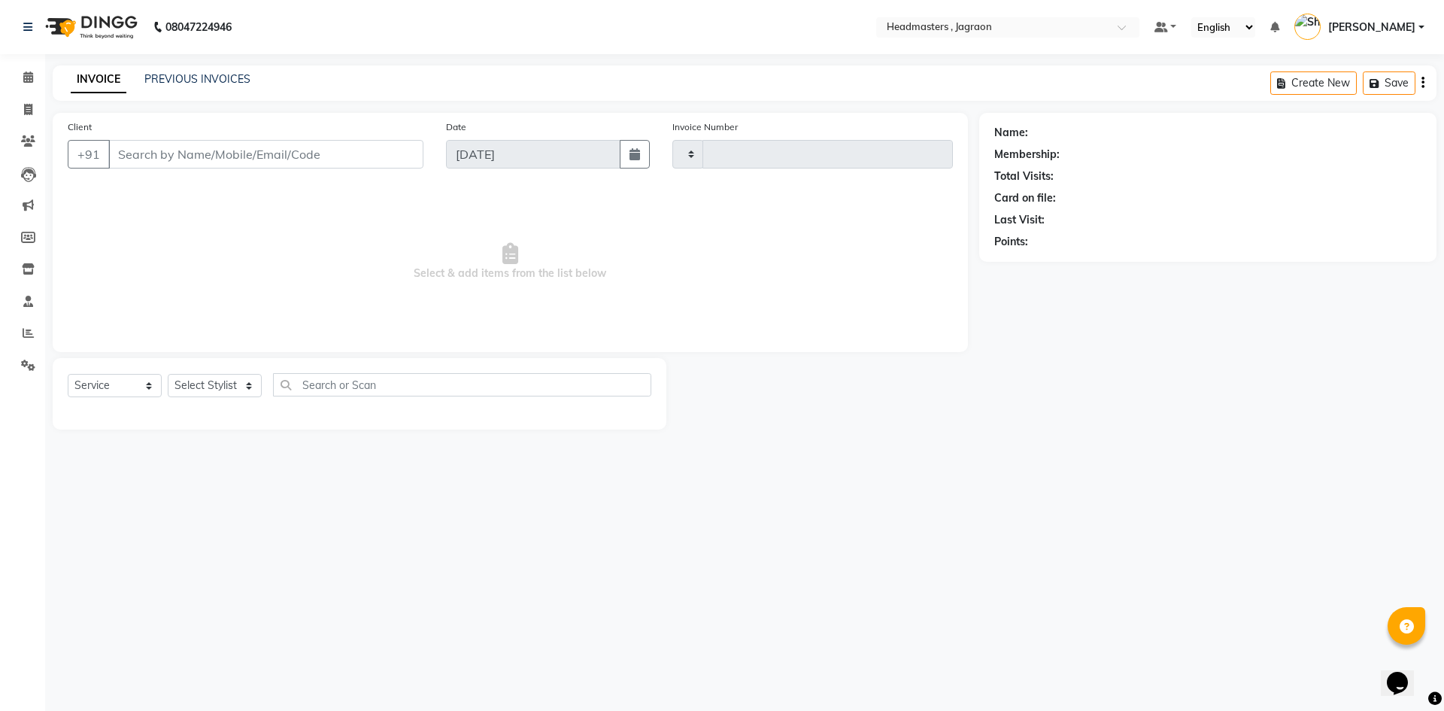
type input "2063"
select select "6935"
type input "7009559814"
select select "81214"
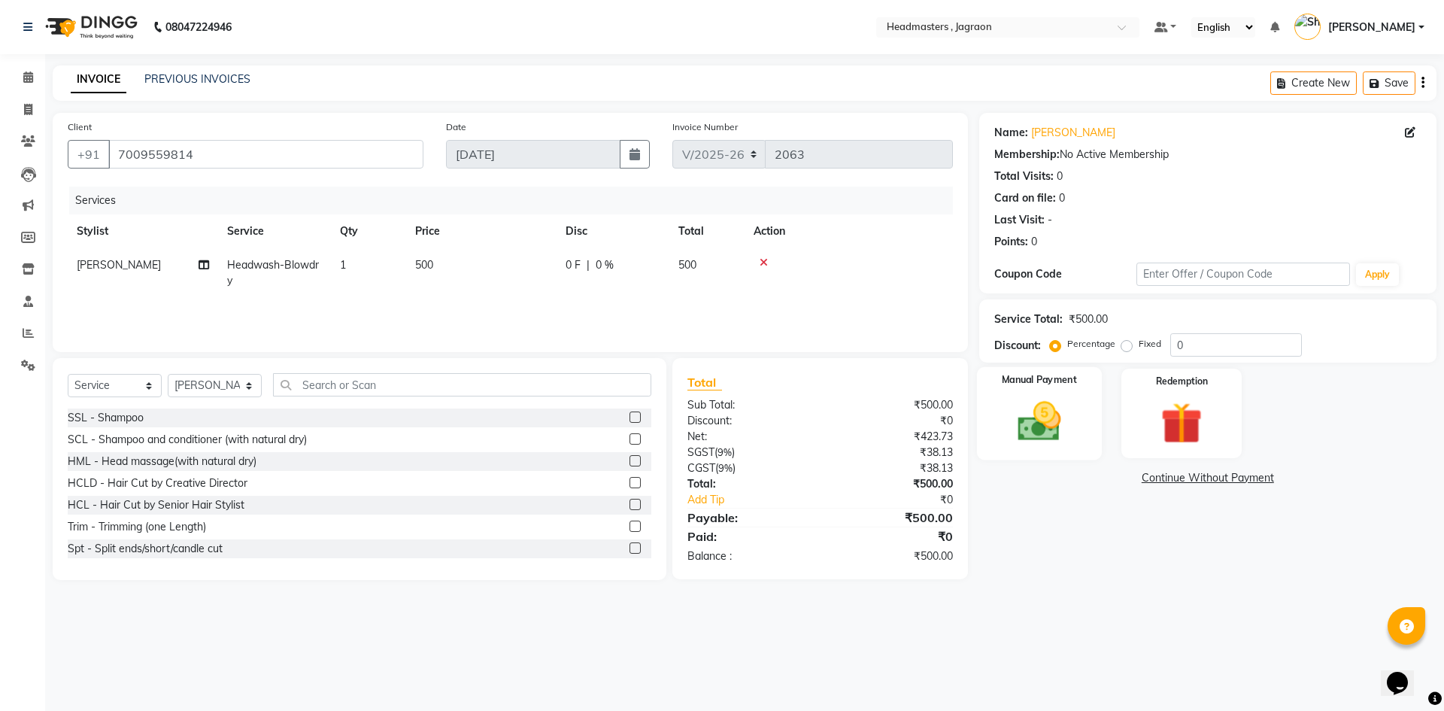
click at [1019, 438] on img at bounding box center [1039, 421] width 70 height 50
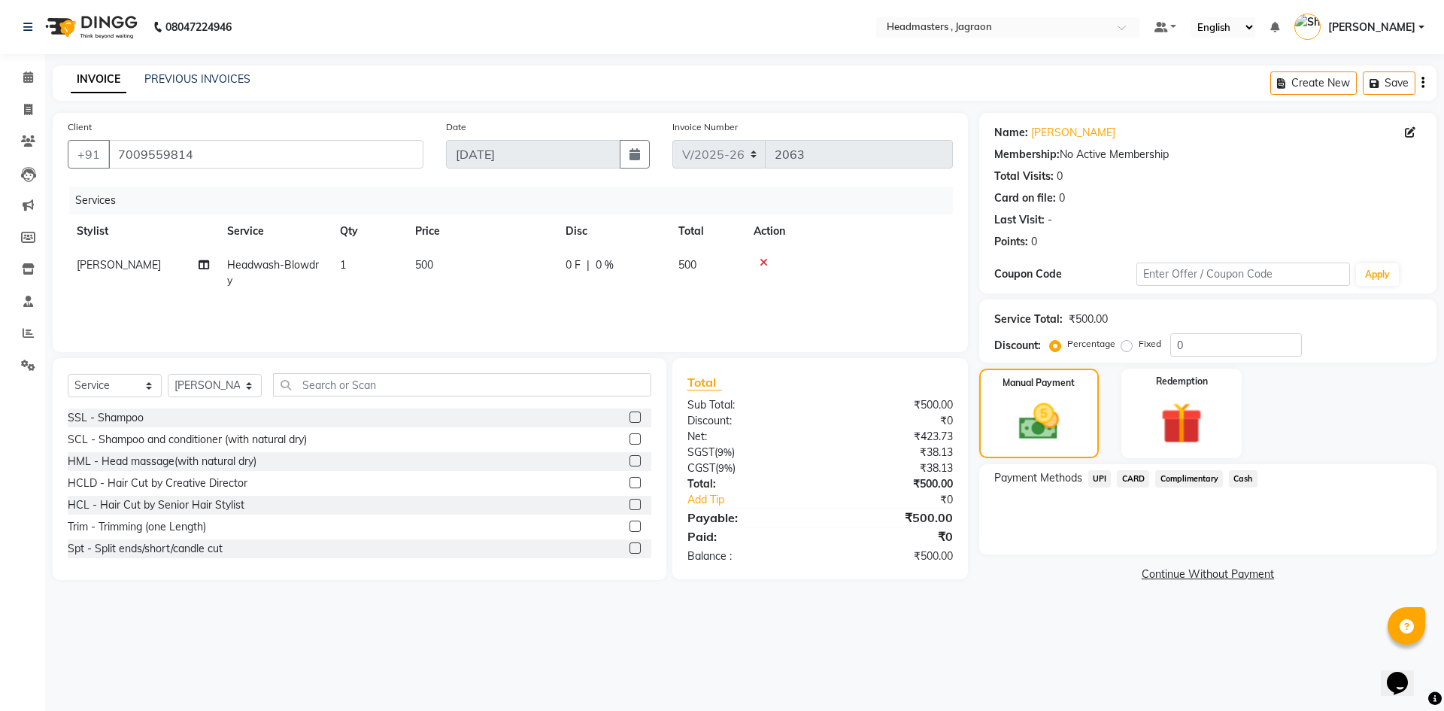
click at [1238, 475] on span "Cash" at bounding box center [1243, 478] width 29 height 17
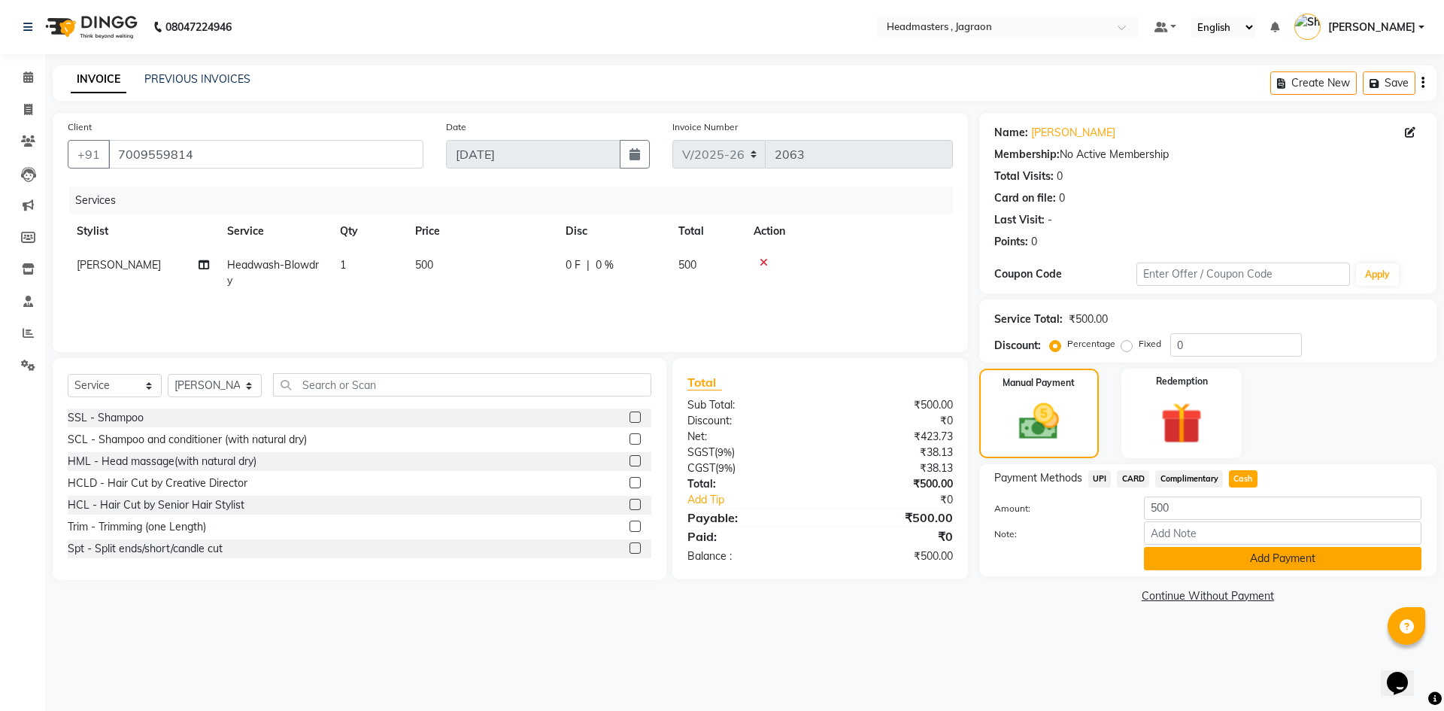
click at [1243, 556] on button "Add Payment" at bounding box center [1282, 558] width 277 height 23
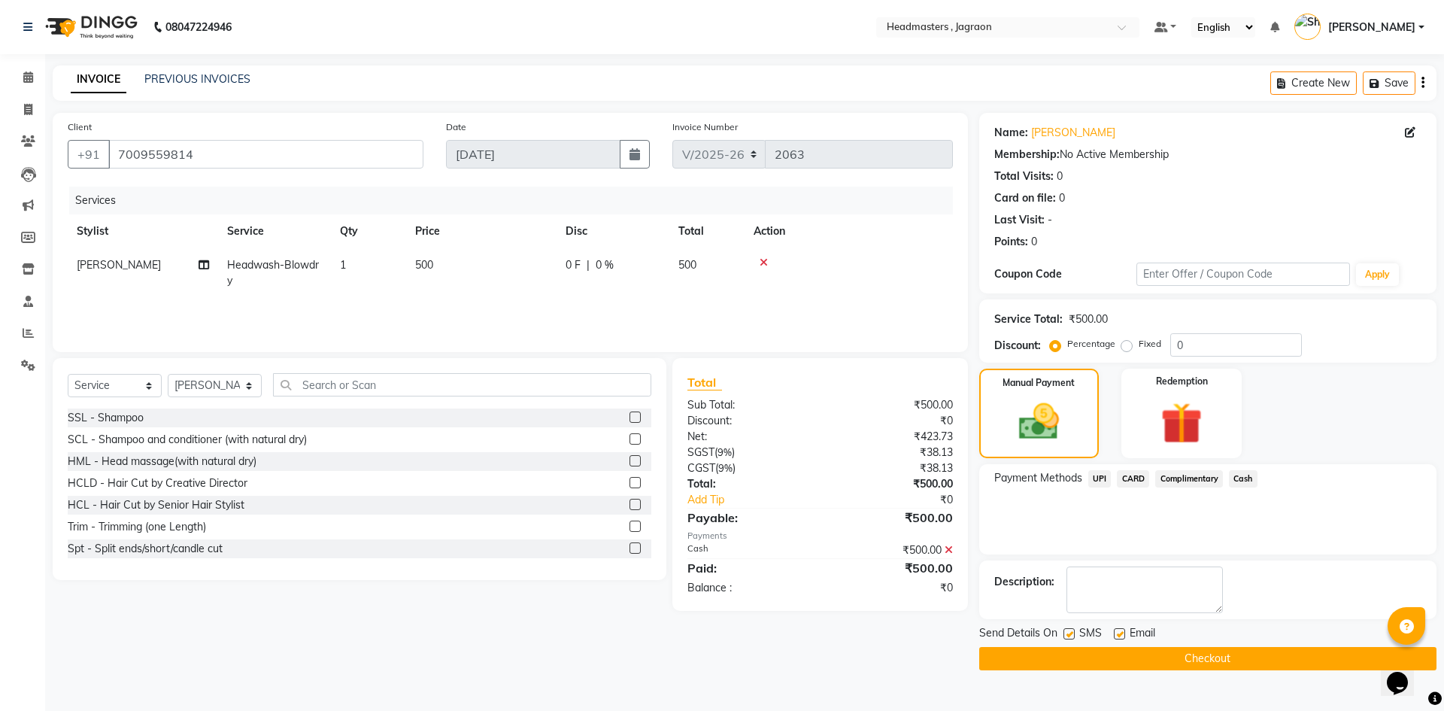
click at [1227, 656] on button "Checkout" at bounding box center [1207, 658] width 457 height 23
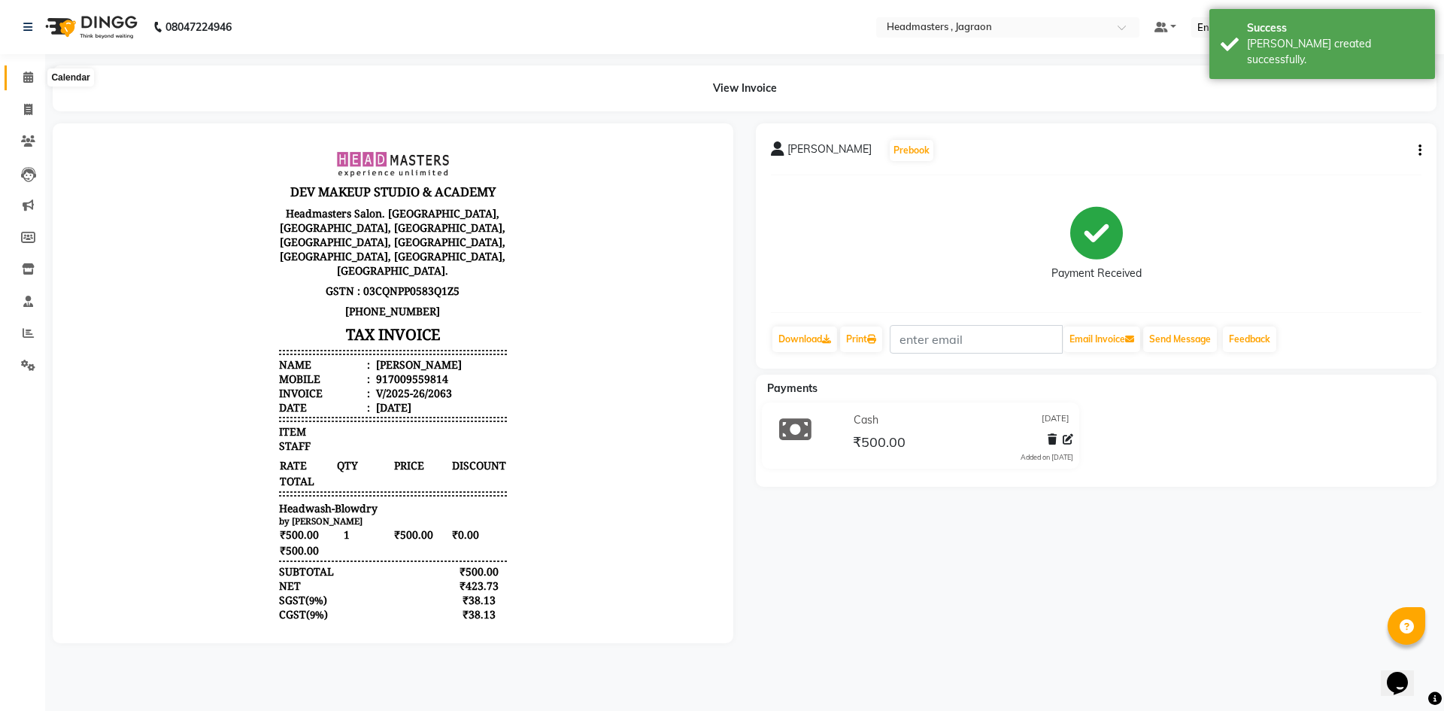
click at [32, 73] on icon at bounding box center [28, 76] width 10 height 11
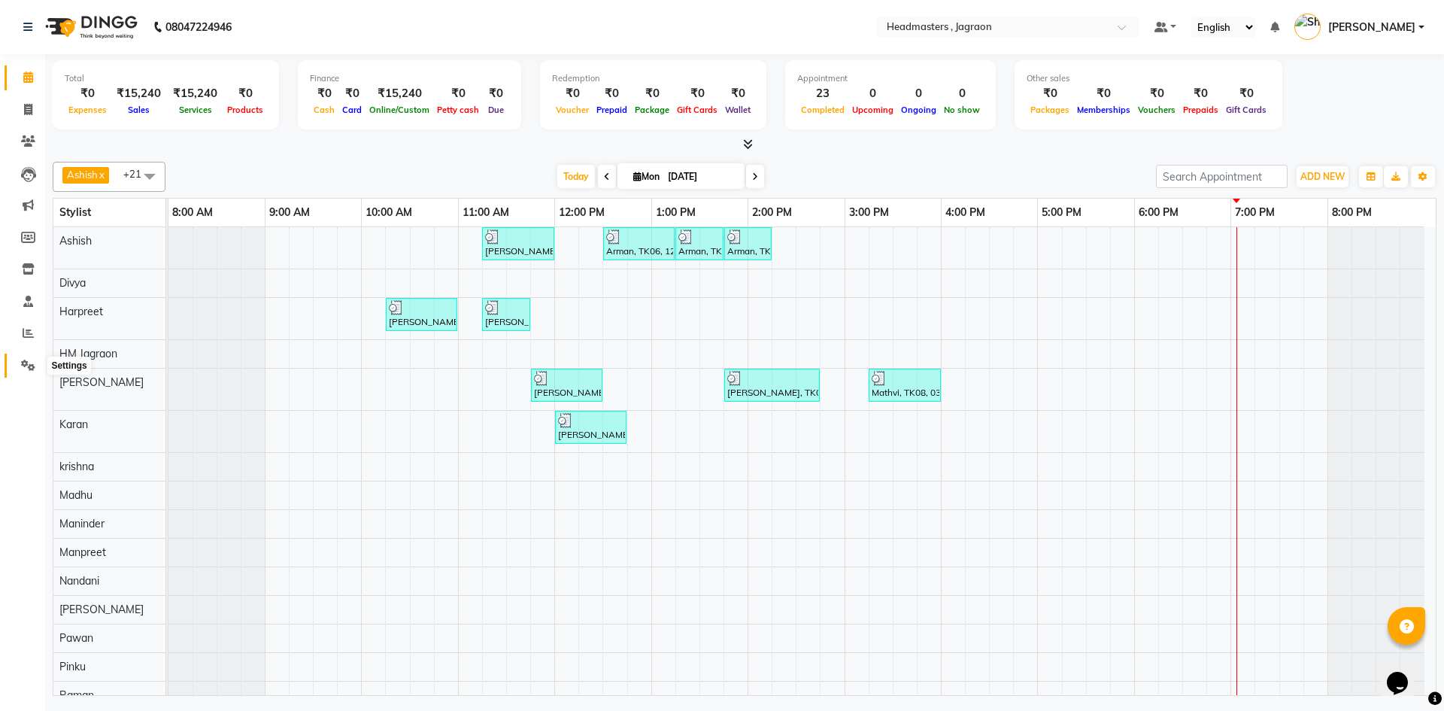
click at [27, 357] on span at bounding box center [28, 365] width 26 height 17
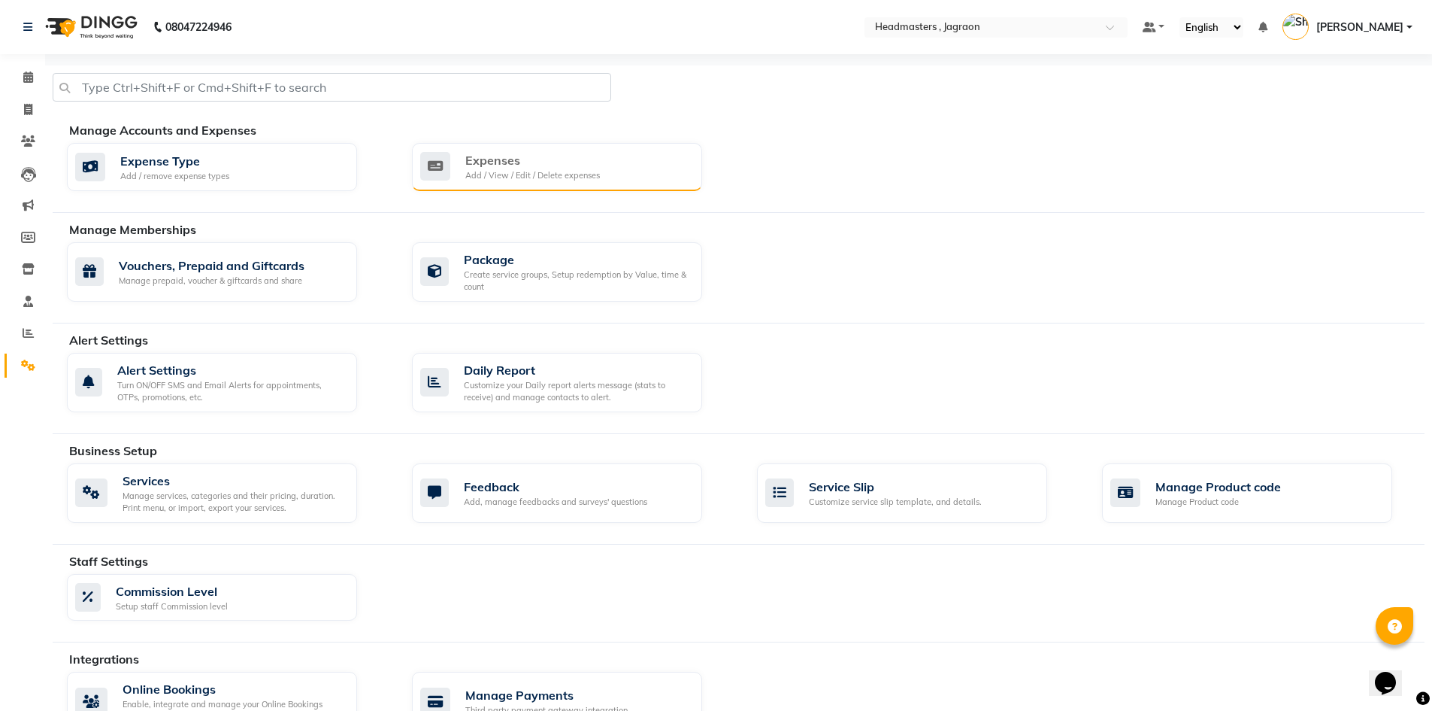
click at [471, 177] on div "Add / View / Edit / Delete expenses" at bounding box center [532, 175] width 135 height 13
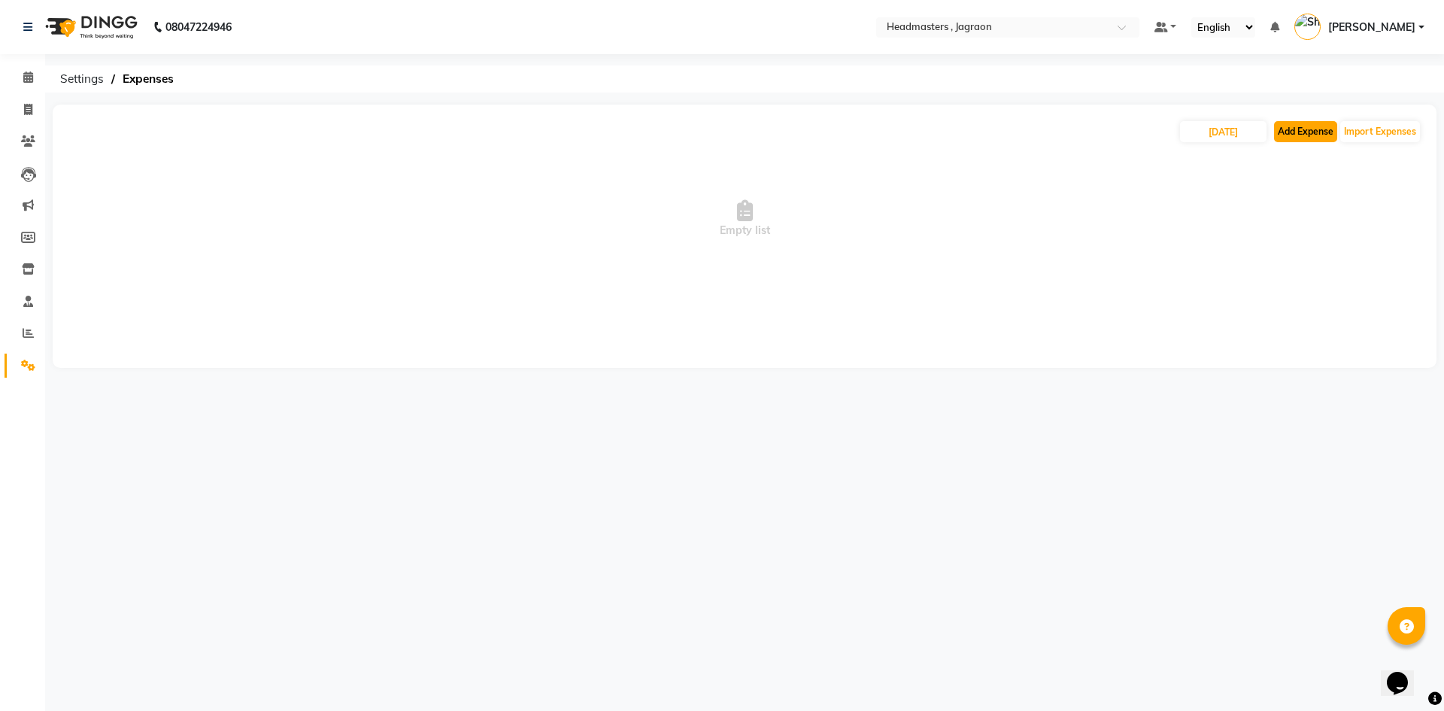
click at [1328, 134] on button "Add Expense" at bounding box center [1305, 131] width 63 height 21
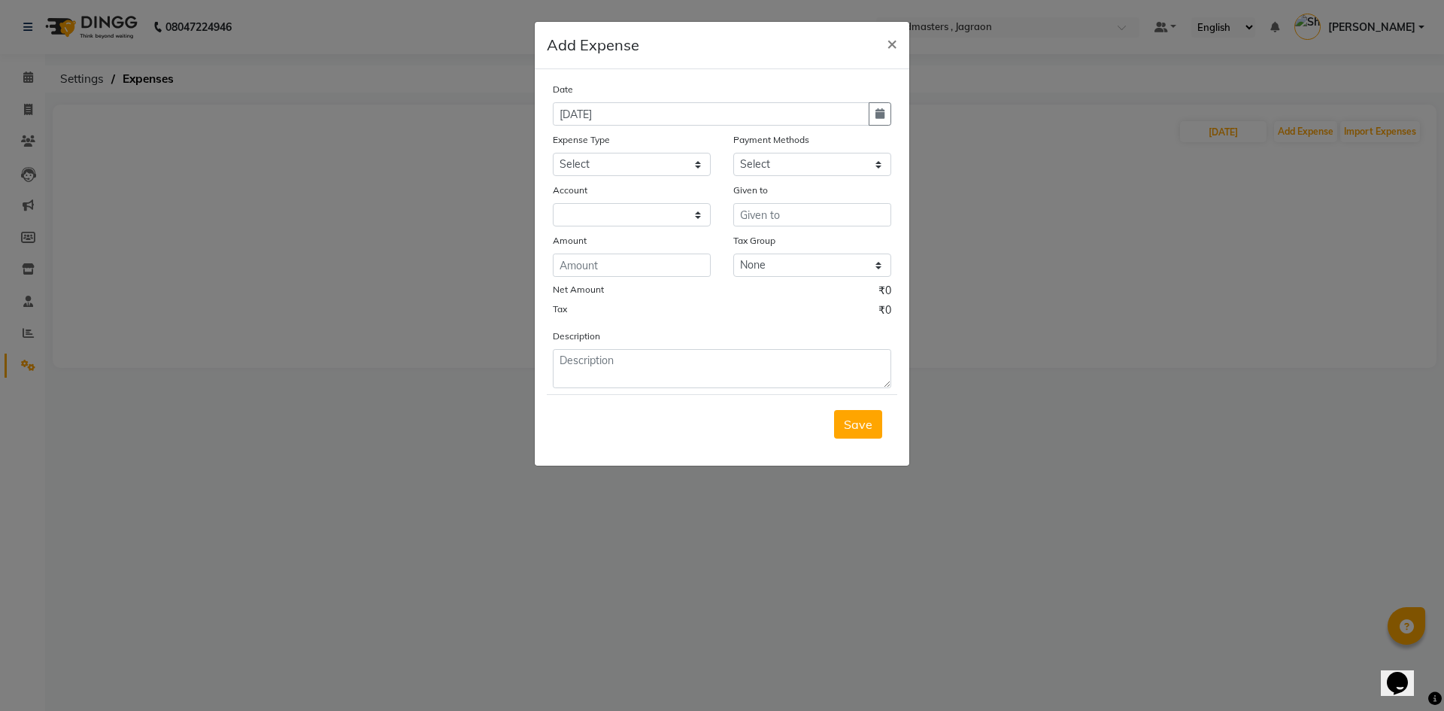
select select "6001"
click at [605, 162] on select "Select Advance Salary Bank charges Car maintenance Cash transfer to bank Cash t…" at bounding box center [632, 164] width 158 height 23
select select "17179"
click at [553, 153] on select "Select Advance Salary Bank charges Car maintenance Cash transfer to bank Cash t…" at bounding box center [632, 164] width 158 height 23
click at [758, 171] on select "Select UPI CARD Complimentary Voucher Wallet Package Prepaid Cash" at bounding box center [812, 164] width 158 height 23
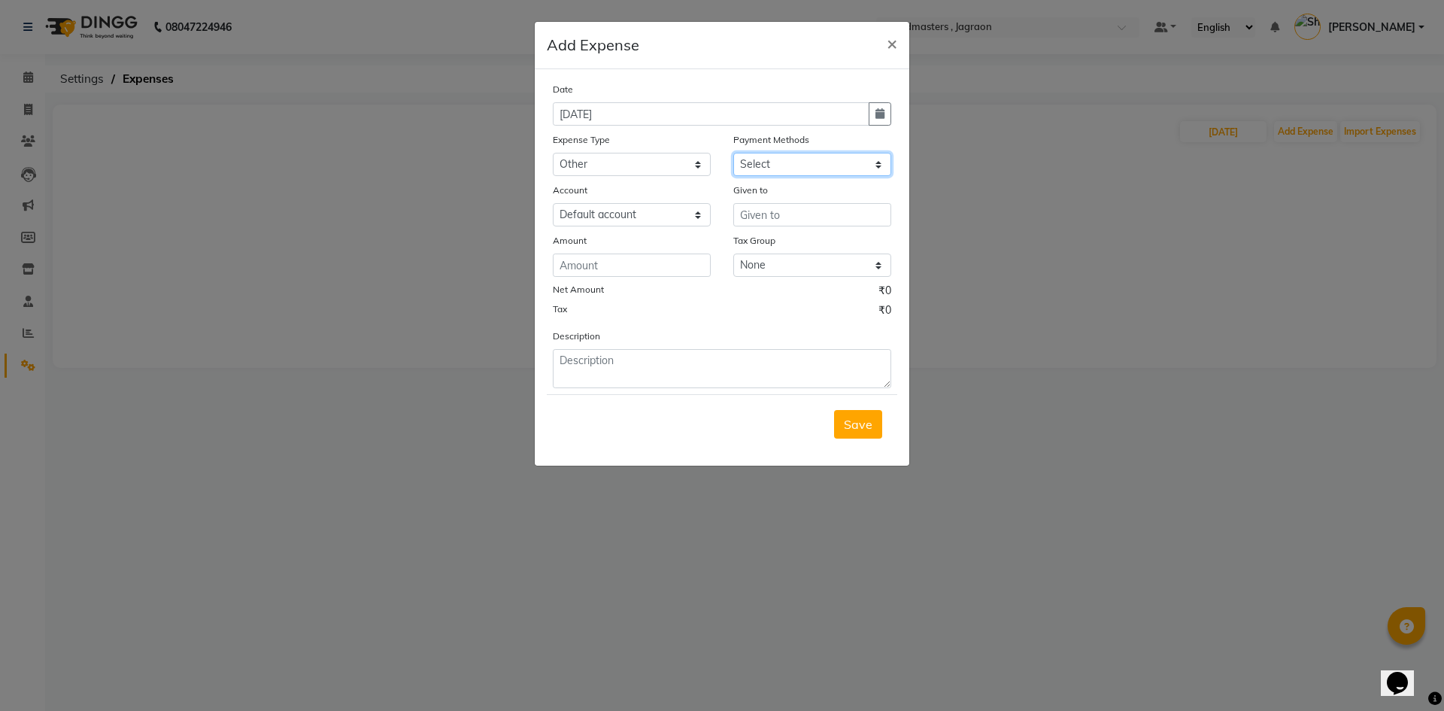
select select "116"
click at [733, 153] on select "Select UPI CARD Complimentary Voucher Wallet Package Prepaid Cash" at bounding box center [812, 164] width 158 height 23
click at [761, 219] on input "text" at bounding box center [812, 214] width 158 height 23
click at [767, 244] on span "Ash" at bounding box center [763, 246] width 23 height 15
type input "Ashish"
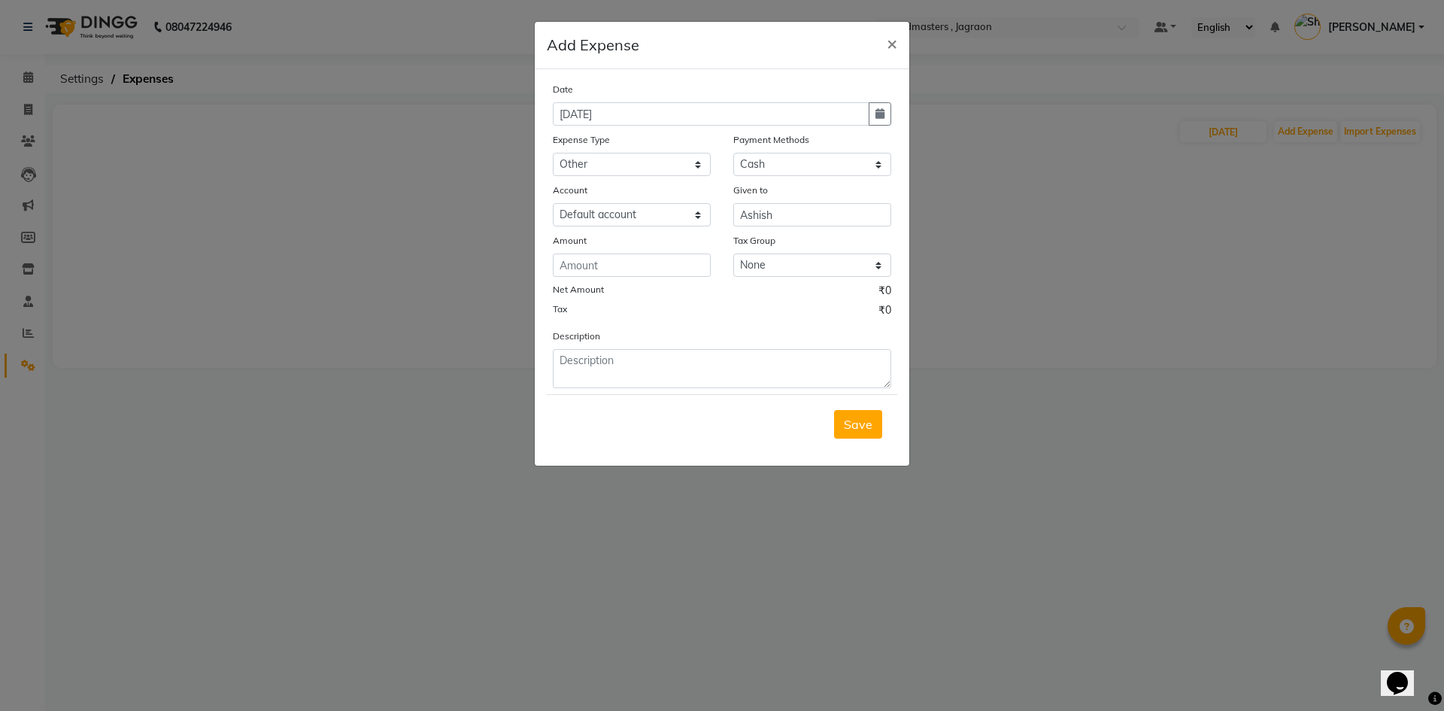
click at [694, 252] on div "Amount" at bounding box center [632, 242] width 158 height 21
click at [690, 269] on input "number" at bounding box center [632, 264] width 158 height 23
type input "100"
click at [727, 358] on textarea at bounding box center [722, 368] width 338 height 39
type textarea "blade box"
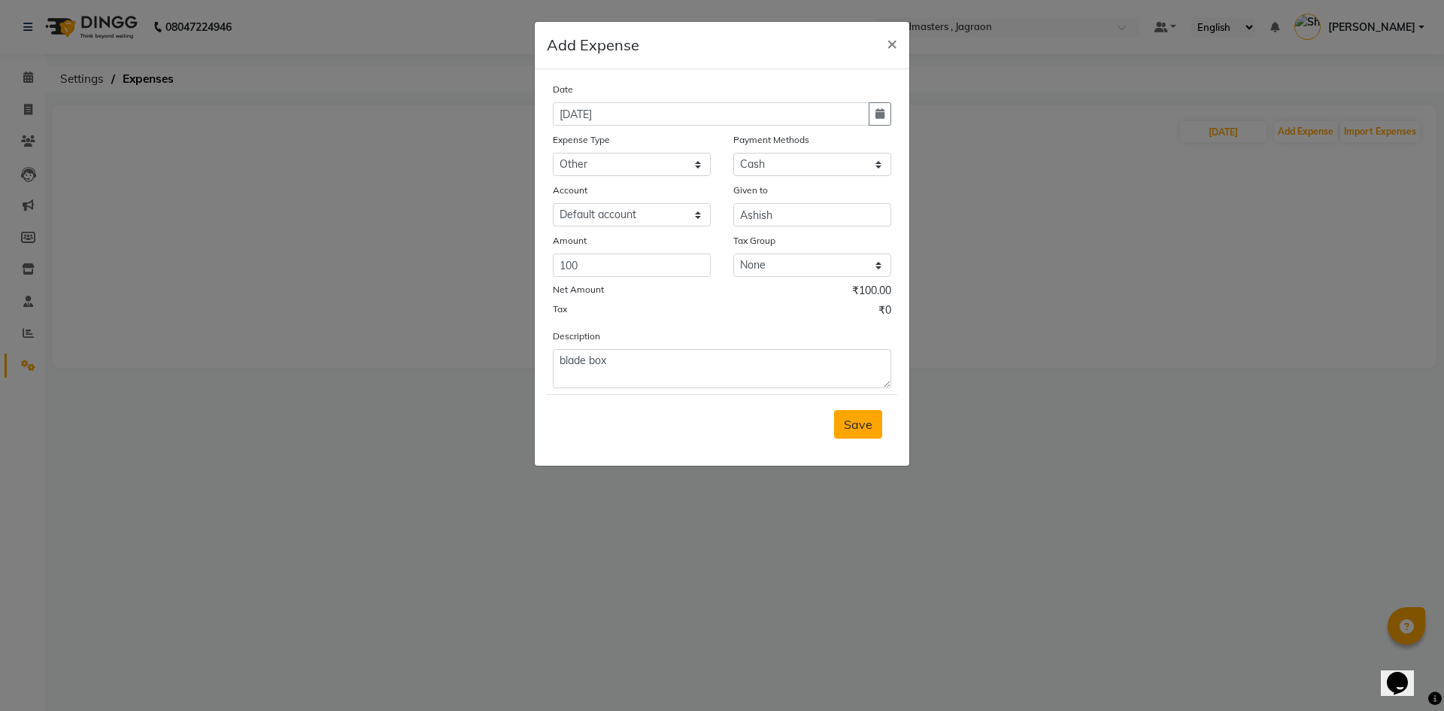
click at [860, 421] on span "Save" at bounding box center [858, 424] width 29 height 15
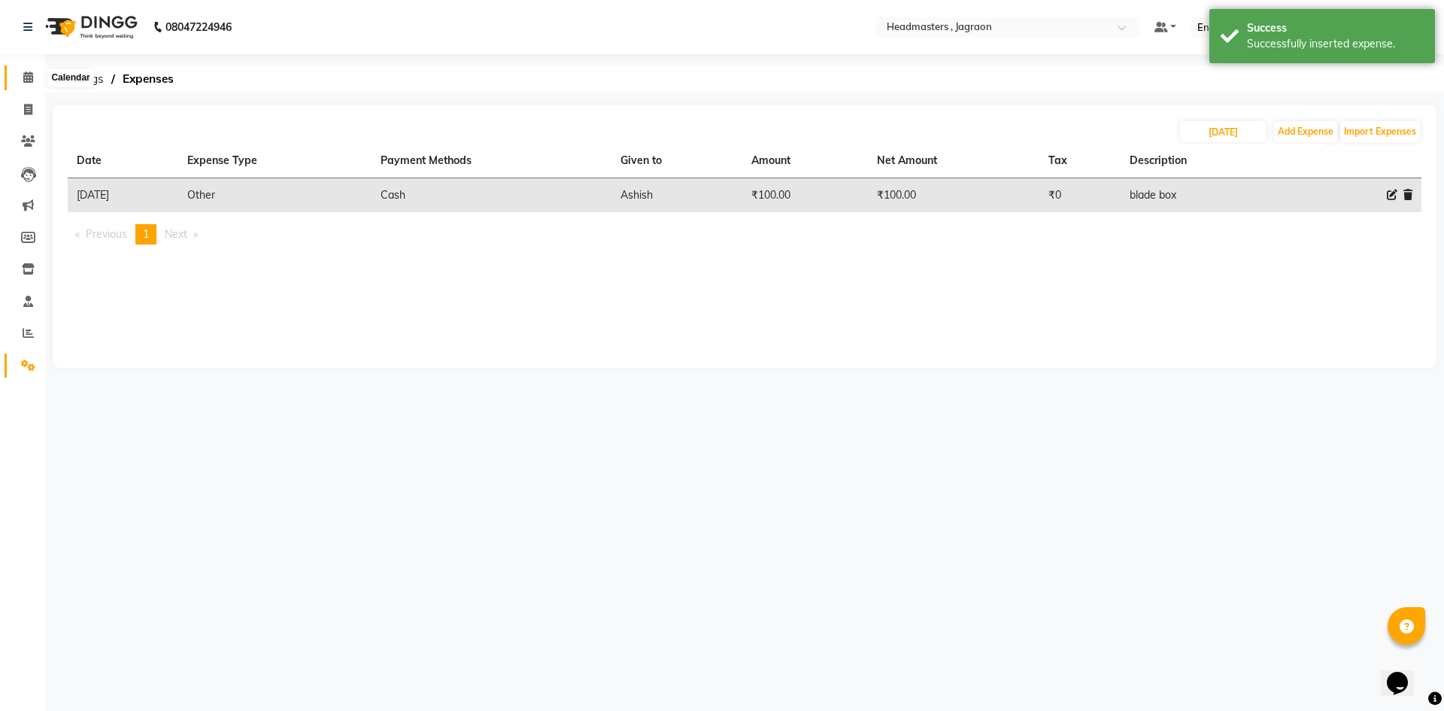
click at [28, 74] on icon at bounding box center [28, 76] width 10 height 11
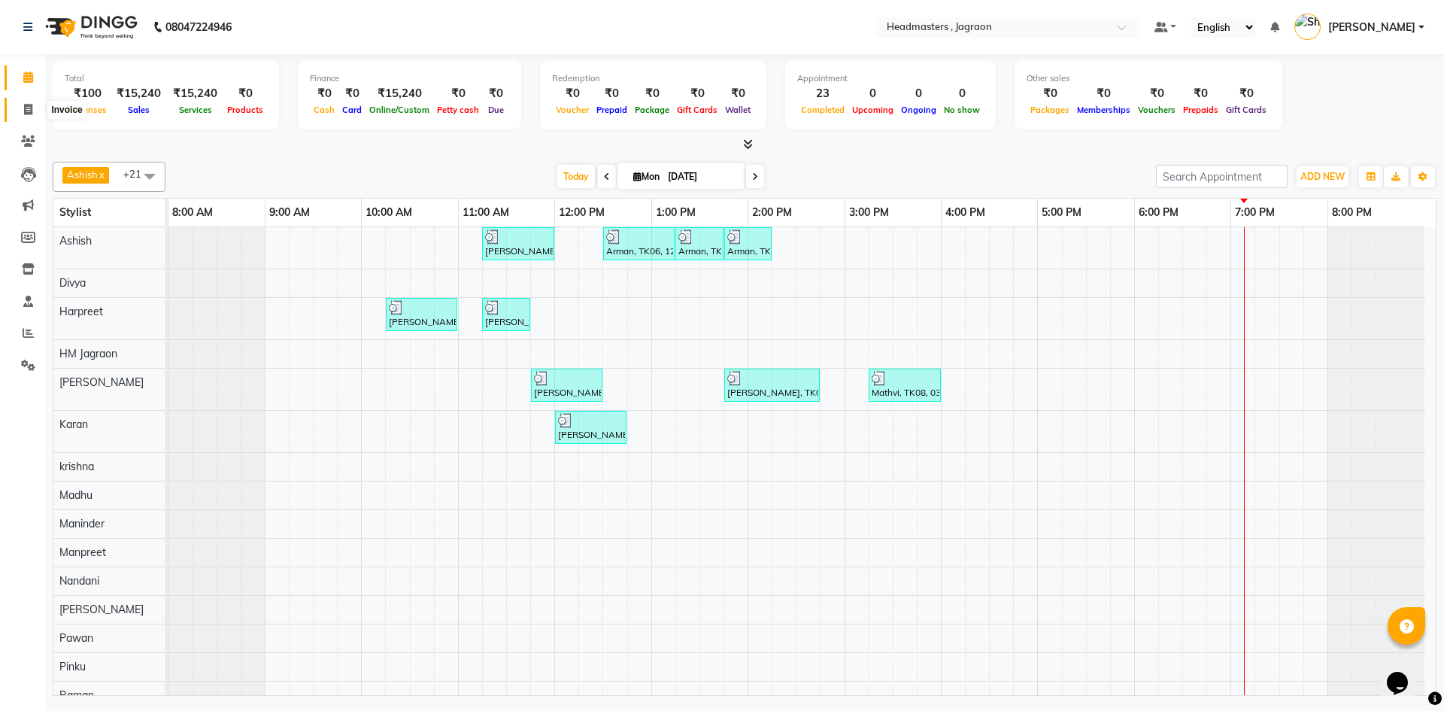
click at [29, 107] on icon at bounding box center [28, 109] width 8 height 11
select select "service"
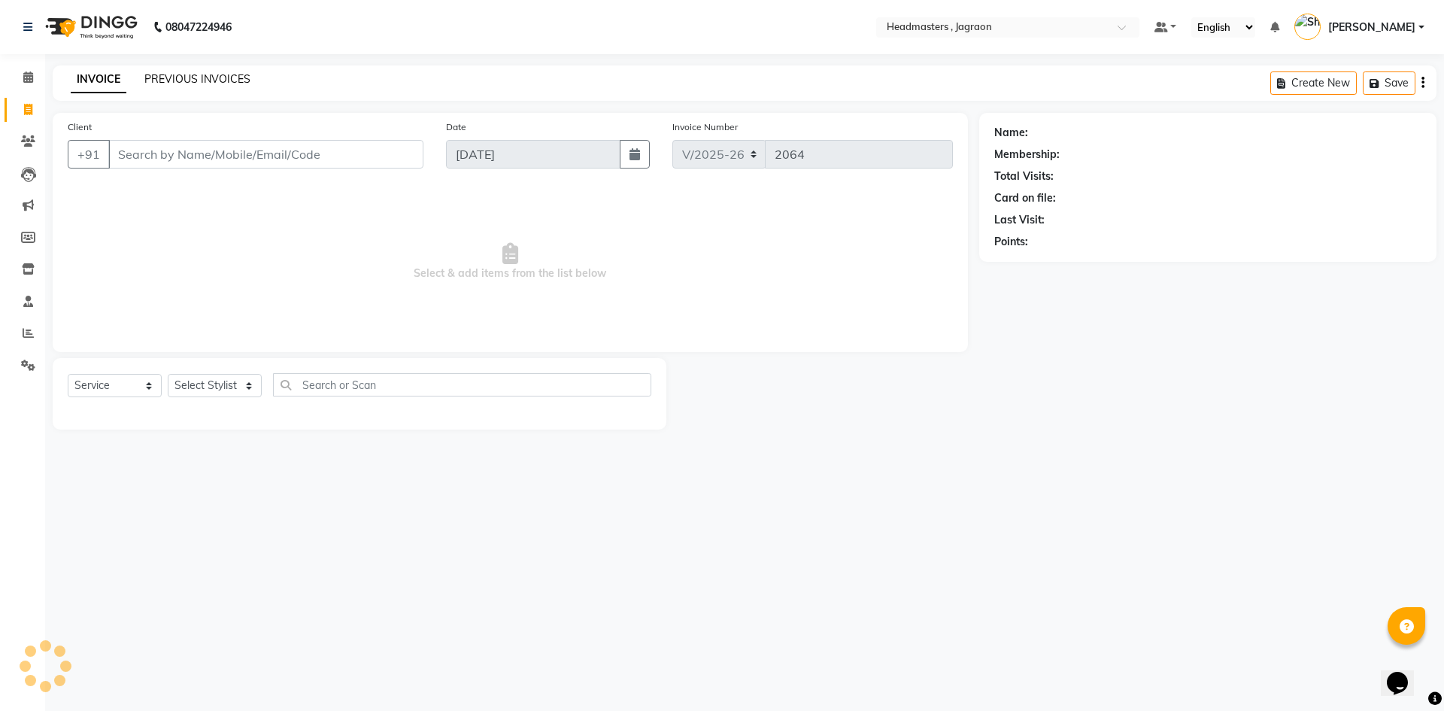
click at [205, 79] on link "PREVIOUS INVOICES" at bounding box center [197, 79] width 106 height 14
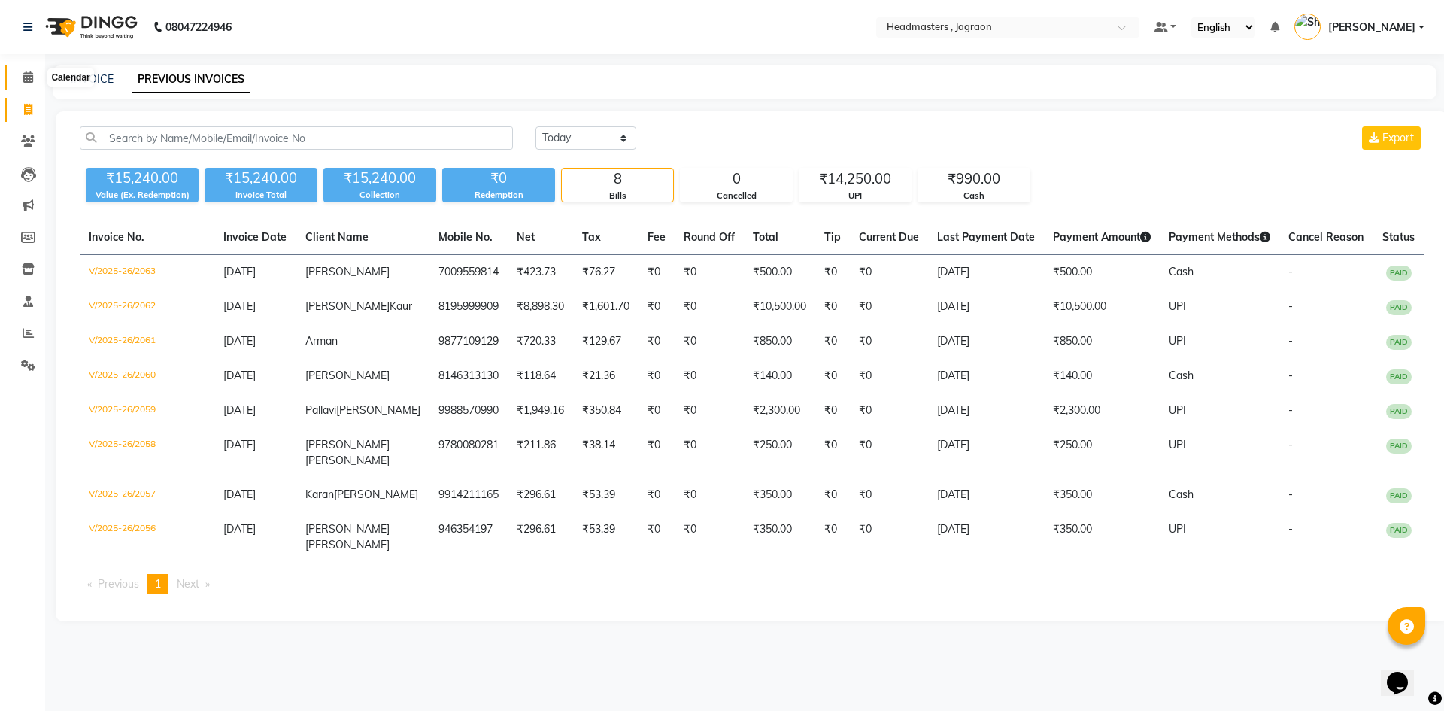
click at [27, 76] on icon at bounding box center [28, 76] width 10 height 11
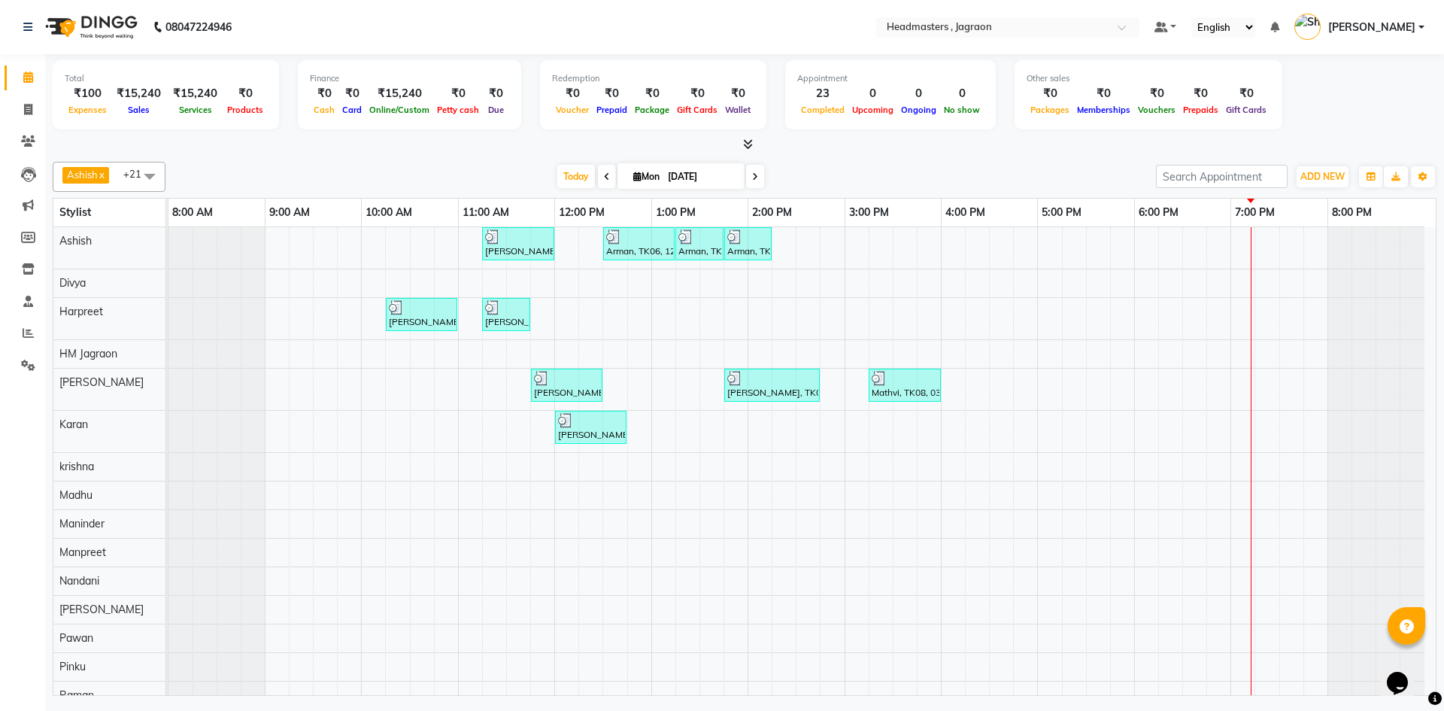
click at [1400, 15] on link "[PERSON_NAME]" at bounding box center [1359, 27] width 130 height 25
click at [1369, 98] on link "Sign out" at bounding box center [1347, 107] width 138 height 23
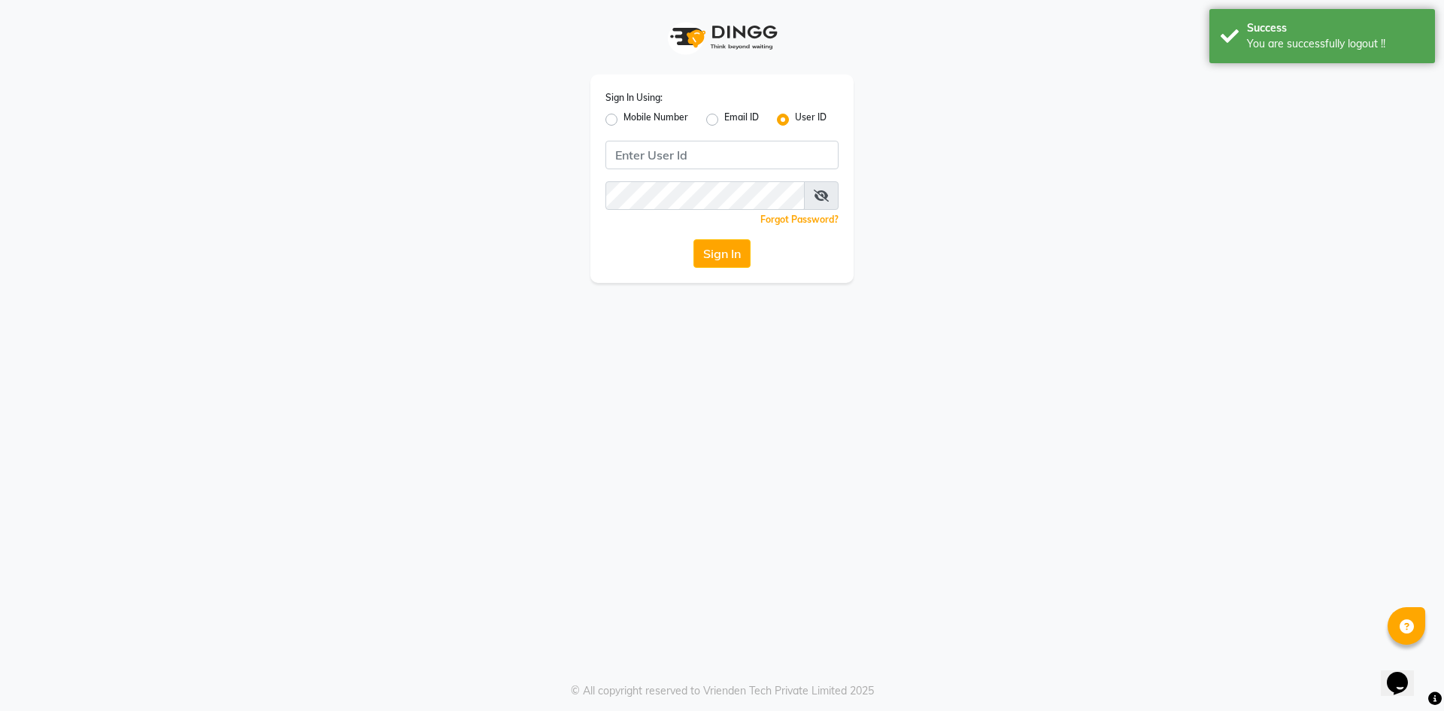
click at [623, 115] on label "Mobile Number" at bounding box center [655, 120] width 65 height 18
click at [623, 115] on input "Mobile Number" at bounding box center [628, 116] width 10 height 10
radio input "true"
radio input "false"
click at [690, 162] on input "Username" at bounding box center [747, 155] width 183 height 29
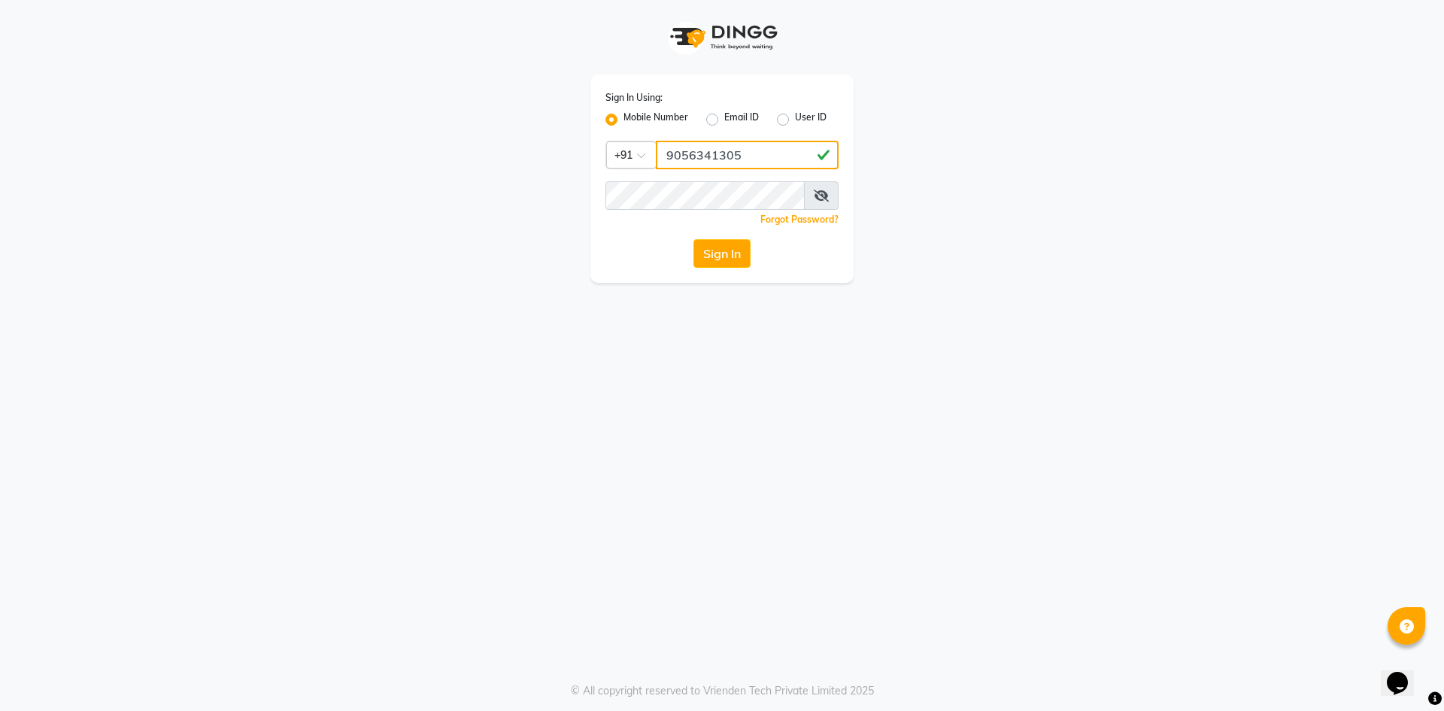
type input "9056341305"
click at [738, 257] on button "Sign In" at bounding box center [721, 253] width 57 height 29
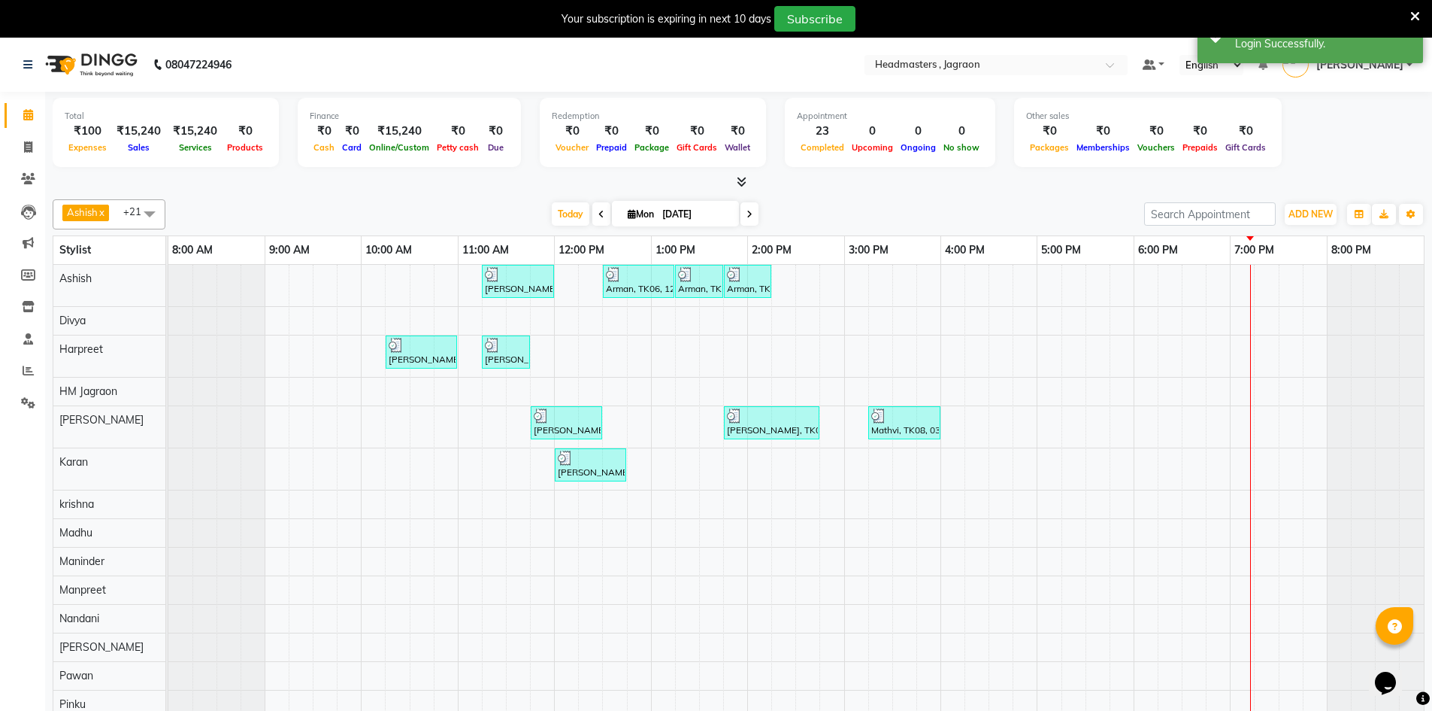
click at [1413, 8] on span at bounding box center [1416, 16] width 10 height 17
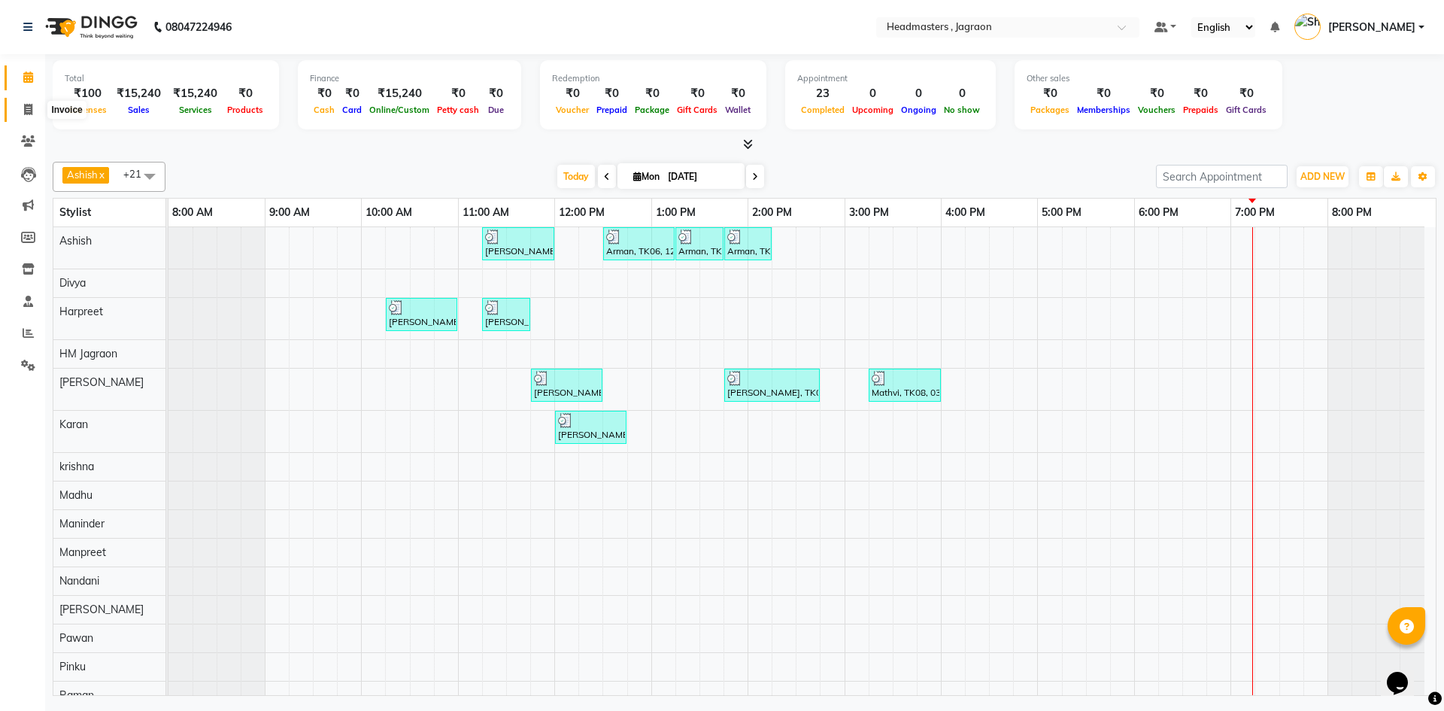
click at [35, 106] on span at bounding box center [28, 110] width 26 height 17
select select "service"
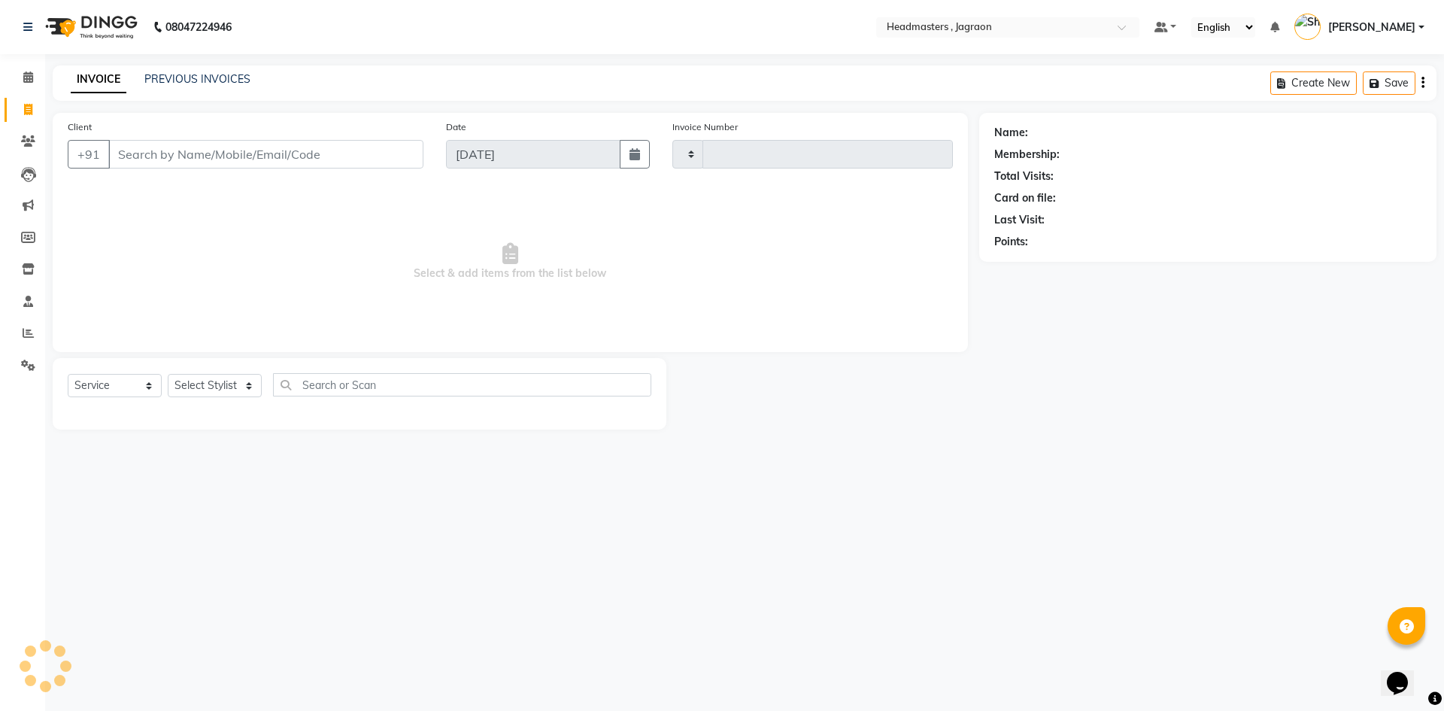
type input "2064"
select select "6935"
click at [235, 75] on link "PREVIOUS INVOICES" at bounding box center [197, 79] width 106 height 14
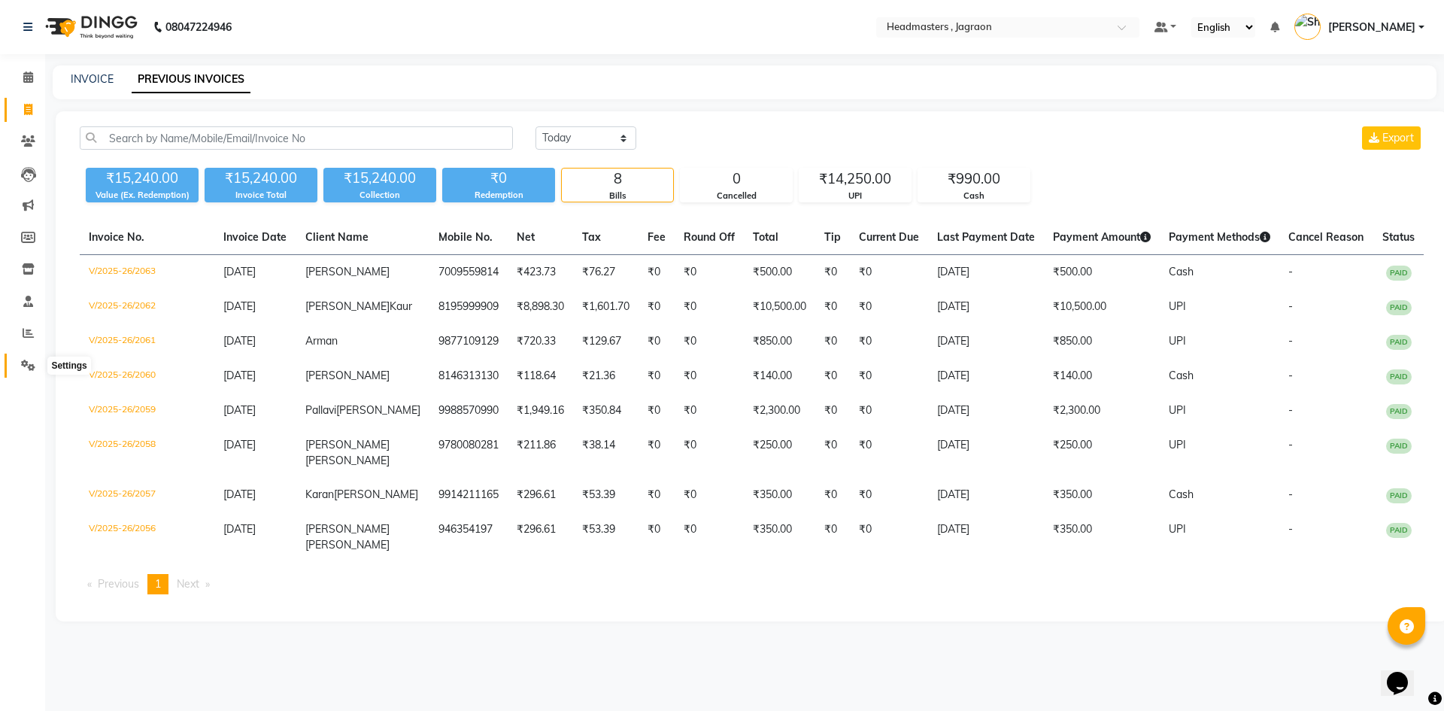
click at [23, 365] on icon at bounding box center [28, 364] width 14 height 11
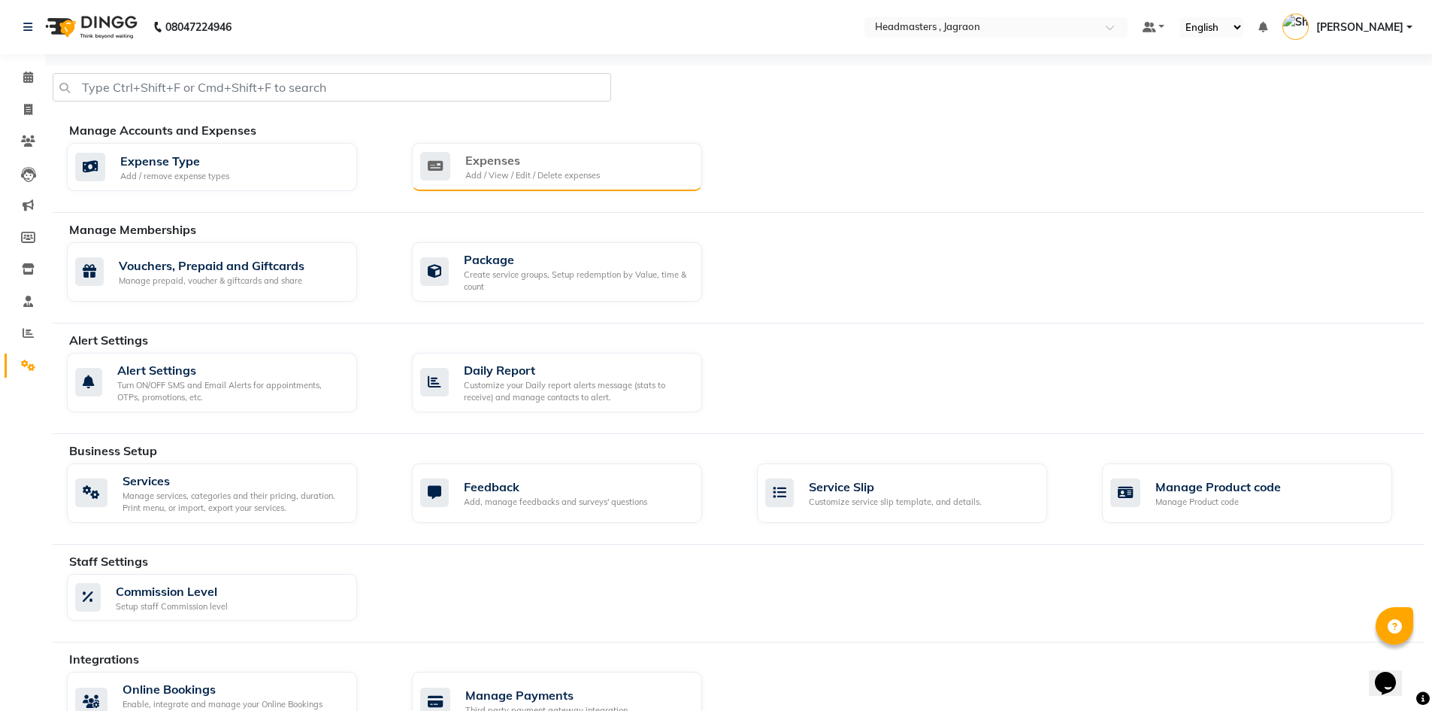
click at [487, 154] on div "Expenses" at bounding box center [532, 160] width 135 height 18
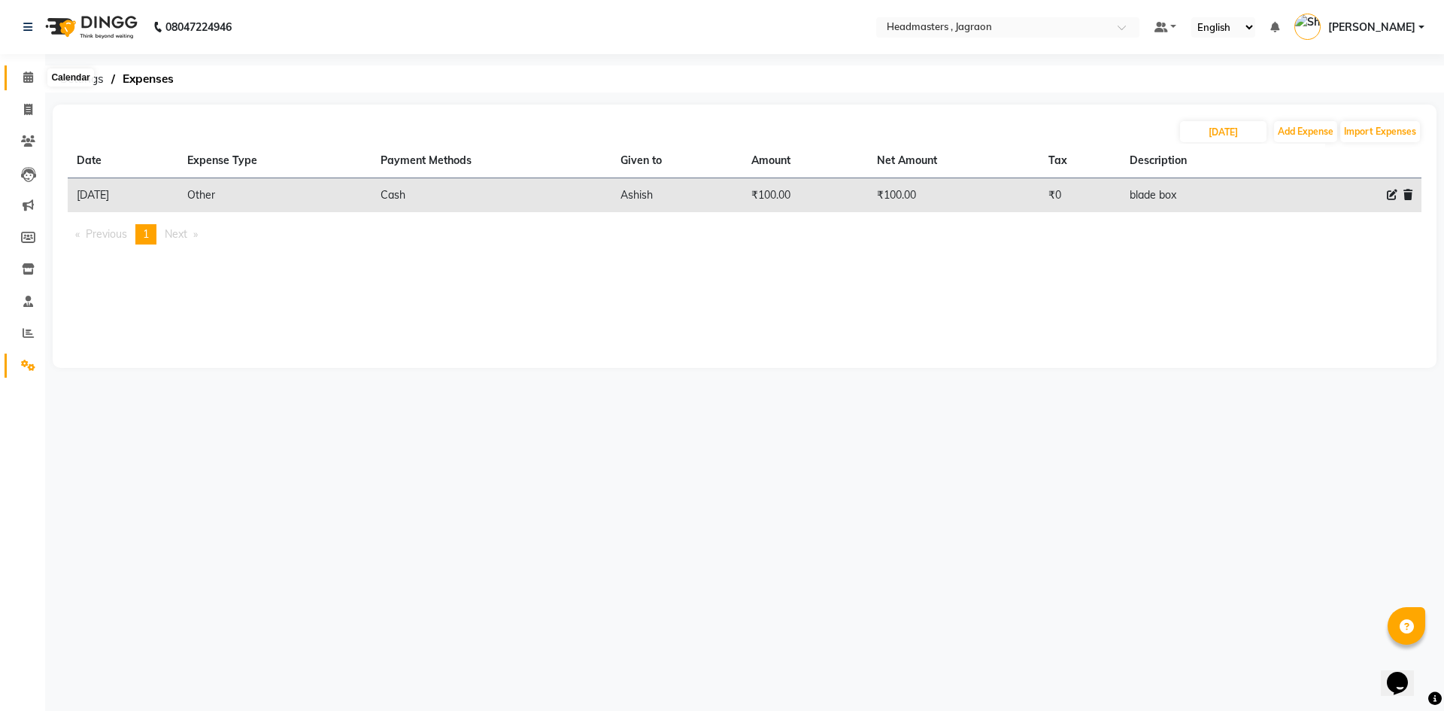
click at [34, 74] on span at bounding box center [28, 77] width 26 height 17
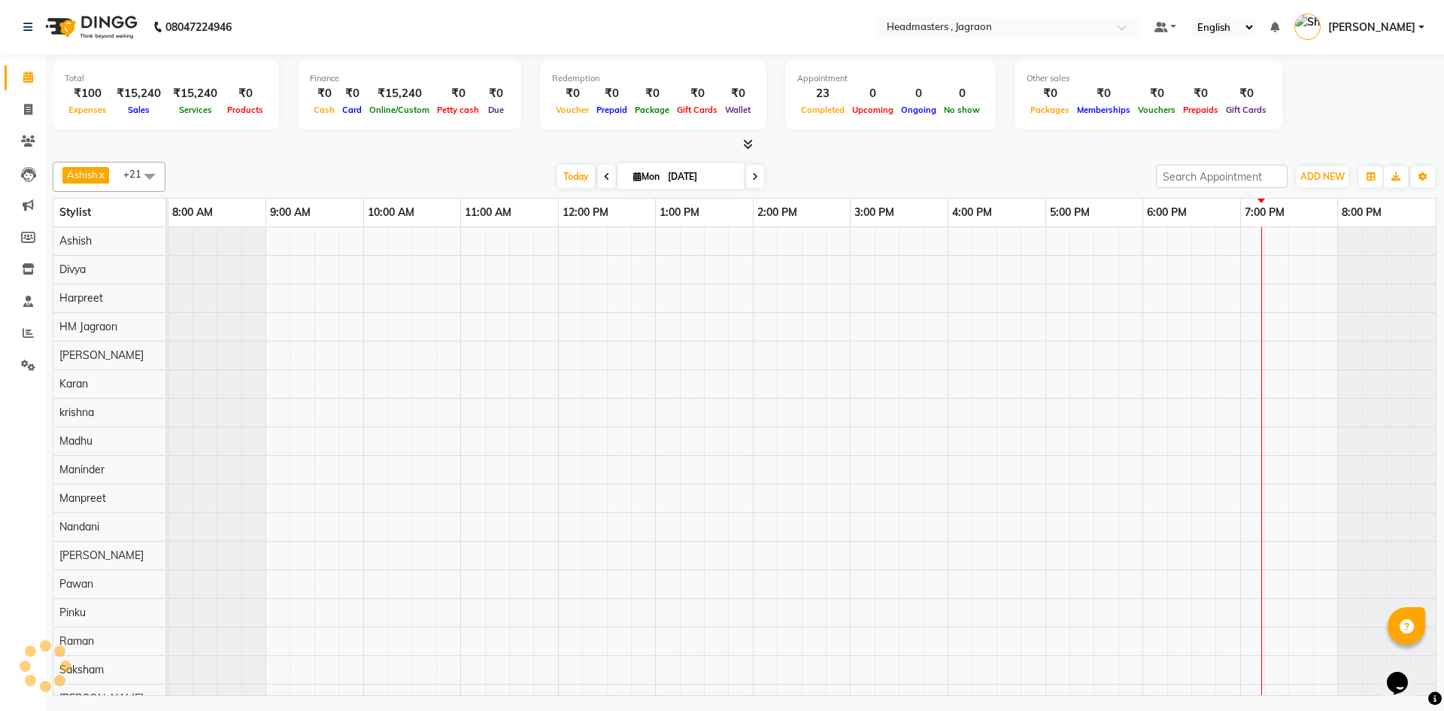
scroll to position [0, 11]
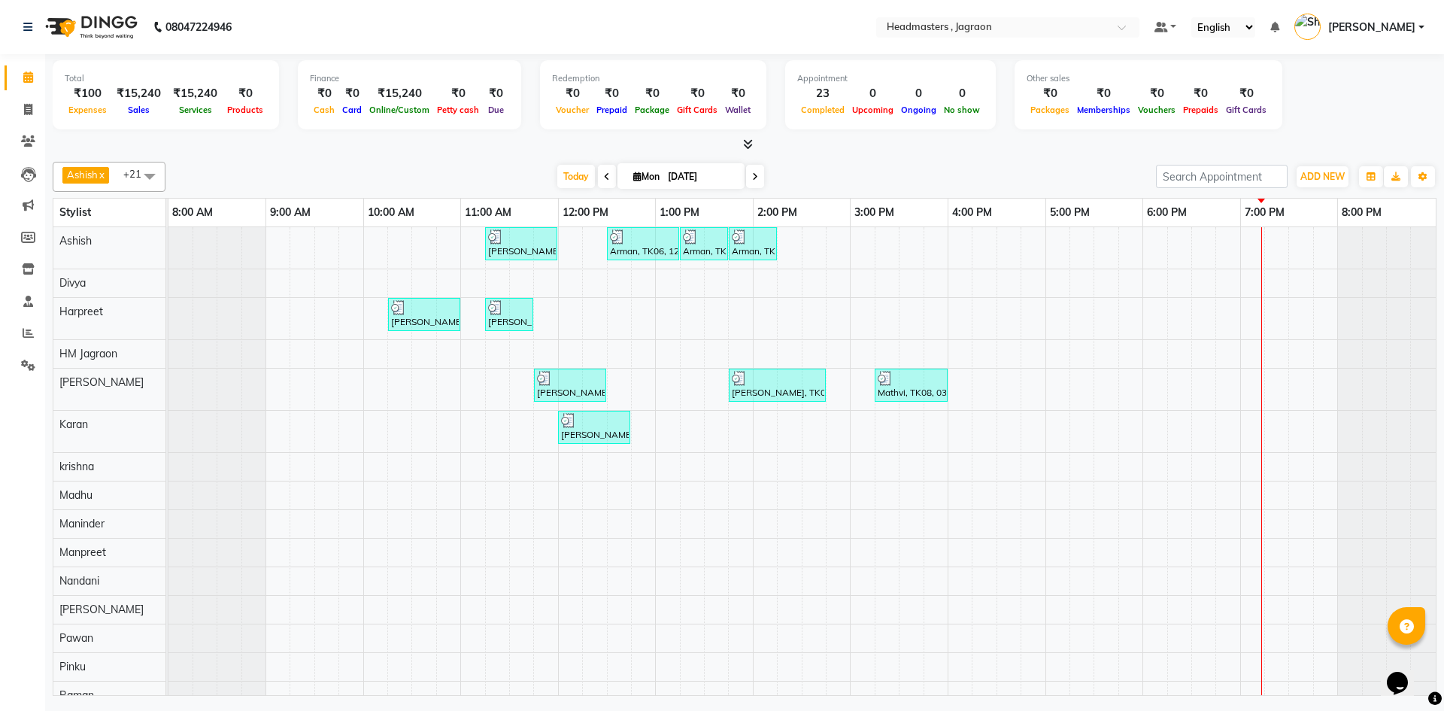
click at [1366, 33] on span "[PERSON_NAME]" at bounding box center [1371, 28] width 87 height 16
click at [1374, 113] on link "Sign out" at bounding box center [1347, 107] width 138 height 23
